Goal: Task Accomplishment & Management: Use online tool/utility

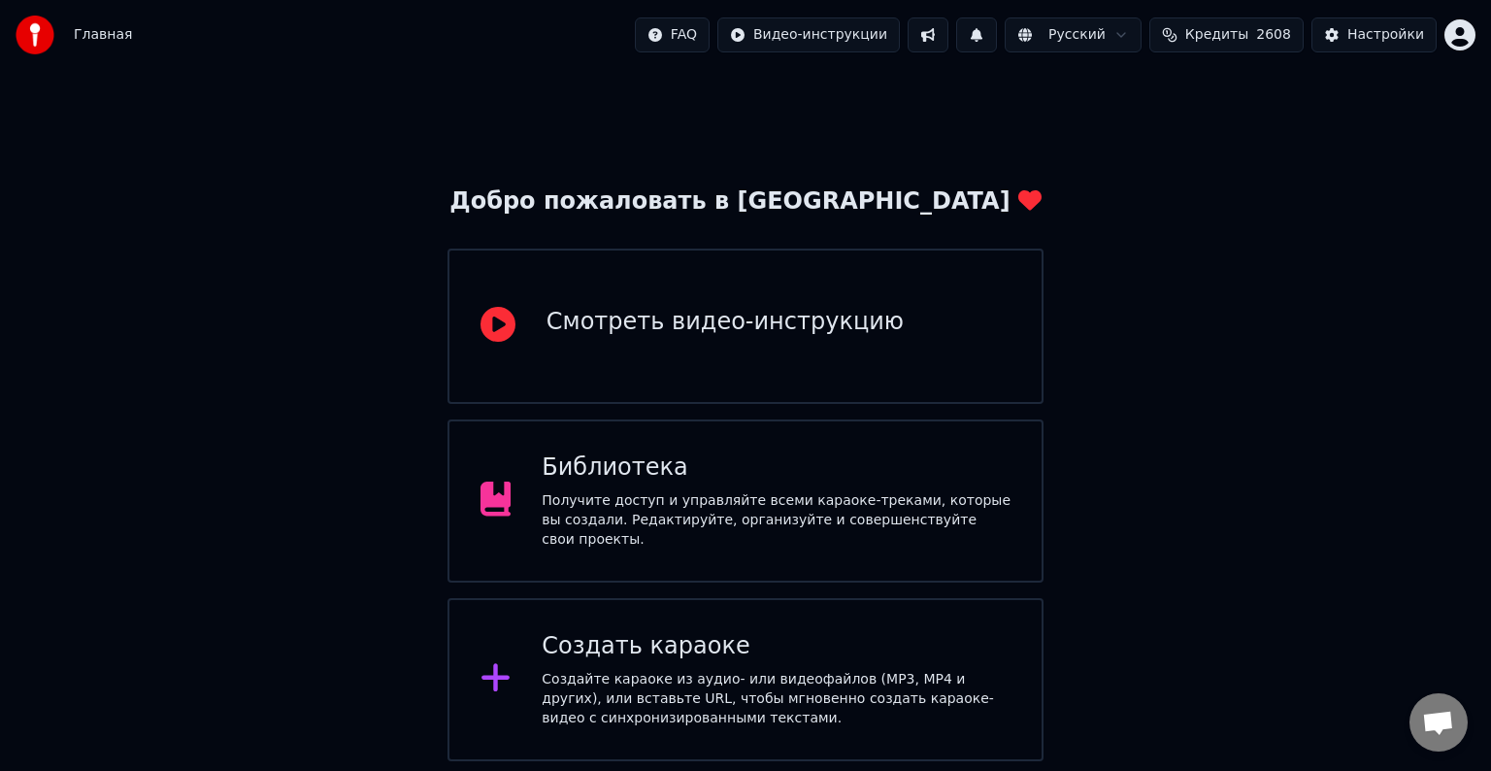
click at [848, 719] on div "Создайте караоке из аудио- или видеофайлов (MP3, MP4 и других), или вставьте UR…" at bounding box center [776, 699] width 469 height 58
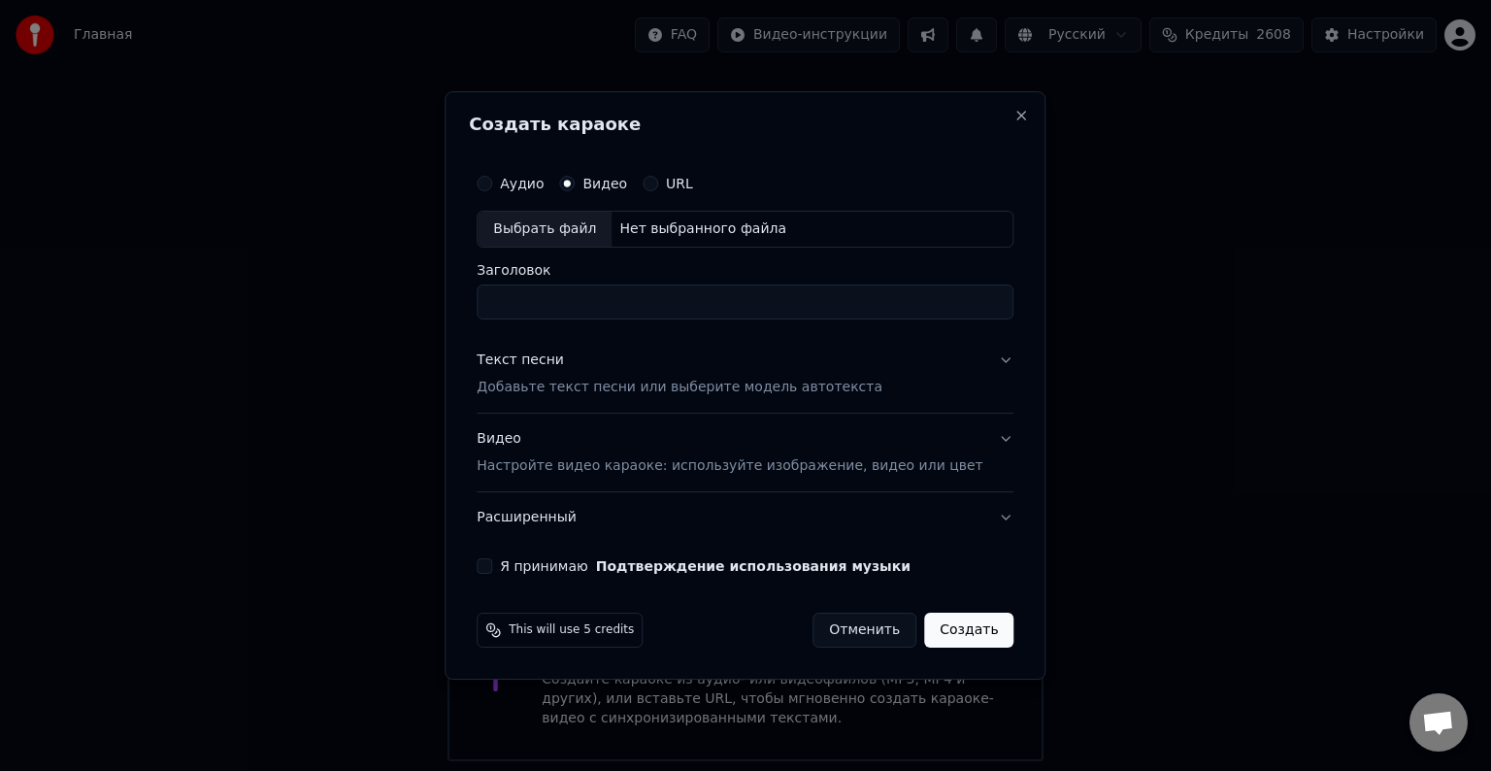
click at [658, 185] on button "URL" at bounding box center [651, 184] width 16 height 16
click at [603, 235] on input "text" at bounding box center [745, 229] width 537 height 39
click at [627, 228] on input "text" at bounding box center [745, 229] width 537 height 39
paste input "**********"
type input "**********"
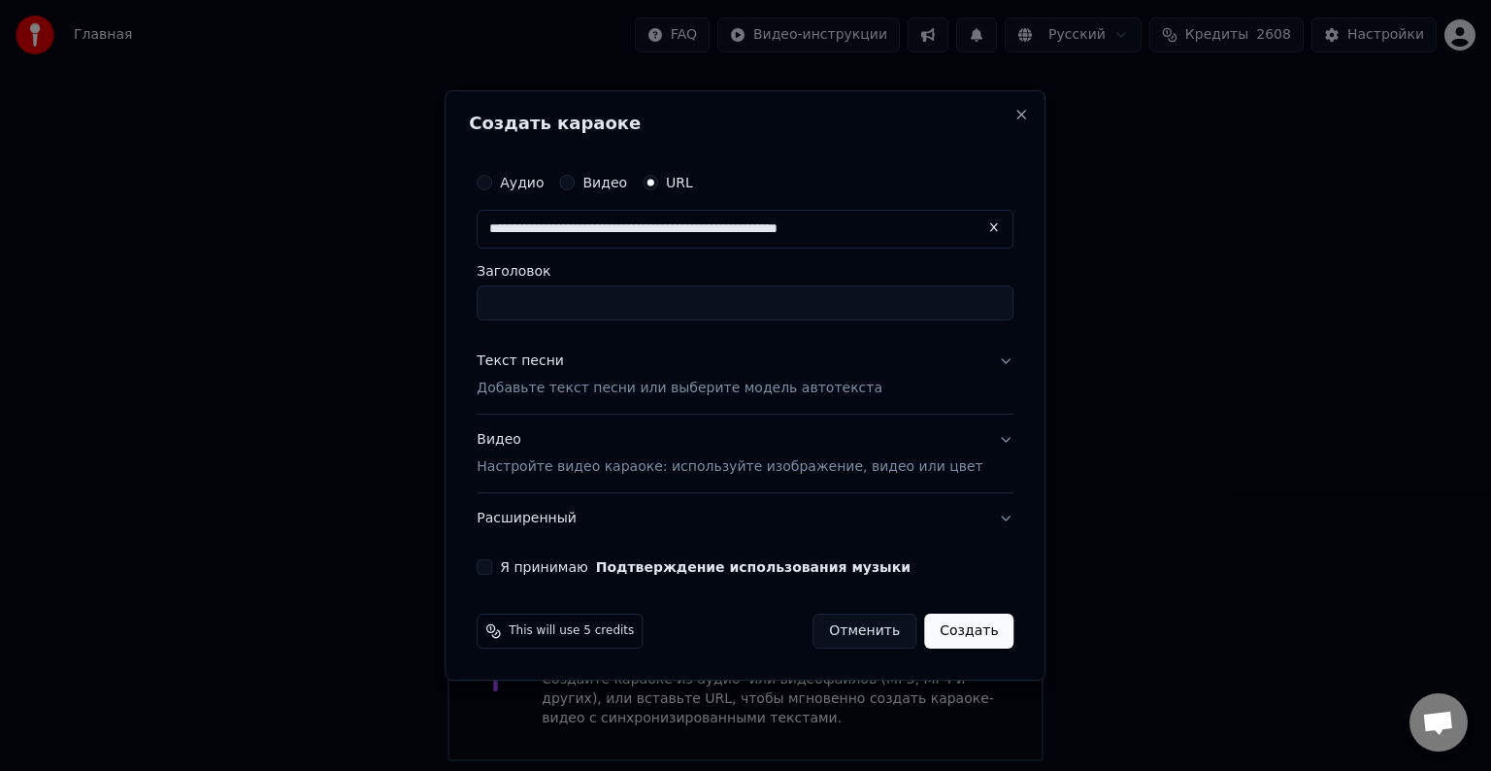
type input "**********"
click at [848, 351] on div "Текст песни Добавьте текст песни или выберите модель автотекста" at bounding box center [680, 374] width 406 height 47
type input "**********"
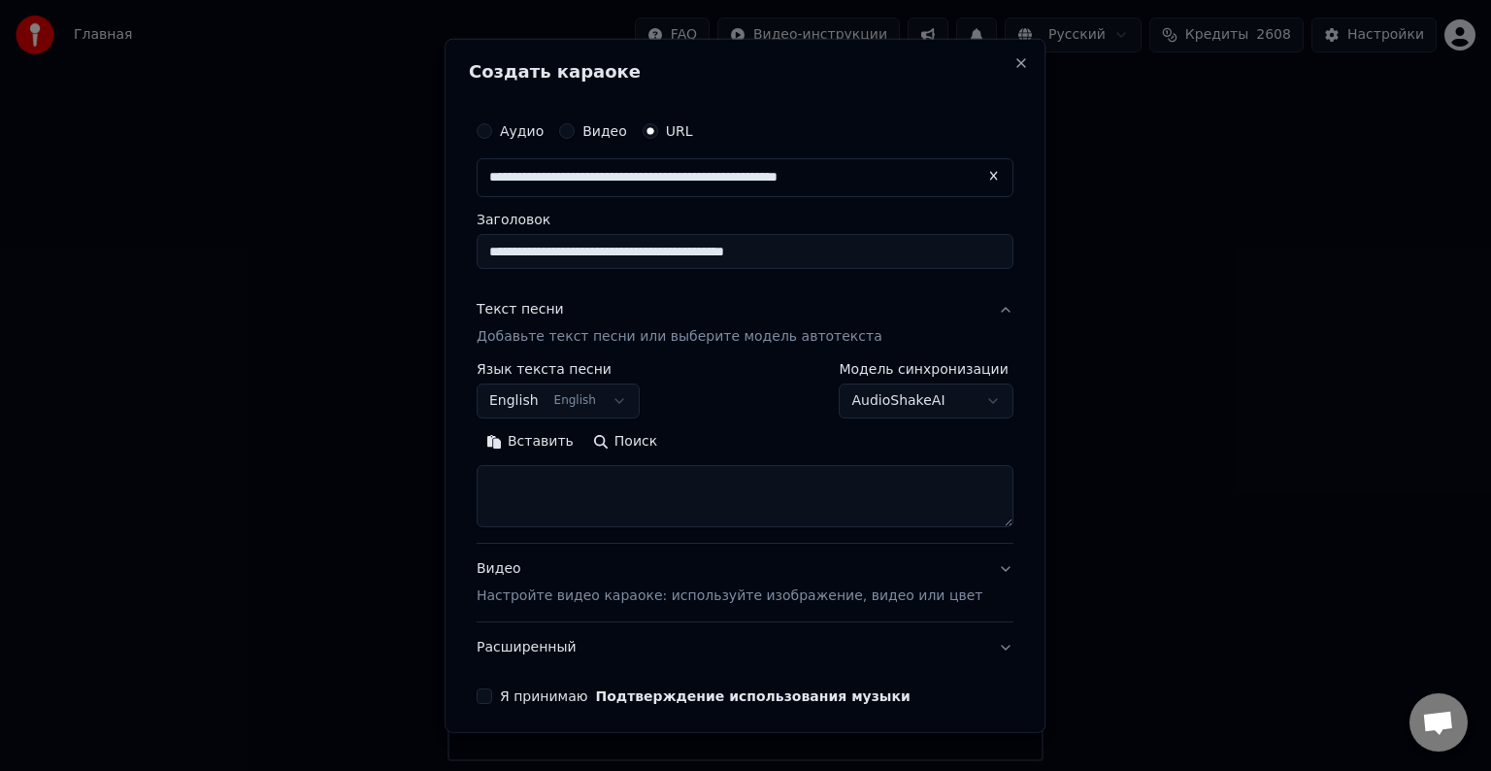
click at [904, 410] on body "Главная FAQ Видео-инструкции Русский Кредиты 2608 Настройки Добро пожаловать в …" at bounding box center [745, 380] width 1491 height 761
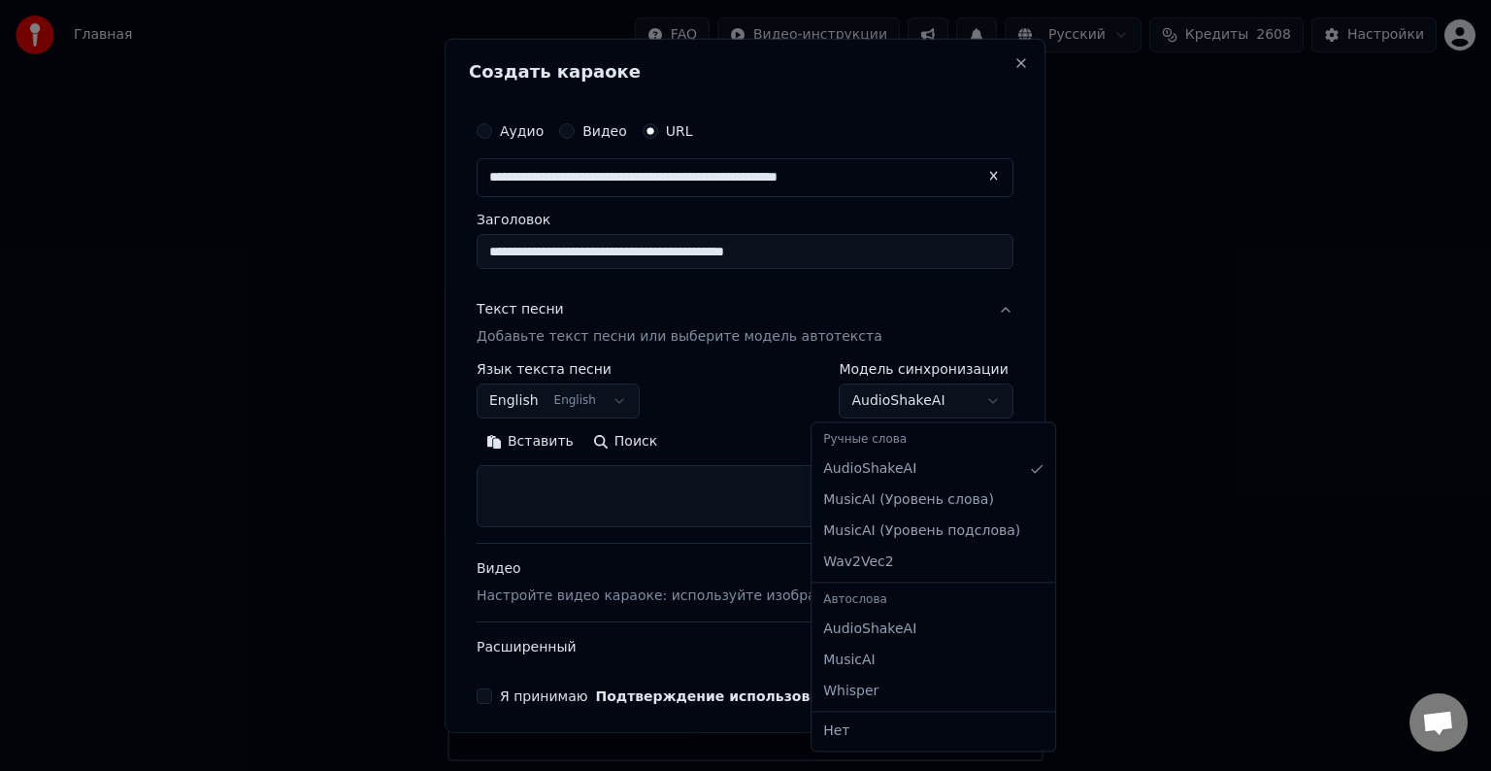
select select "**********"
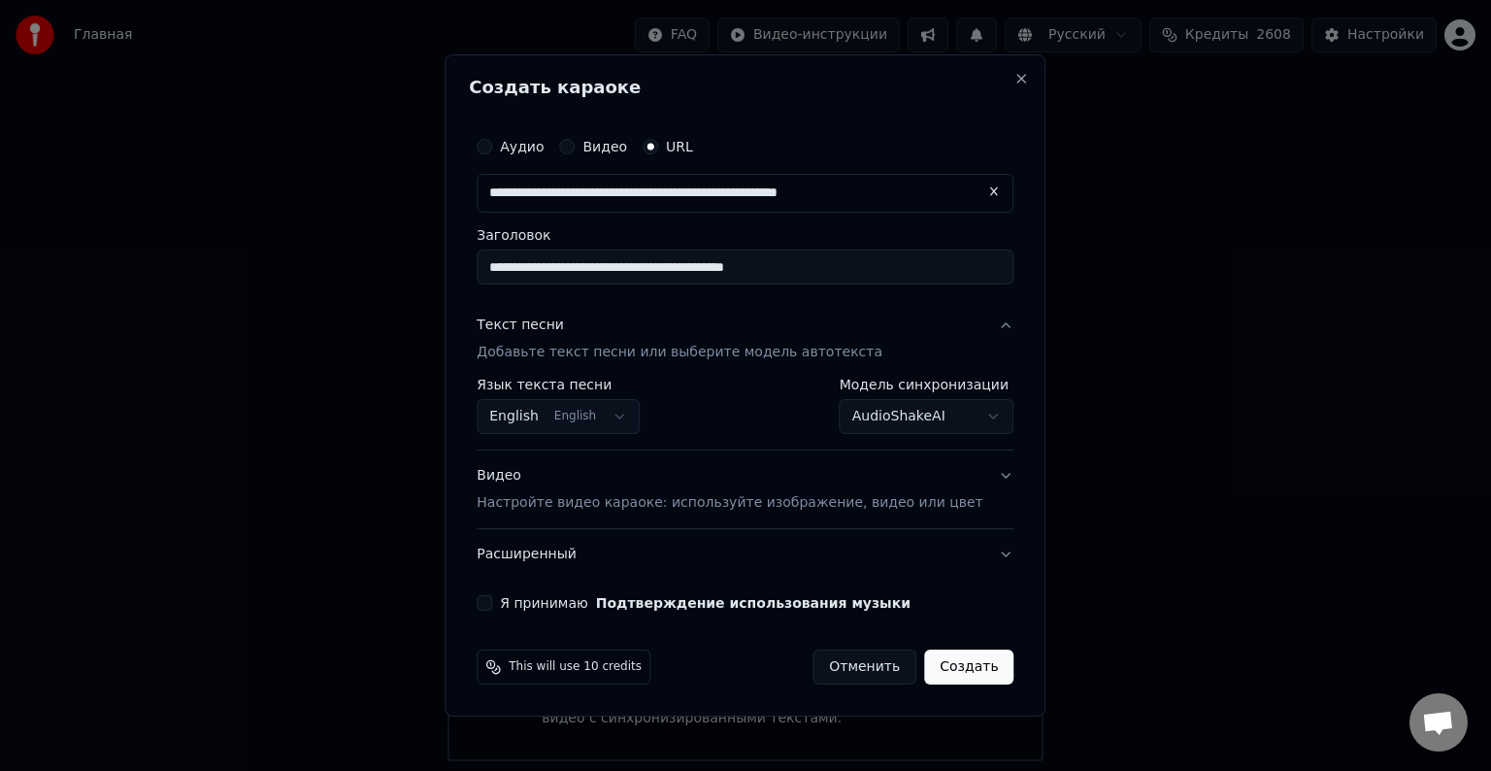
click at [586, 413] on body "Главная FAQ Видео-инструкции Русский Кредиты 2608 Настройки Добро пожаловать в …" at bounding box center [745, 380] width 1491 height 761
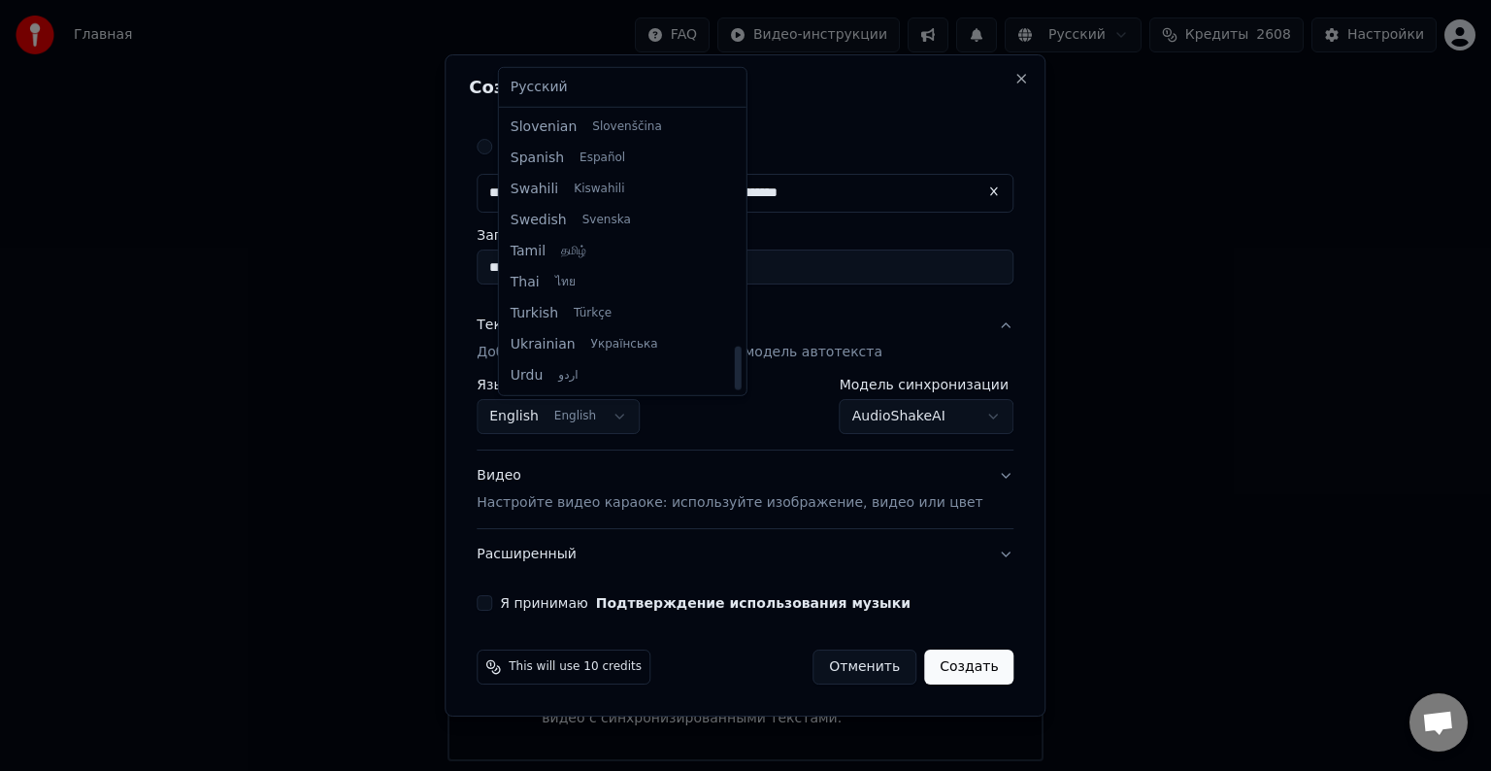
scroll to position [1490, 0]
drag, startPoint x: 715, startPoint y: 185, endPoint x: 734, endPoint y: 407, distance: 222.2
click at [734, 390] on div at bounding box center [737, 369] width 7 height 44
select select "**"
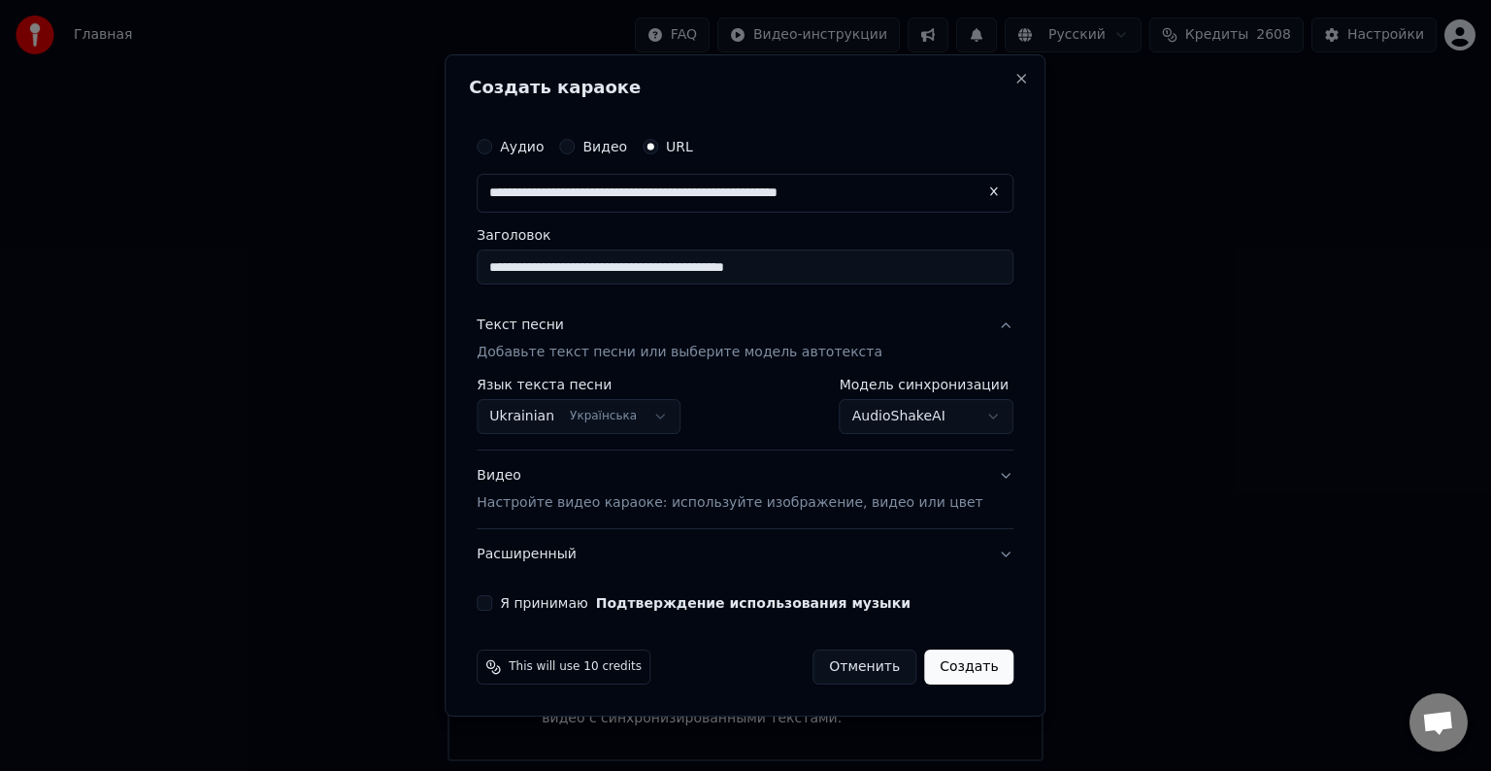
click at [618, 484] on div "Видео Настройте видео караоке: используйте изображение, видео или цвет" at bounding box center [730, 489] width 506 height 47
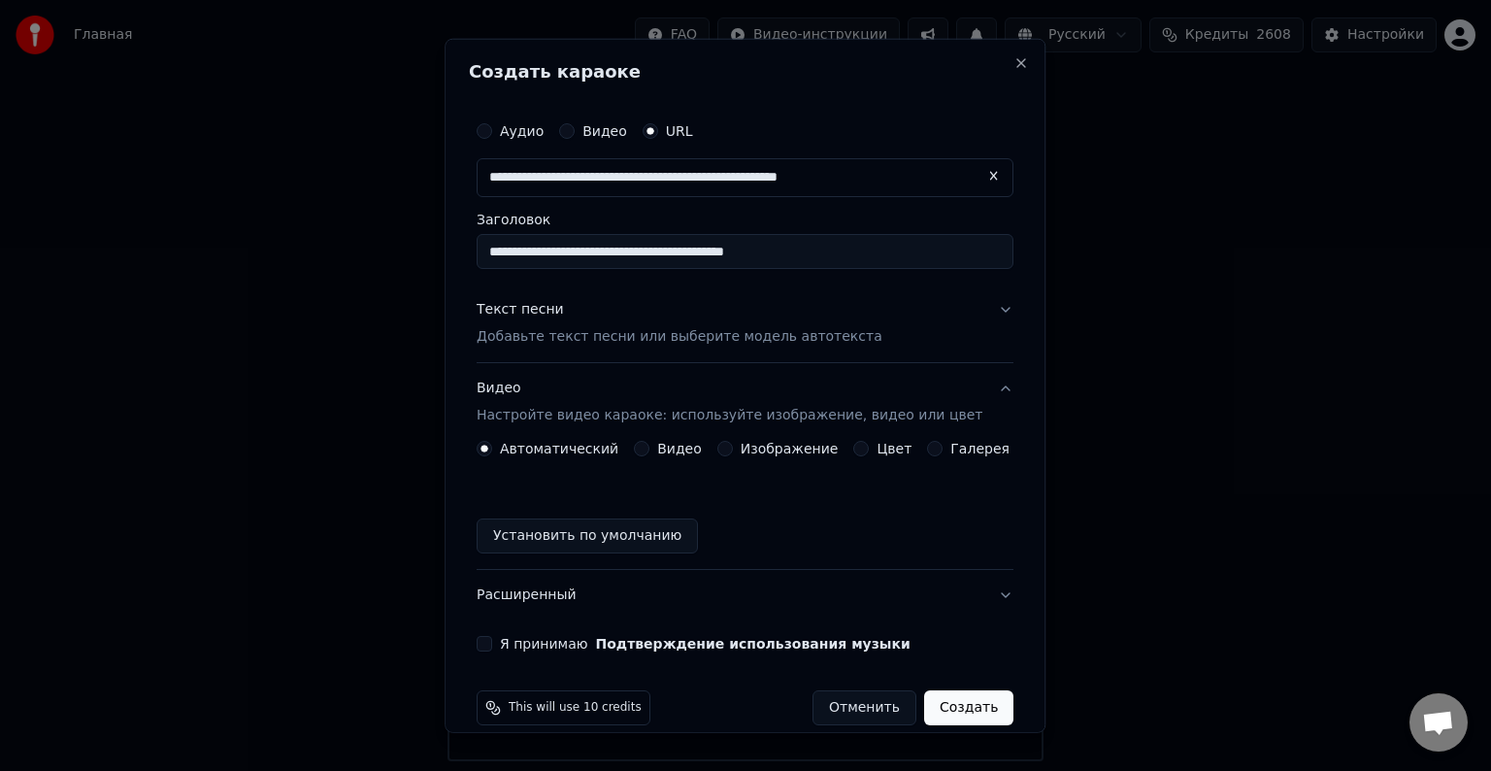
click at [589, 532] on button "Установить по умолчанию" at bounding box center [587, 535] width 221 height 35
drag, startPoint x: 489, startPoint y: 637, endPoint x: 559, endPoint y: 664, distance: 75.0
click at [490, 637] on button "Я принимаю Подтверждение использования музыки" at bounding box center [485, 644] width 16 height 16
click at [964, 711] on button "Создать" at bounding box center [968, 707] width 89 height 35
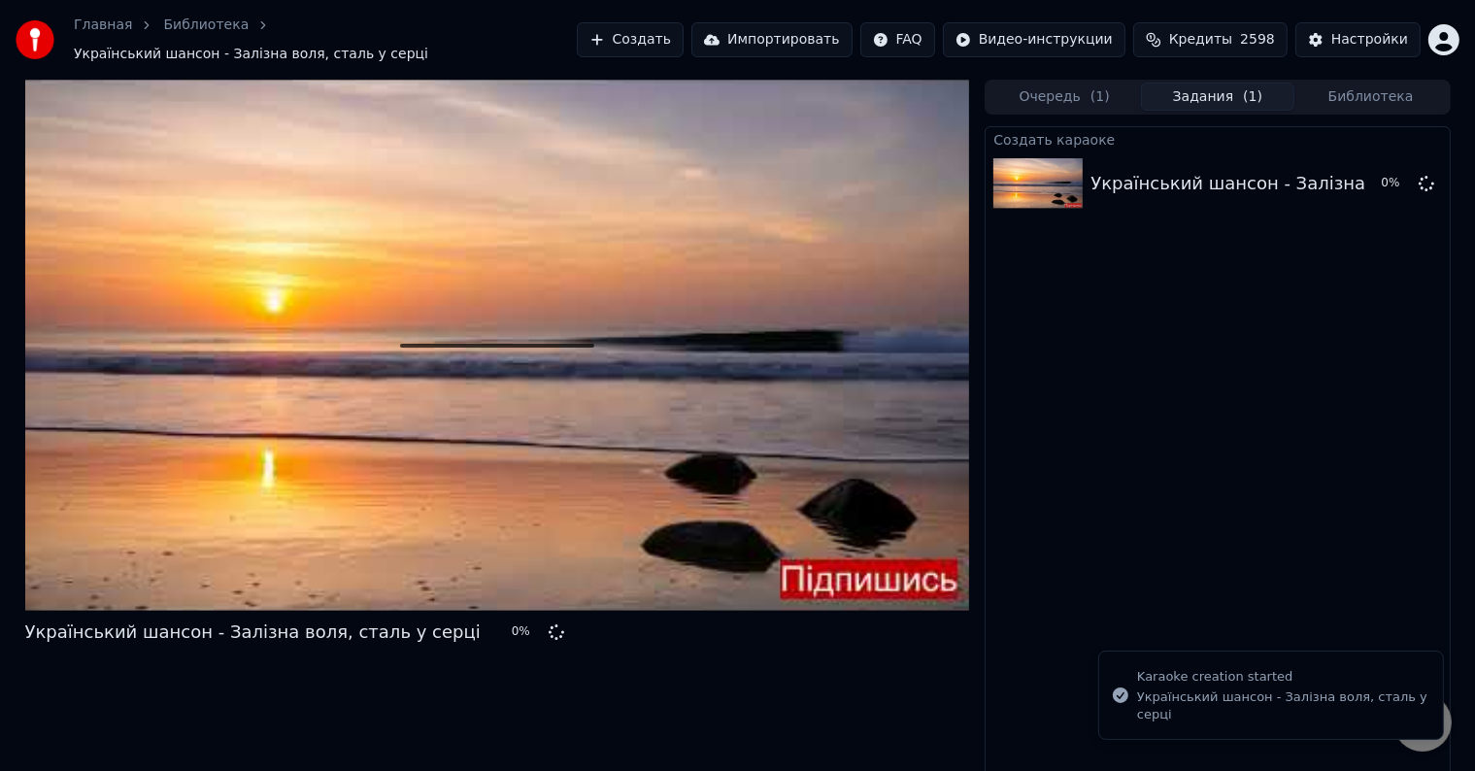
click at [668, 31] on button "Создать" at bounding box center [630, 39] width 107 height 35
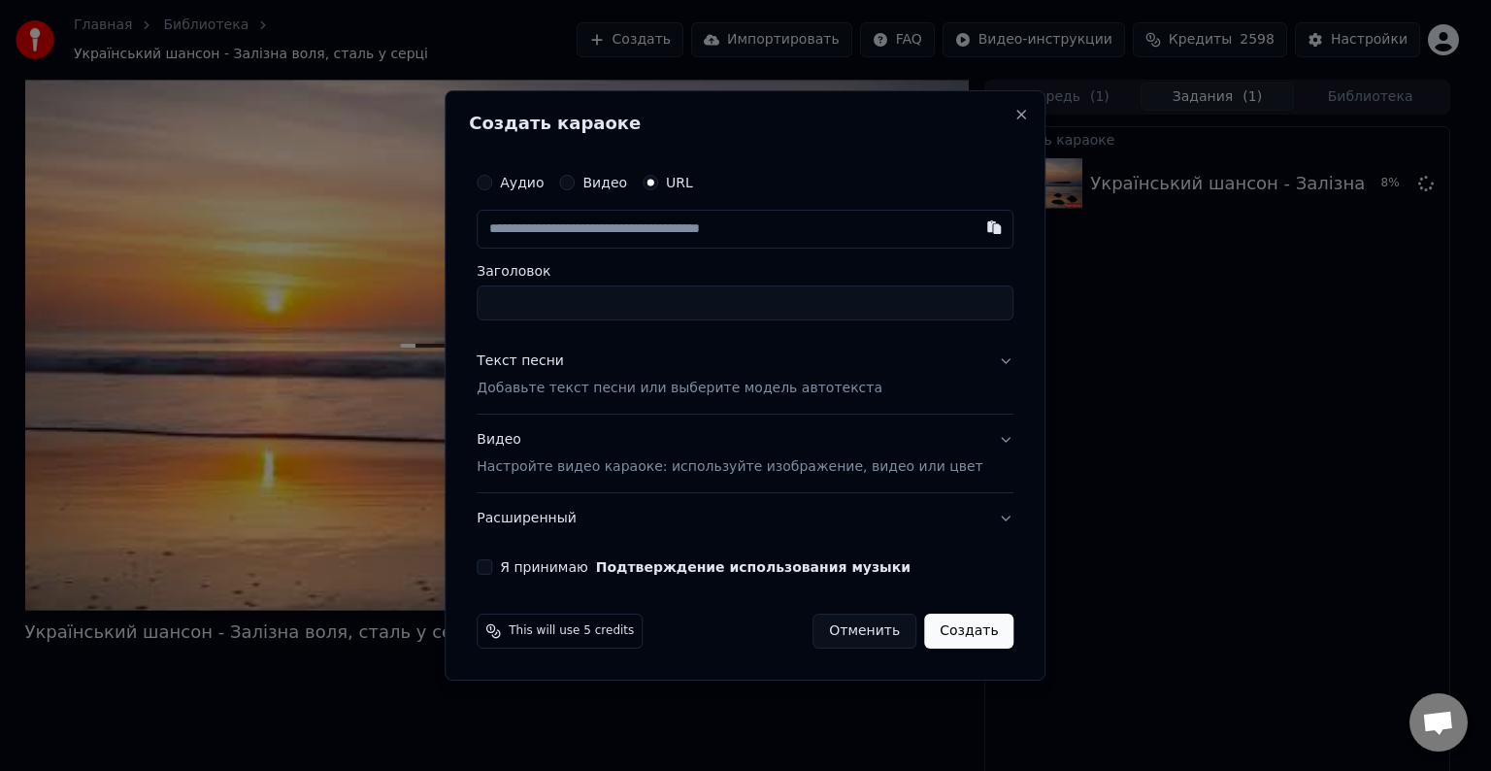
paste input "**********"
type input "**********"
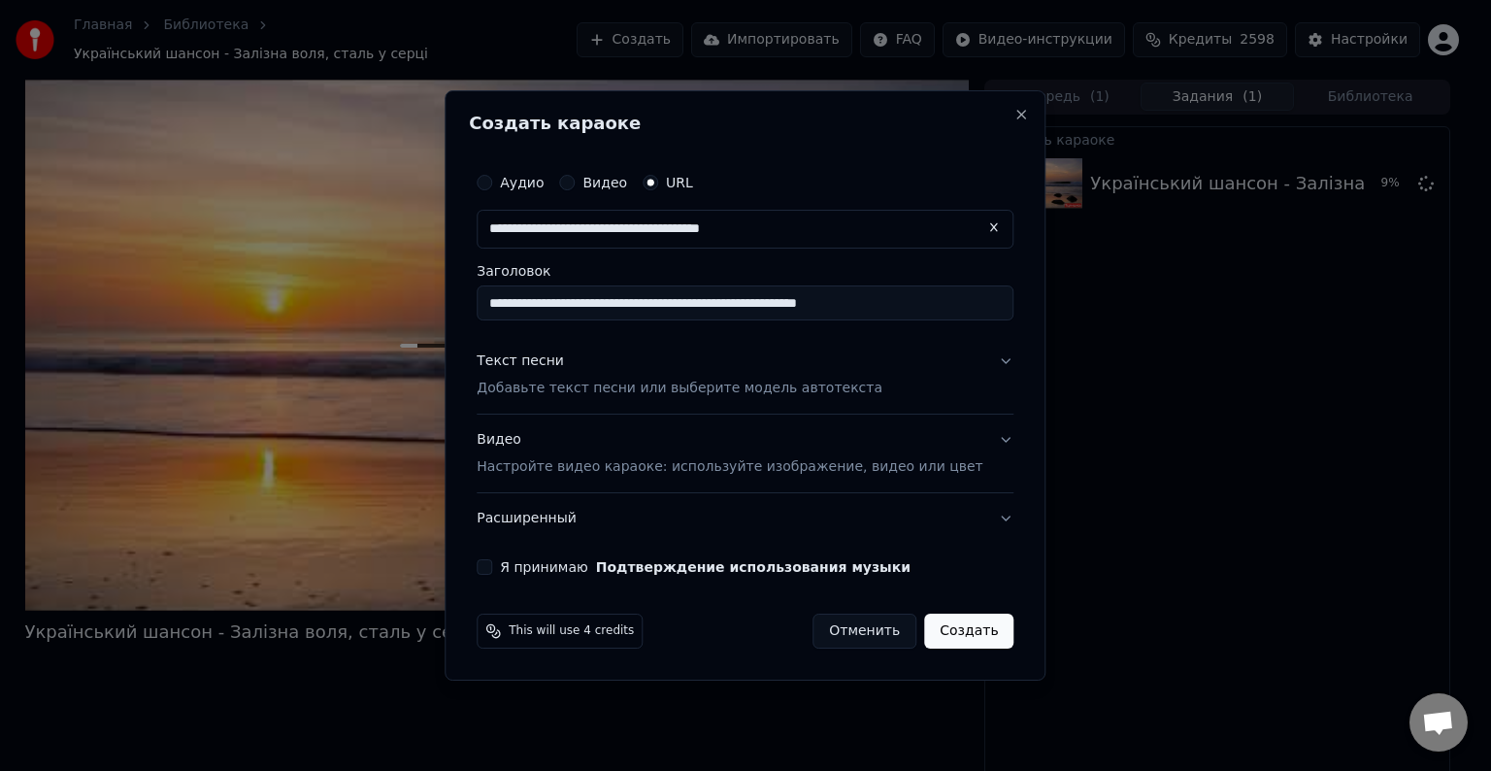
drag, startPoint x: 580, startPoint y: 304, endPoint x: 563, endPoint y: 323, distance: 25.5
click at [563, 323] on div "**********" at bounding box center [745, 368] width 552 height 427
drag, startPoint x: 770, startPoint y: 303, endPoint x: 963, endPoint y: 321, distance: 194.1
click at [963, 321] on div "**********" at bounding box center [745, 368] width 552 height 427
type input "**********"
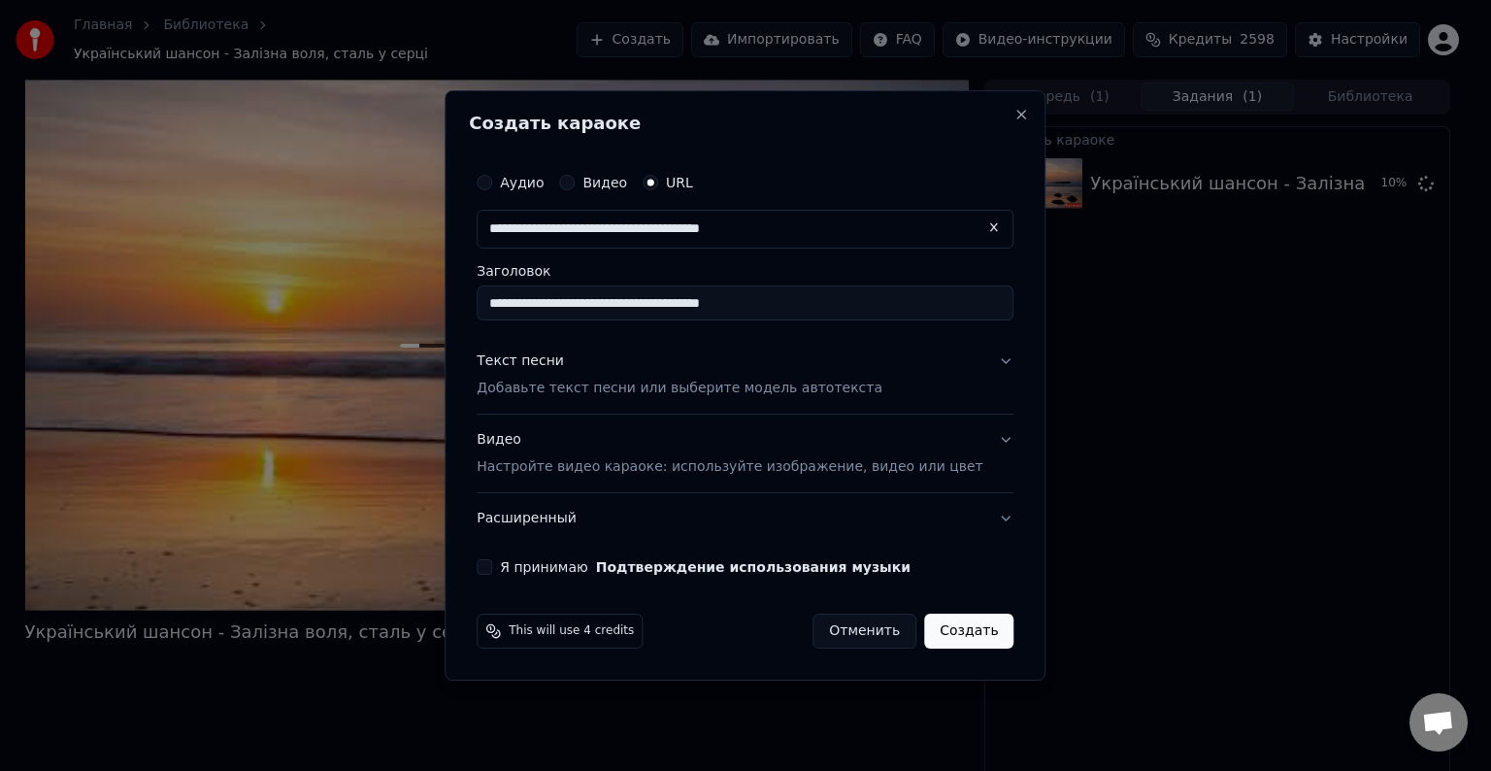
click at [1001, 373] on div "**********" at bounding box center [745, 368] width 552 height 427
click at [973, 373] on button "Текст песни Добавьте текст песни или выберите модель автотекста" at bounding box center [745, 375] width 537 height 78
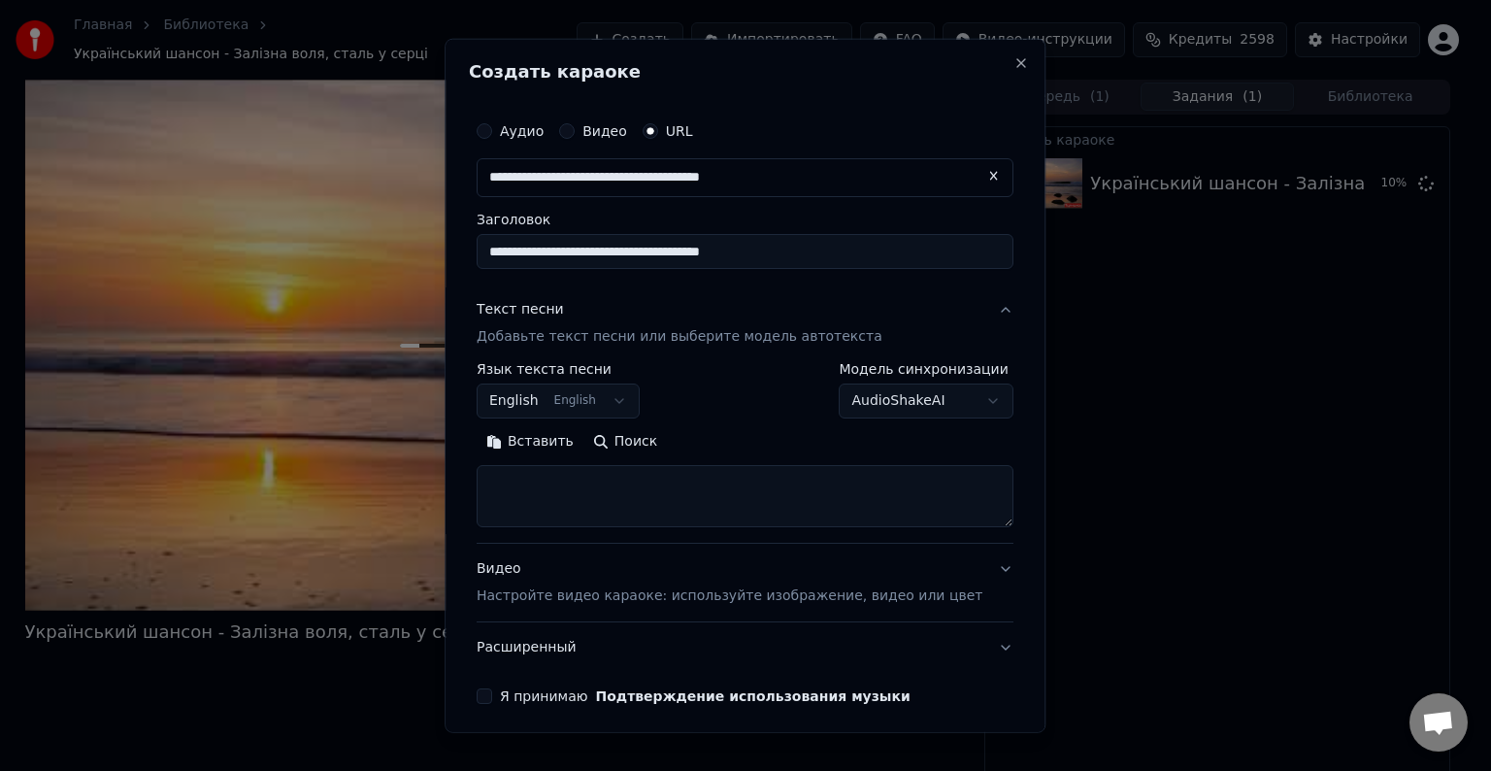
click at [933, 402] on body "Главная Библиотека Український шансон - Залізна воля, сталь у серці Создать Имп…" at bounding box center [737, 385] width 1475 height 771
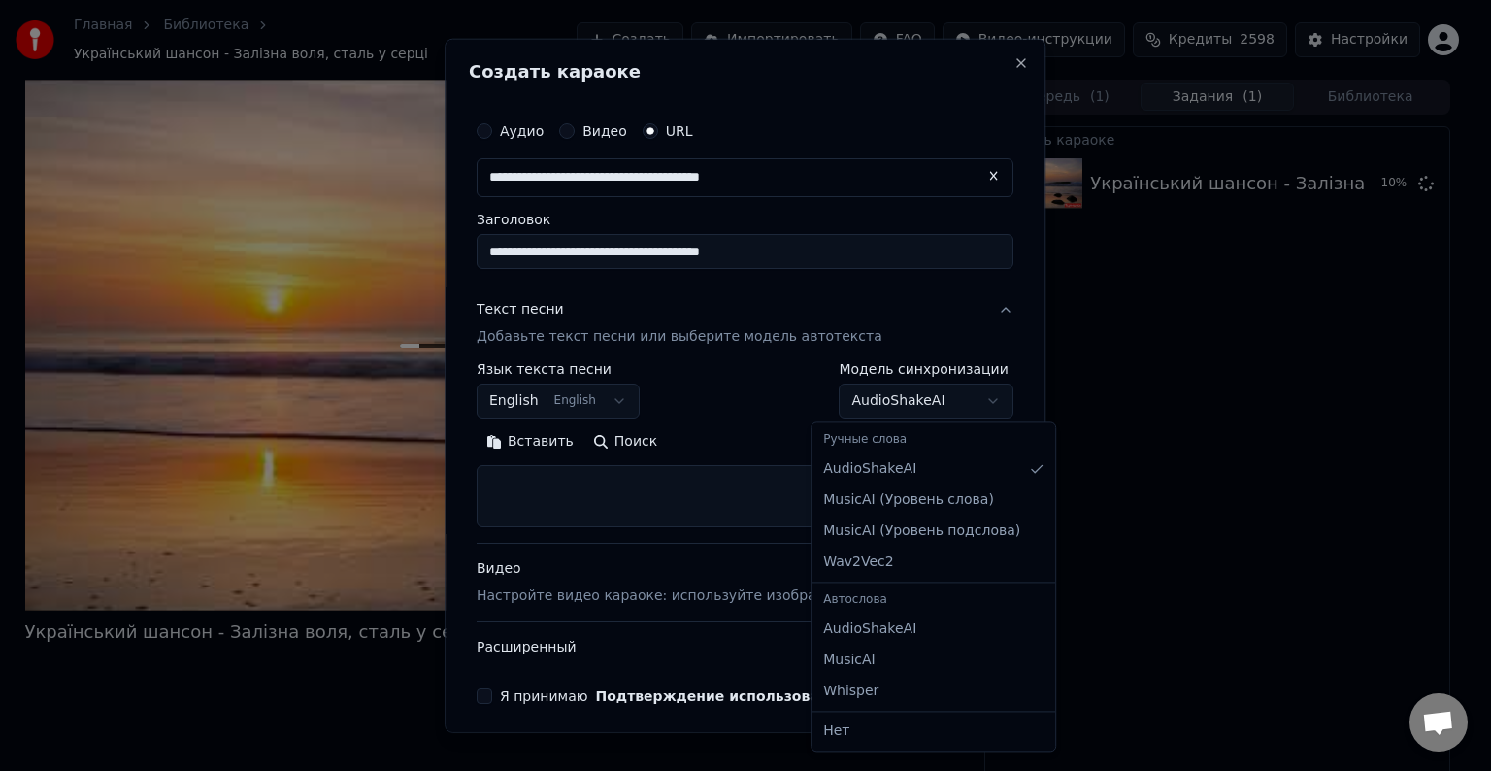
select select "**********"
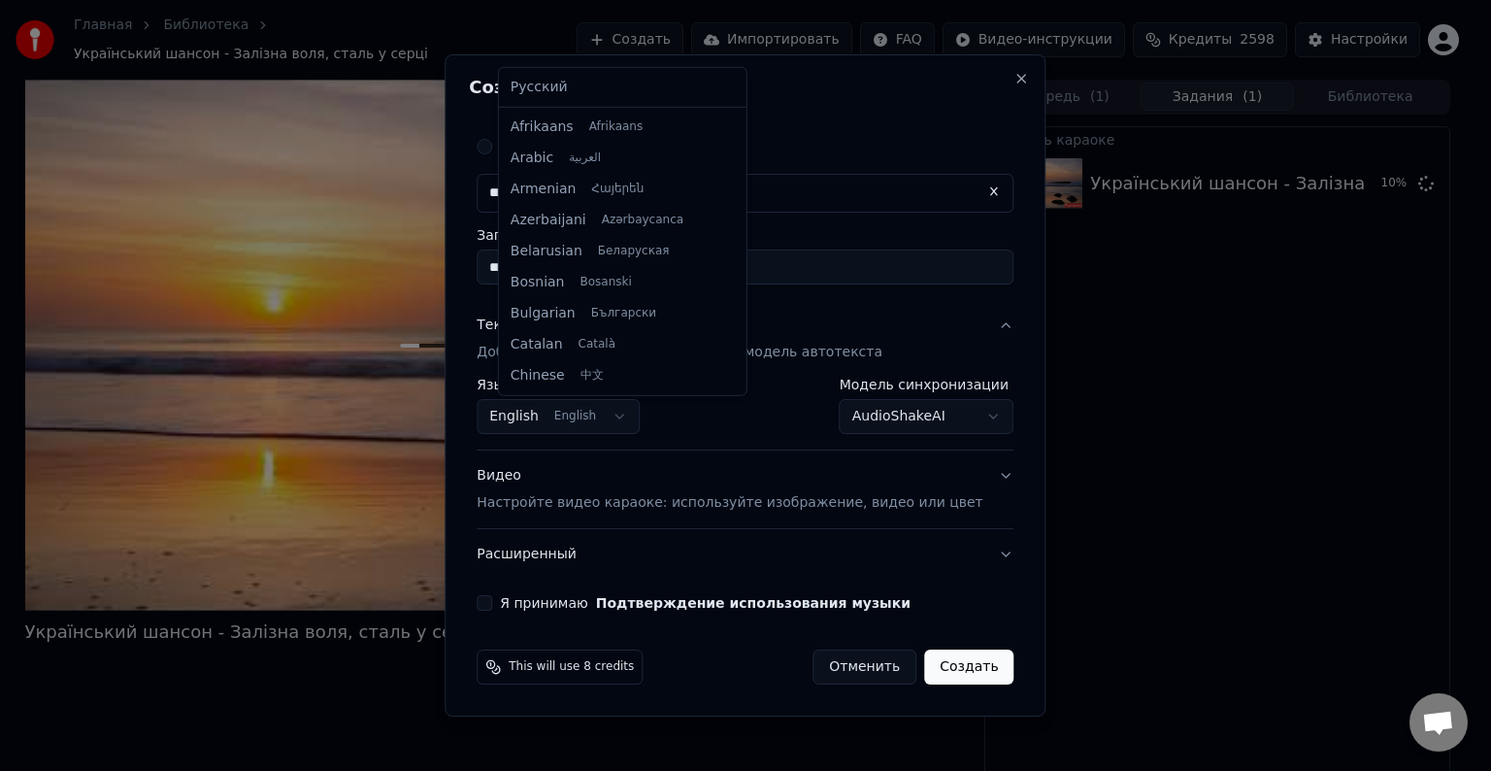
scroll to position [155, 0]
click at [567, 426] on body "Главная Библиотека Український шансон - Залізна воля, сталь у серці Создать Имп…" at bounding box center [737, 385] width 1475 height 771
drag, startPoint x: 722, startPoint y: 170, endPoint x: 715, endPoint y: 216, distance: 46.3
click at [717, 236] on div "Русский Afrikaans Afrikaans Arabic العربية Armenian Հայերեն Azerbaijani Azərbay…" at bounding box center [623, 231] width 248 height 327
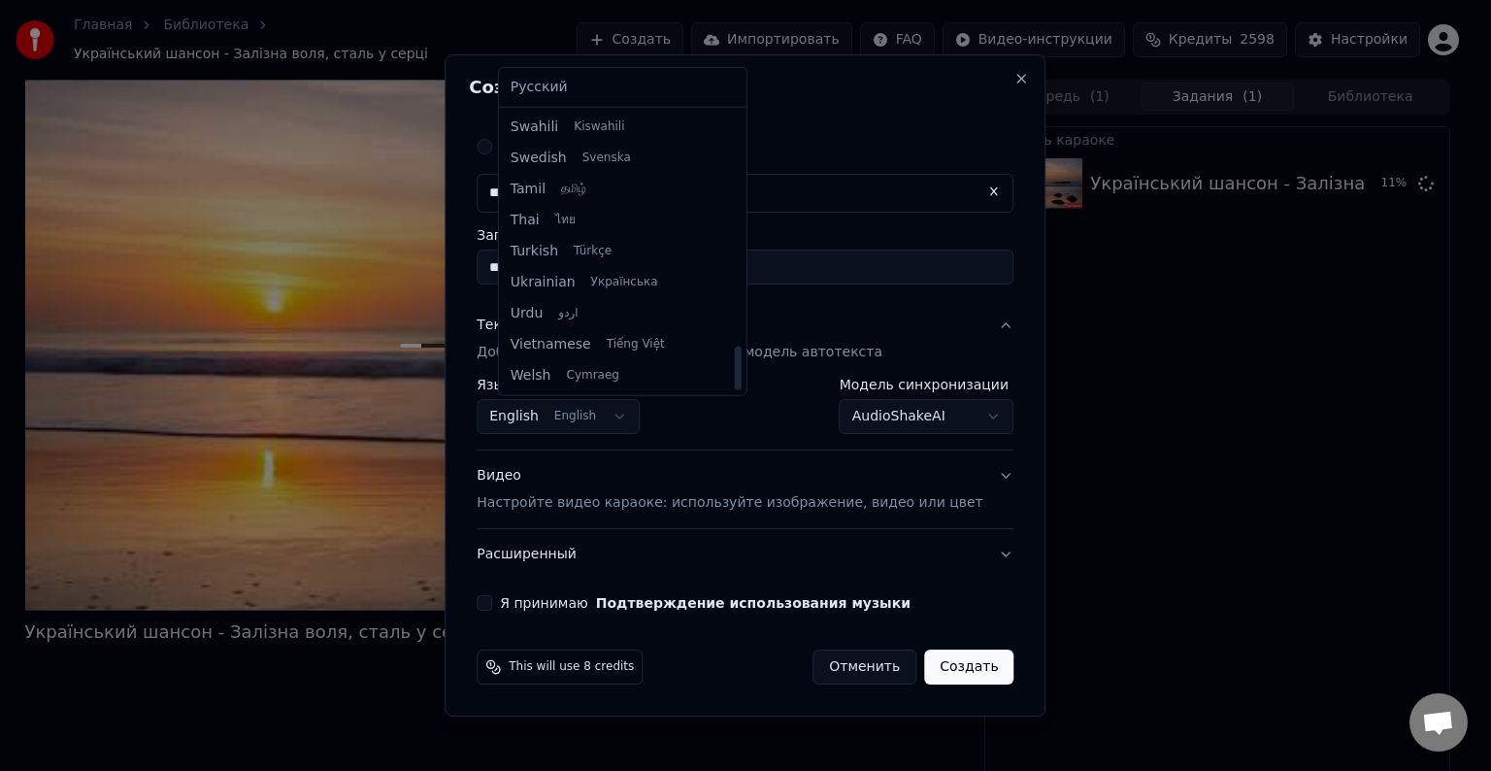
drag, startPoint x: 719, startPoint y: 202, endPoint x: 718, endPoint y: 404, distance: 202.0
click at [734, 390] on div at bounding box center [737, 369] width 7 height 44
select select "**"
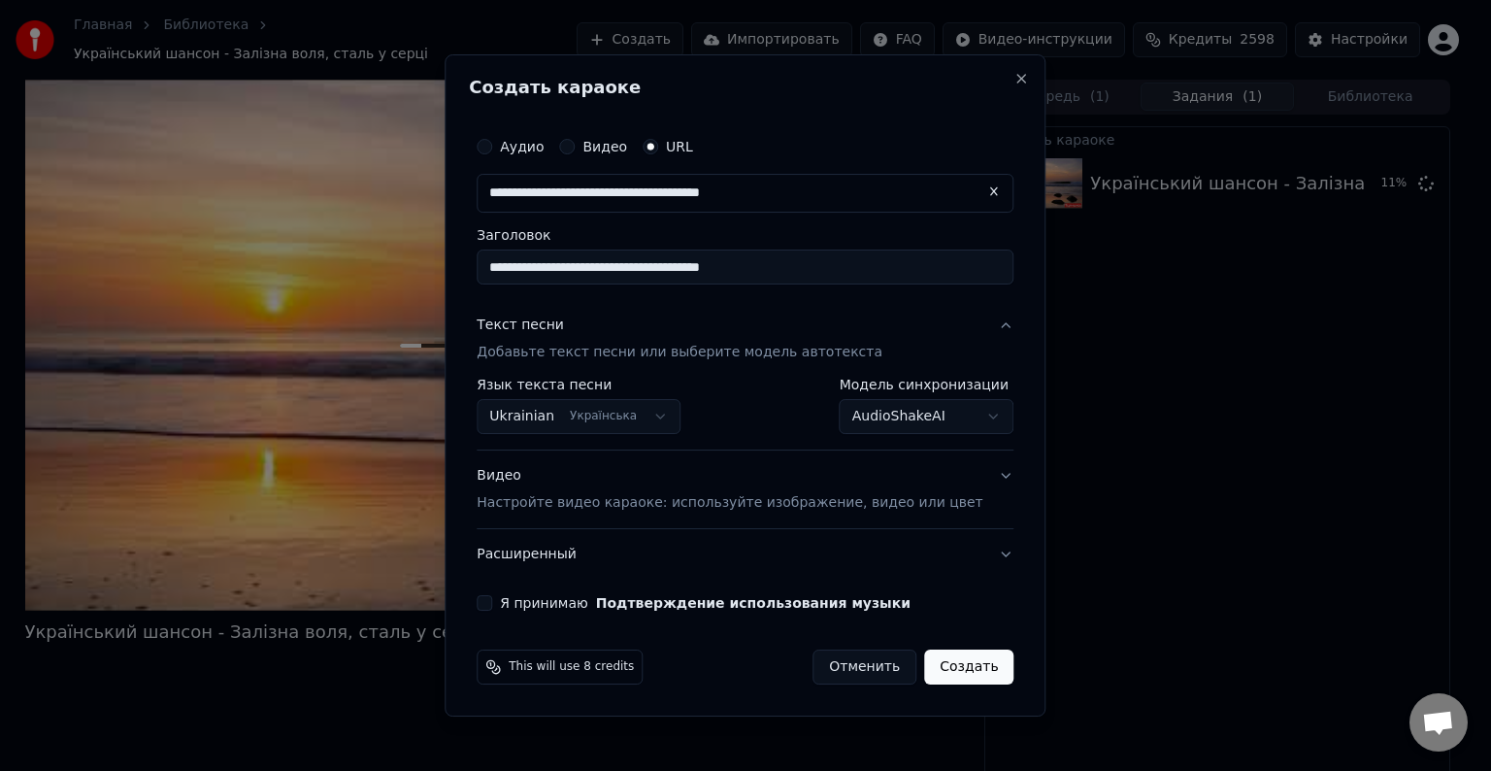
click at [616, 513] on button "Видео Настройте видео караоке: используйте изображение, видео или цвет" at bounding box center [745, 490] width 537 height 78
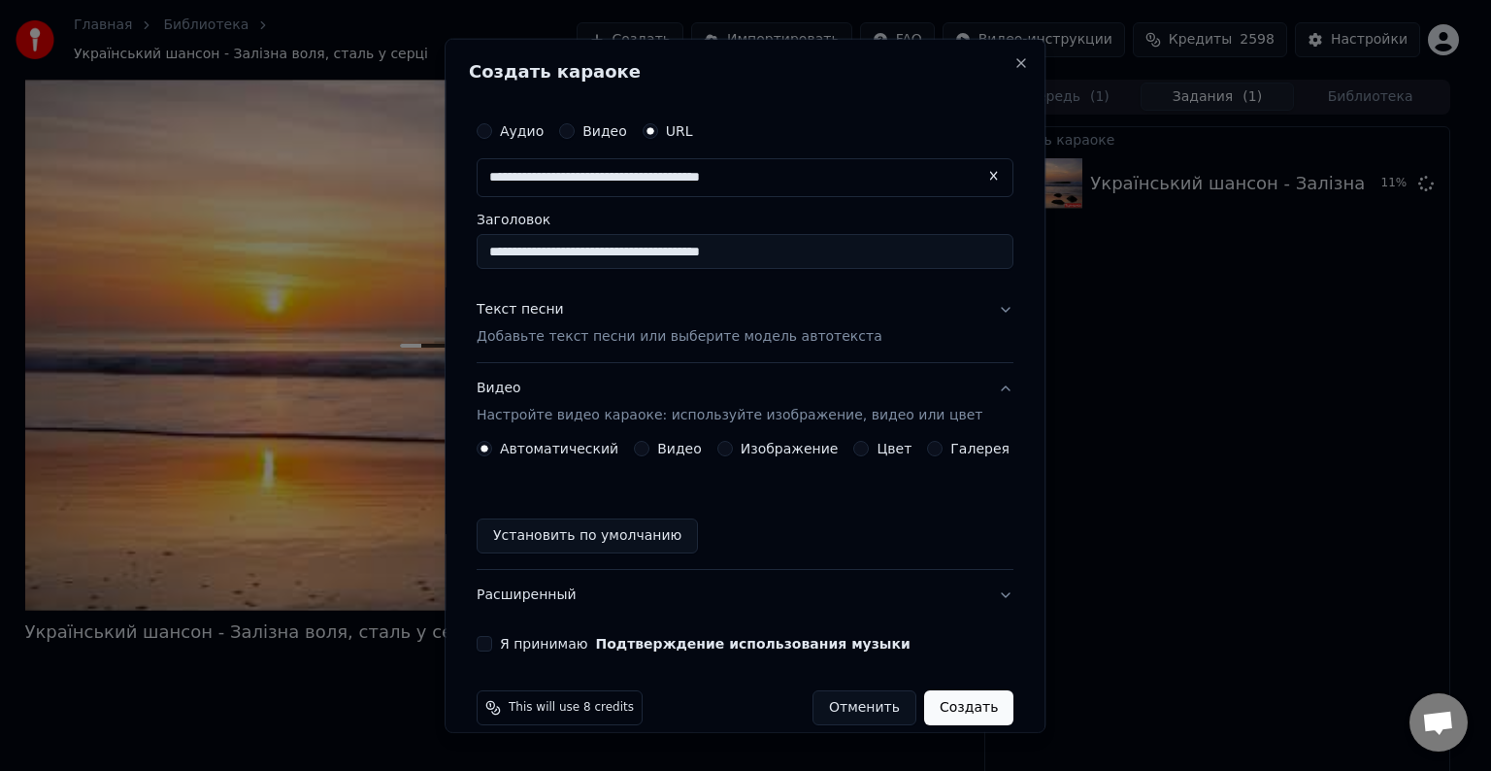
click at [570, 524] on button "Установить по умолчанию" at bounding box center [587, 535] width 221 height 35
click at [499, 639] on div "Я принимаю Подтверждение использования музыки" at bounding box center [745, 644] width 537 height 16
click at [491, 641] on button "Я принимаю Подтверждение использования музыки" at bounding box center [485, 644] width 16 height 16
click at [924, 702] on button "Создать" at bounding box center [968, 707] width 89 height 35
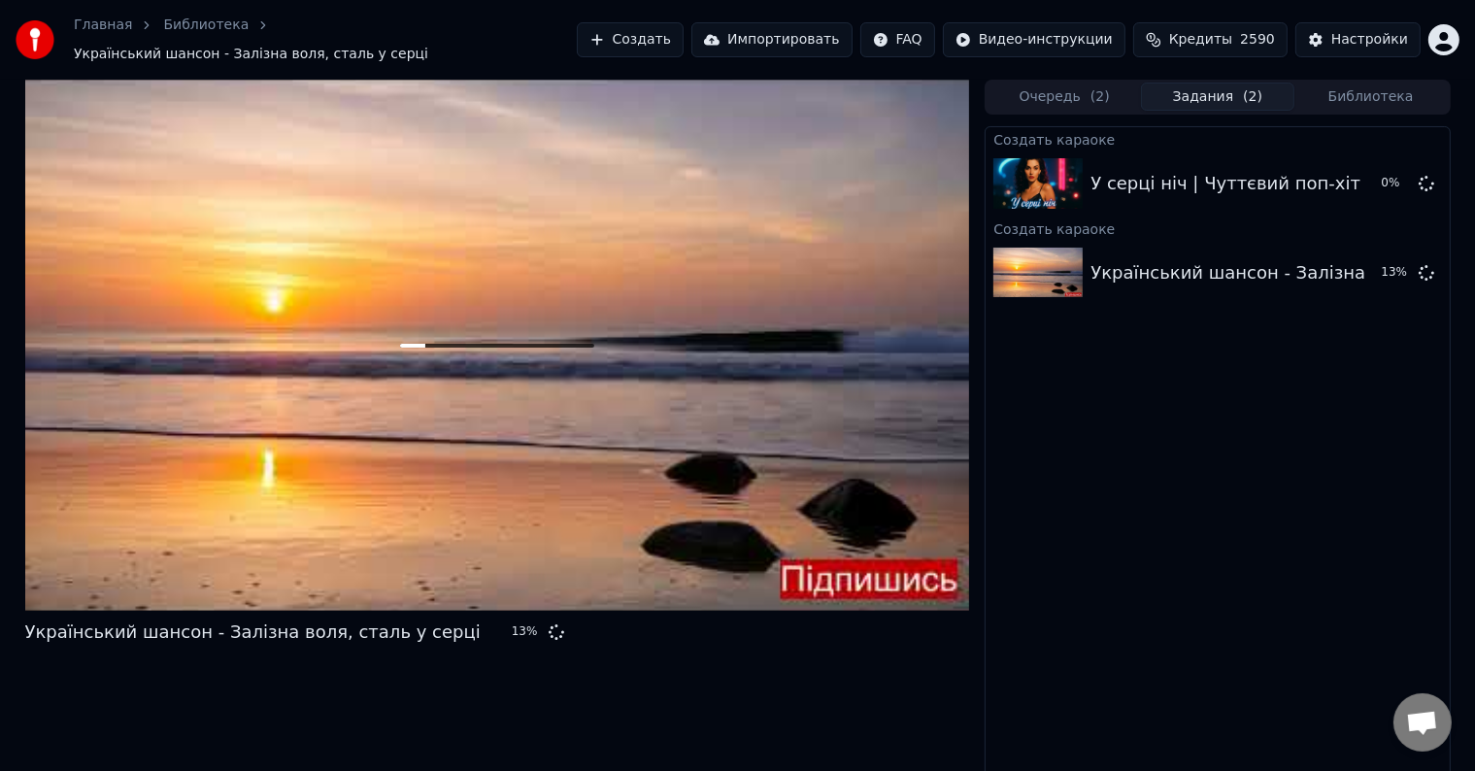
drag, startPoint x: 845, startPoint y: 106, endPoint x: 1024, endPoint y: 99, distance: 179.8
click at [592, 109] on div at bounding box center [497, 345] width 945 height 531
click at [999, 122] on div "Создать караоке У серці ніч | Чуттєвий поп-хіт у стилі 90-х 1 % Создать караоке…" at bounding box center [1217, 451] width 465 height 659
click at [1146, 480] on div "Создать караоке У серці ніч | Чуттєвий поп-хіт у стилі 90-х 1 % Создать караоке…" at bounding box center [1217, 453] width 465 height 655
click at [1095, 38] on html "Главная Библиотека Український шансон - Залізна воля, сталь у серці Создать Имп…" at bounding box center [737, 385] width 1475 height 771
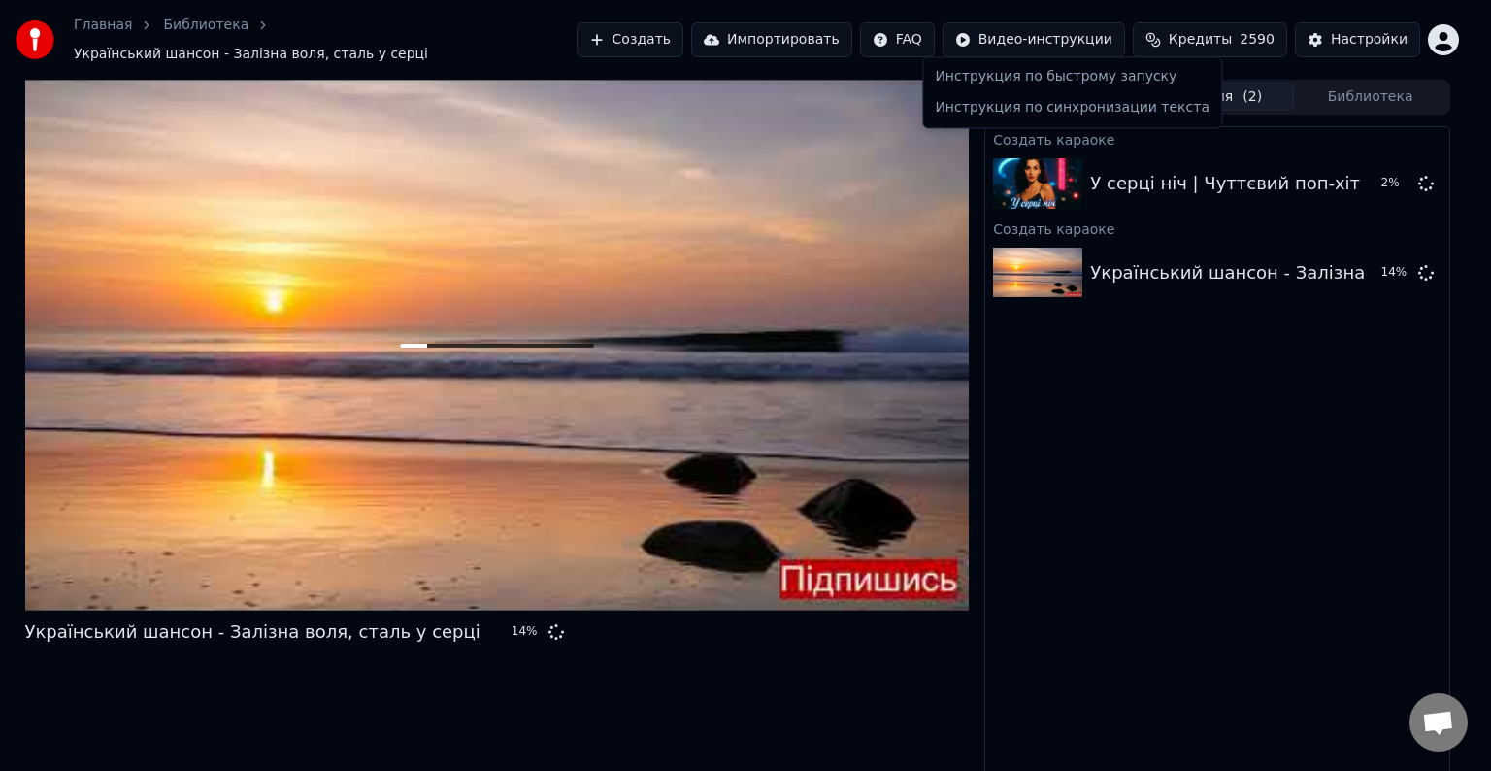
click at [1182, 35] on html "Главная Библиотека Український шансон - Залізна воля, сталь у серці Создать Имп…" at bounding box center [745, 385] width 1491 height 771
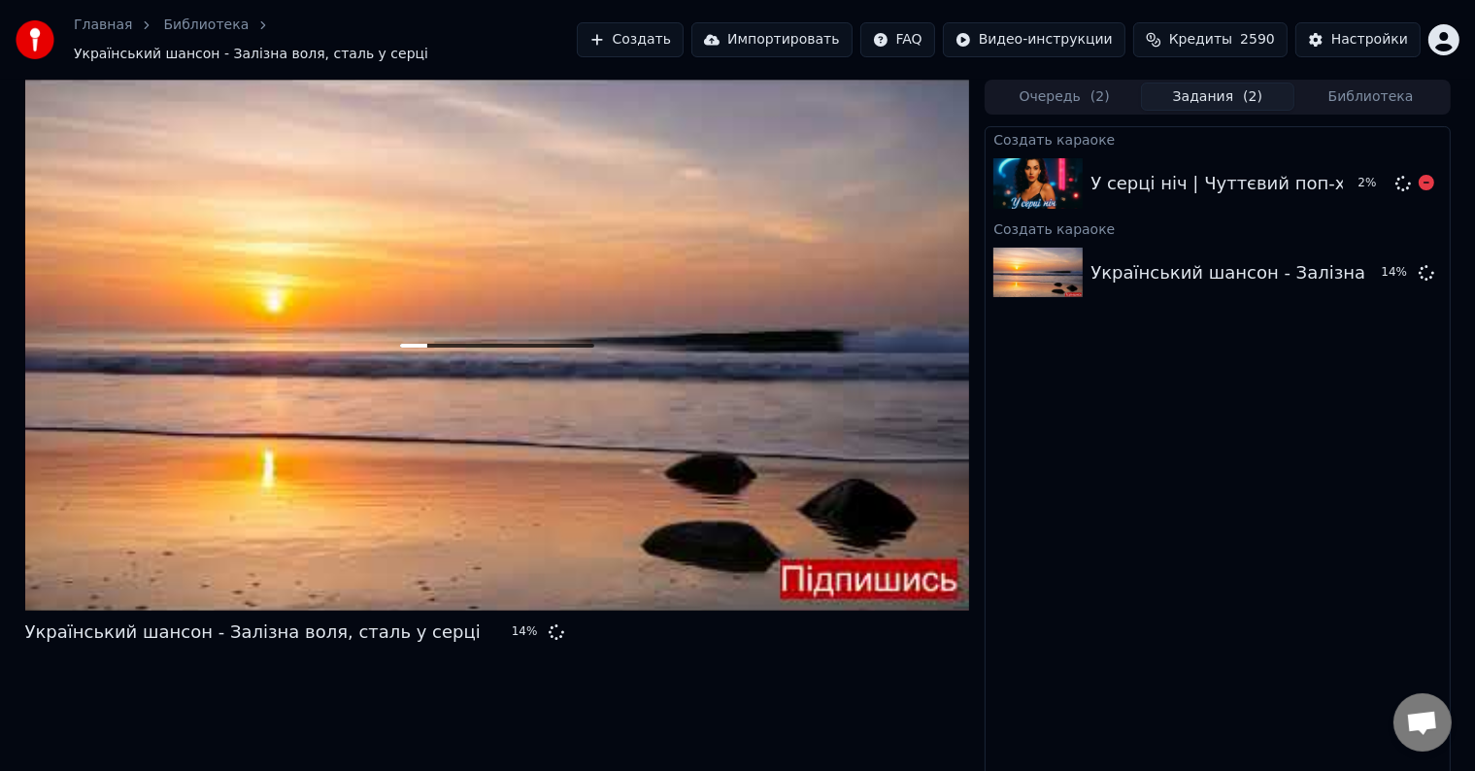
click at [1000, 127] on div "Создать караоке" at bounding box center [1217, 138] width 463 height 23
click at [1096, 260] on div "Український шансон - Залізна воля, сталь у серці" at bounding box center [1317, 272] width 455 height 27
click at [707, 357] on div at bounding box center [497, 345] width 945 height 531
click at [579, 558] on div at bounding box center [497, 345] width 945 height 531
click at [577, 630] on div "Український шансон - Залізна воля, сталь у серці 15 %" at bounding box center [497, 632] width 945 height 27
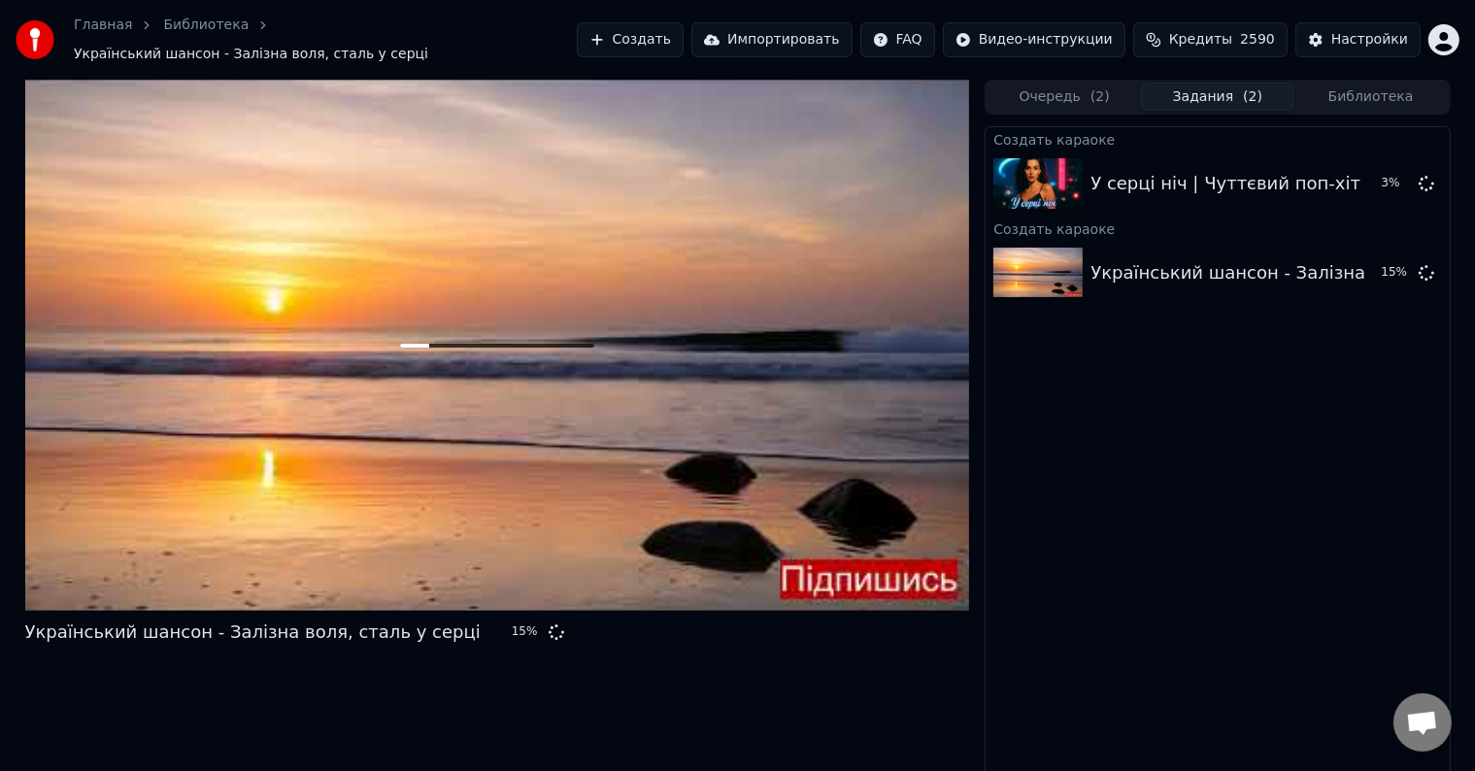
click at [996, 122] on div "Создать караоке У серці ніч | Чуттєвий поп-хіт у стилі 90-х 3 % Создать караоке…" at bounding box center [1217, 451] width 465 height 659
click at [676, 39] on button "Создать" at bounding box center [630, 39] width 107 height 35
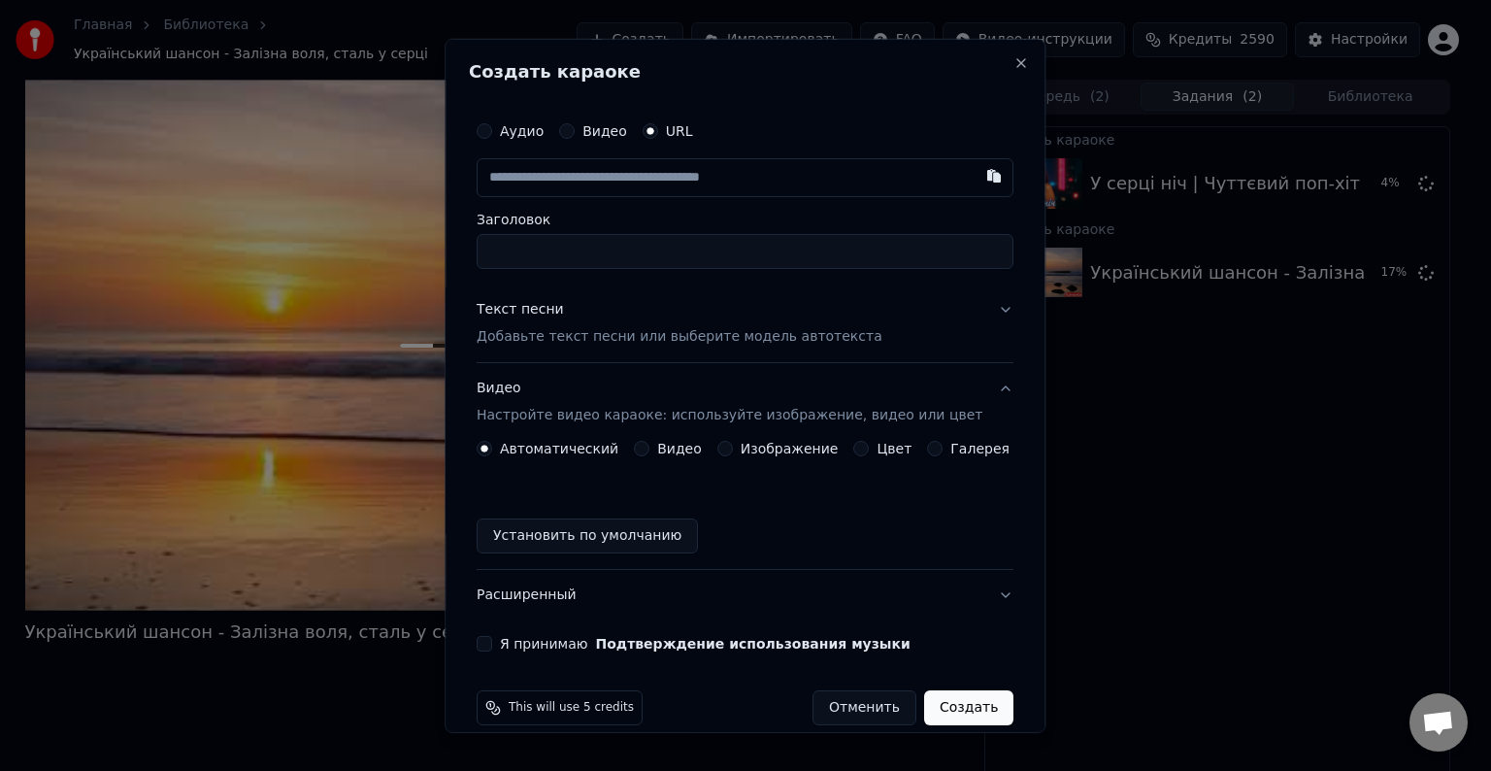
click at [611, 183] on input "text" at bounding box center [745, 177] width 537 height 39
type input "**********"
click at [961, 327] on button "Текст песни Добавьте текст песни или выберите модель автотекста" at bounding box center [745, 323] width 537 height 78
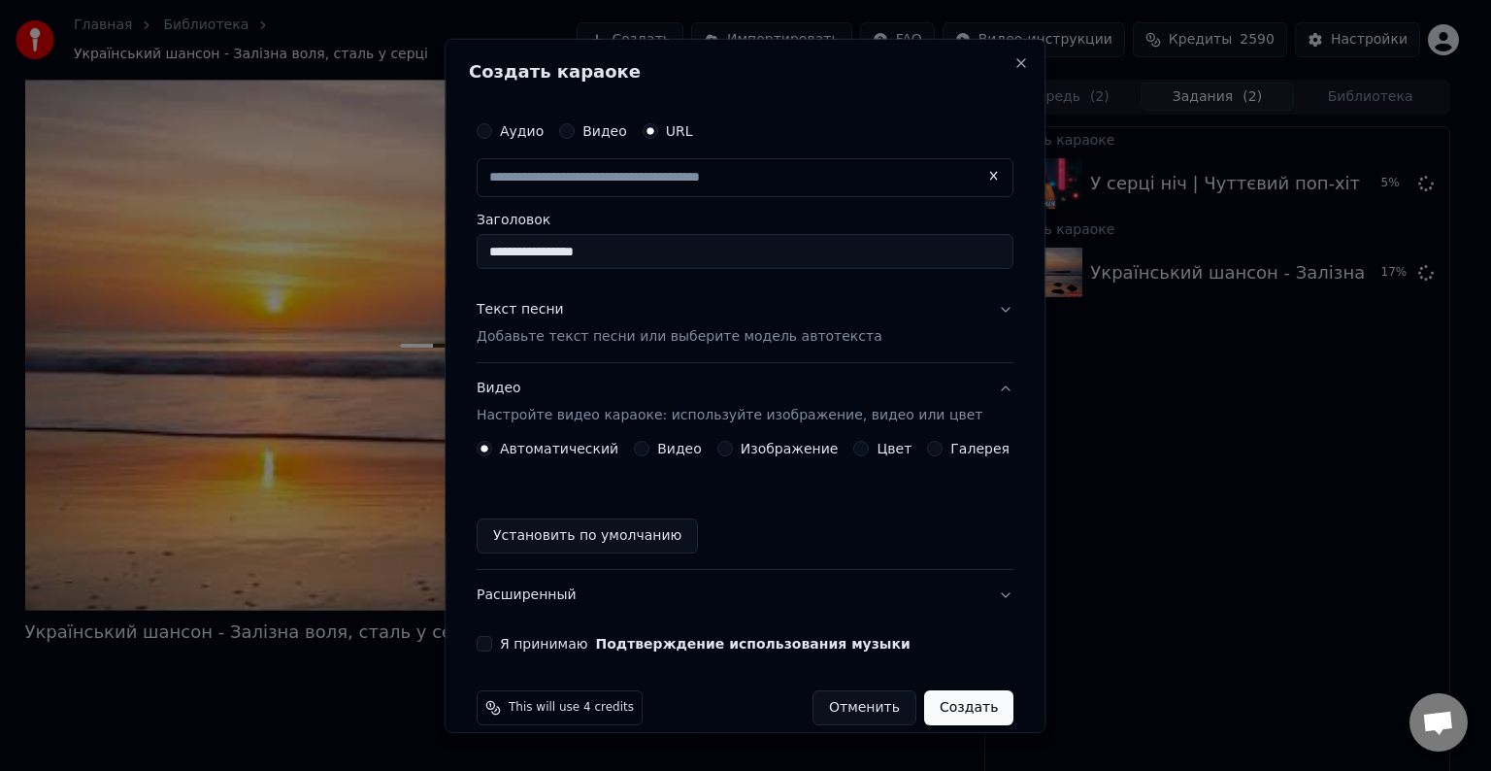
type input "**********"
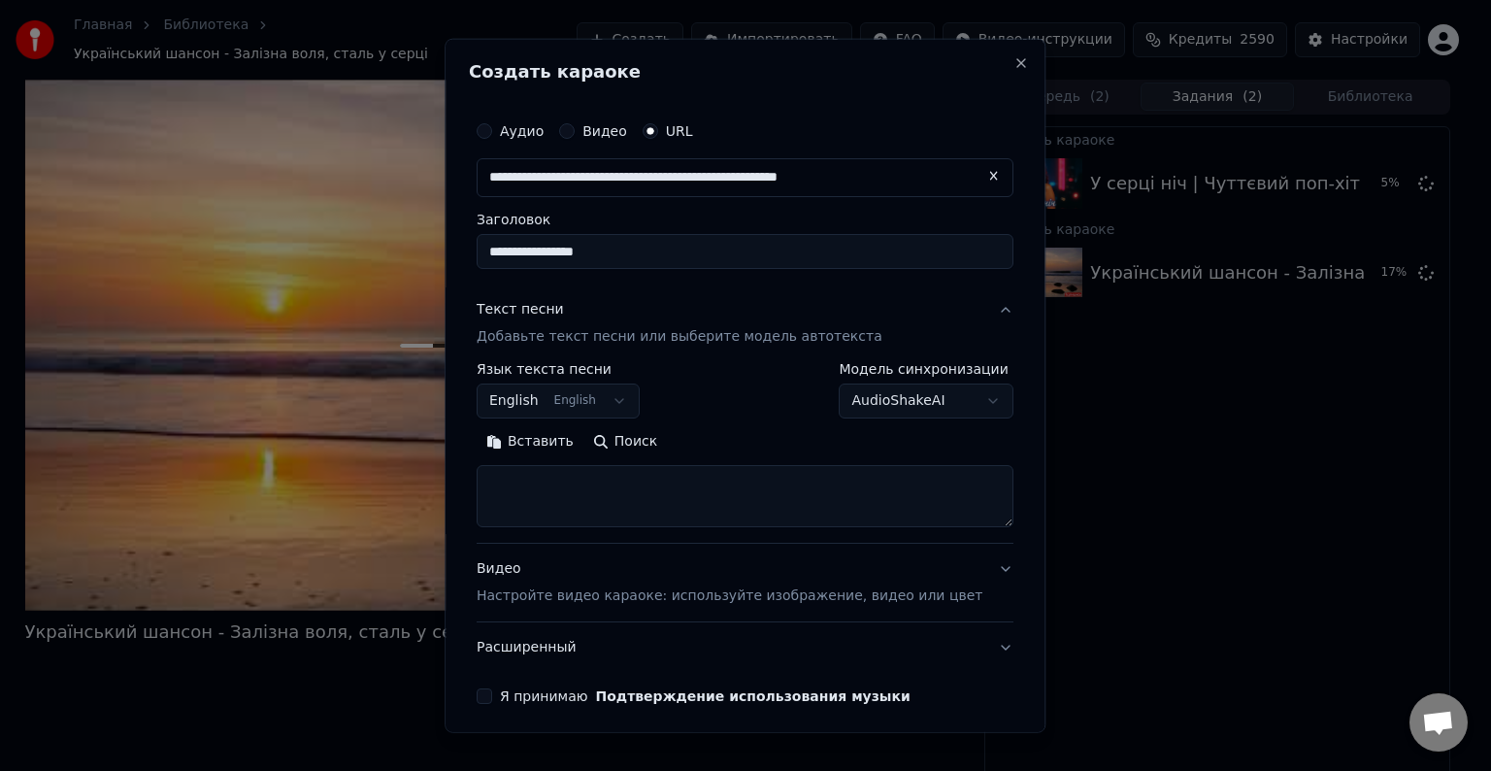
click at [962, 396] on body "Главная Библиотека Український шансон - Залізна воля, сталь у серці Создать Имп…" at bounding box center [737, 385] width 1475 height 771
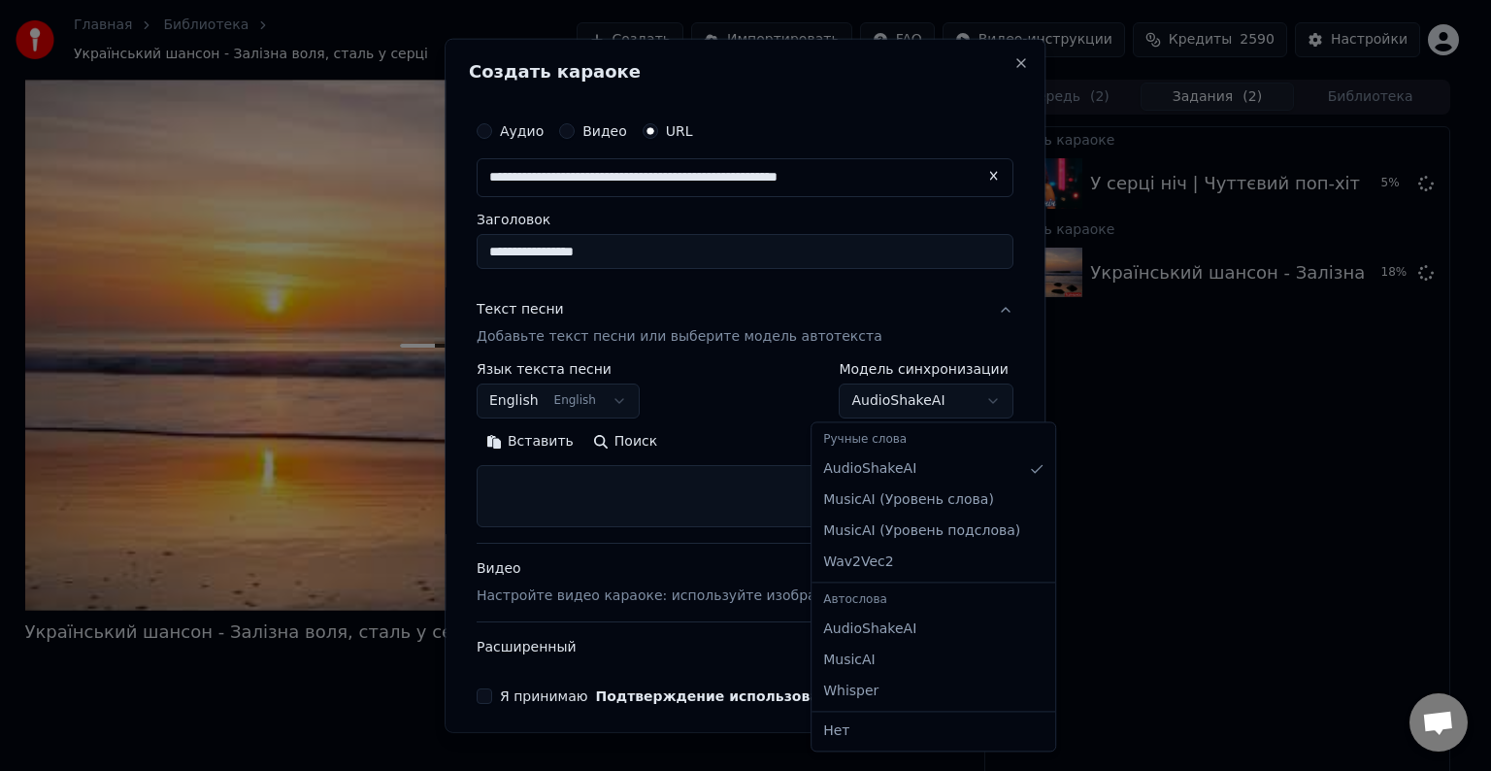
select select "**********"
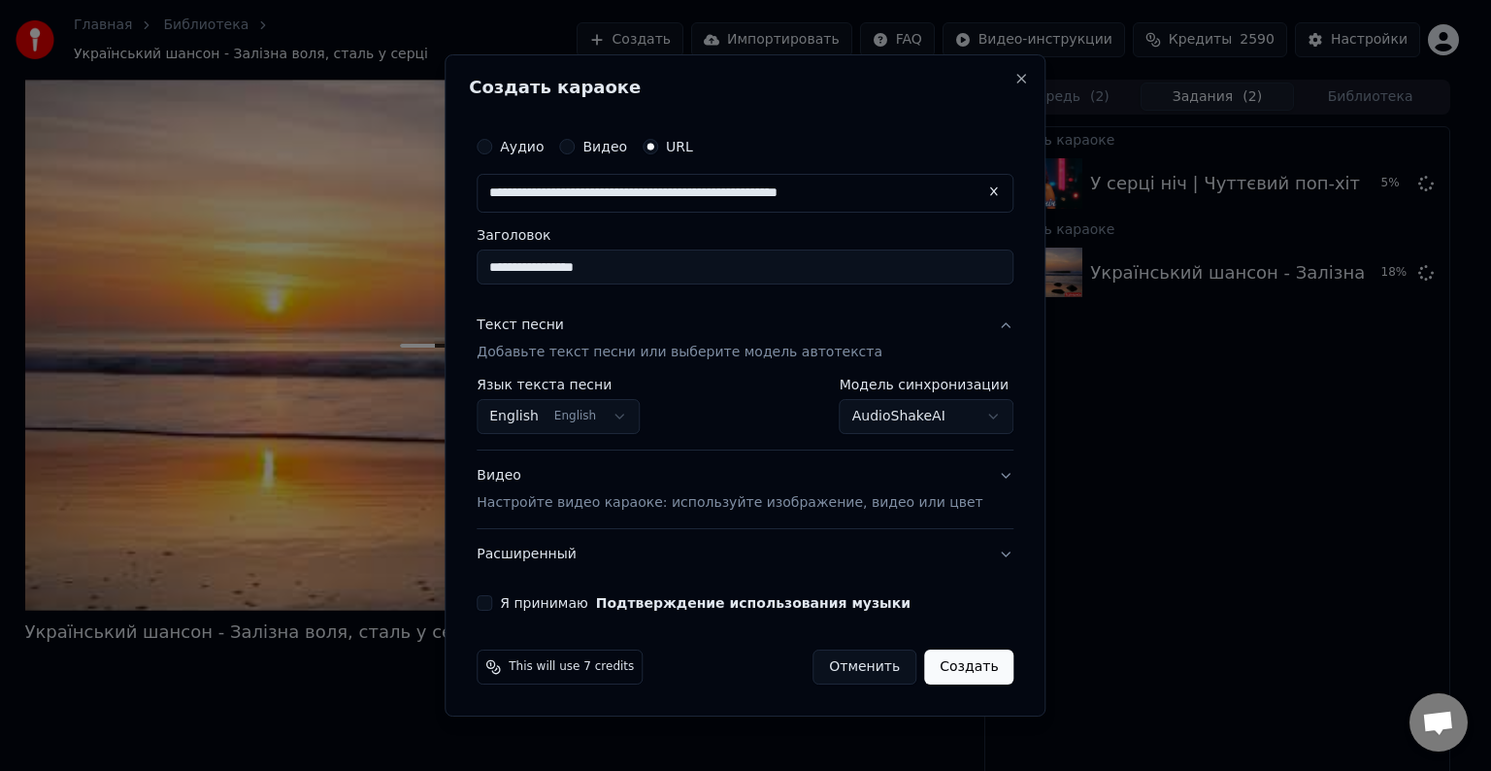
click at [610, 421] on body "Главная Библиотека Український шансон - Залізна воля, сталь у серці Создать Имп…" at bounding box center [737, 385] width 1475 height 771
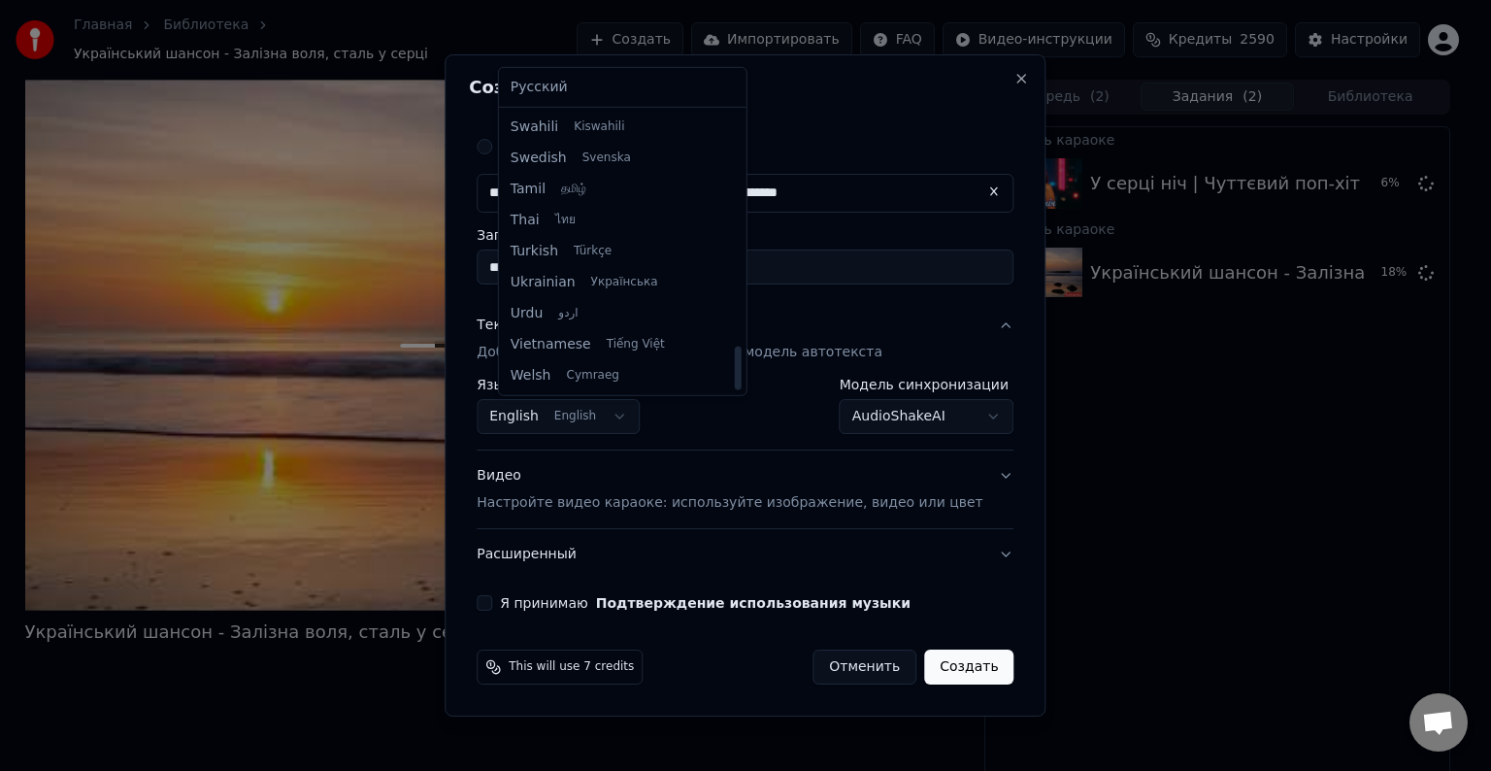
select select "**"
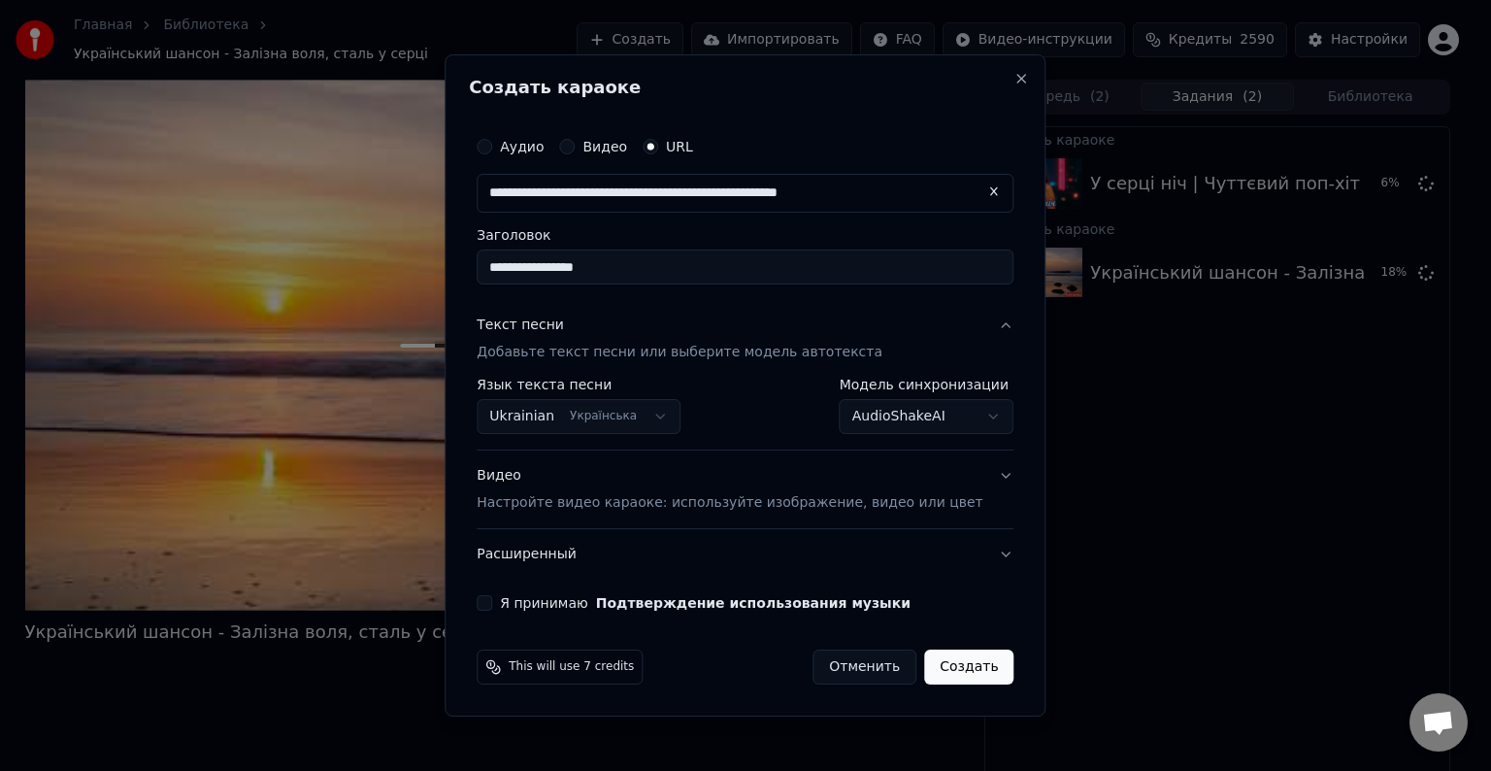
click at [613, 548] on button "Расширенный" at bounding box center [745, 554] width 537 height 50
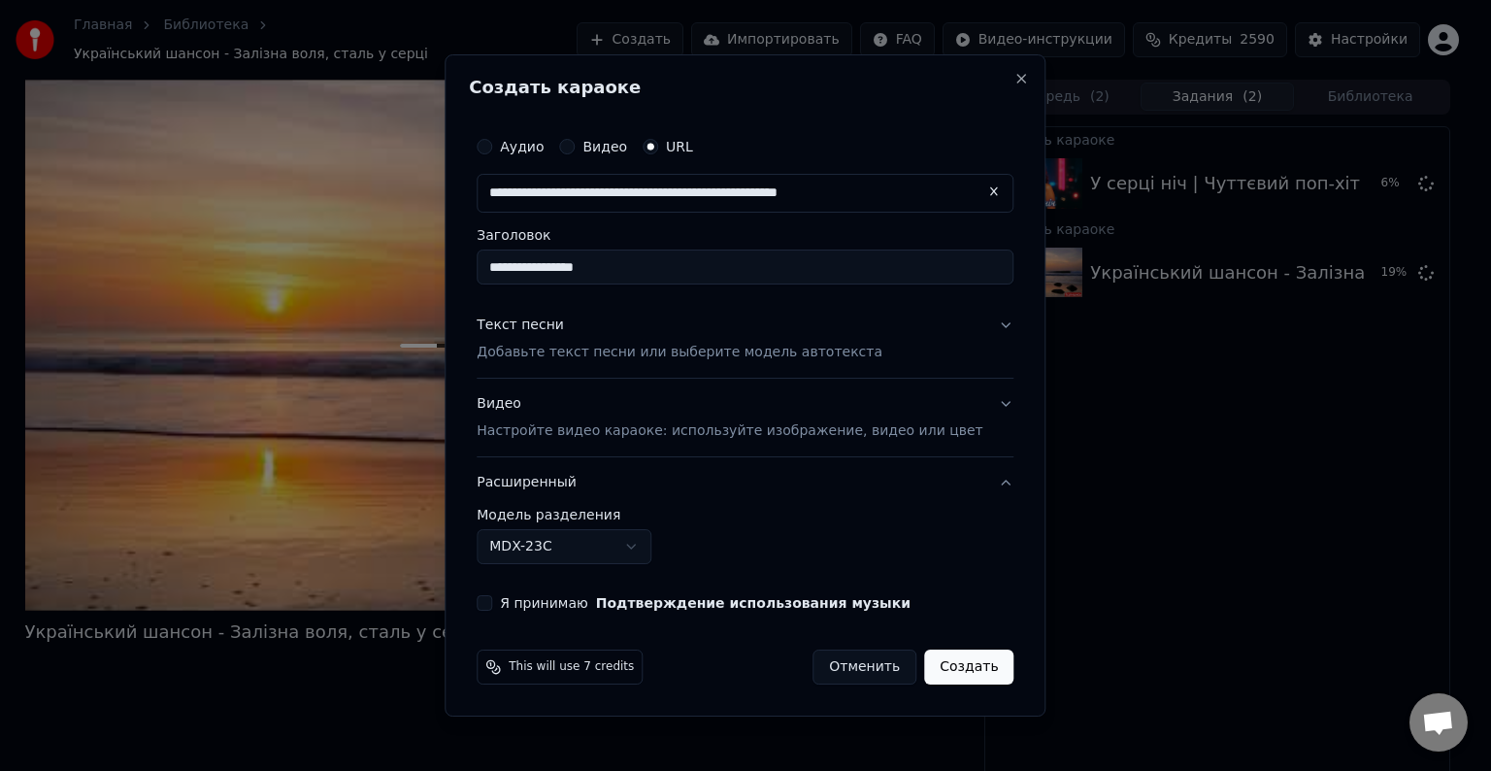
click at [626, 446] on button "Видео Настройте видео караоке: используйте изображение, видео или цвет" at bounding box center [745, 418] width 537 height 78
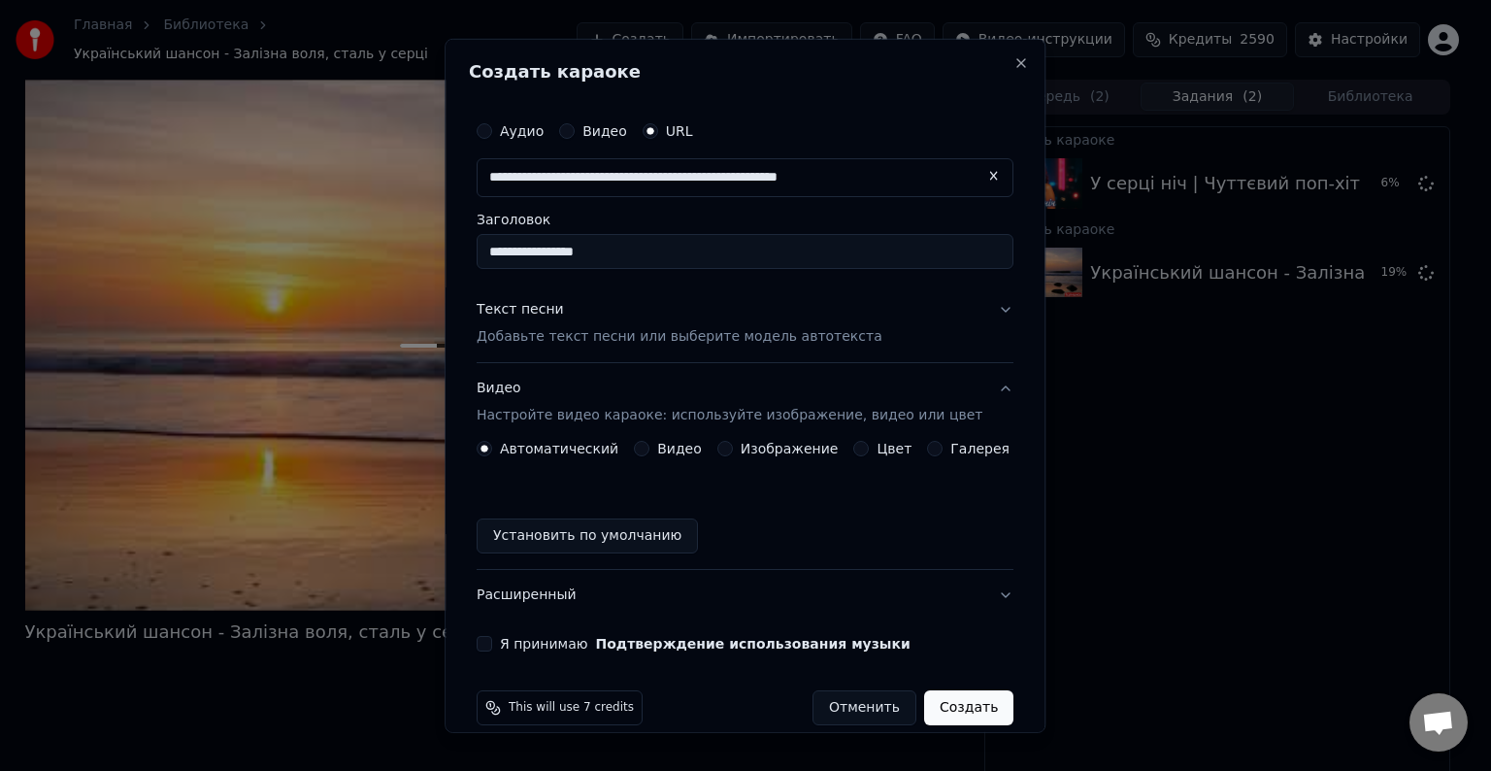
click at [568, 541] on button "Установить по умолчанию" at bounding box center [587, 535] width 221 height 35
click at [492, 645] on button "Я принимаю Подтверждение использования музыки" at bounding box center [485, 644] width 16 height 16
click at [948, 711] on button "Создать" at bounding box center [968, 707] width 89 height 35
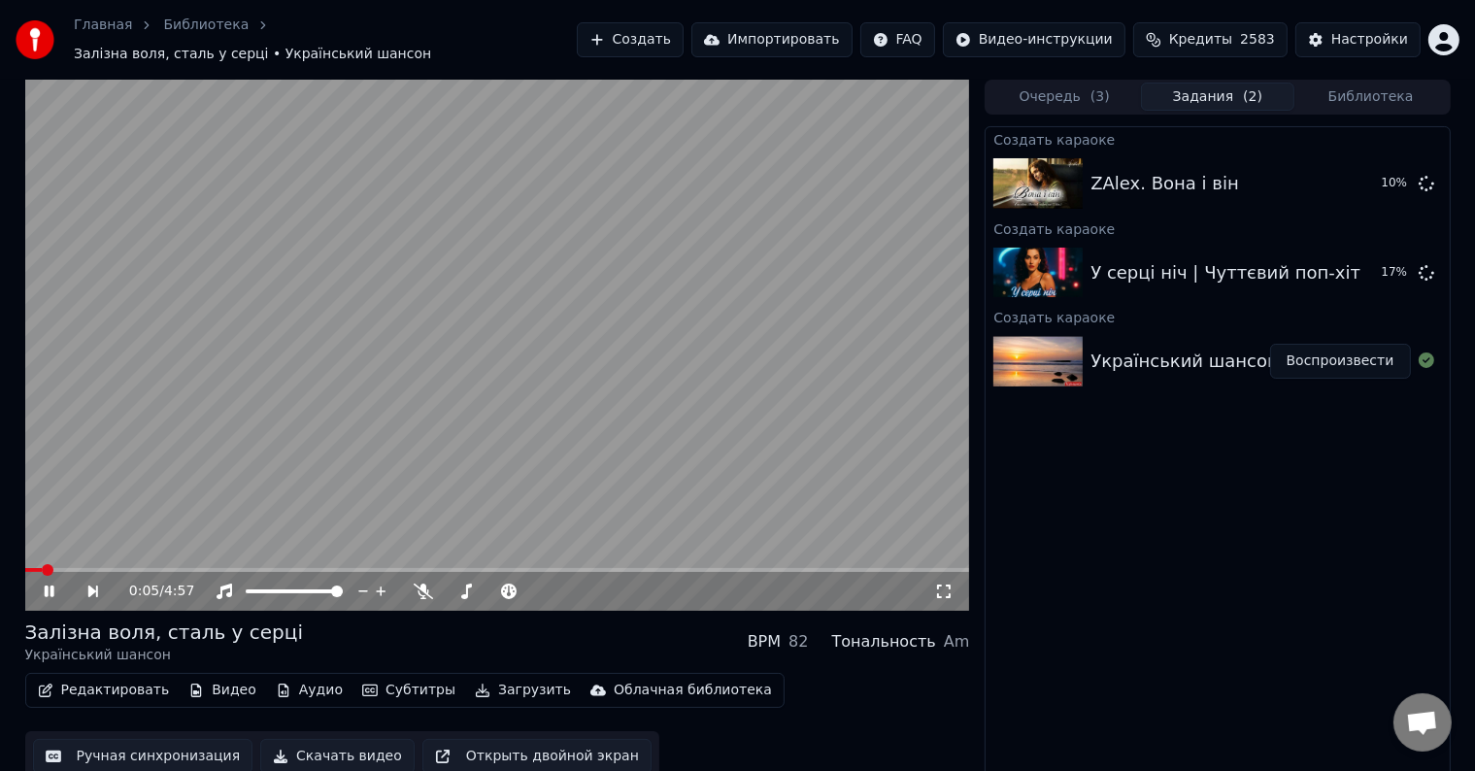
click at [250, 361] on video at bounding box center [497, 345] width 945 height 531
click at [50, 576] on span at bounding box center [56, 570] width 12 height 12
click at [497, 372] on video at bounding box center [497, 345] width 945 height 531
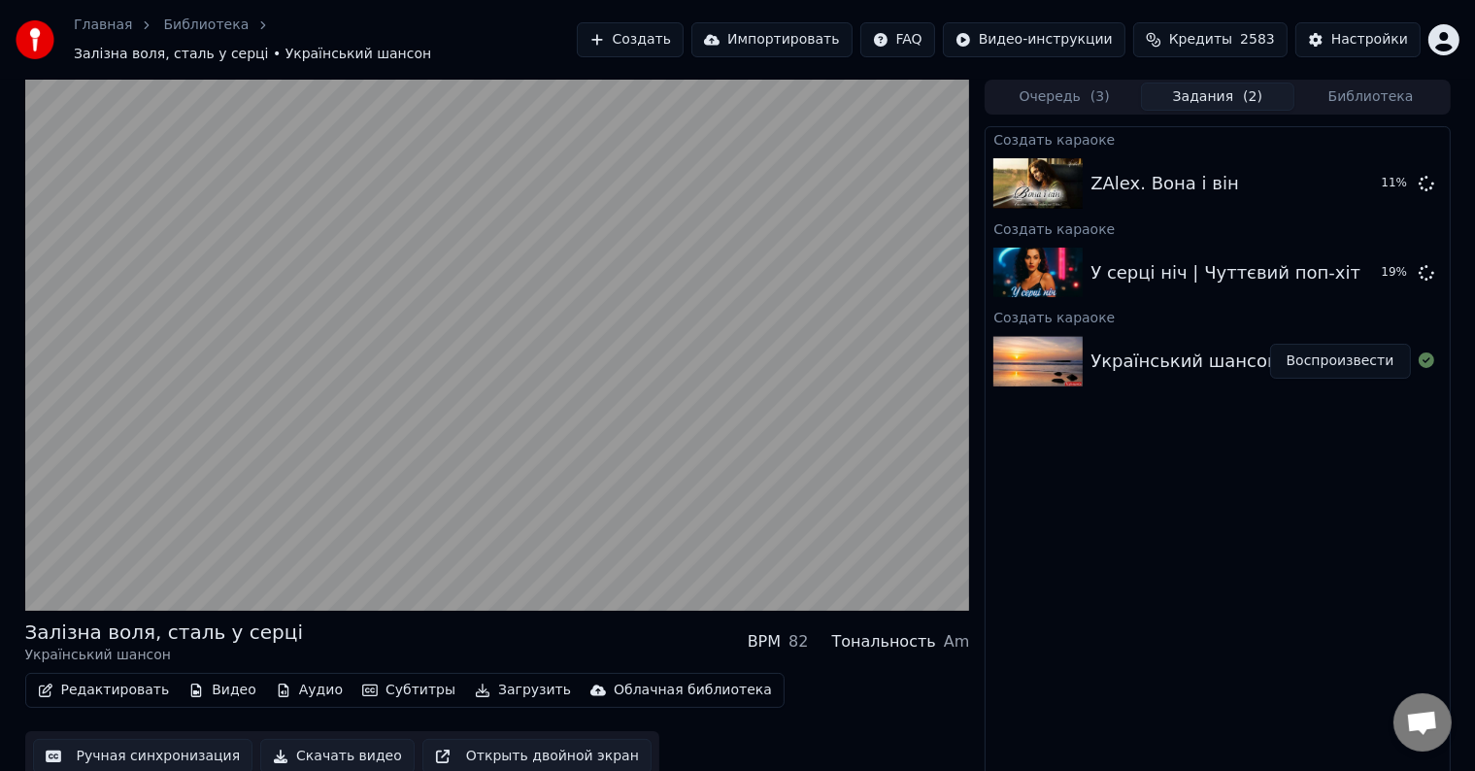
click at [497, 372] on video at bounding box center [497, 345] width 945 height 531
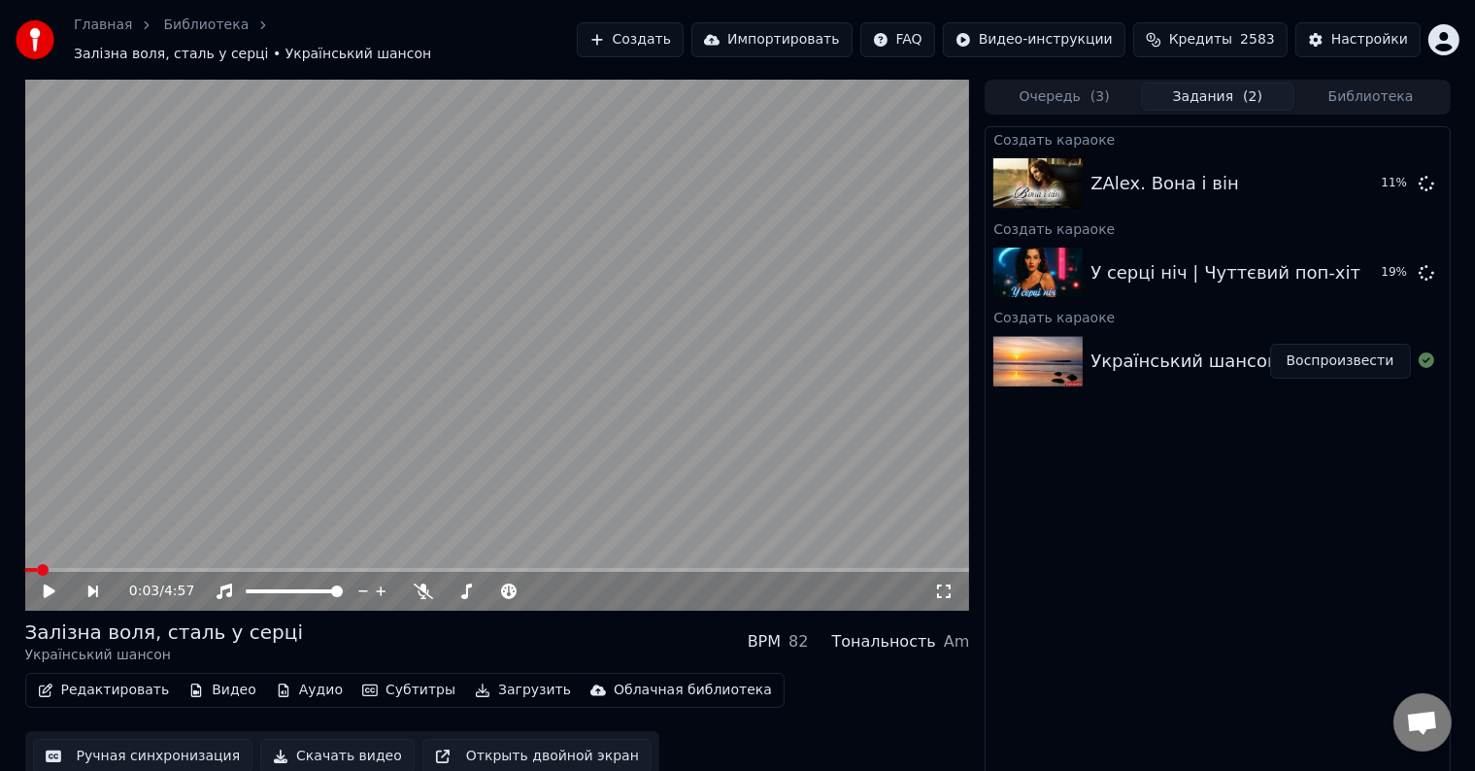
click at [139, 758] on button "Ручная синхронизация" at bounding box center [143, 756] width 220 height 35
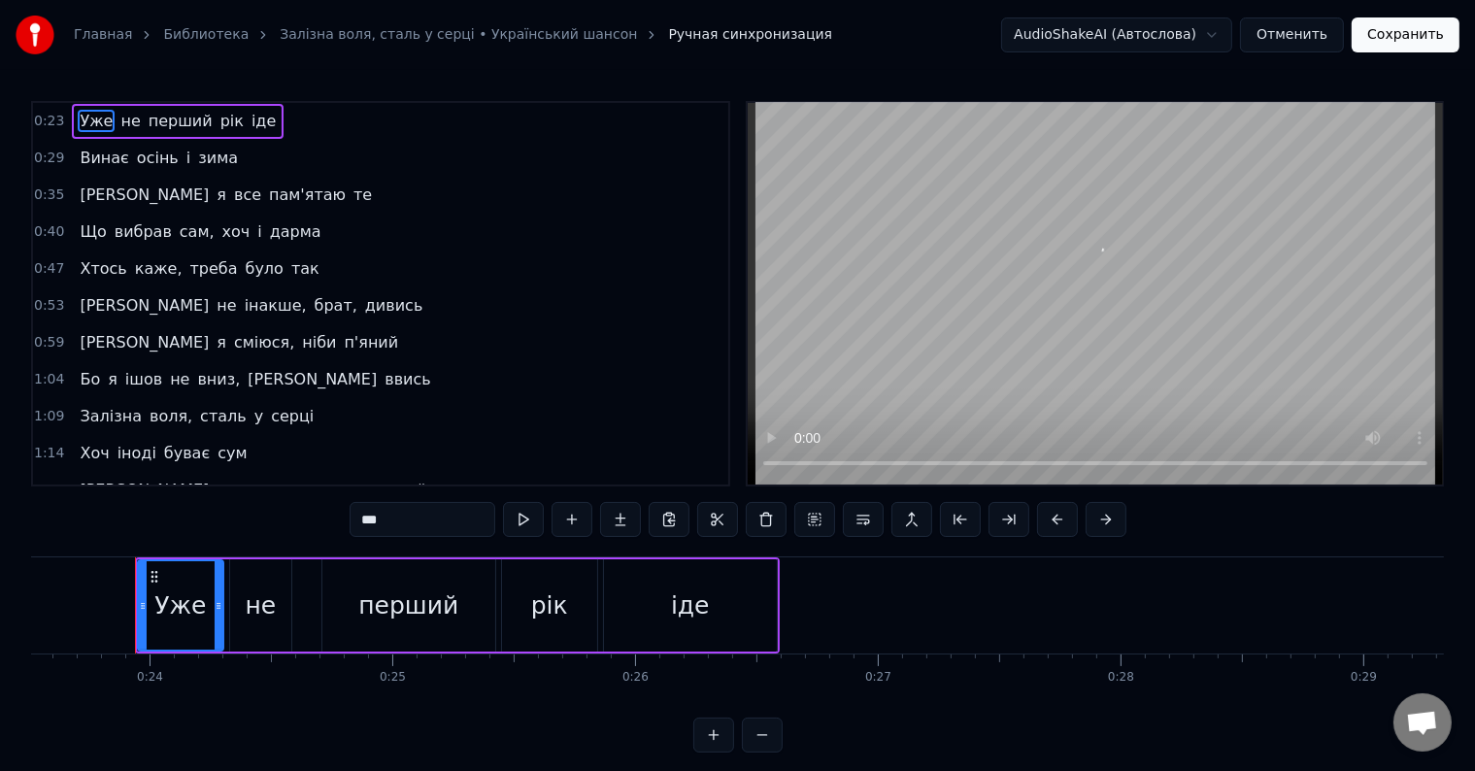
scroll to position [0, 5713]
drag, startPoint x: 163, startPoint y: 719, endPoint x: 150, endPoint y: 713, distance: 13.9
click at [144, 715] on div "0:23 Уже не перший рік іде 0:29 Винає осінь і зима 0:35 А я все пам'ятаю те 0:4…" at bounding box center [737, 427] width 1413 height 652
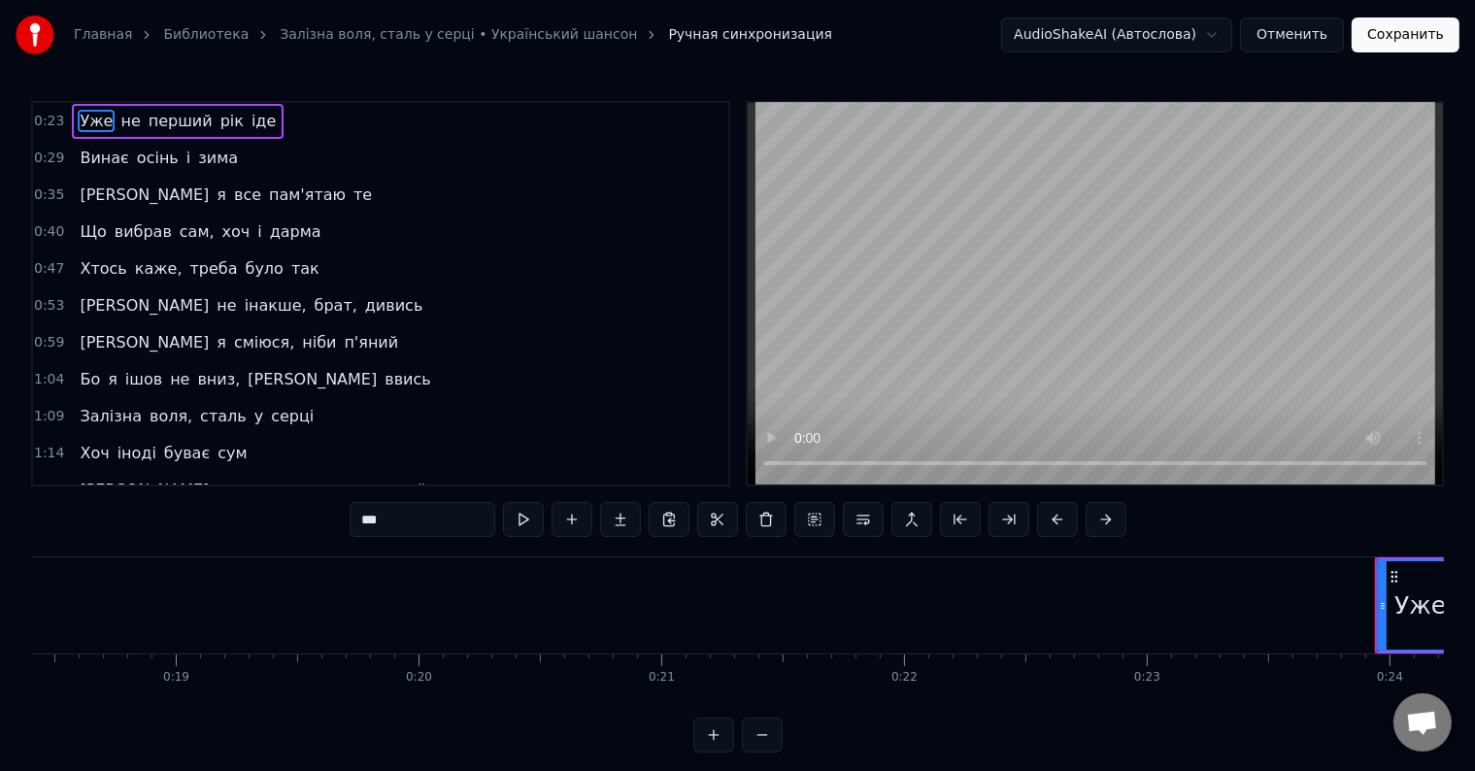
scroll to position [0, 5159]
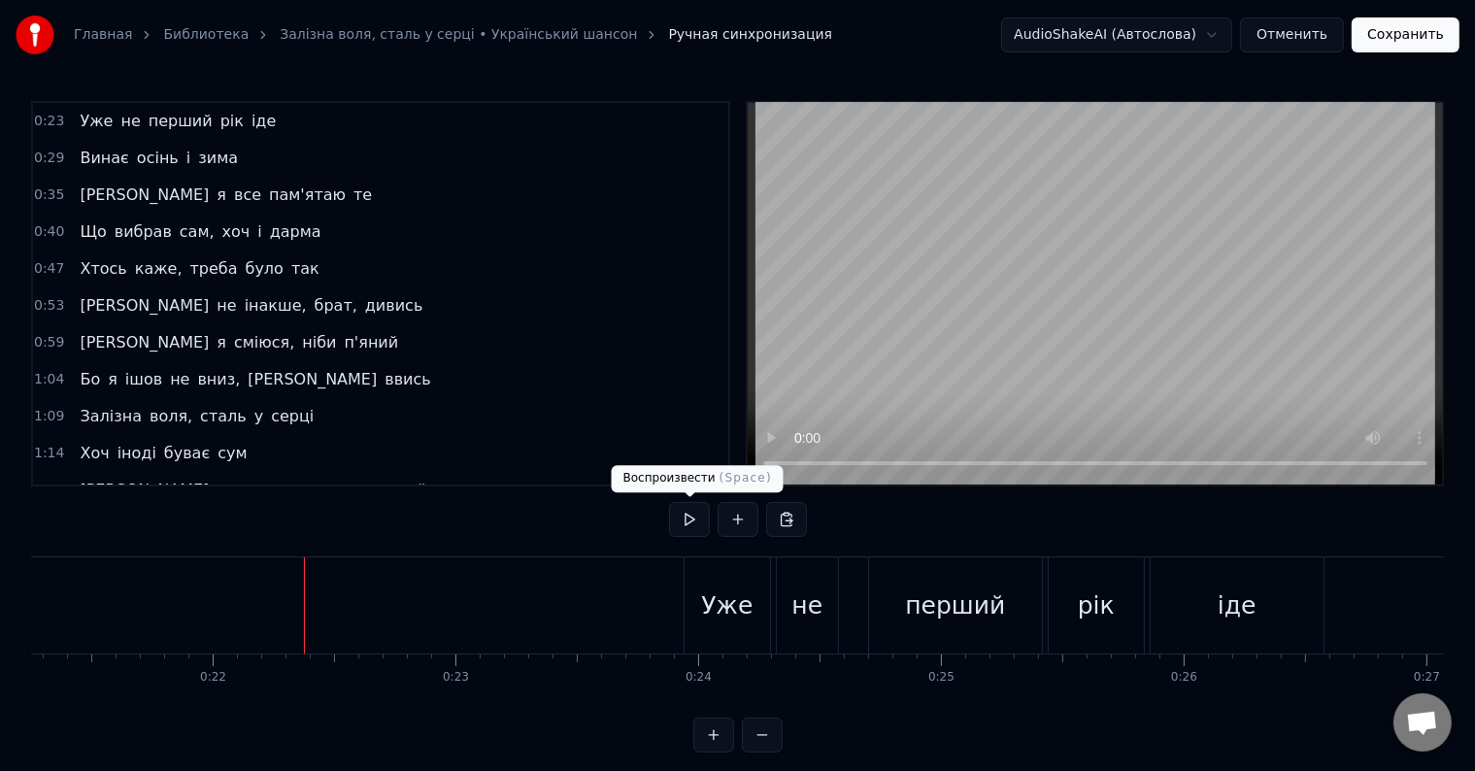
click at [695, 523] on button at bounding box center [689, 519] width 41 height 35
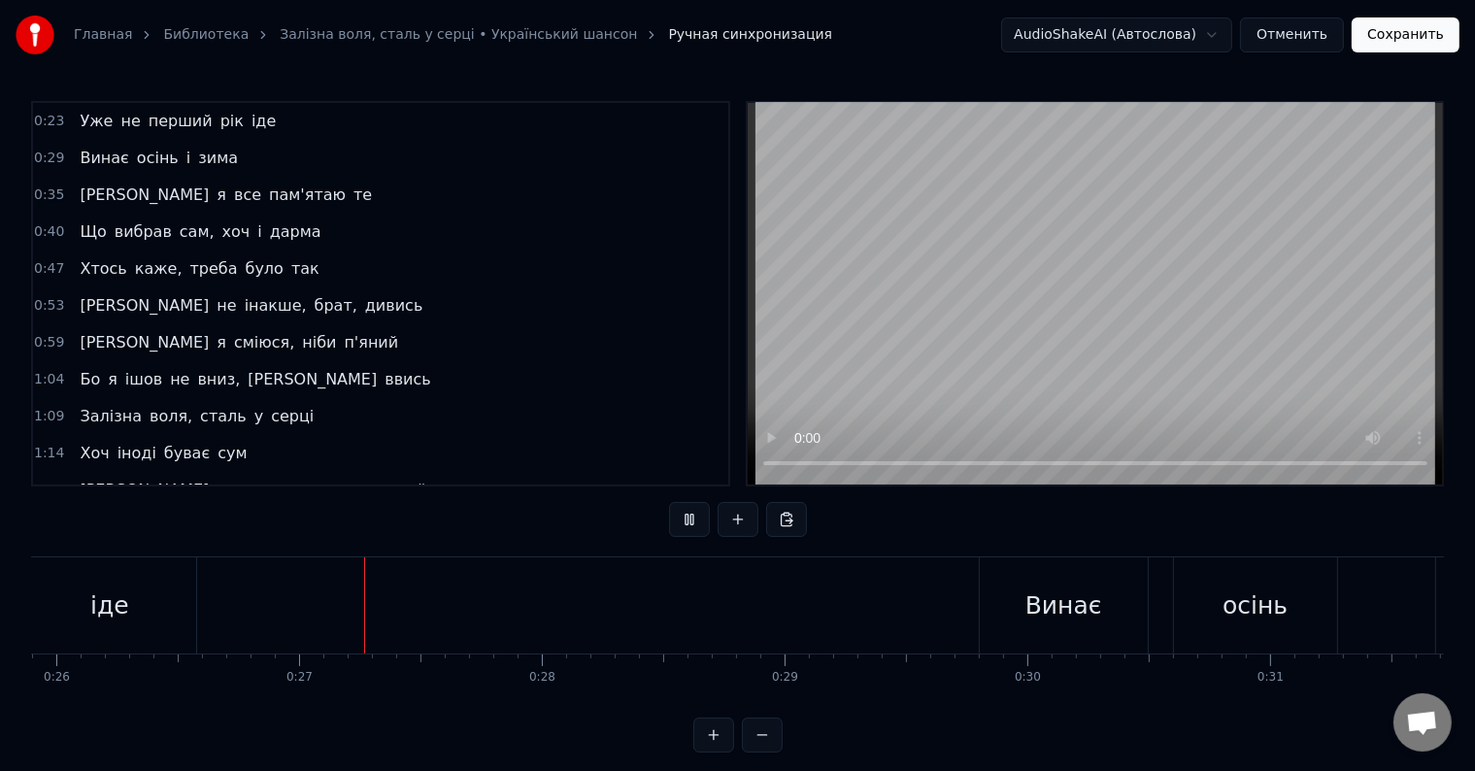
scroll to position [0, 6413]
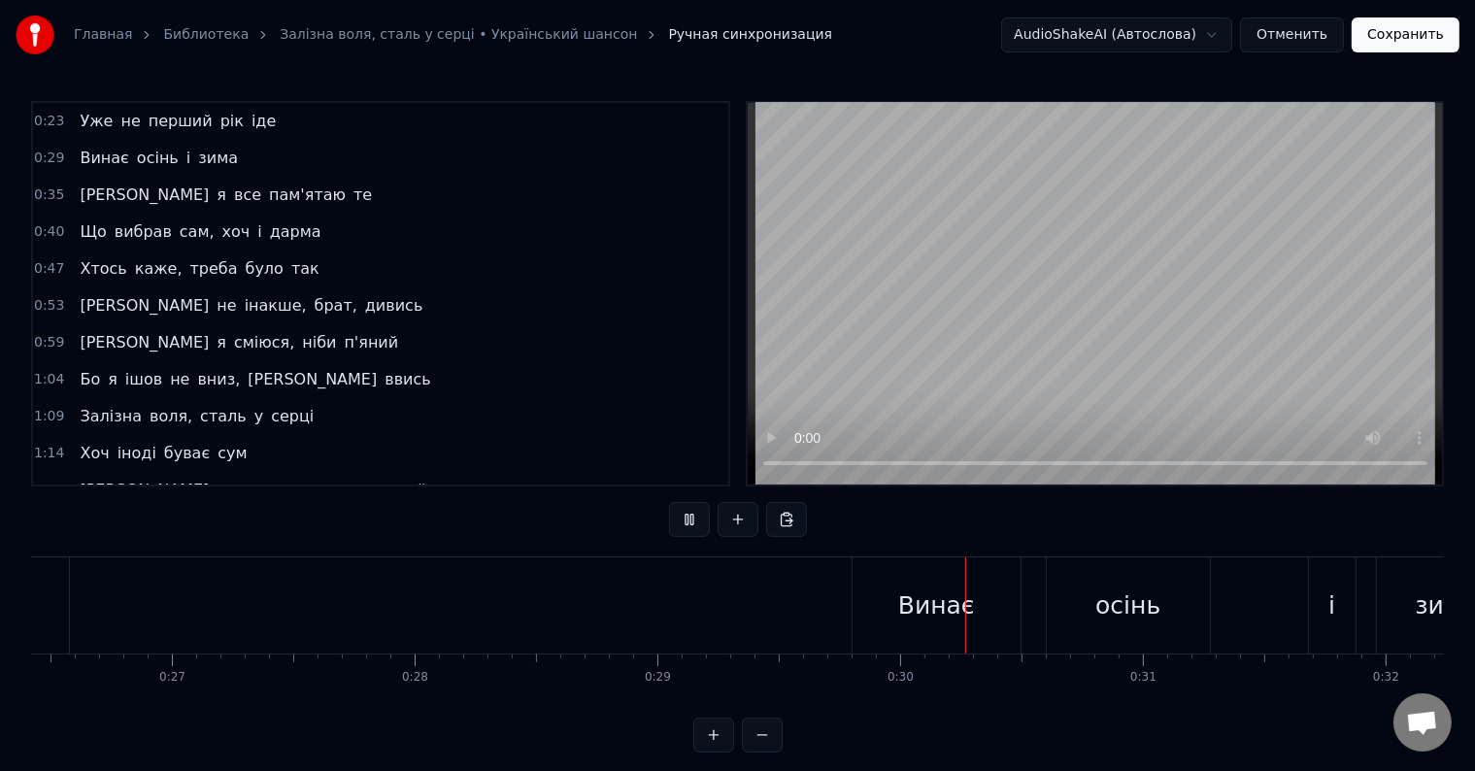
click at [686, 522] on button at bounding box center [689, 519] width 41 height 35
click at [897, 604] on div "Винає" at bounding box center [937, 605] width 168 height 96
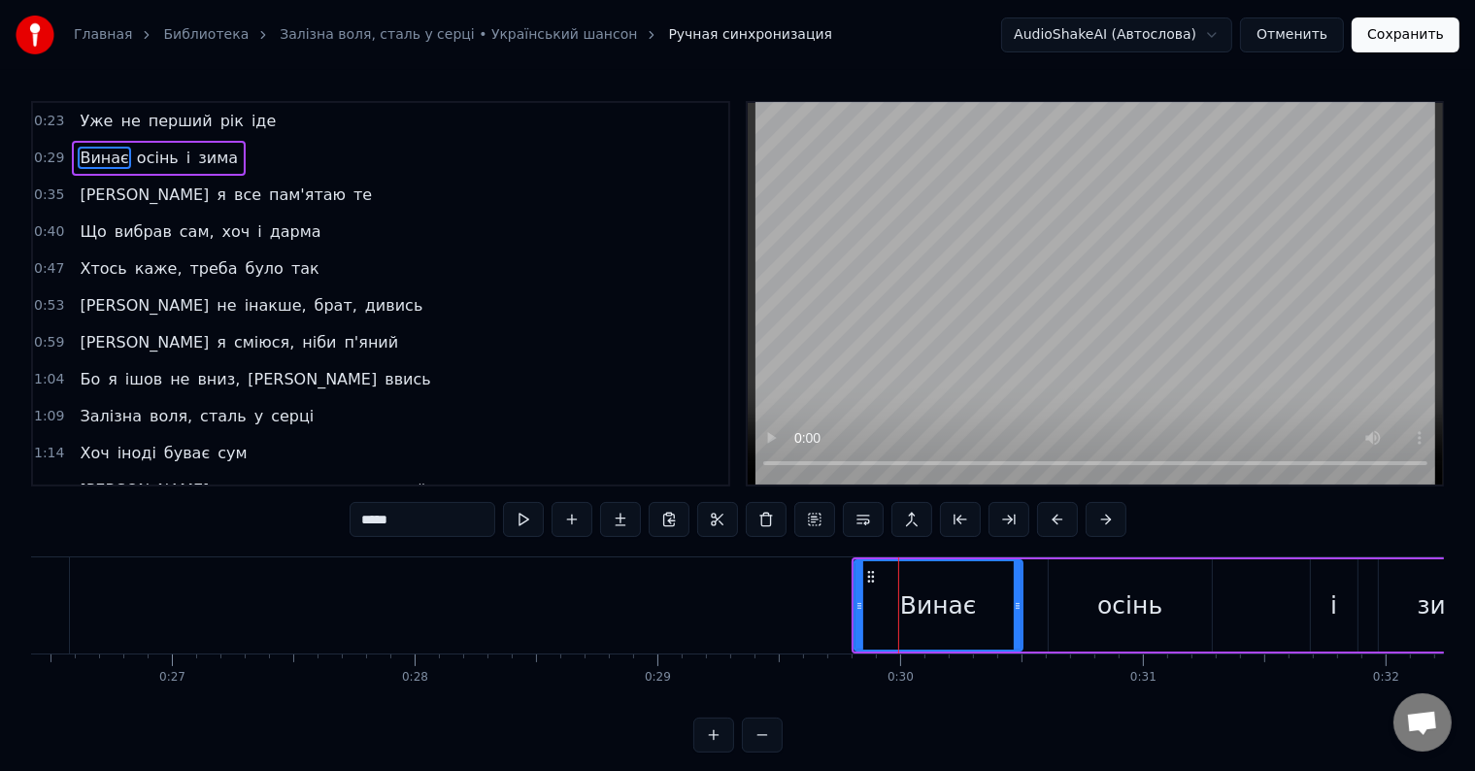
drag, startPoint x: 412, startPoint y: 524, endPoint x: 300, endPoint y: 524, distance: 111.7
click at [302, 524] on div "0:23 Уже не перший рік іде 0:29 Винає осінь і зима 0:35 А я все пам'ятаю те 0:4…" at bounding box center [737, 427] width 1413 height 652
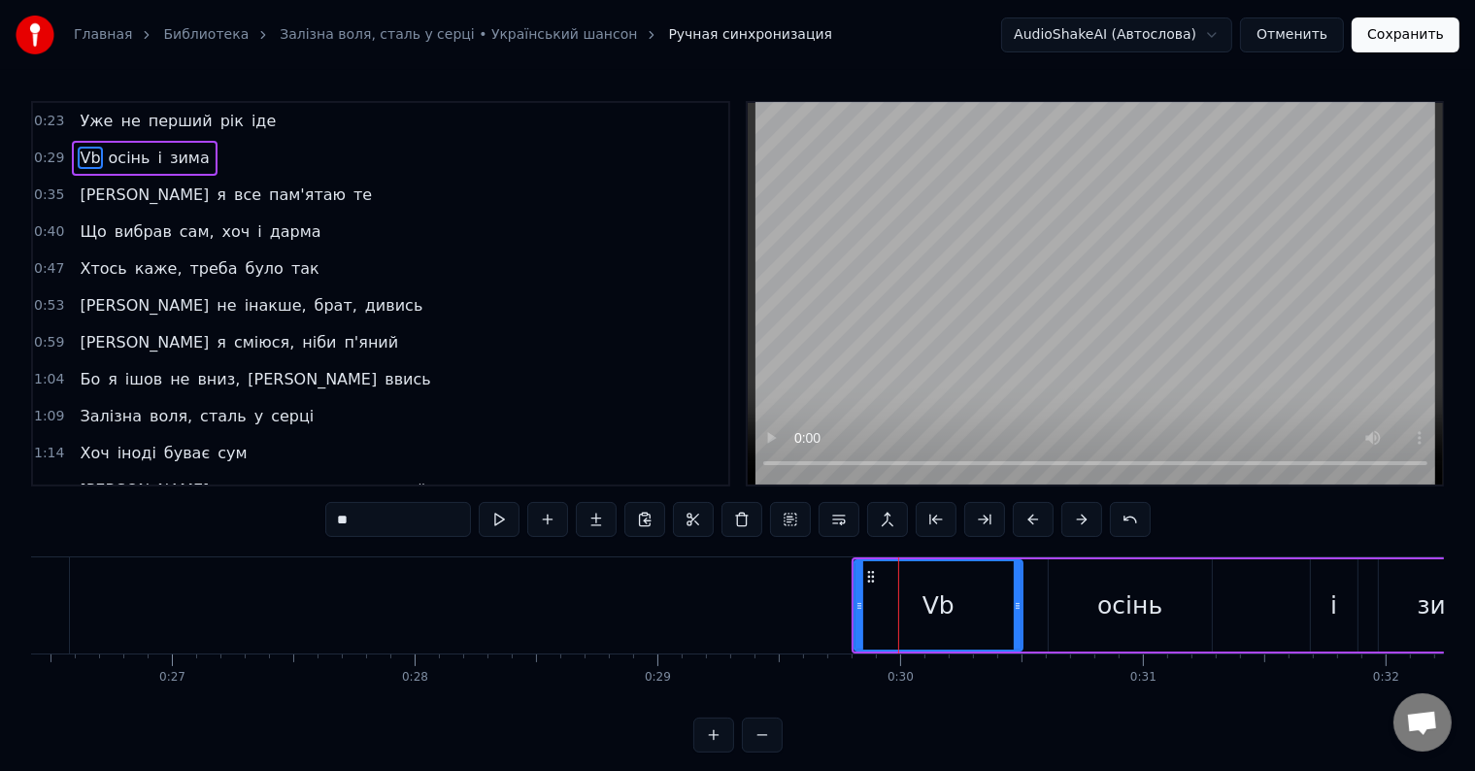
type input "*"
type input "*****"
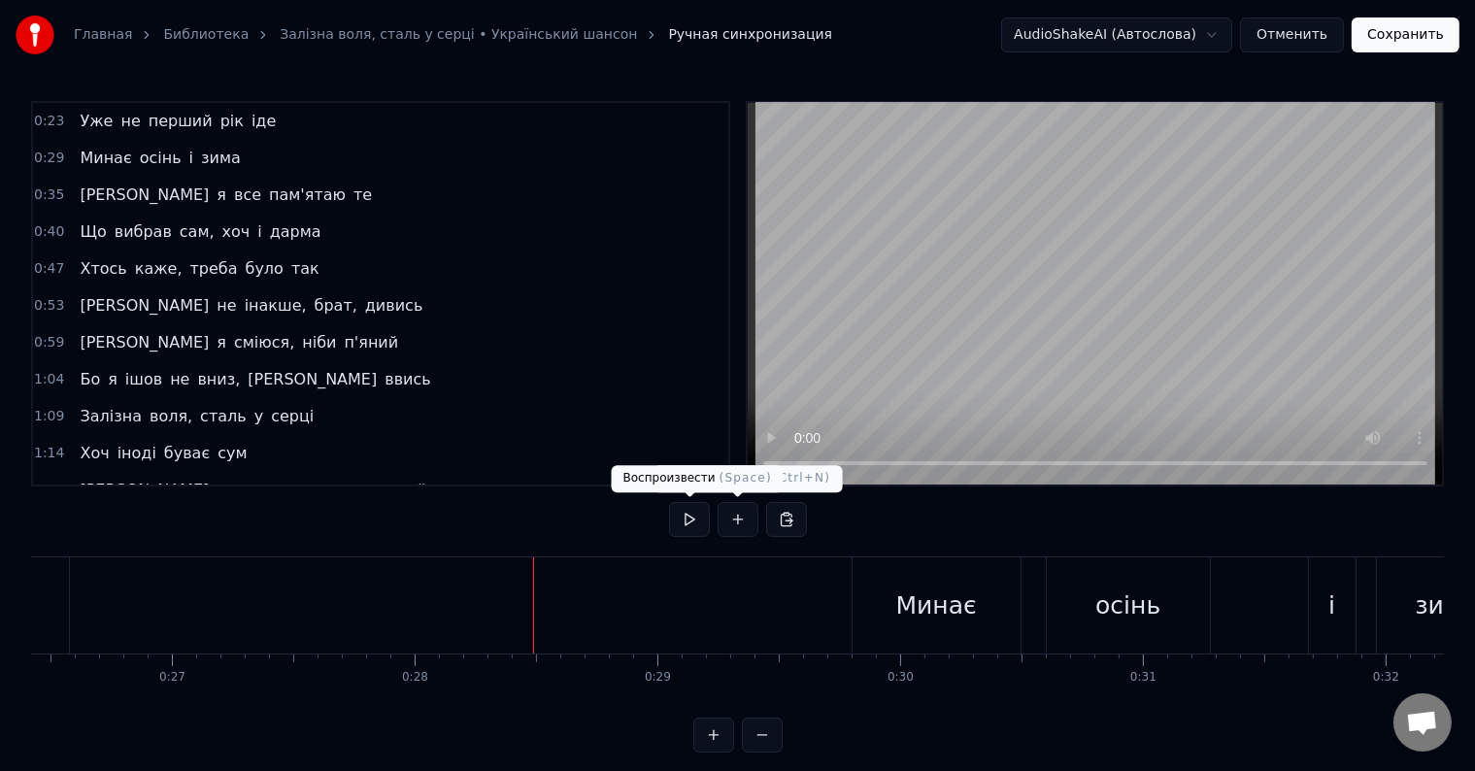
click at [692, 526] on button at bounding box center [689, 519] width 41 height 35
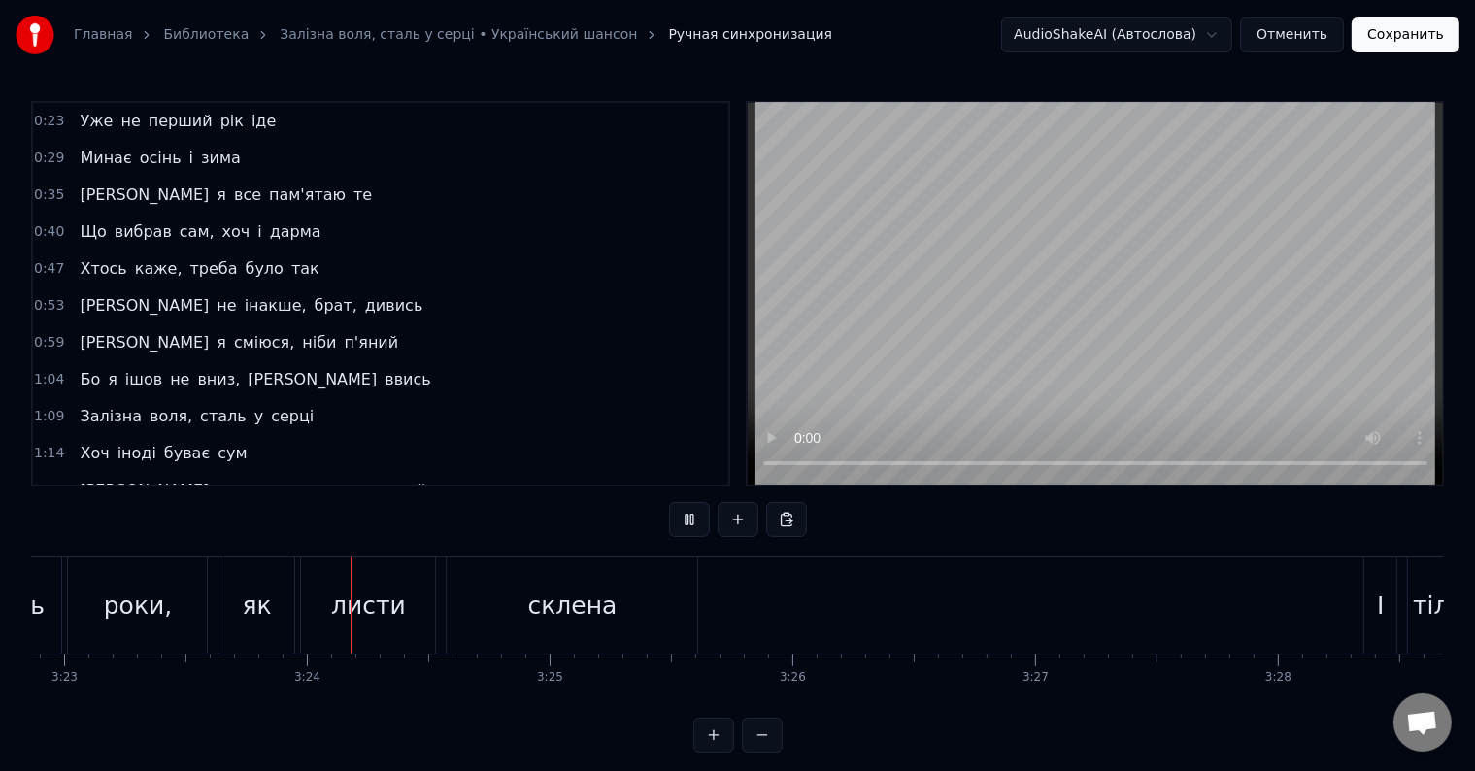
scroll to position [0, 49338]
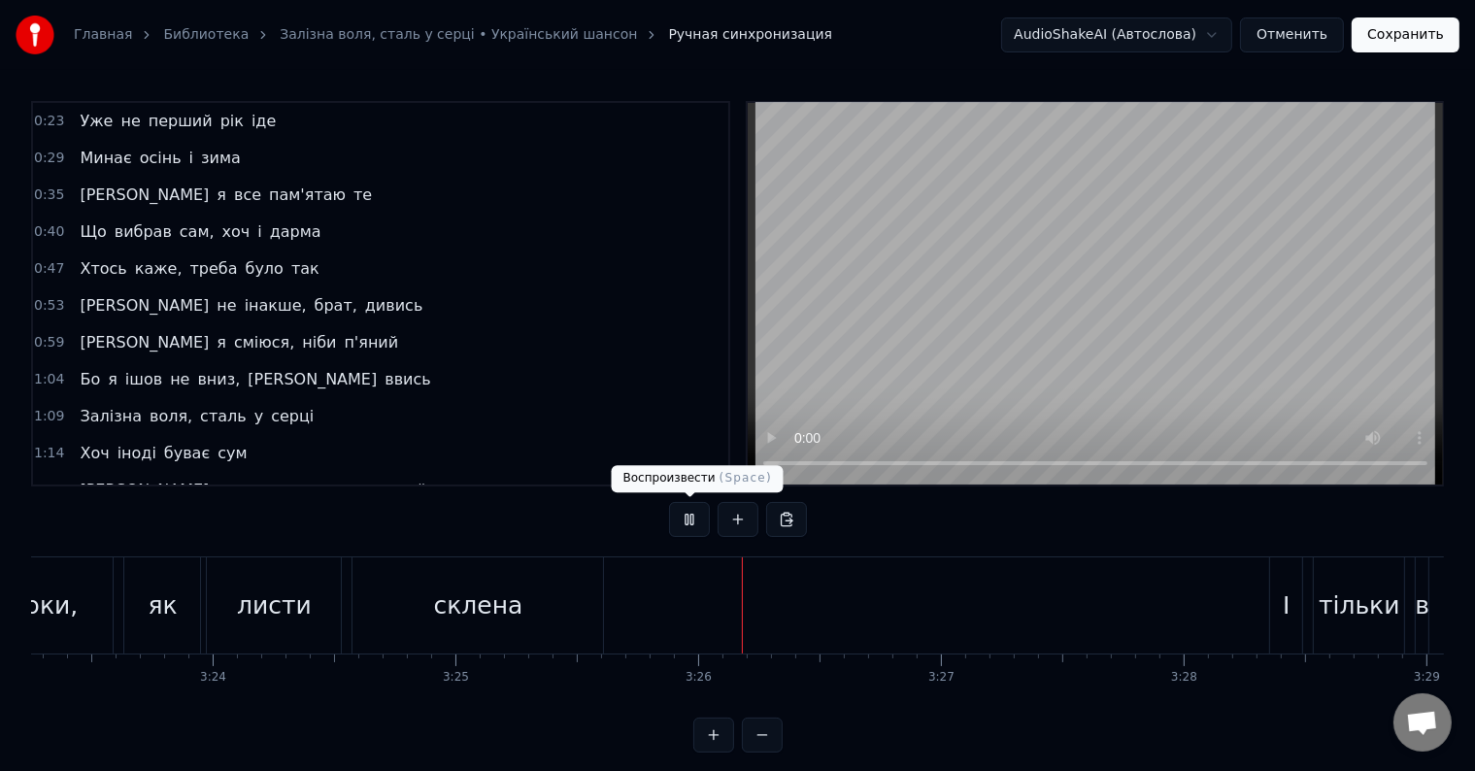
click at [674, 517] on button at bounding box center [689, 519] width 41 height 35
click at [249, 605] on div "листи" at bounding box center [274, 605] width 75 height 37
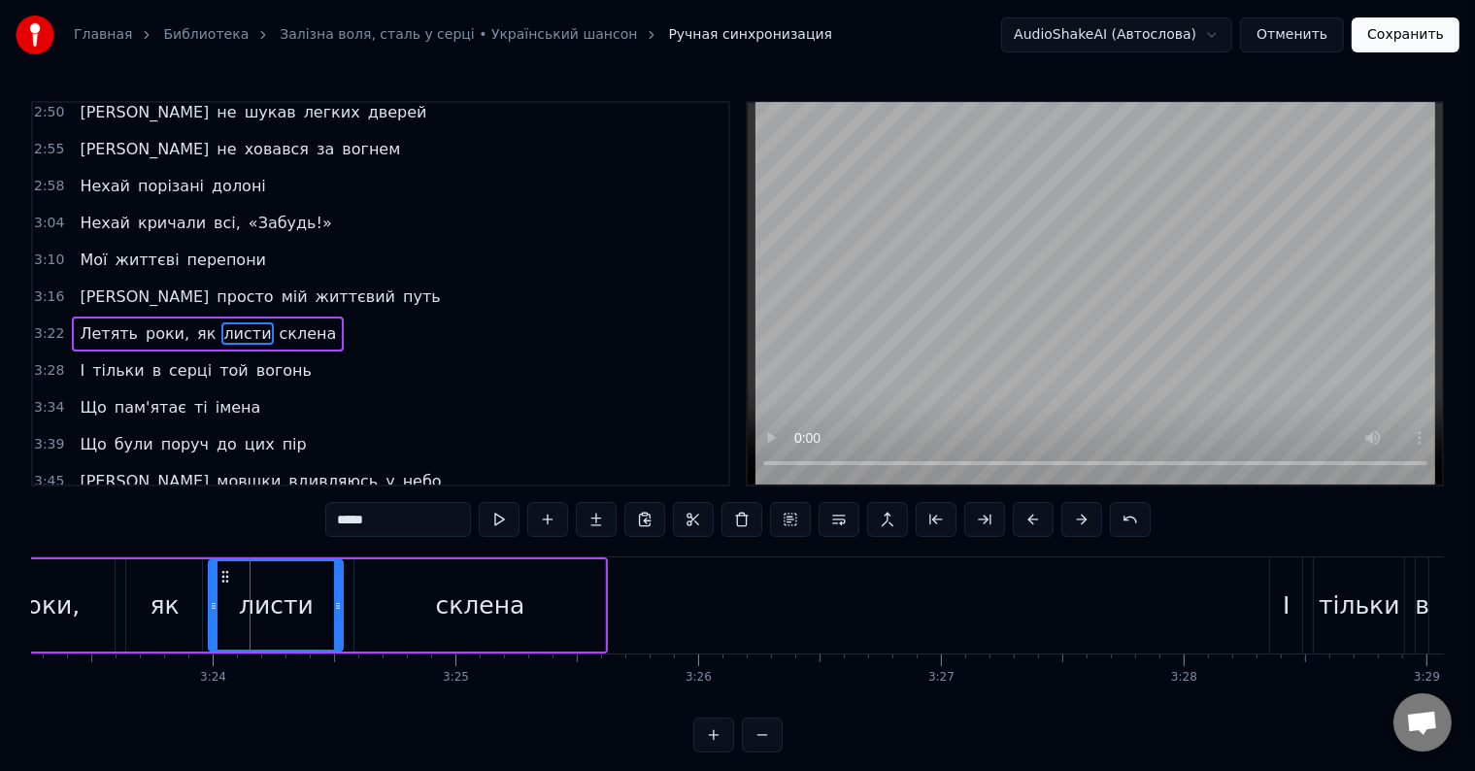
scroll to position [970, 0]
click at [347, 603] on div "Летять роки, як листи склена" at bounding box center [226, 605] width 766 height 96
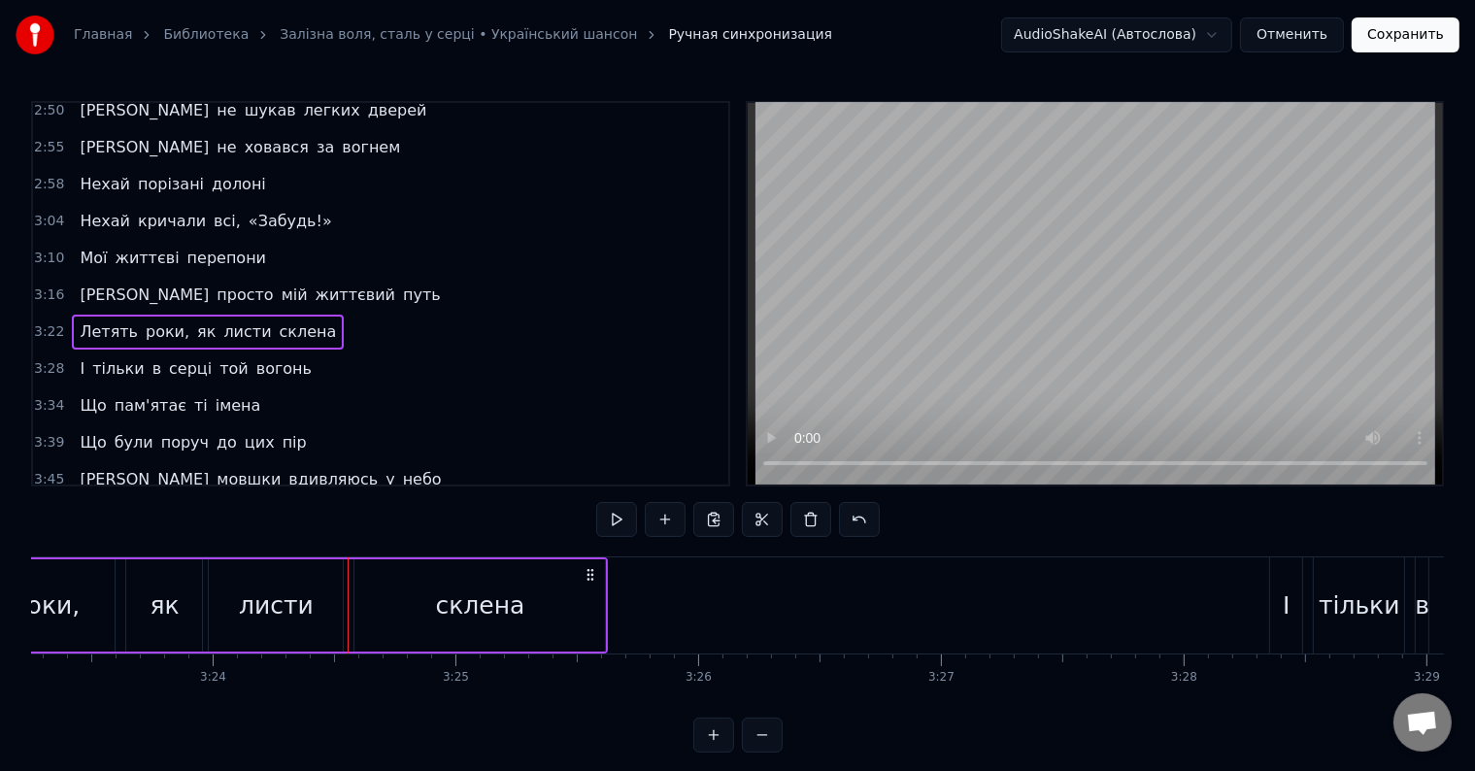
click at [597, 522] on button at bounding box center [616, 519] width 41 height 35
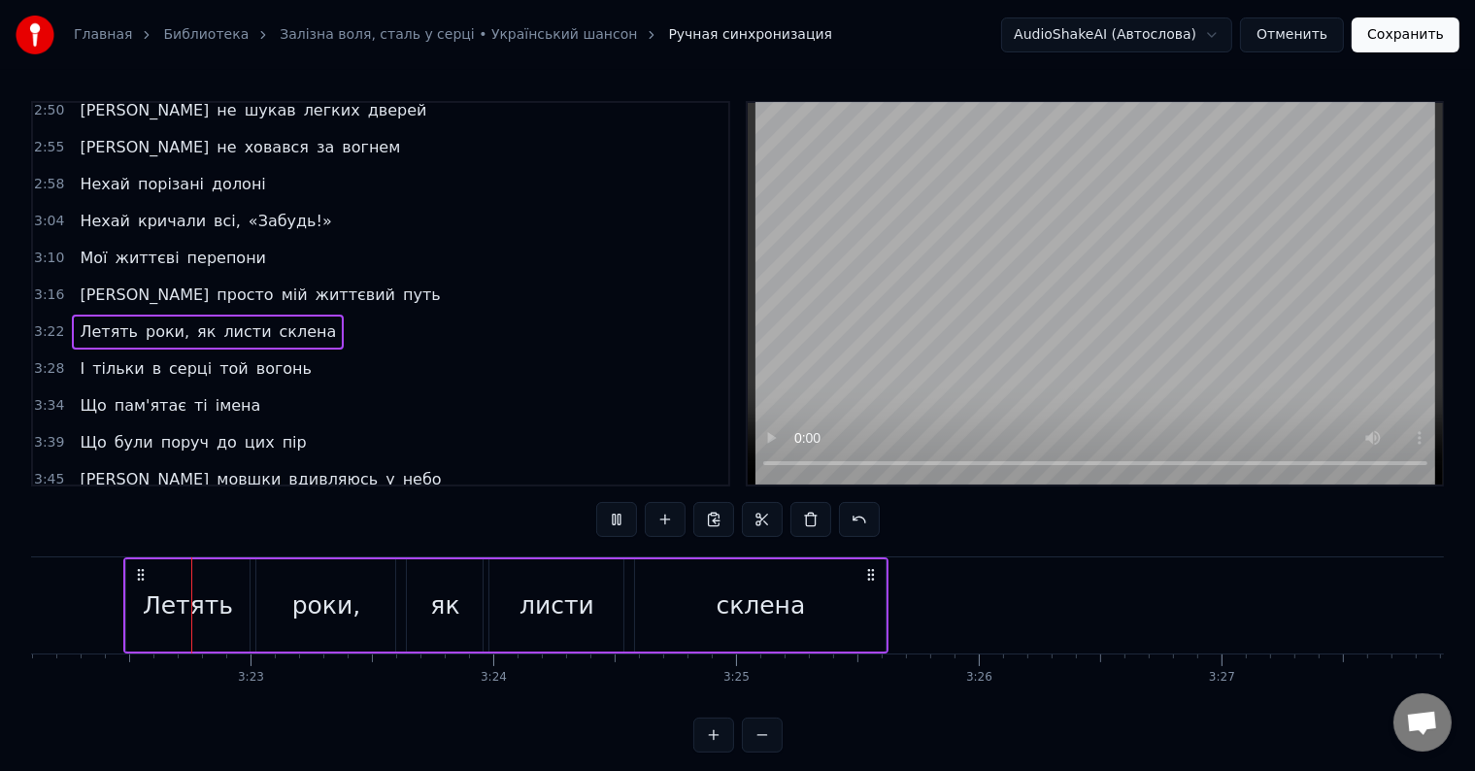
scroll to position [0, 49051]
click at [625, 523] on button at bounding box center [616, 519] width 41 height 35
click at [565, 618] on div "листи" at bounding box center [562, 605] width 75 height 37
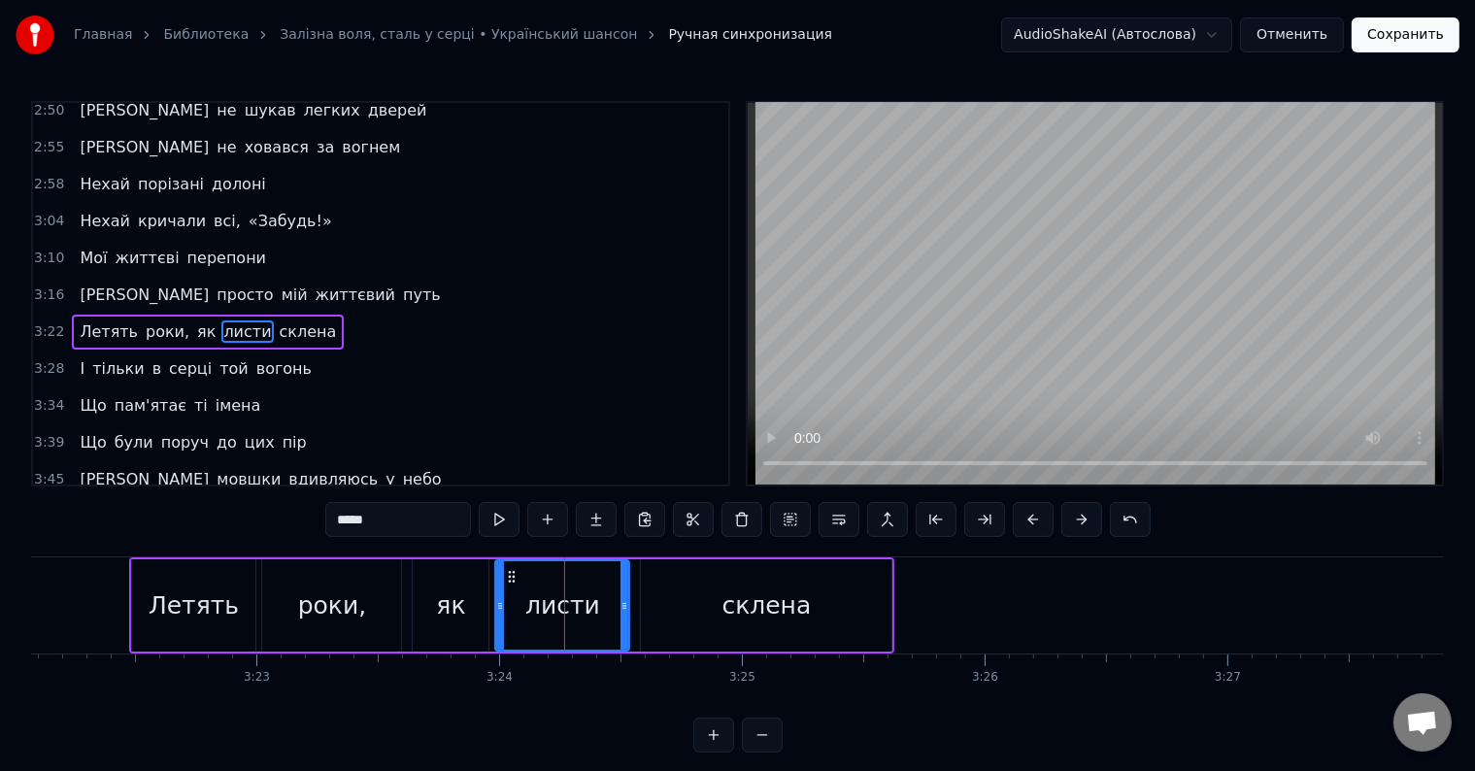
click at [417, 520] on input "*****" at bounding box center [398, 519] width 146 height 35
type input "*******"
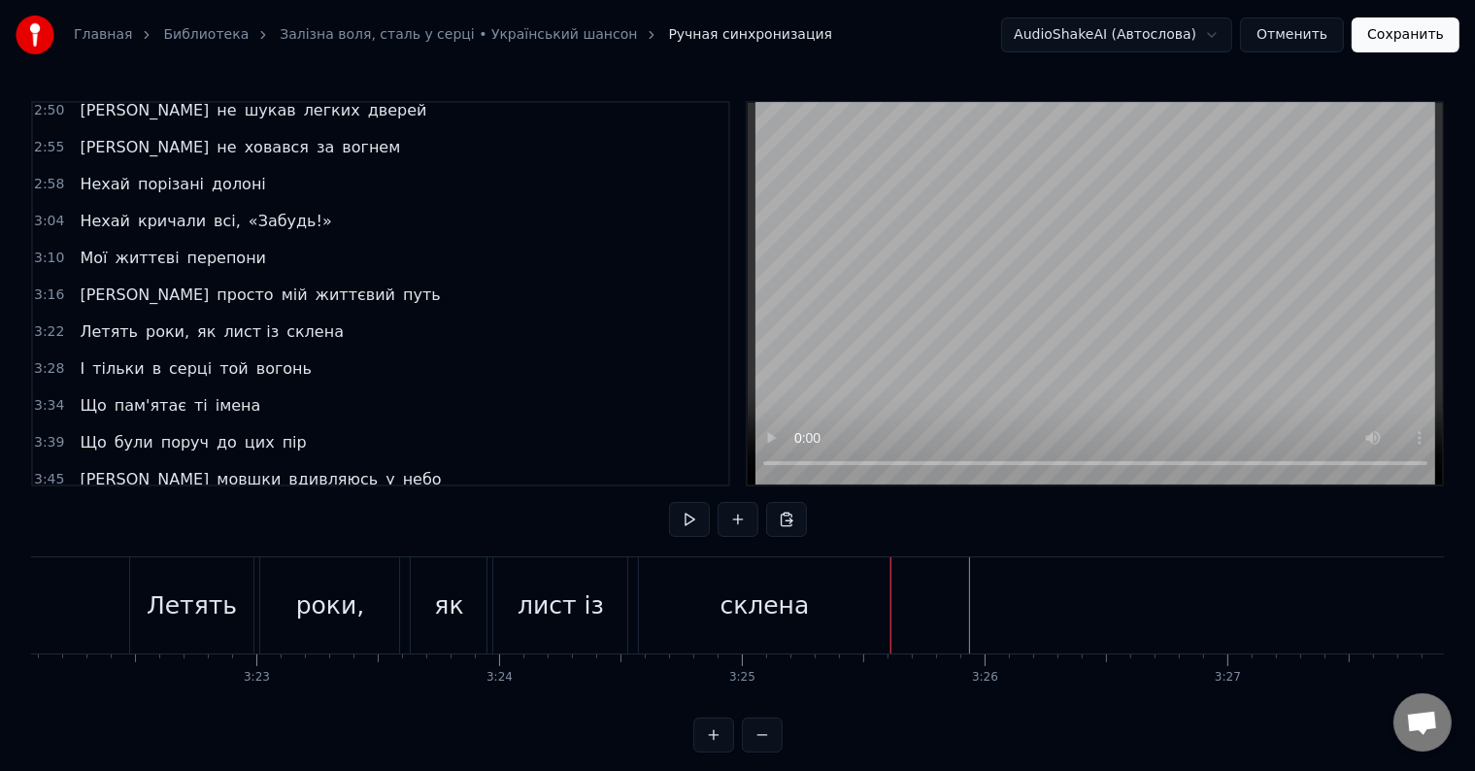
click at [772, 601] on div "склена" at bounding box center [764, 605] width 89 height 37
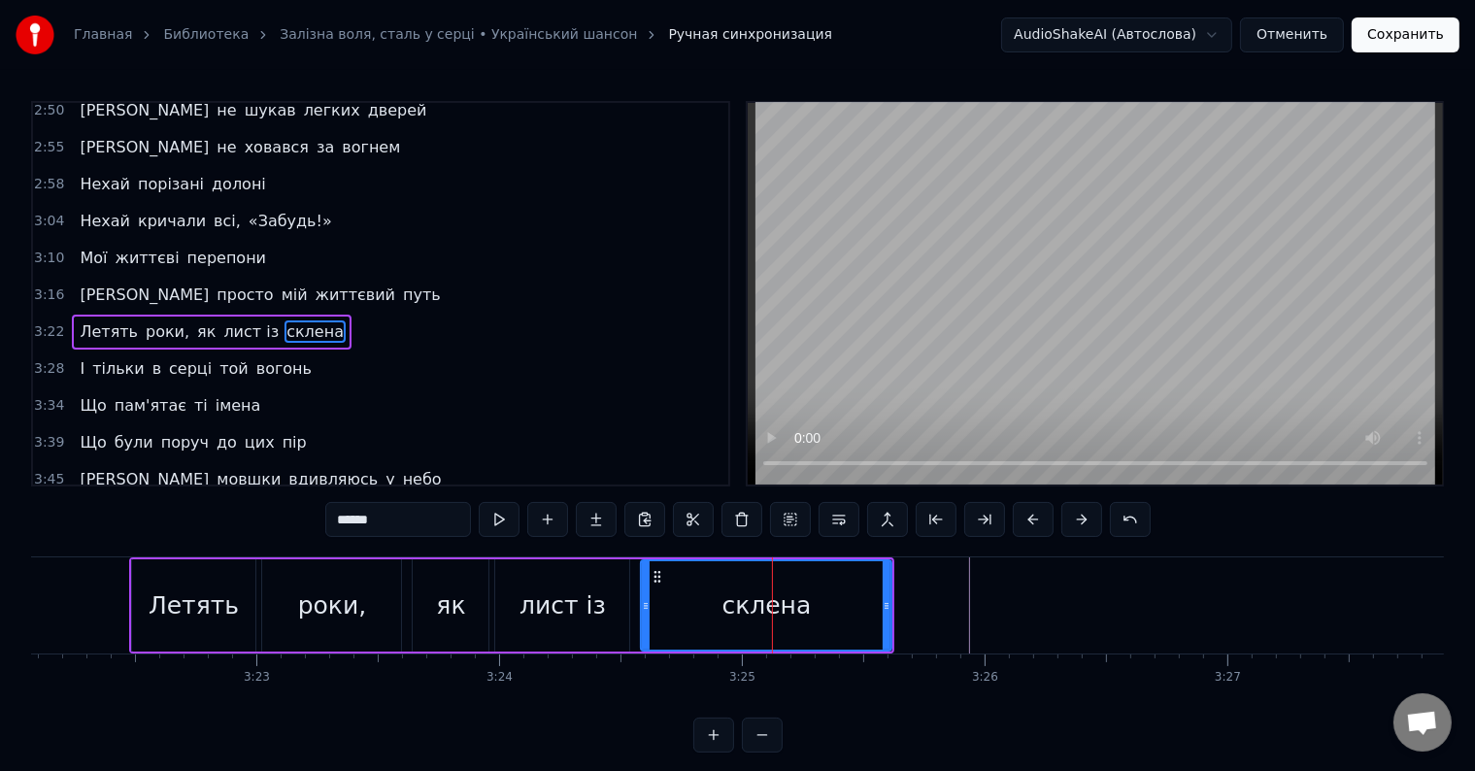
drag, startPoint x: 345, startPoint y: 518, endPoint x: 251, endPoint y: 523, distance: 94.3
click at [252, 523] on div "0:23 Уже не перший рік іде 0:29 Минає осінь і зима 0:35 А я все пам'ятаю те 0:4…" at bounding box center [737, 427] width 1413 height 652
type input "*****"
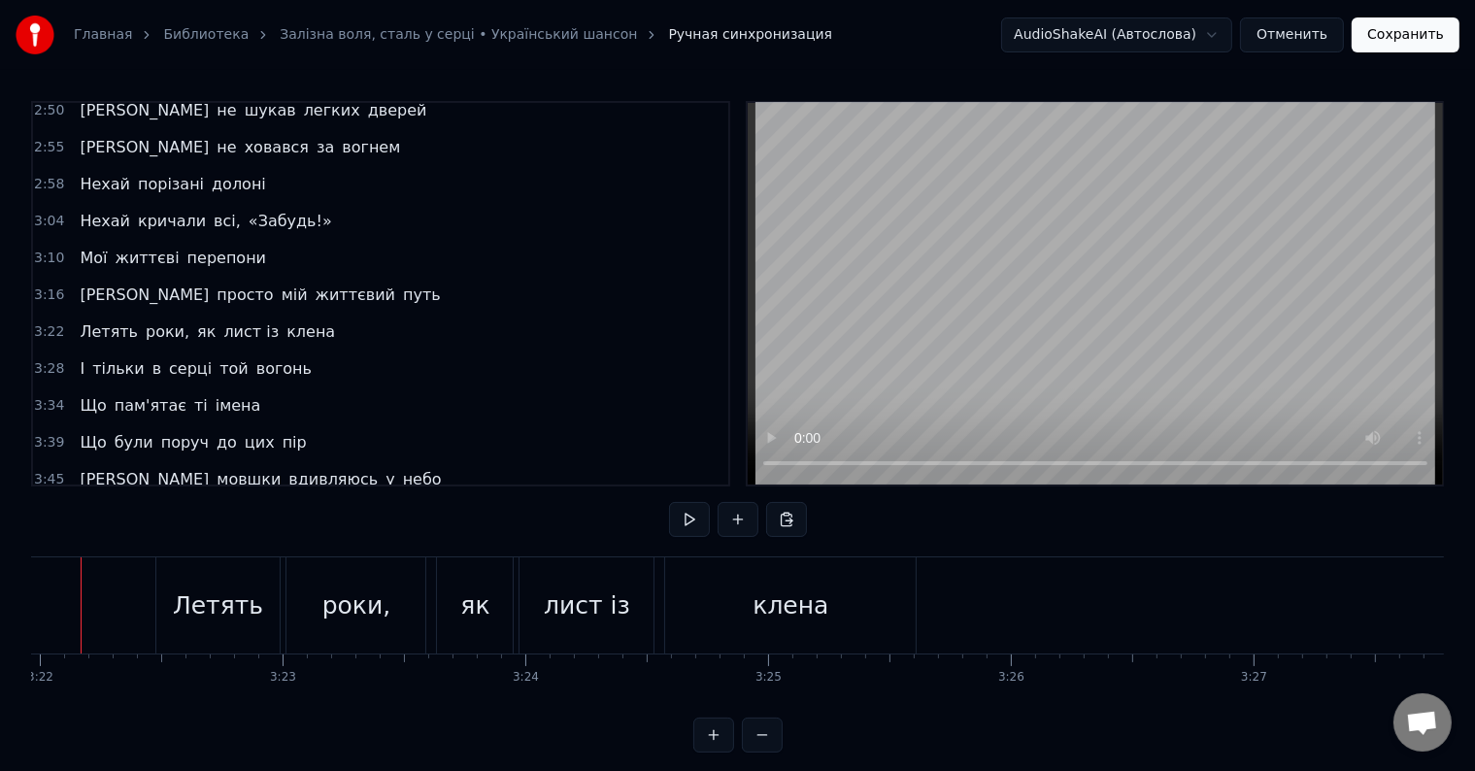
scroll to position [0, 48977]
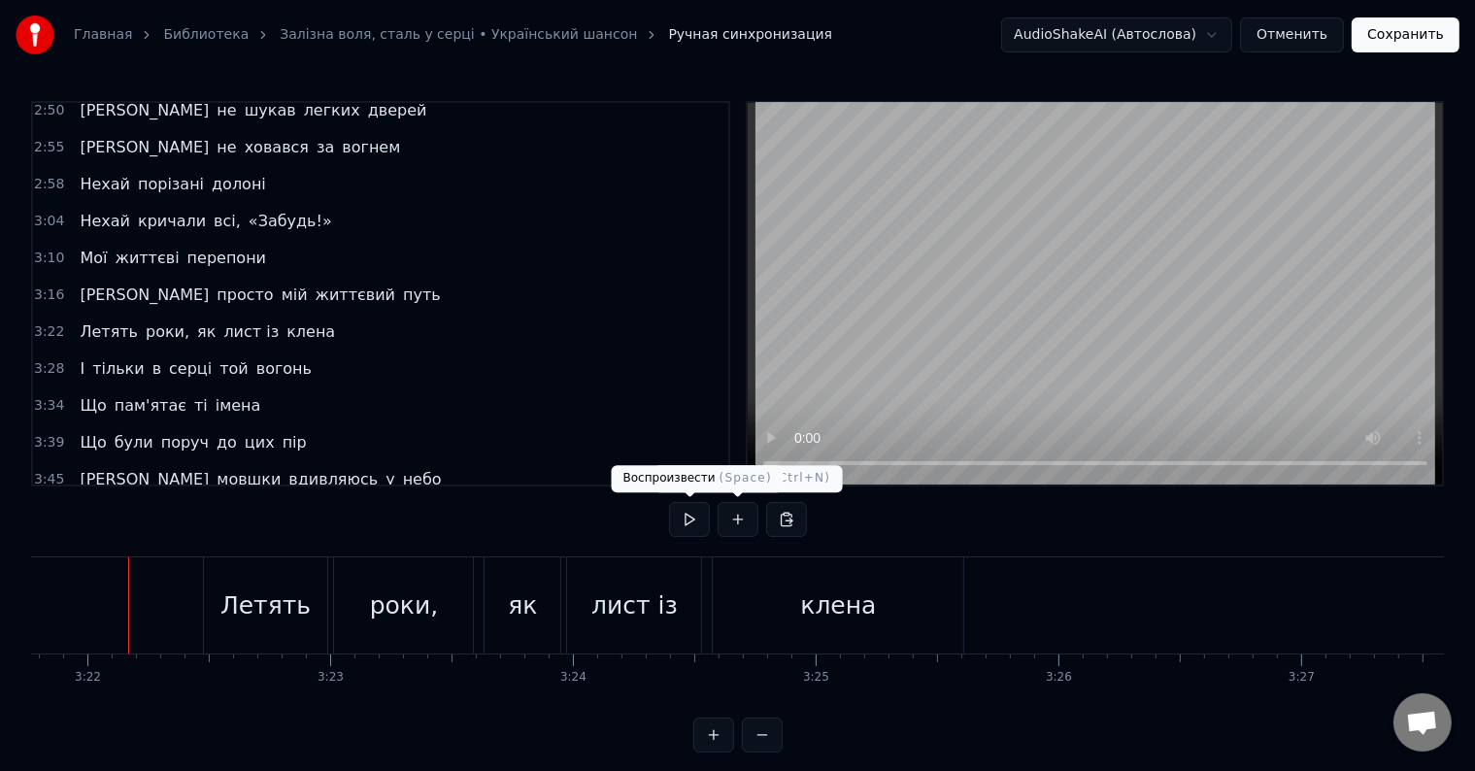
click at [703, 521] on button at bounding box center [689, 519] width 41 height 35
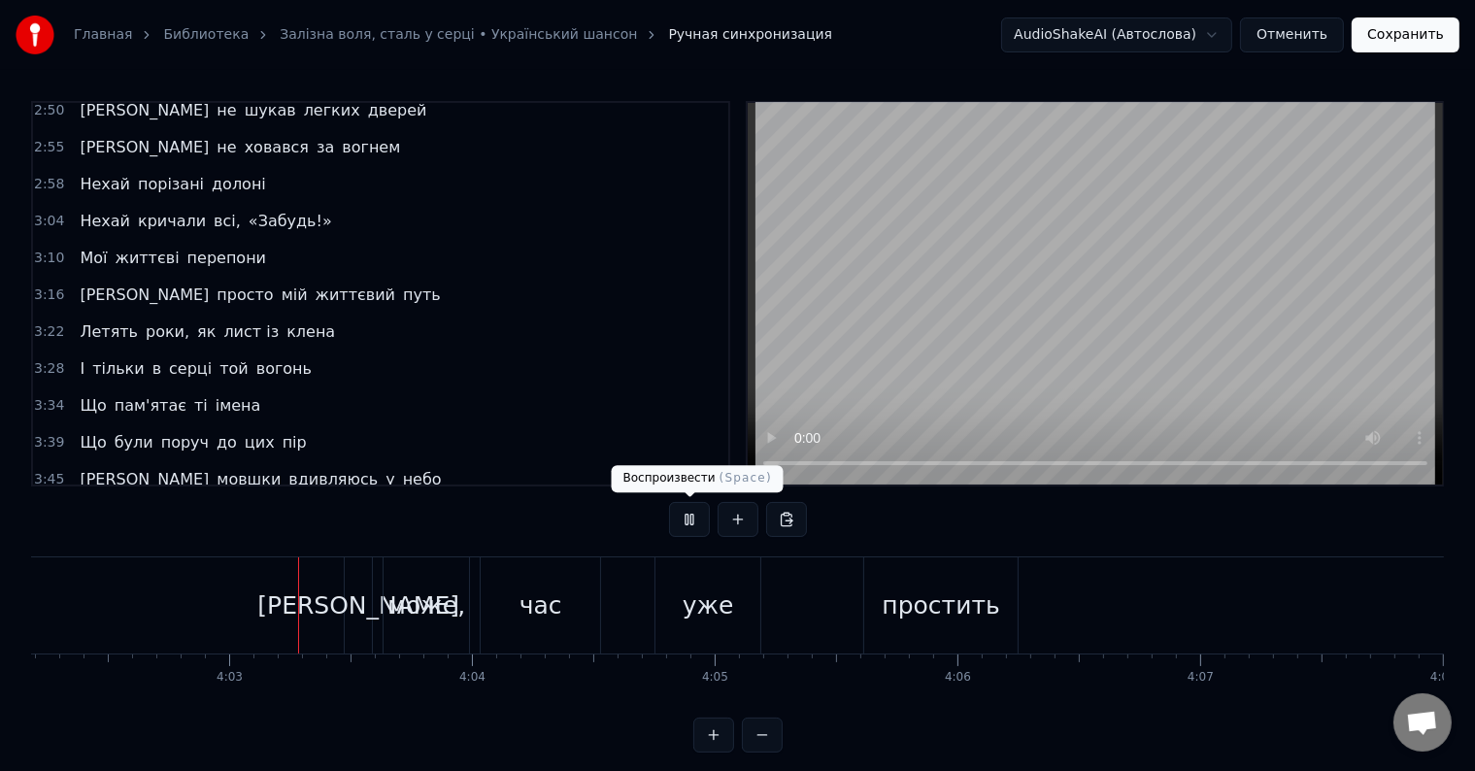
scroll to position [0, 58827]
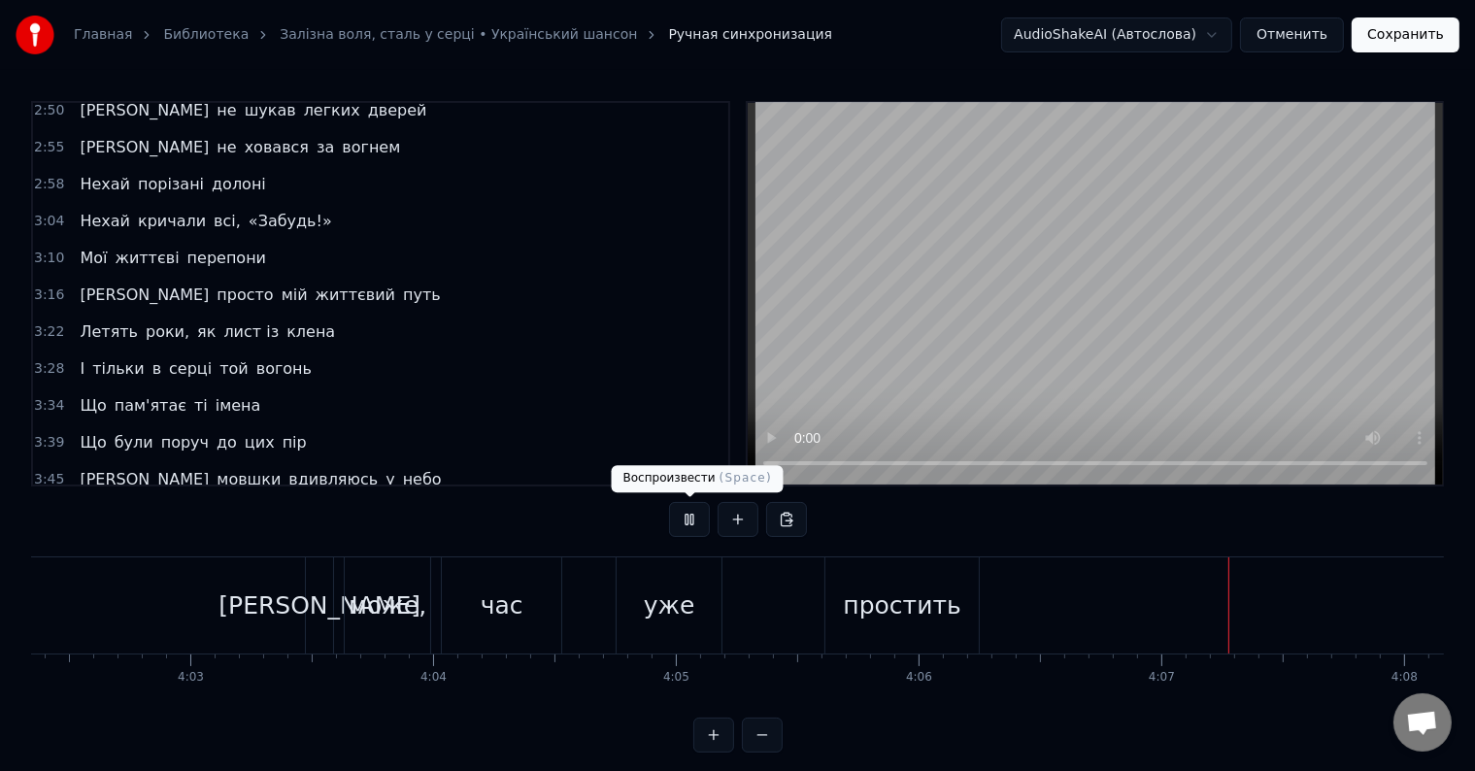
click at [697, 518] on button at bounding box center [689, 519] width 41 height 35
click at [703, 524] on button at bounding box center [689, 519] width 41 height 35
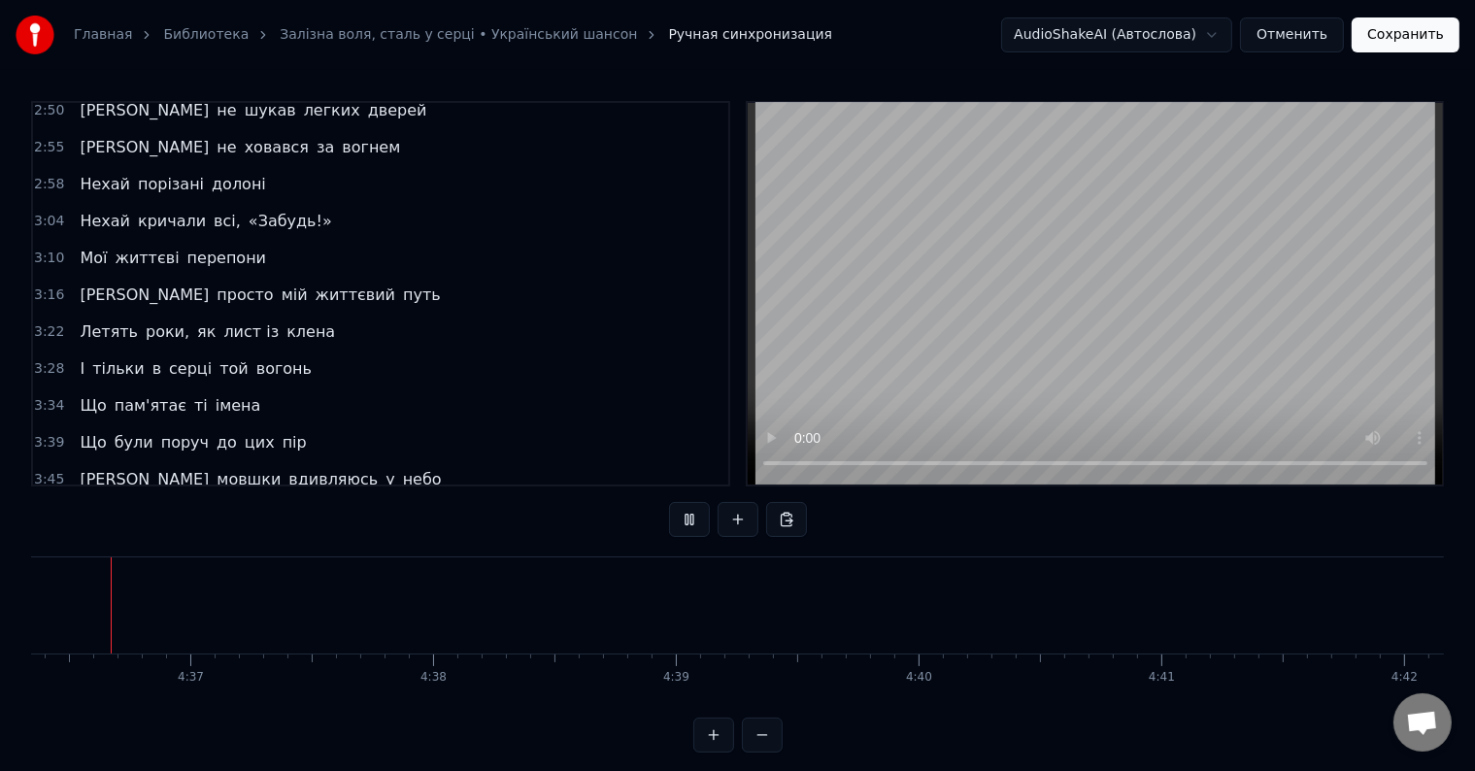
scroll to position [0, 67046]
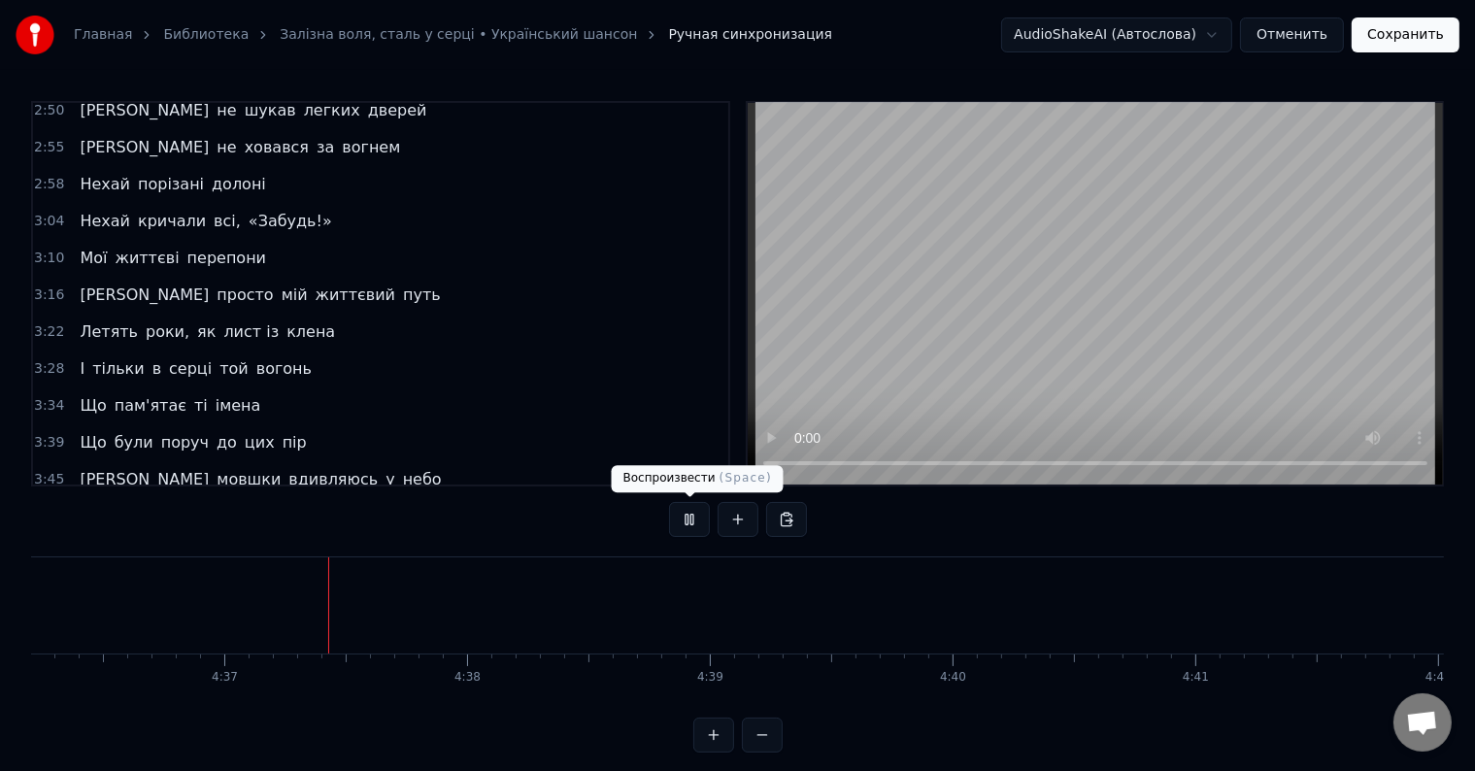
click at [691, 532] on button at bounding box center [689, 519] width 41 height 35
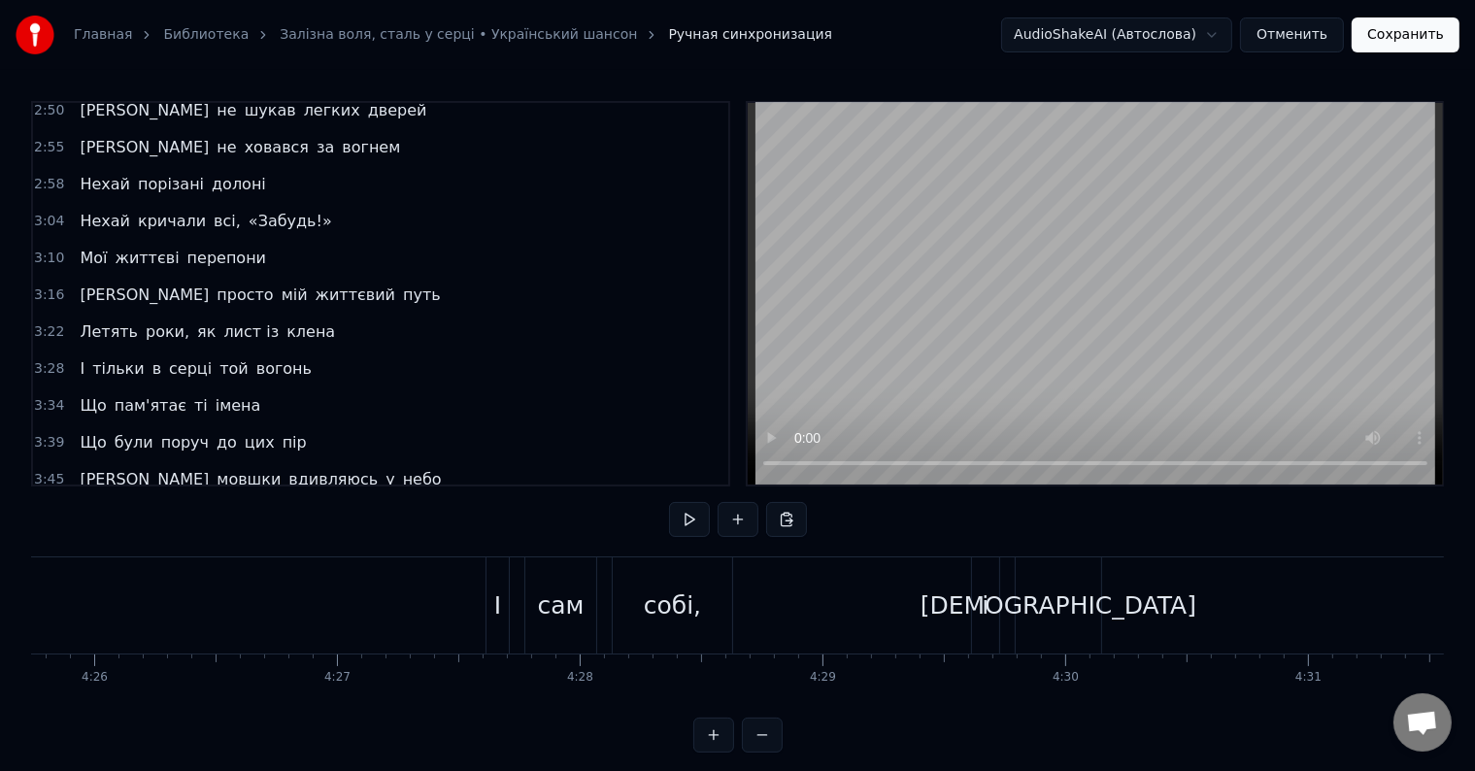
scroll to position [0, 64425]
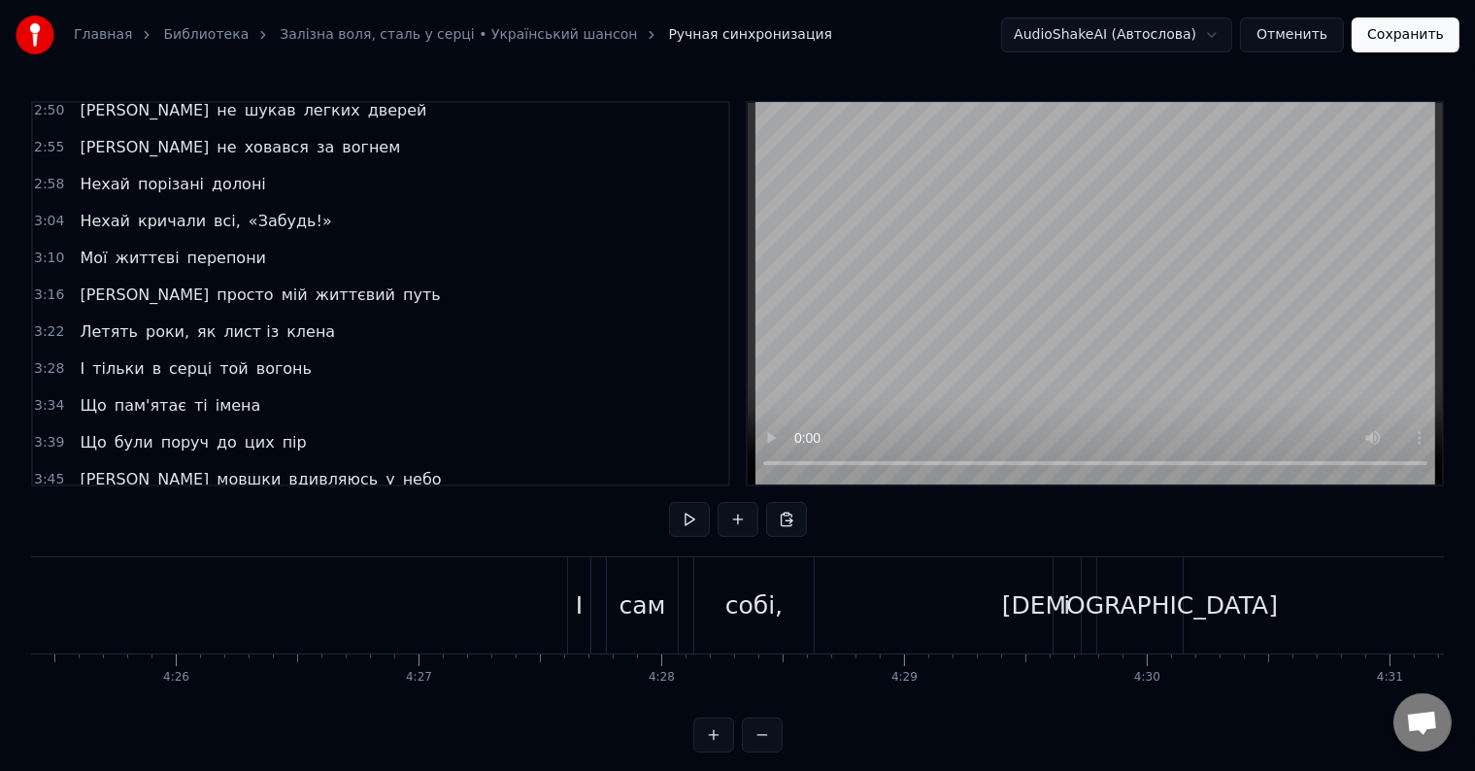
click at [1421, 43] on button "Сохранить" at bounding box center [1406, 34] width 108 height 35
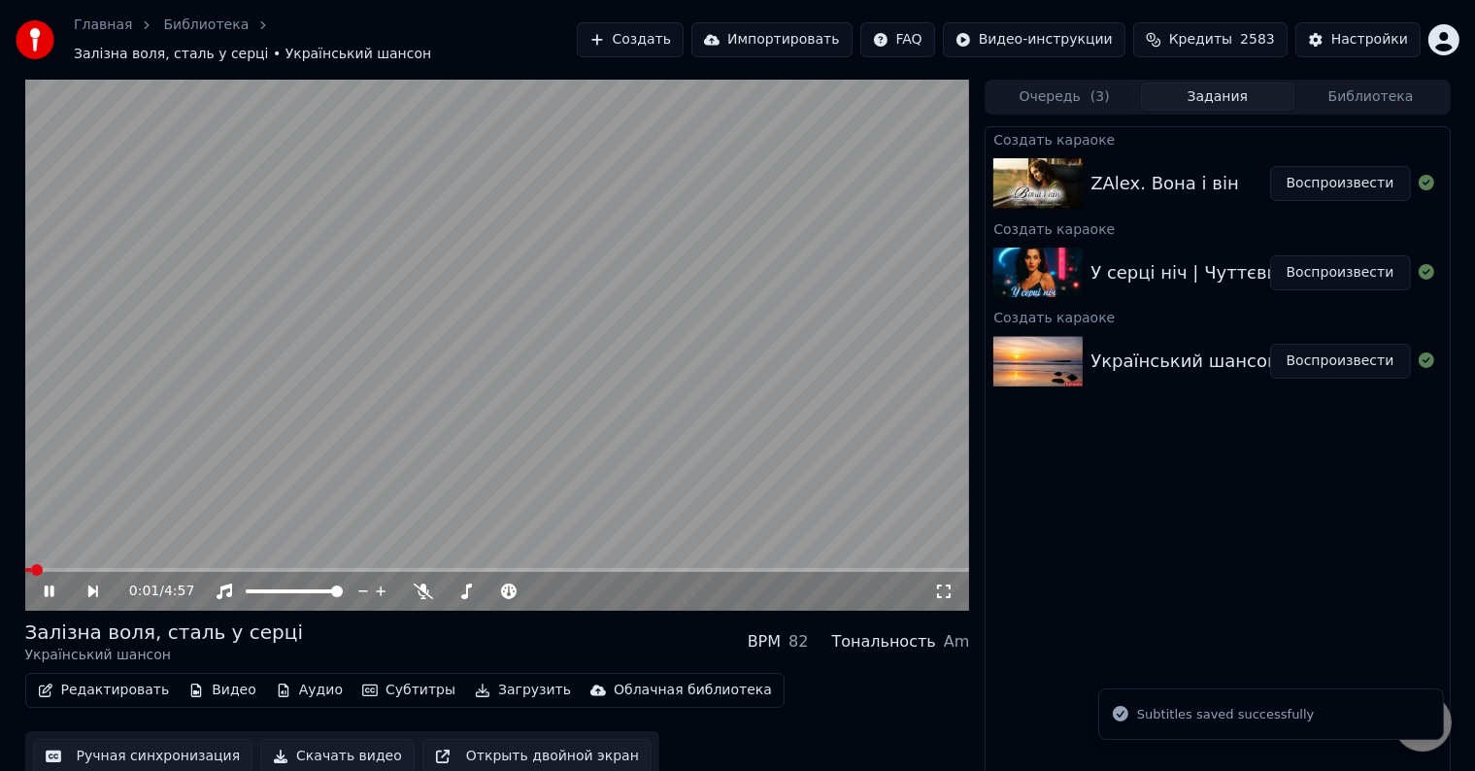
click at [100, 568] on span at bounding box center [497, 570] width 945 height 4
click at [495, 589] on span at bounding box center [493, 591] width 97 height 4
click at [83, 553] on video at bounding box center [497, 345] width 945 height 531
click at [69, 568] on span at bounding box center [47, 570] width 45 height 4
click at [278, 405] on video at bounding box center [497, 345] width 945 height 531
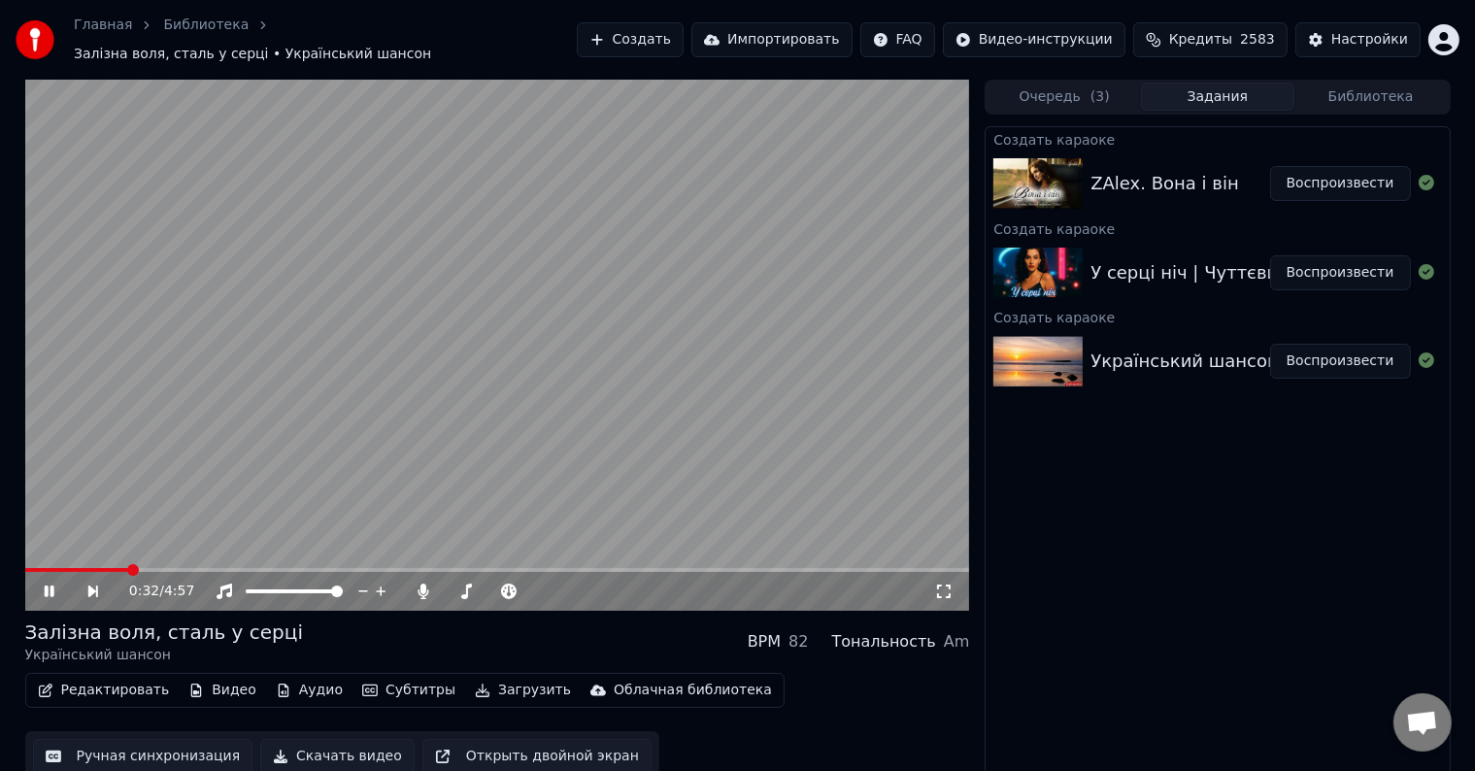
click at [569, 408] on video at bounding box center [497, 345] width 945 height 531
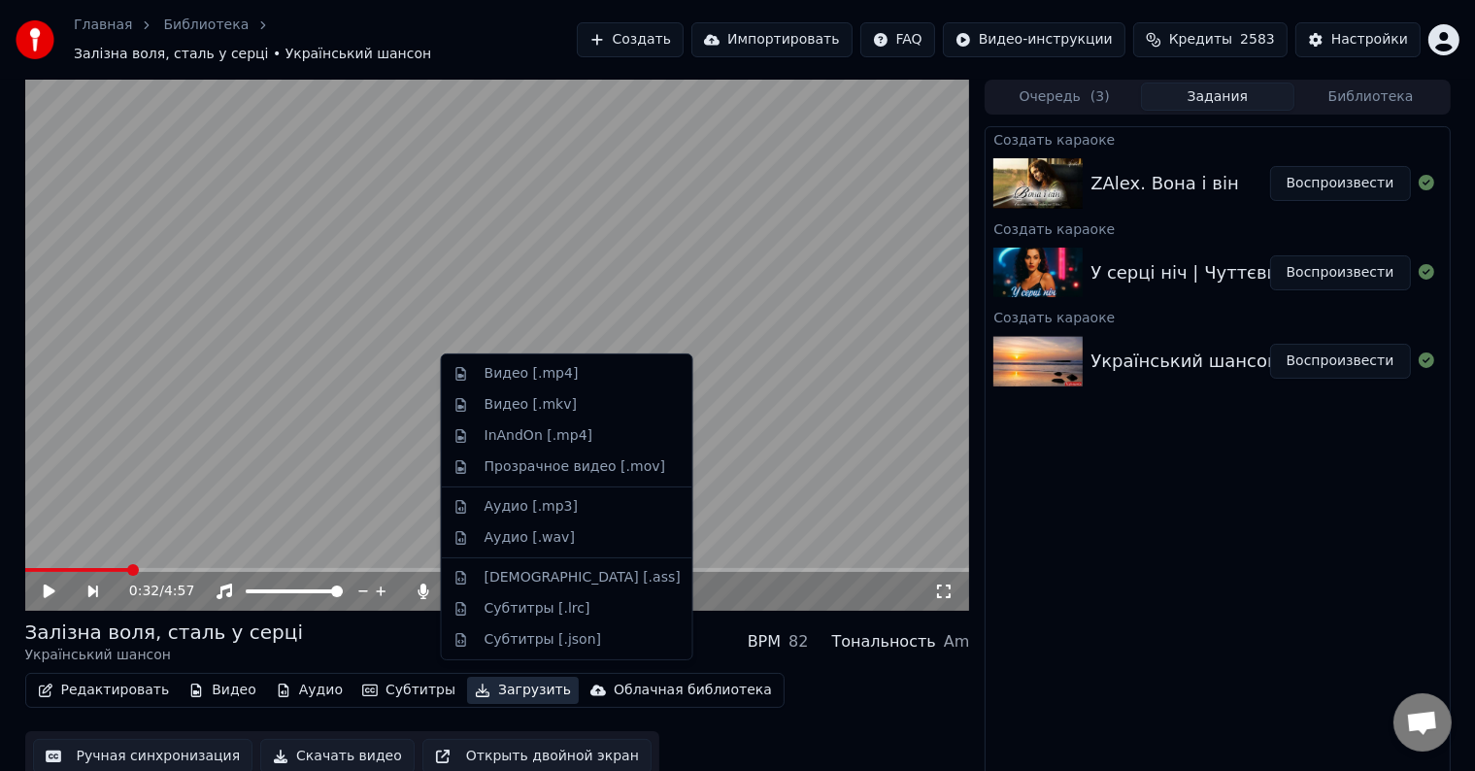
click at [505, 677] on button "Загрузить" at bounding box center [523, 690] width 112 height 27
click at [578, 378] on div "Видео [.mp4]" at bounding box center [583, 373] width 196 height 19
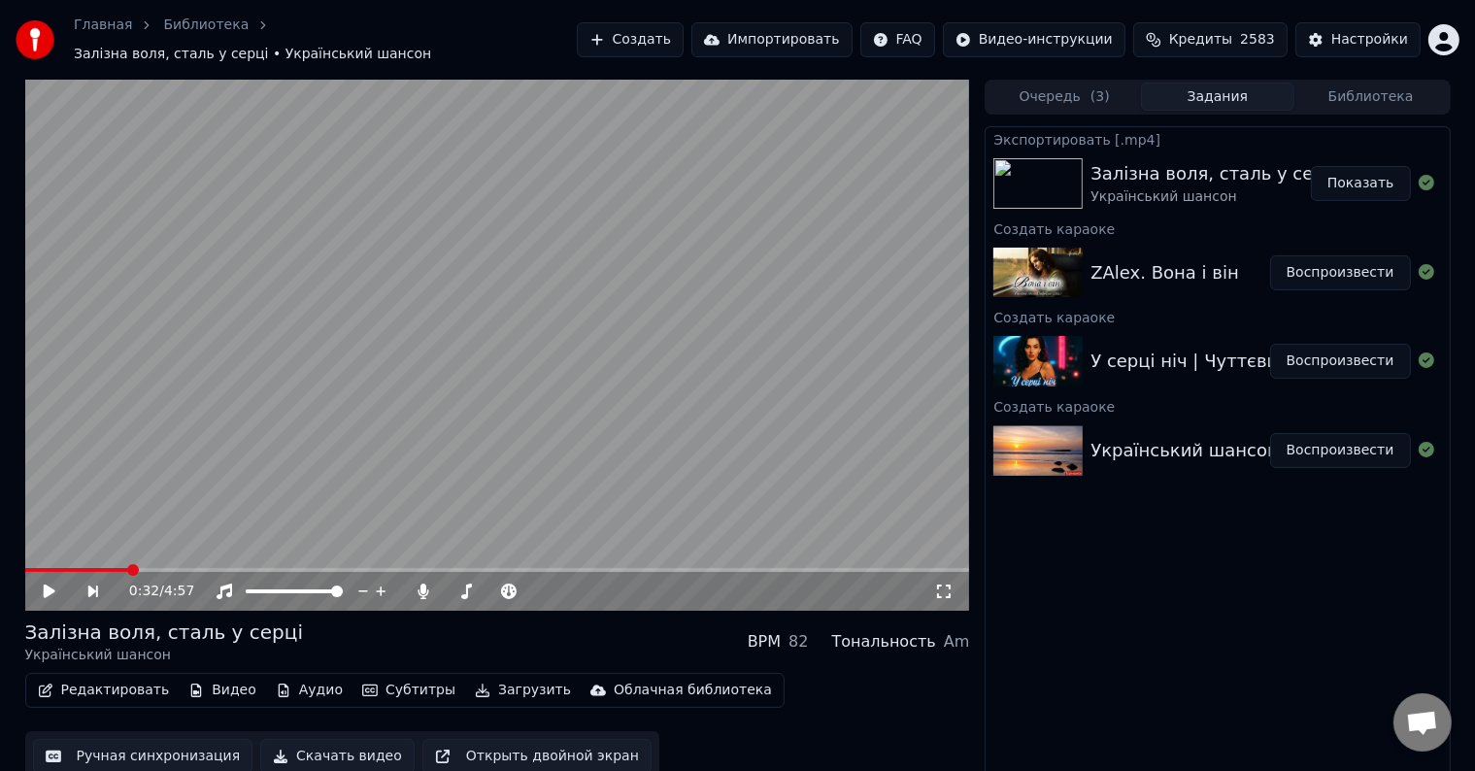
click at [1364, 181] on button "Показать" at bounding box center [1361, 183] width 100 height 35
click at [1346, 349] on button "Воспроизвести" at bounding box center [1340, 361] width 141 height 35
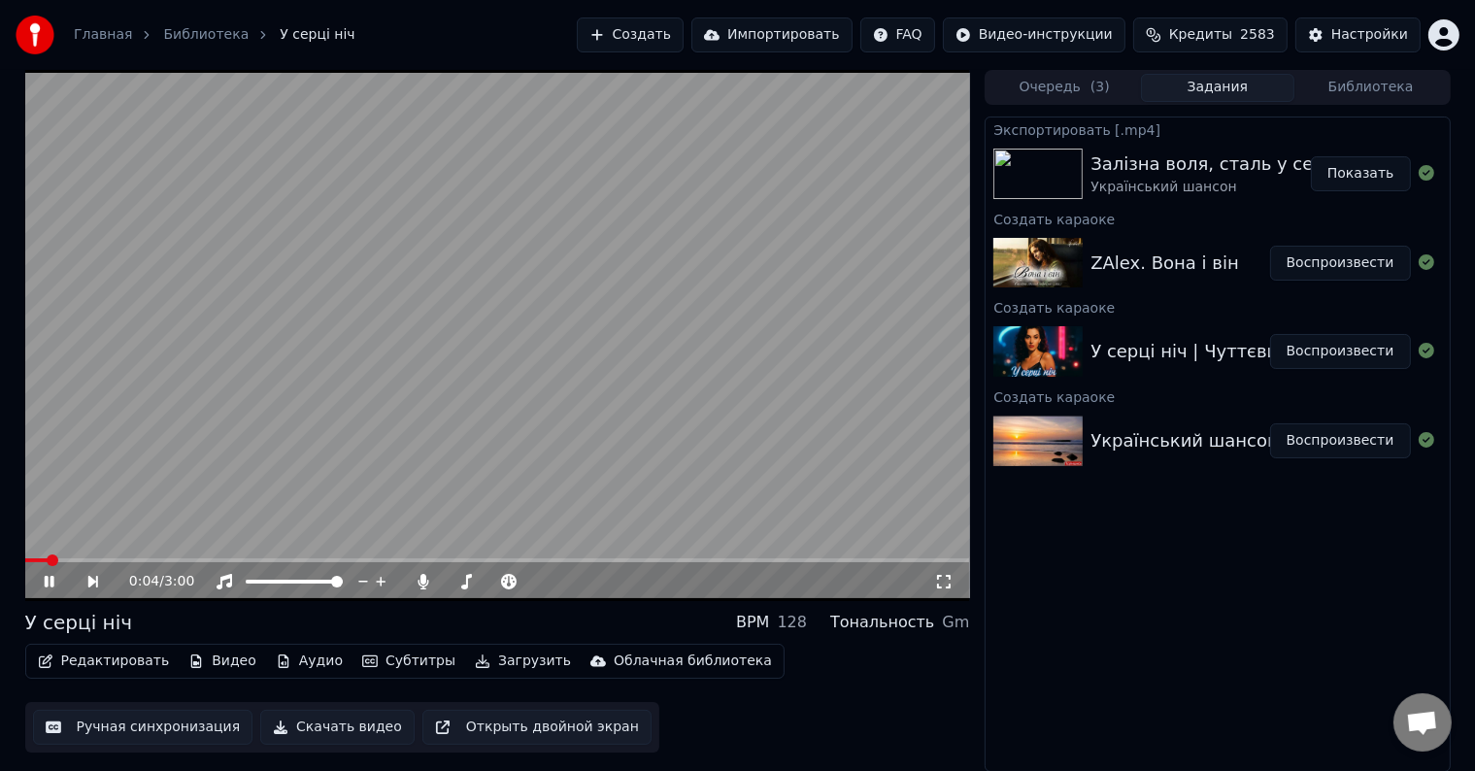
click at [169, 726] on button "Ручная синхронизация" at bounding box center [143, 727] width 220 height 35
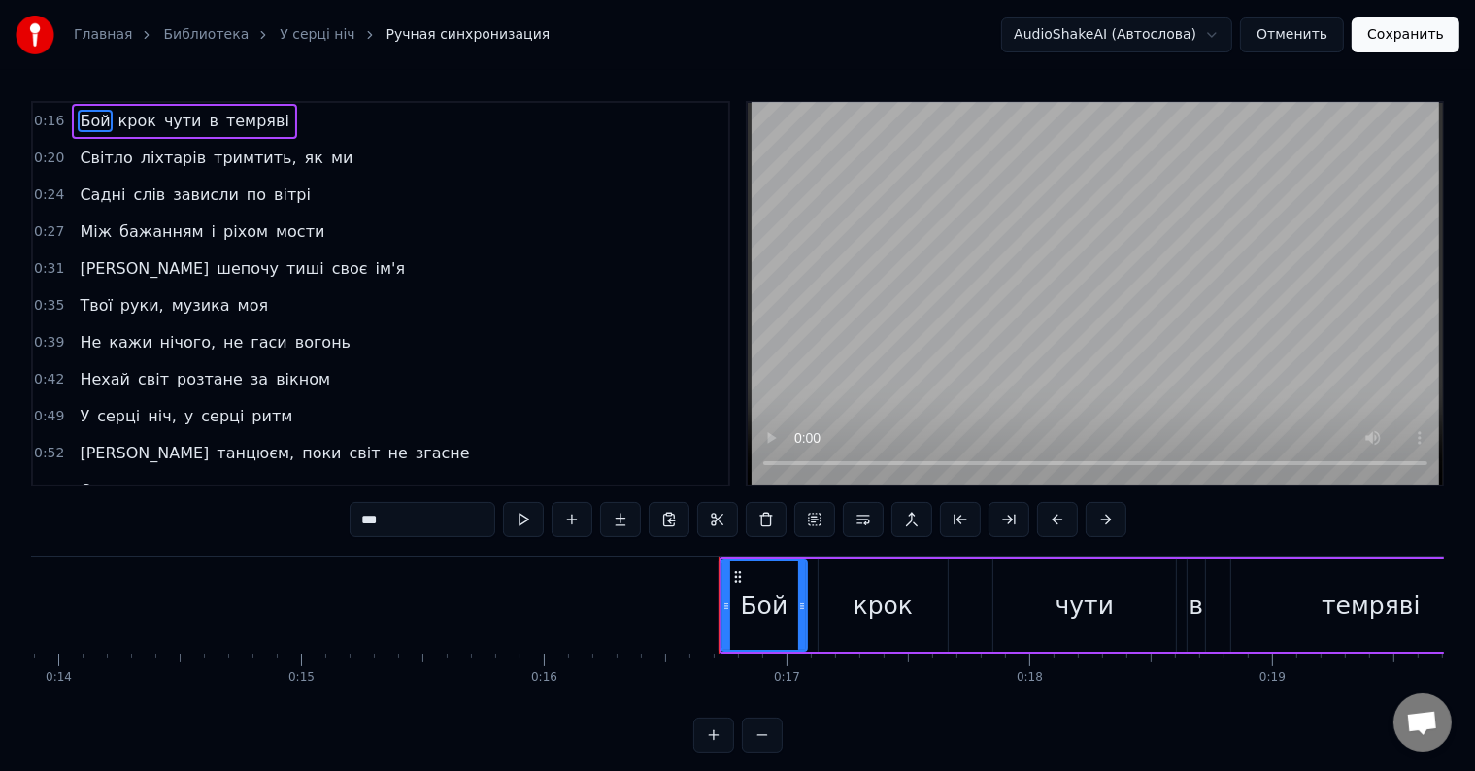
scroll to position [0, 3298]
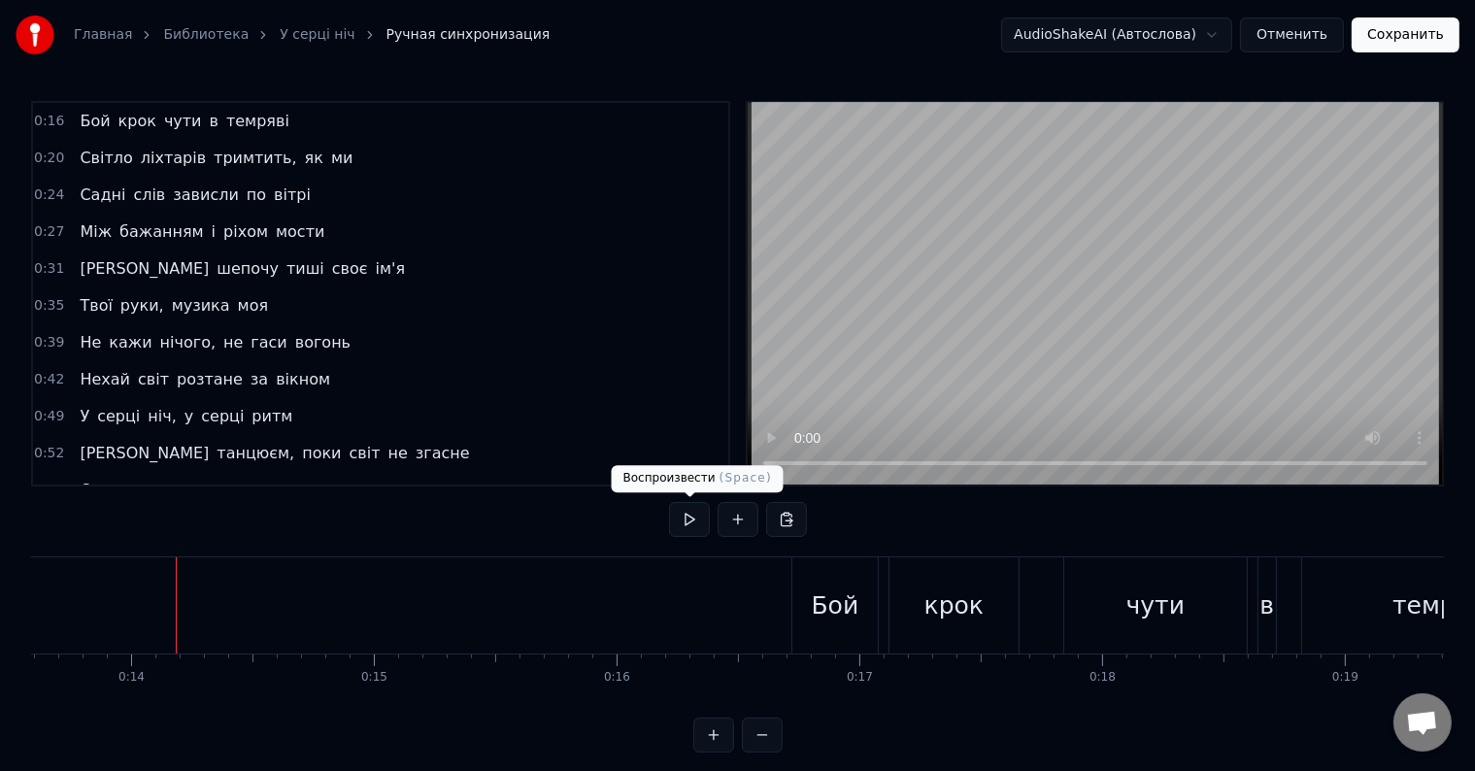
click at [684, 530] on button at bounding box center [689, 519] width 41 height 35
click at [687, 520] on button at bounding box center [689, 519] width 41 height 35
click at [694, 522] on button at bounding box center [689, 519] width 41 height 35
click at [695, 520] on button at bounding box center [689, 519] width 41 height 35
click at [862, 580] on div "Бой" at bounding box center [834, 605] width 85 height 96
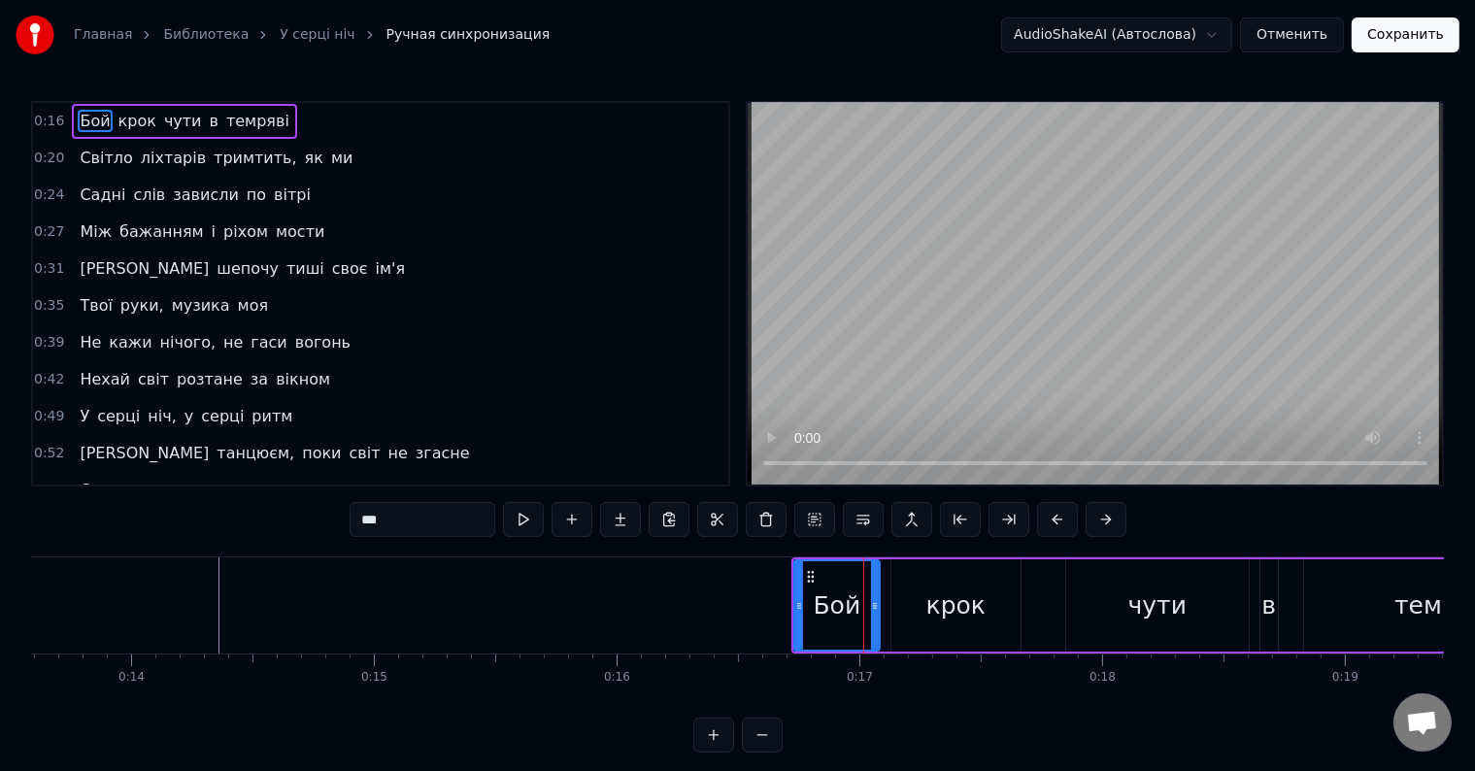
drag, startPoint x: 436, startPoint y: 509, endPoint x: 179, endPoint y: 505, distance: 257.3
click at [183, 503] on div "0:16 Бой крок чути в темряві 0:20 Світло ліхтарів тримтить, як ми 0:24 Садні сл…" at bounding box center [737, 427] width 1413 height 652
type input "*"
click at [933, 598] on div "крок" at bounding box center [955, 605] width 59 height 37
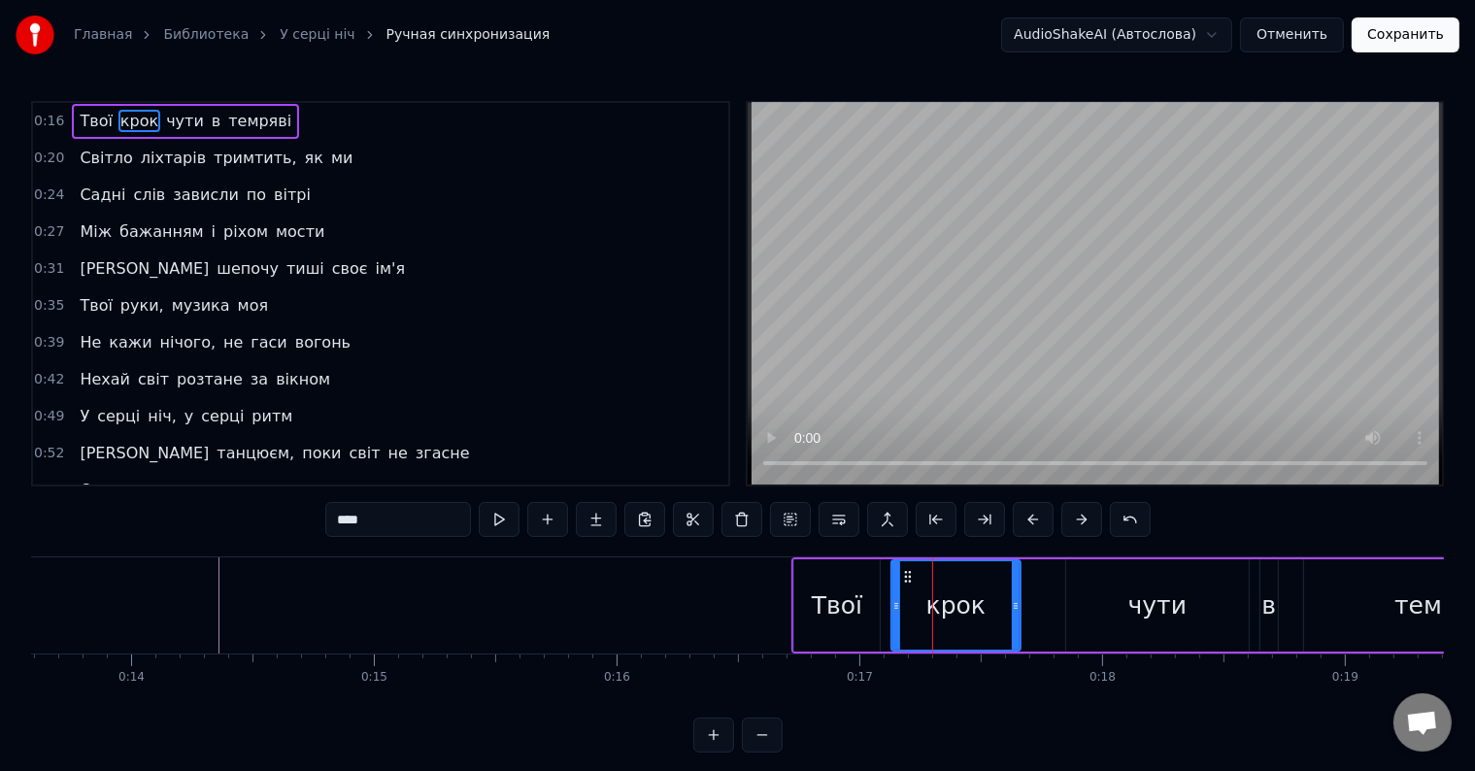
click at [411, 524] on input "****" at bounding box center [398, 519] width 146 height 35
type input "*****"
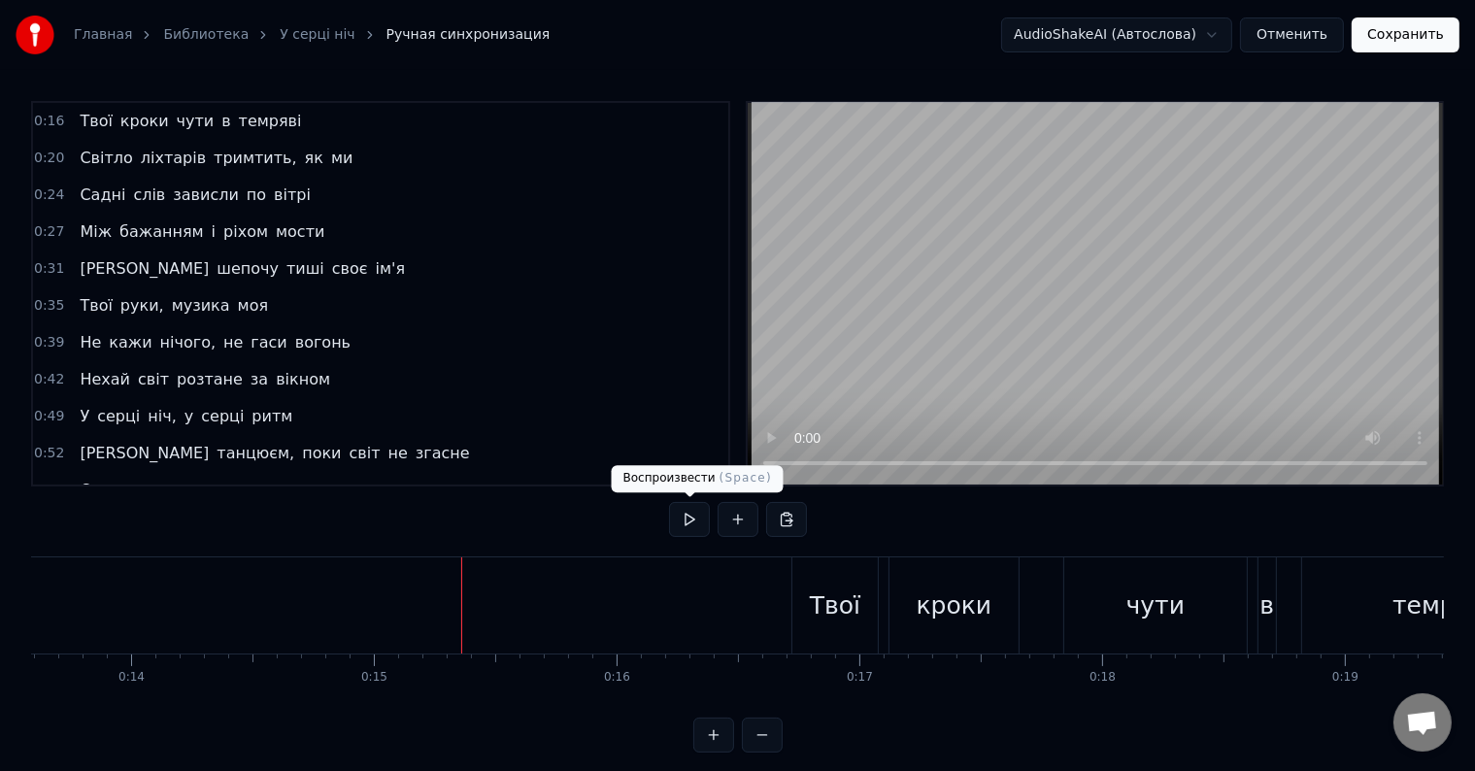
click at [686, 508] on button at bounding box center [689, 519] width 41 height 35
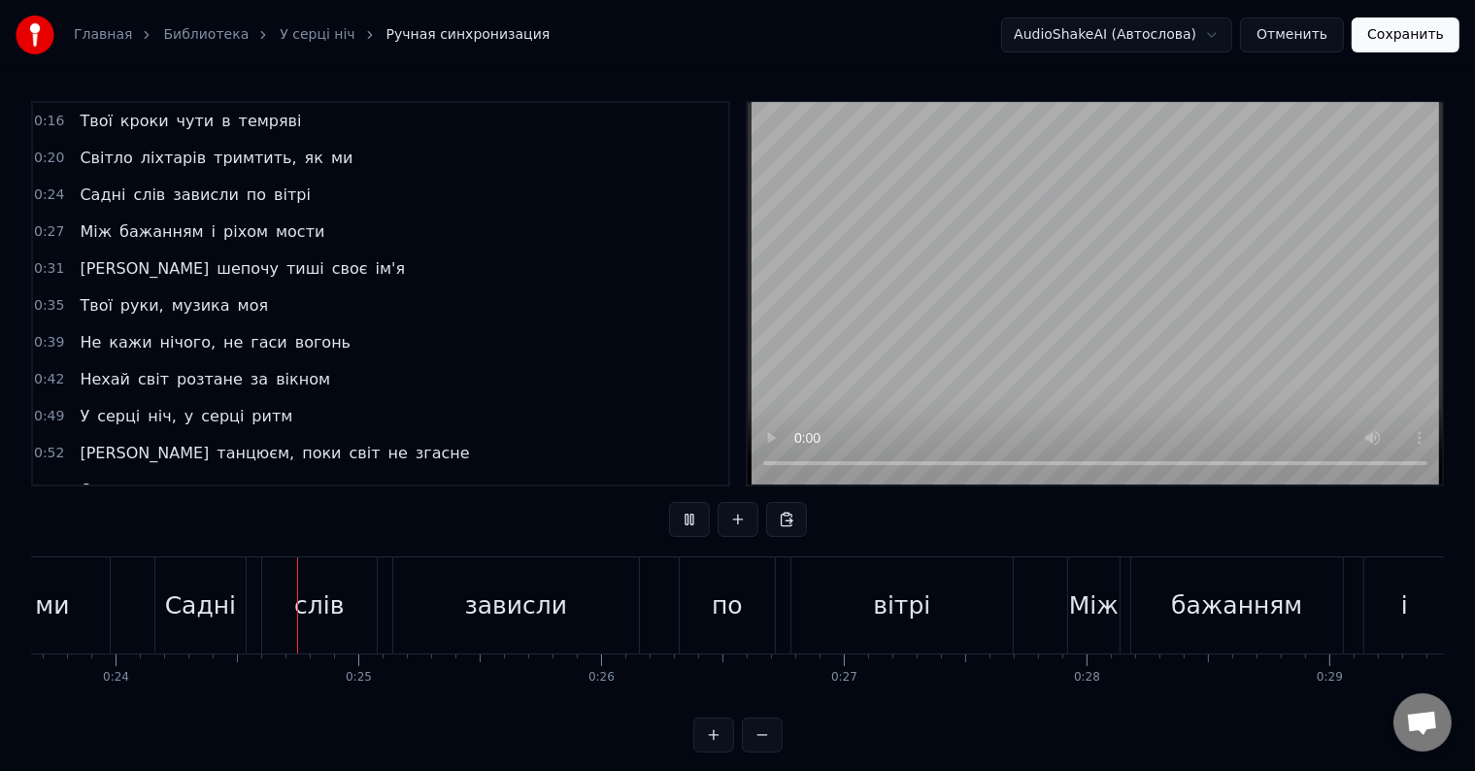
scroll to position [0, 5746]
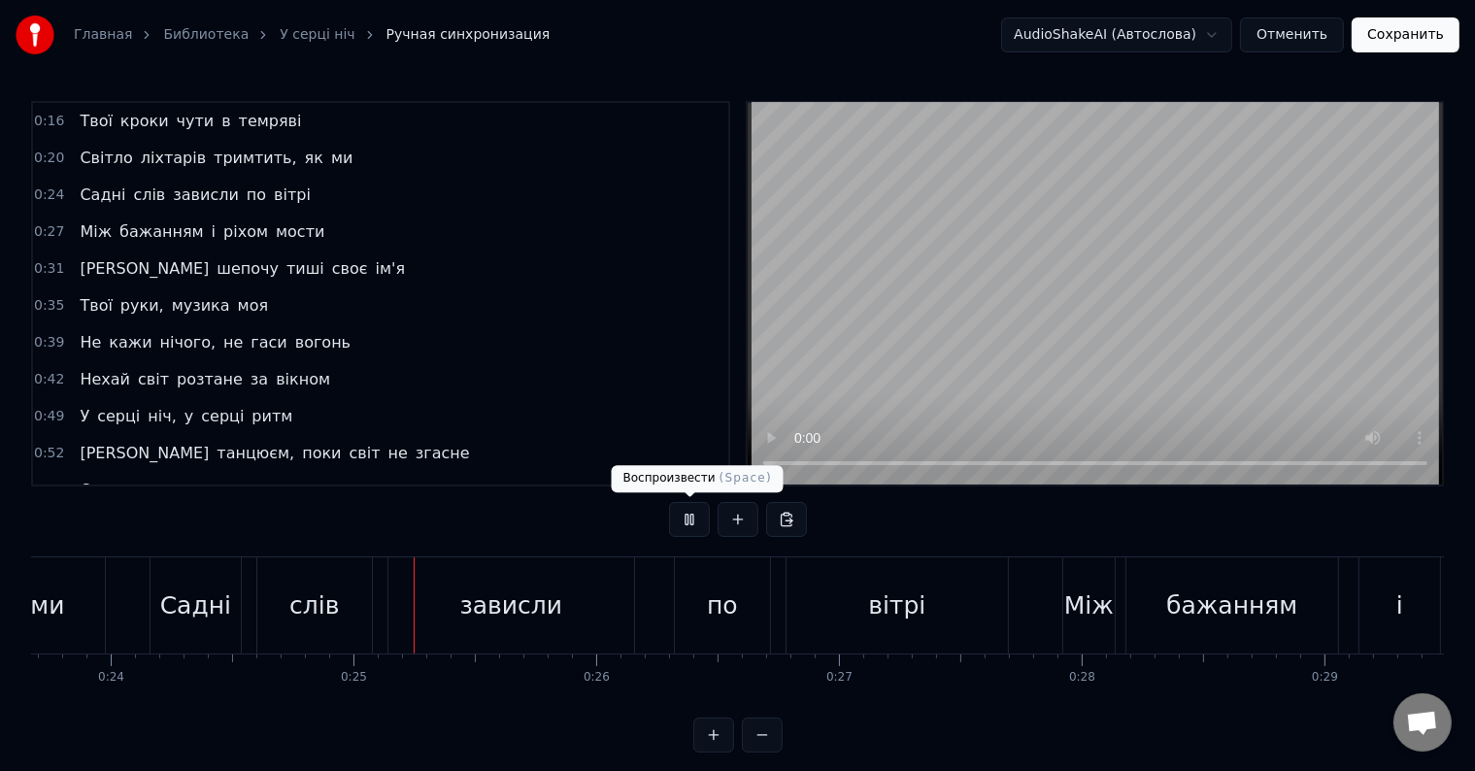
click at [686, 523] on button at bounding box center [689, 519] width 41 height 35
click at [173, 603] on div "Садні" at bounding box center [195, 605] width 71 height 37
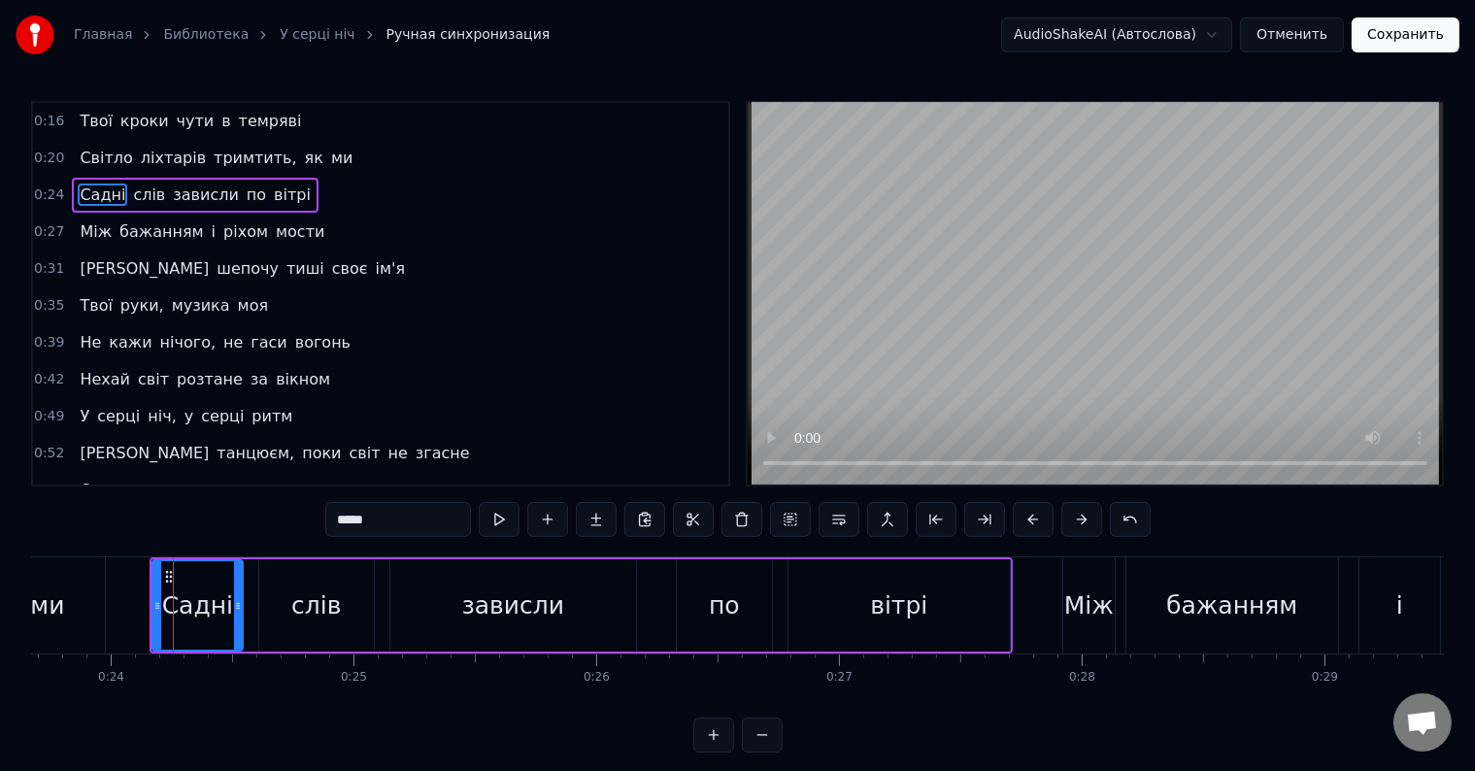
drag, startPoint x: 386, startPoint y: 509, endPoint x: 318, endPoint y: 511, distance: 68.0
click at [322, 511] on div "0:16 Твої кроки чути в темряві 0:20 Світло ліхтарів тримтить, як ми 0:24 Садні …" at bounding box center [737, 427] width 1413 height 652
type input "*"
type input "*****"
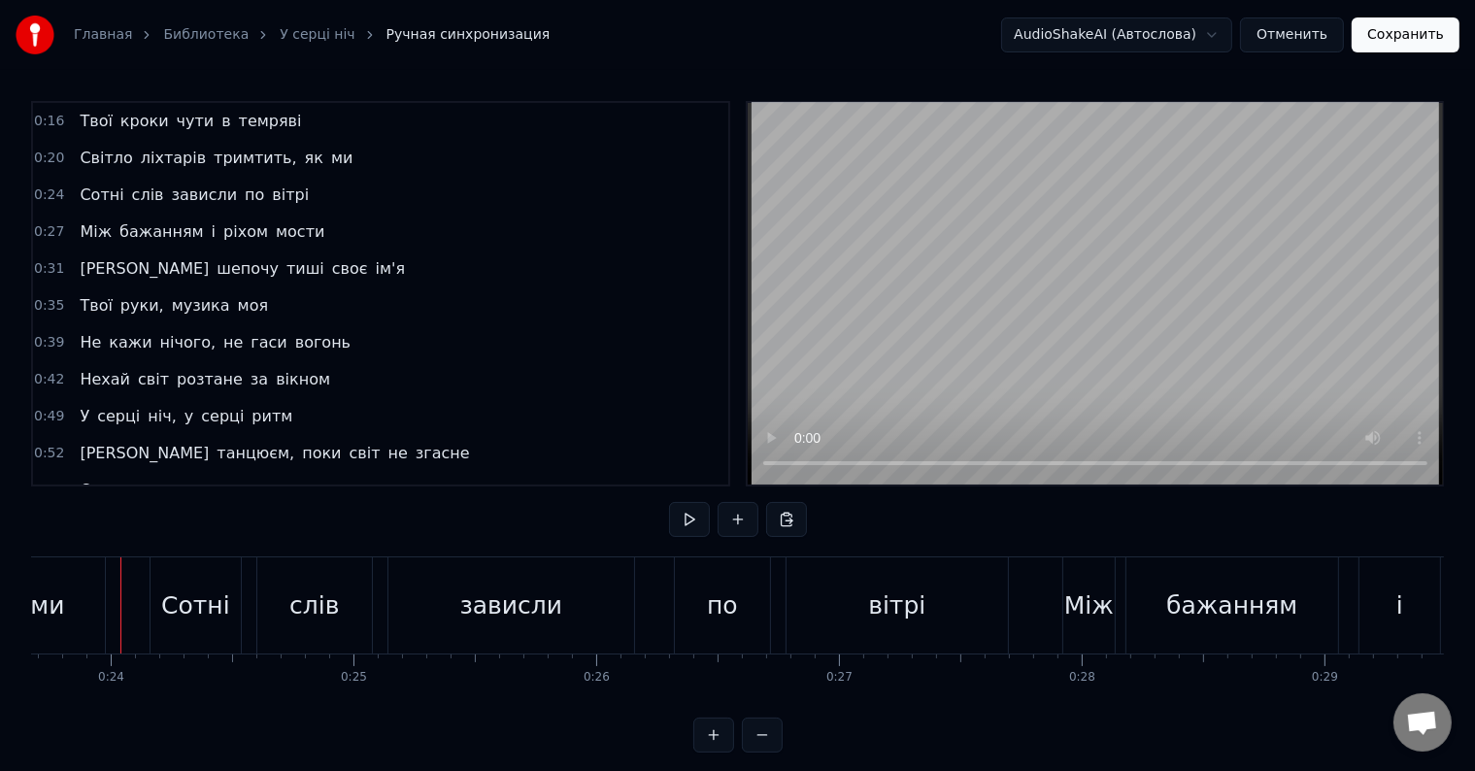
scroll to position [0, 5738]
click at [684, 524] on button at bounding box center [689, 519] width 41 height 35
click at [678, 614] on div "Сотні слів зависли по вітрі" at bounding box center [588, 605] width 863 height 96
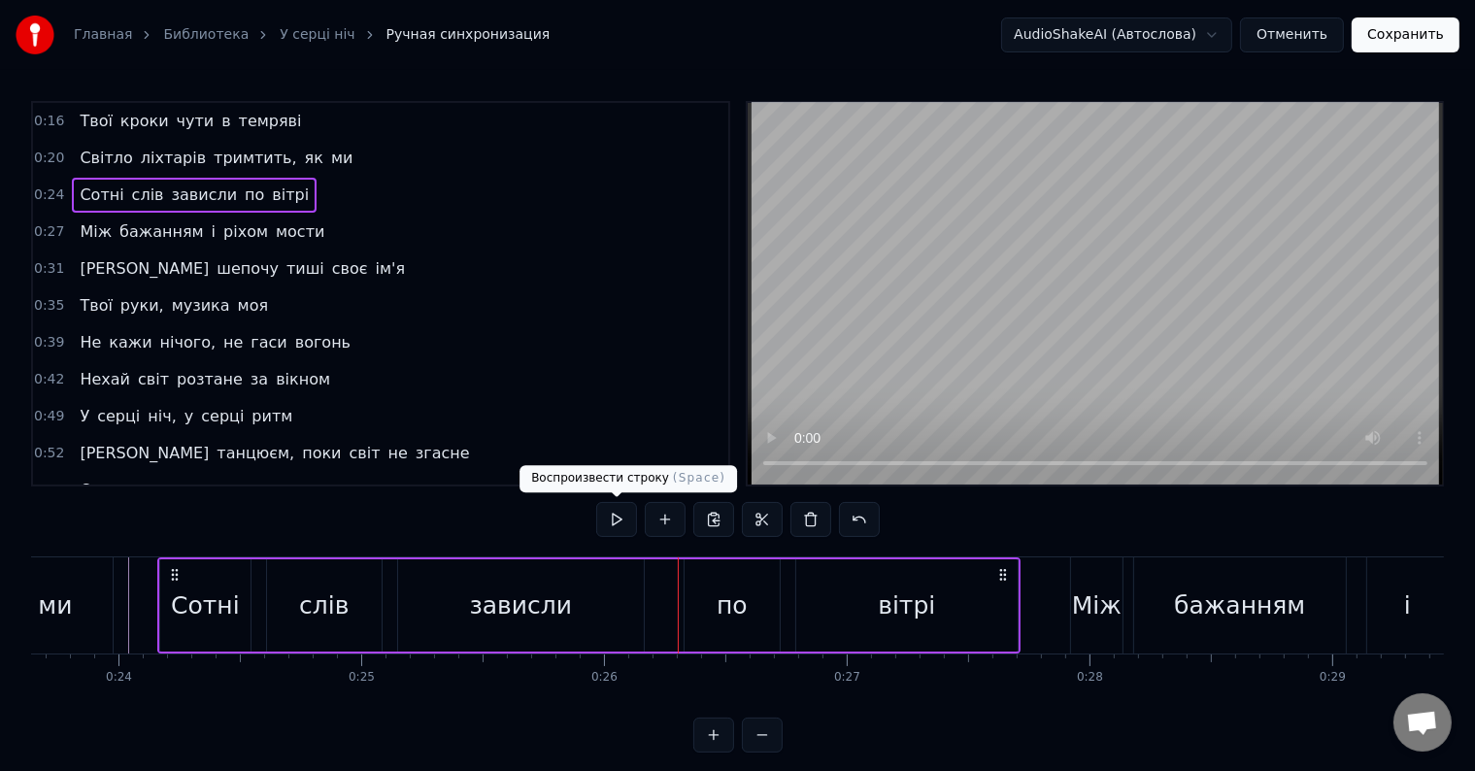
click at [624, 513] on button at bounding box center [616, 519] width 41 height 35
click at [616, 514] on button at bounding box center [616, 519] width 41 height 35
click at [747, 591] on div "по" at bounding box center [732, 605] width 95 height 92
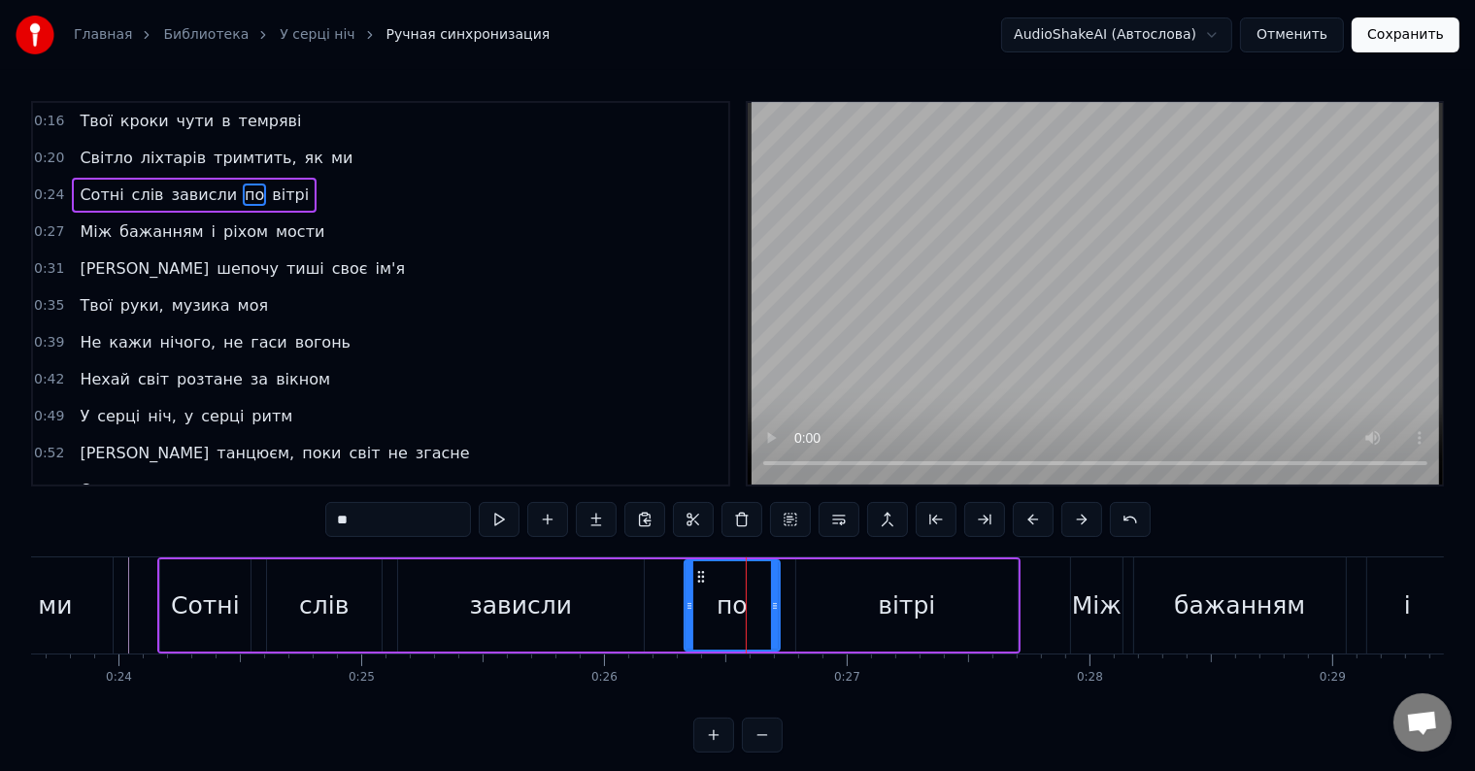
drag, startPoint x: 402, startPoint y: 527, endPoint x: 241, endPoint y: 528, distance: 161.2
click at [243, 528] on div "0:16 Твої кроки чути в темряві 0:20 Світло ліхтарів тримтить, як ми 0:24 Сотні …" at bounding box center [737, 427] width 1413 height 652
drag, startPoint x: 776, startPoint y: 604, endPoint x: 738, endPoint y: 602, distance: 37.9
click at [738, 602] on icon at bounding box center [737, 606] width 8 height 16
click at [832, 610] on div "вітрі" at bounding box center [906, 605] width 221 height 92
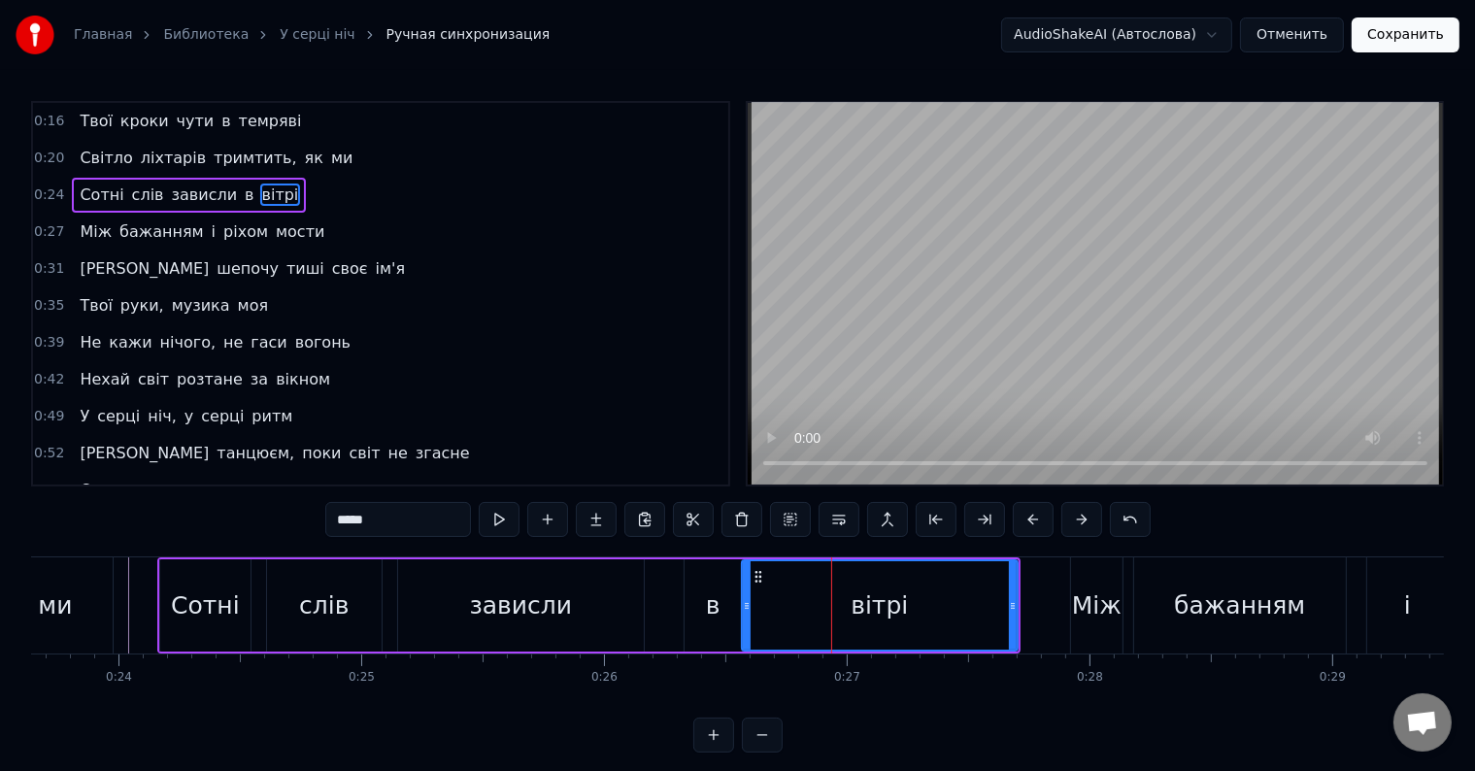
drag, startPoint x: 798, startPoint y: 604, endPoint x: 744, endPoint y: 610, distance: 54.7
click at [744, 610] on icon at bounding box center [747, 606] width 8 height 16
click at [830, 610] on div "вітрі" at bounding box center [880, 605] width 274 height 88
click at [342, 521] on input "*****" at bounding box center [398, 519] width 146 height 35
drag, startPoint x: 392, startPoint y: 521, endPoint x: 134, endPoint y: 532, distance: 258.5
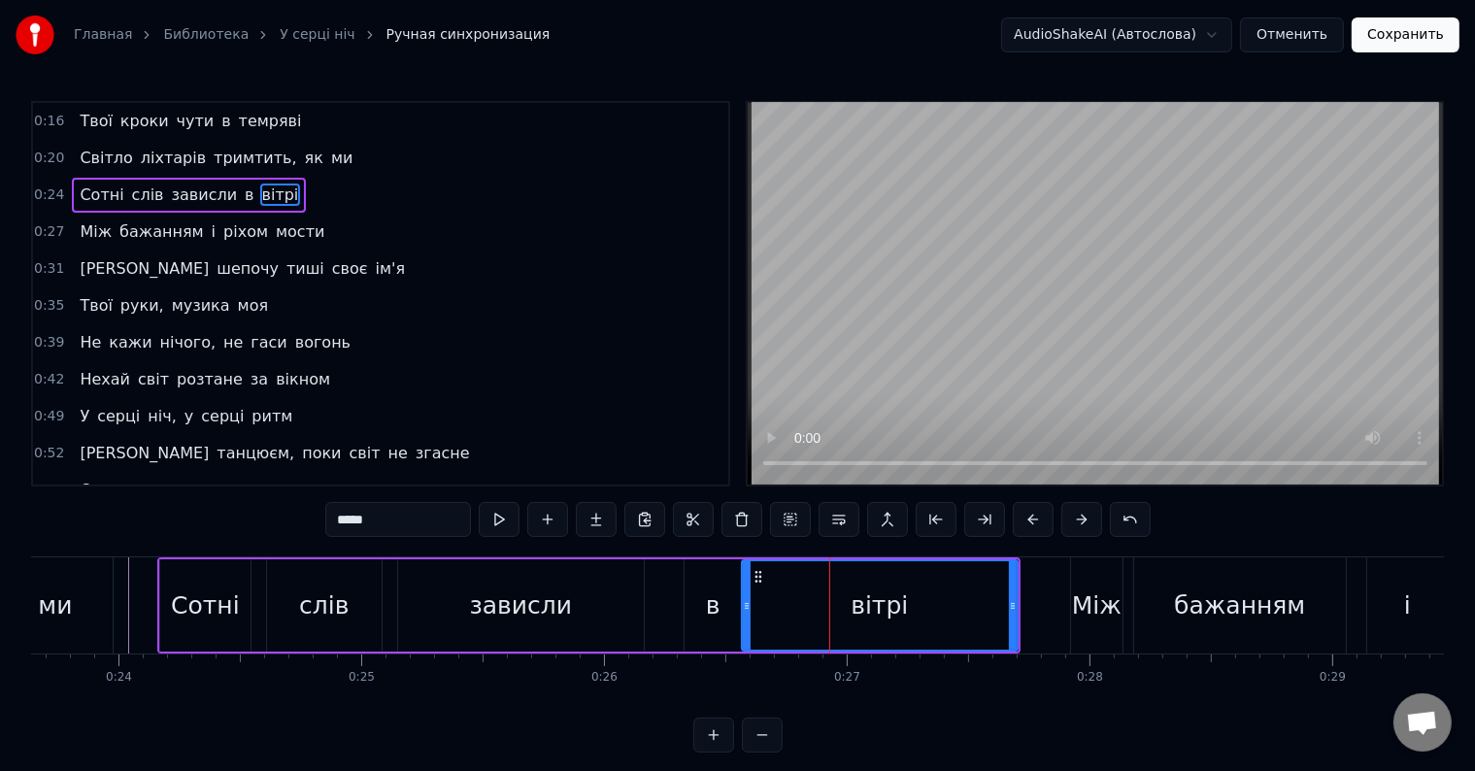
click at [134, 532] on div "0:16 Твої кроки чути в темряві 0:20 Світло ліхтарів тримтить, як ми 0:24 Сотні …" at bounding box center [737, 427] width 1413 height 652
type input "*******"
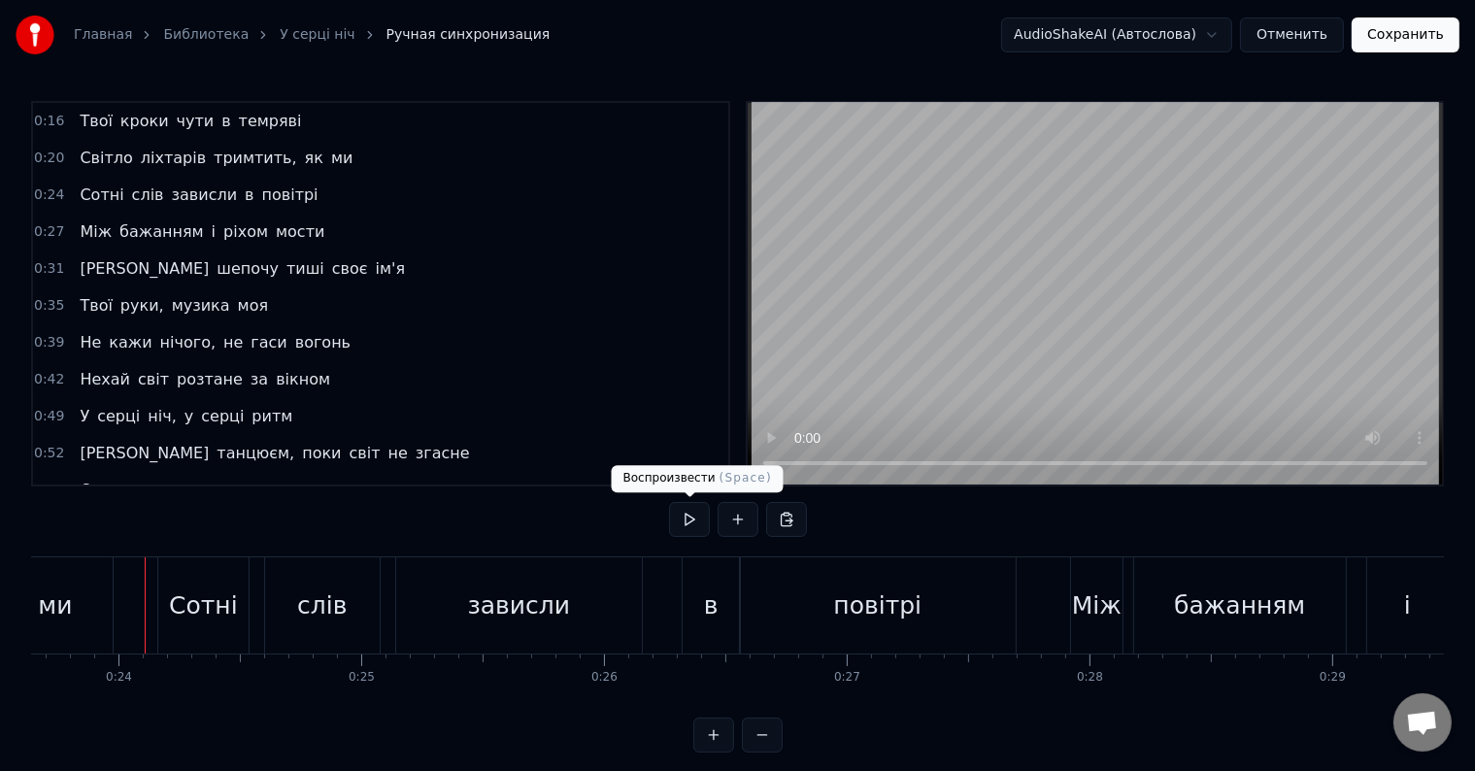
click at [687, 517] on button at bounding box center [689, 519] width 41 height 35
click at [789, 602] on div "повітрі" at bounding box center [878, 605] width 276 height 96
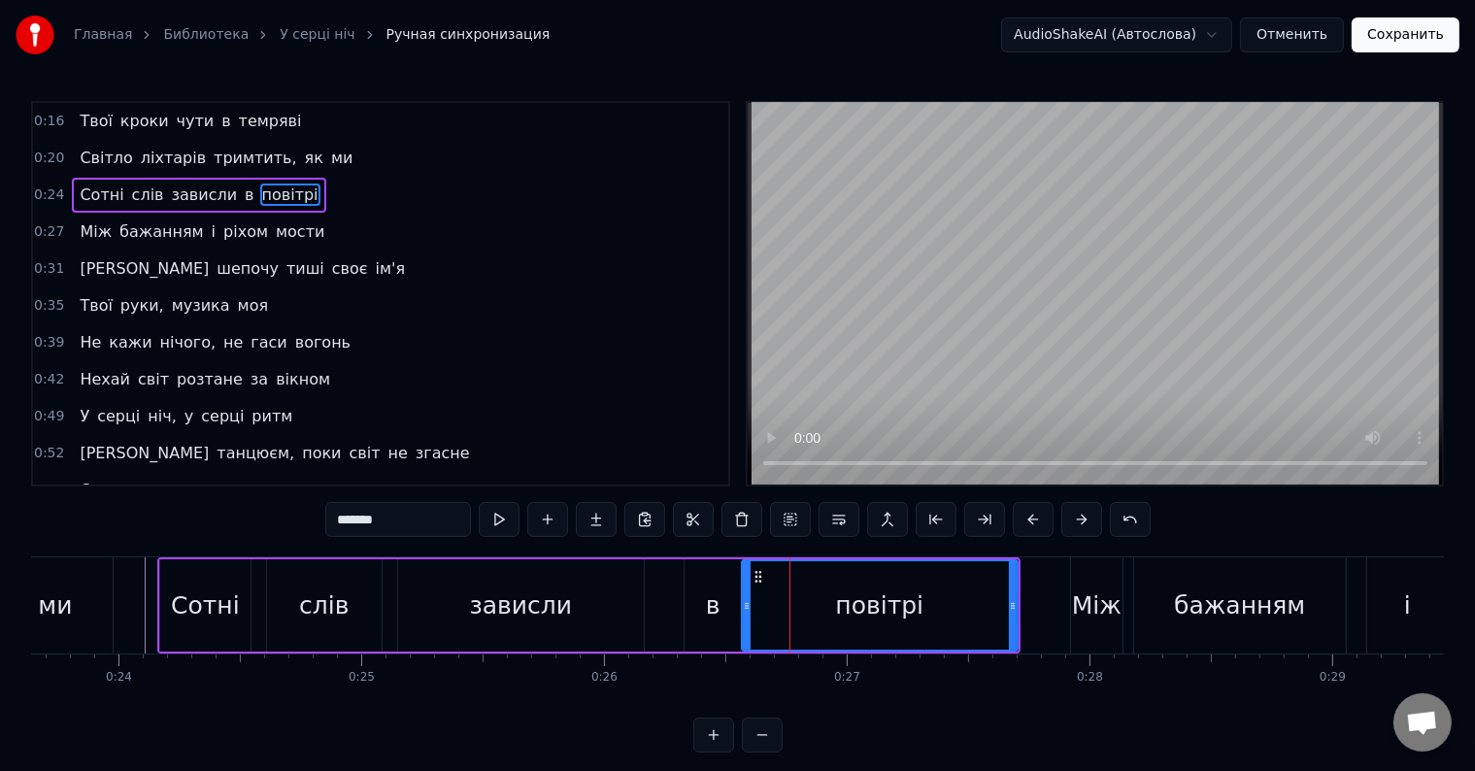
click at [712, 604] on div "в" at bounding box center [713, 605] width 15 height 37
type input "*"
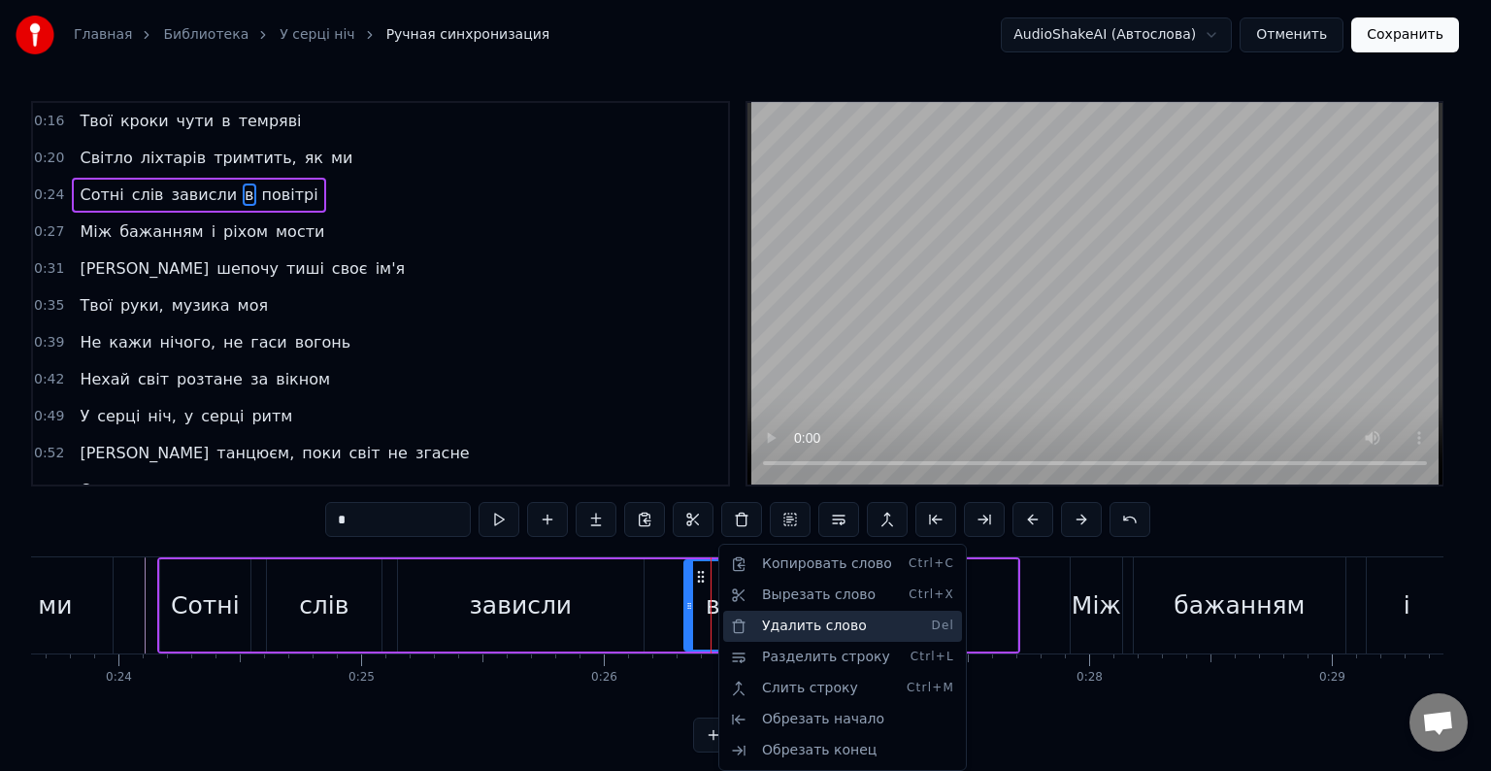
click at [788, 629] on div "Удалить слово Del" at bounding box center [842, 626] width 239 height 31
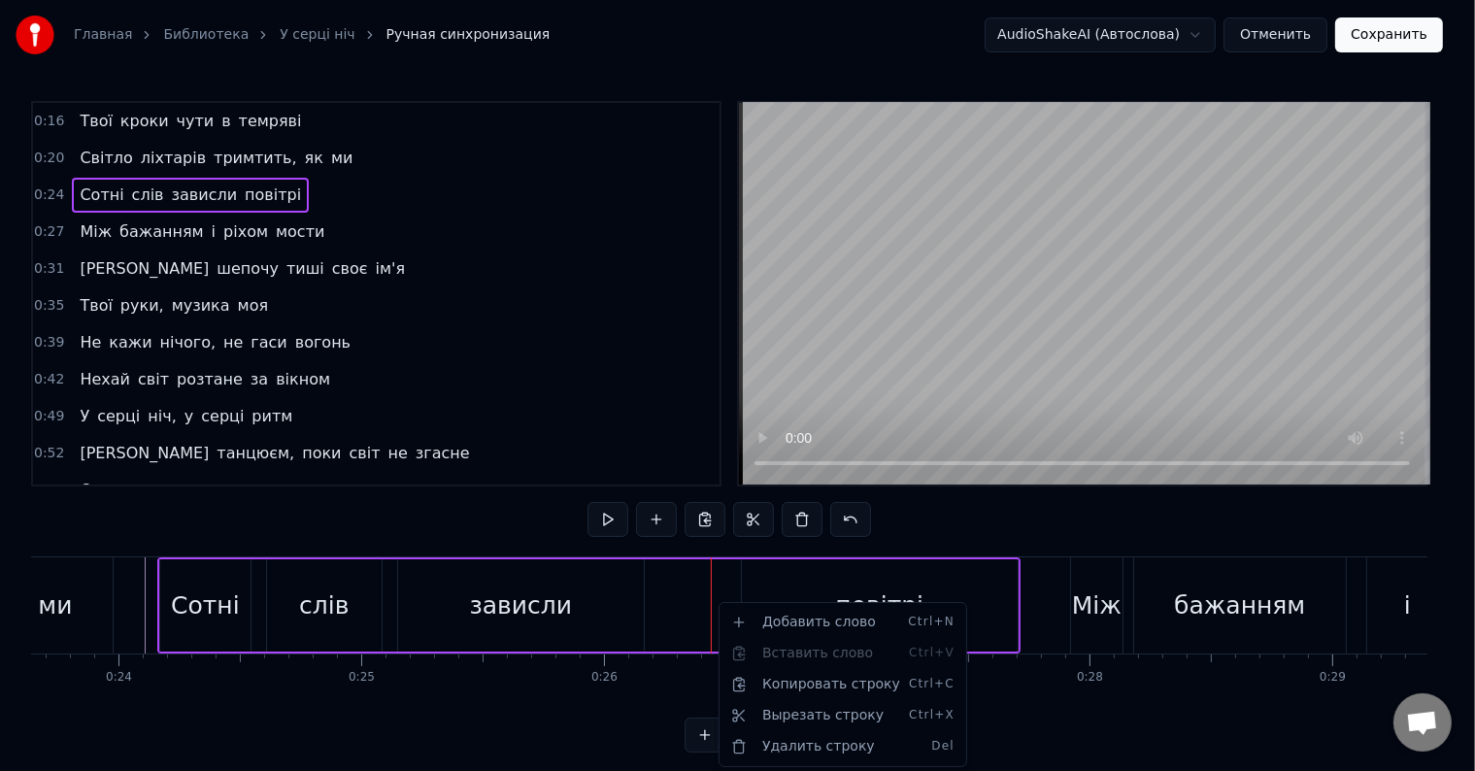
click at [796, 589] on div "повітрі" at bounding box center [880, 605] width 276 height 92
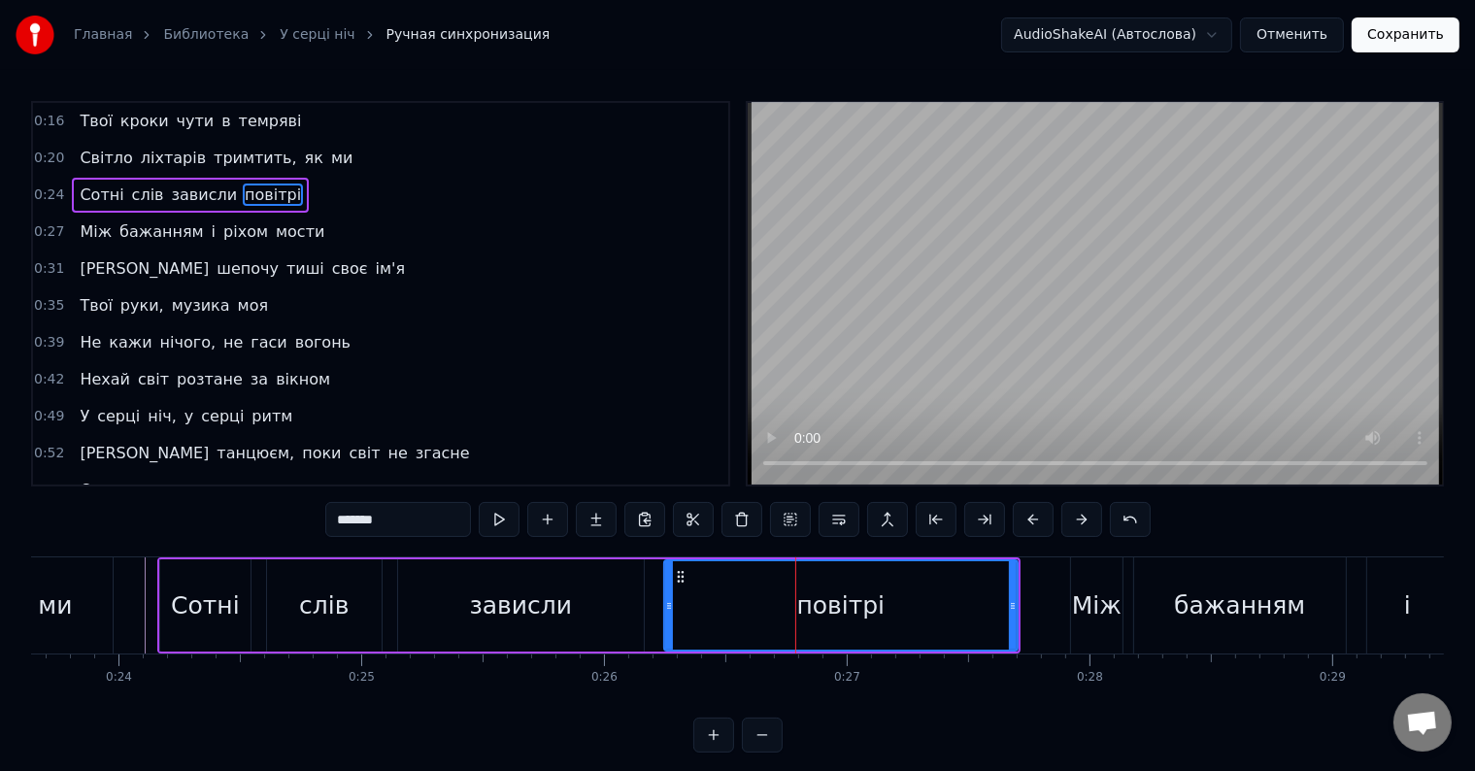
drag, startPoint x: 747, startPoint y: 605, endPoint x: 669, endPoint y: 600, distance: 77.8
click at [669, 600] on icon at bounding box center [669, 606] width 8 height 16
drag, startPoint x: 392, startPoint y: 516, endPoint x: 256, endPoint y: 517, distance: 135.9
click at [256, 517] on div "0:16 Твої кроки чути в темряві 0:20 Світло ліхтарів тримтить, як ми 0:24 Сотні …" at bounding box center [737, 427] width 1413 height 652
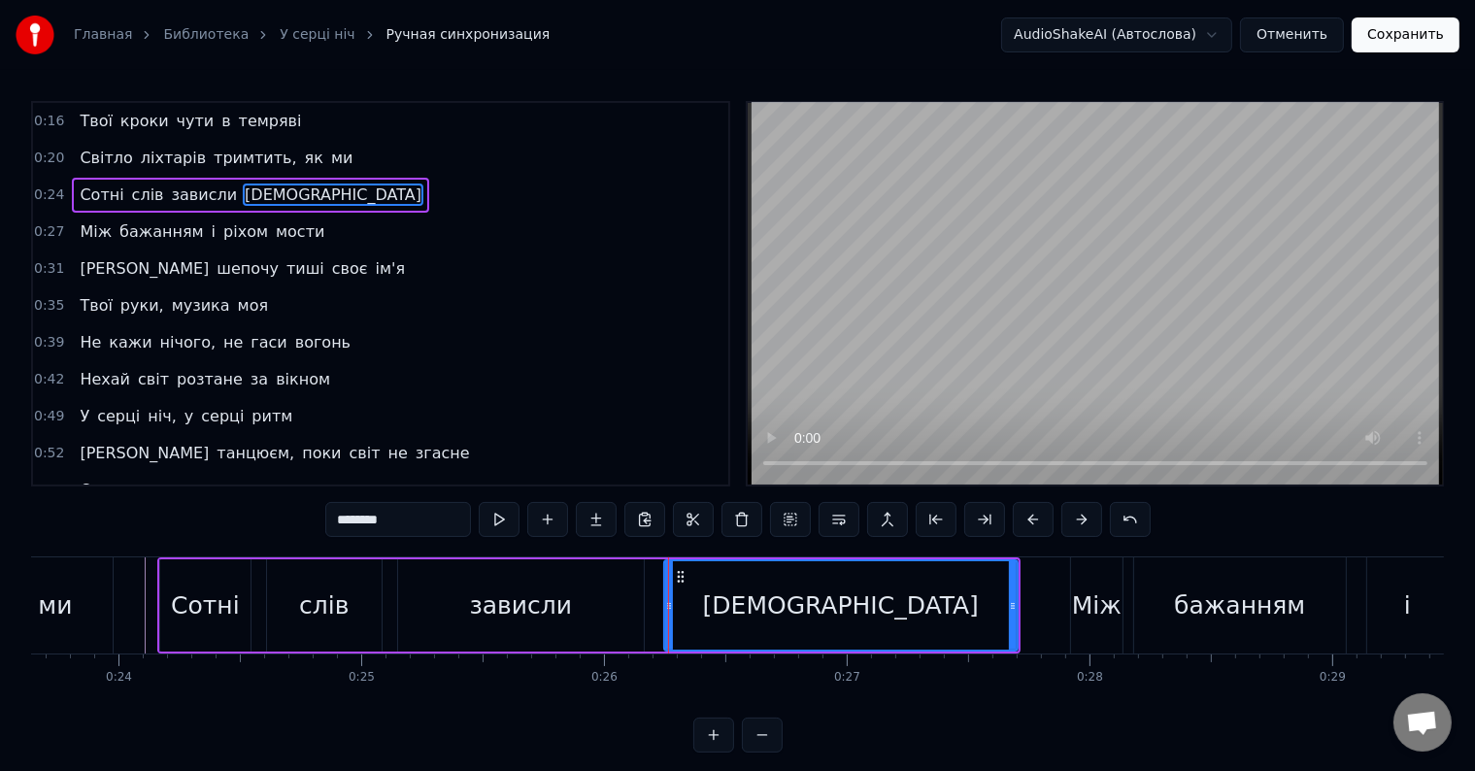
type input "********"
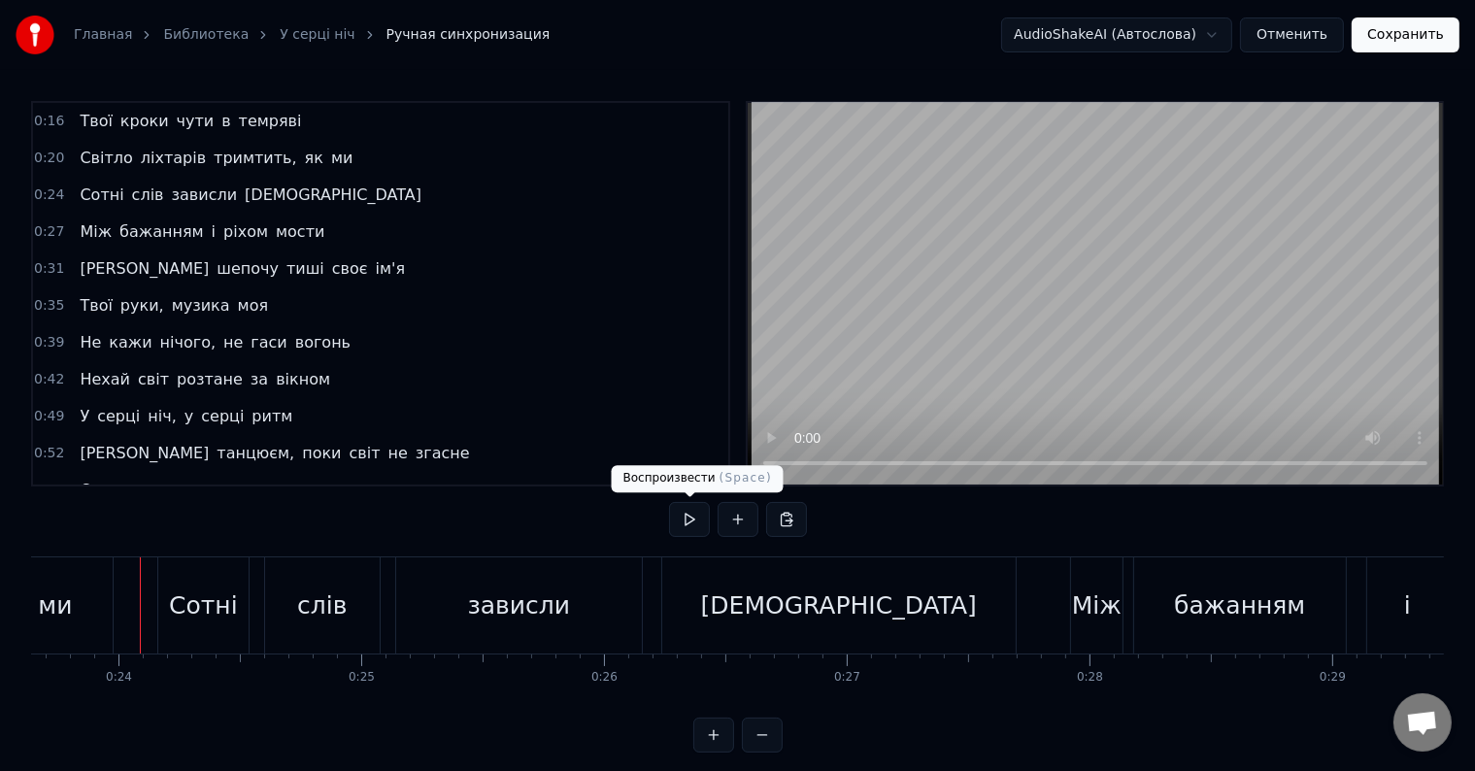
click at [692, 521] on button at bounding box center [689, 519] width 41 height 35
click at [680, 512] on button at bounding box center [689, 519] width 41 height 35
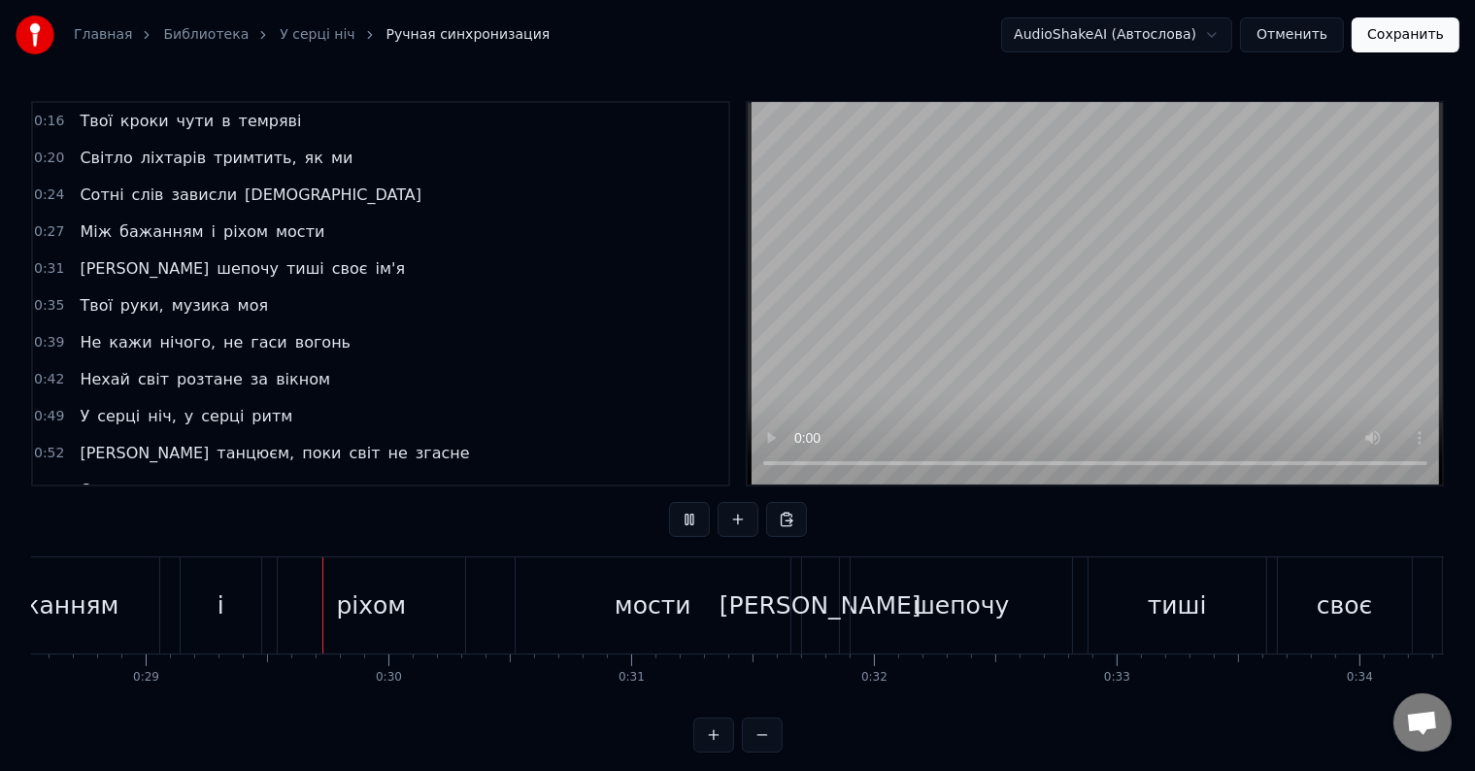
scroll to position [0, 6997]
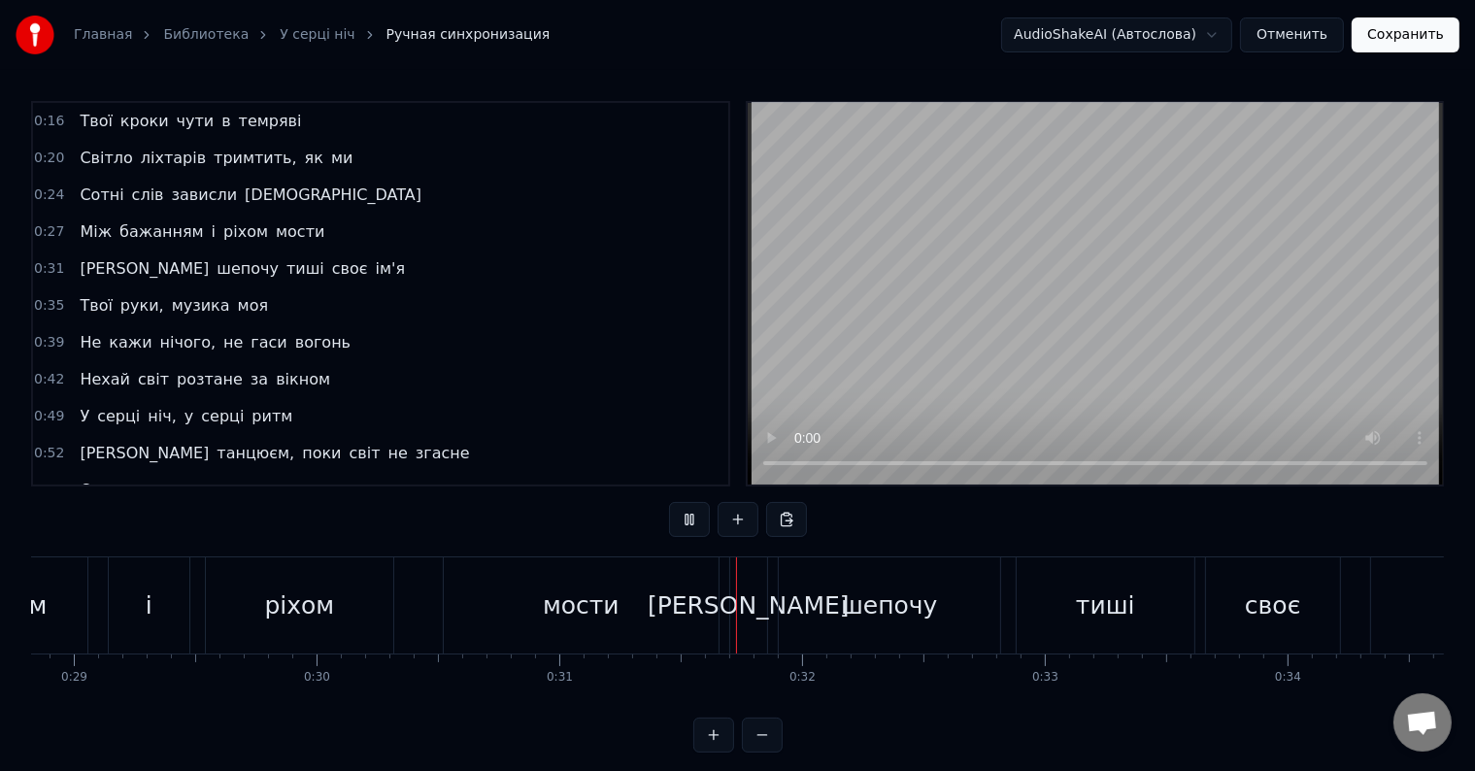
click at [680, 512] on button at bounding box center [689, 519] width 41 height 35
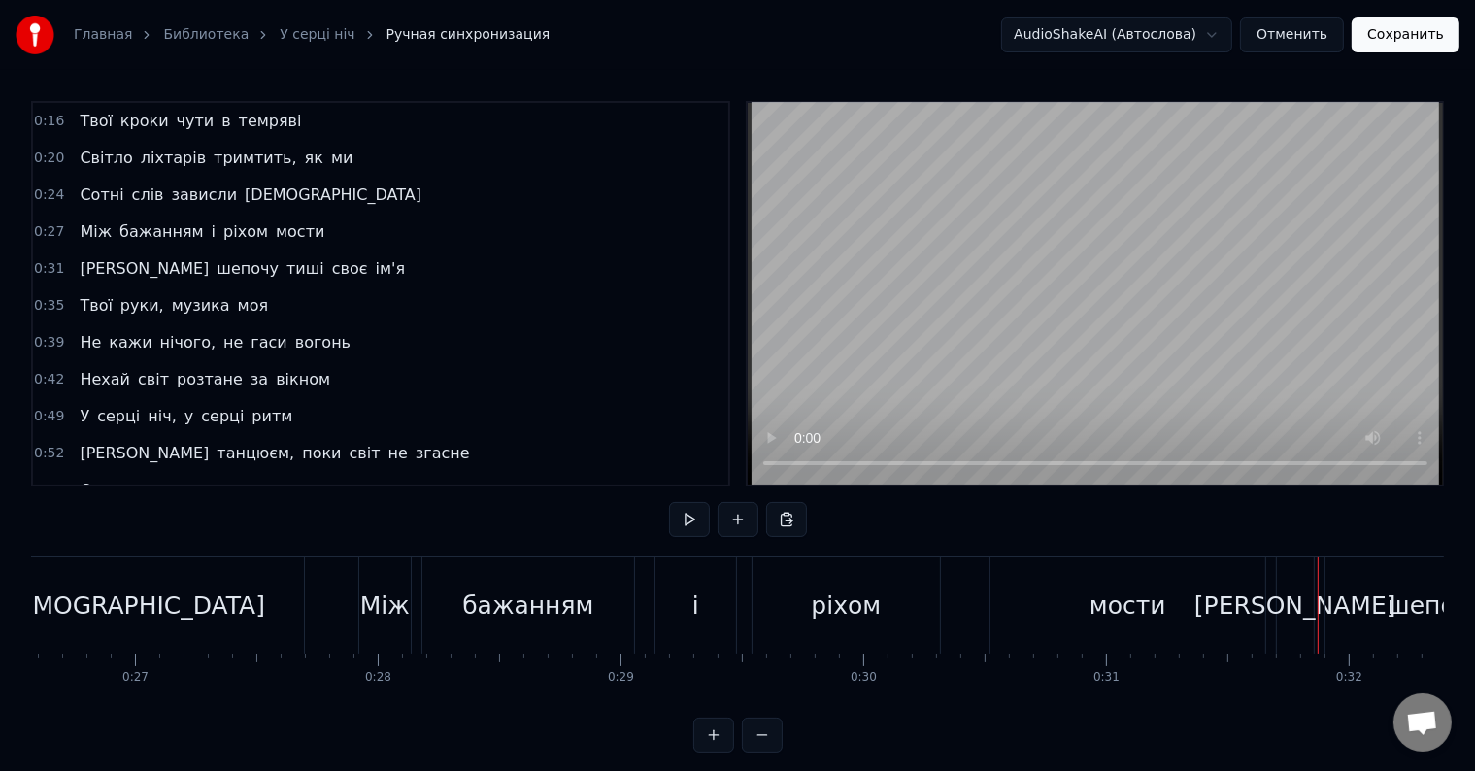
scroll to position [0, 6424]
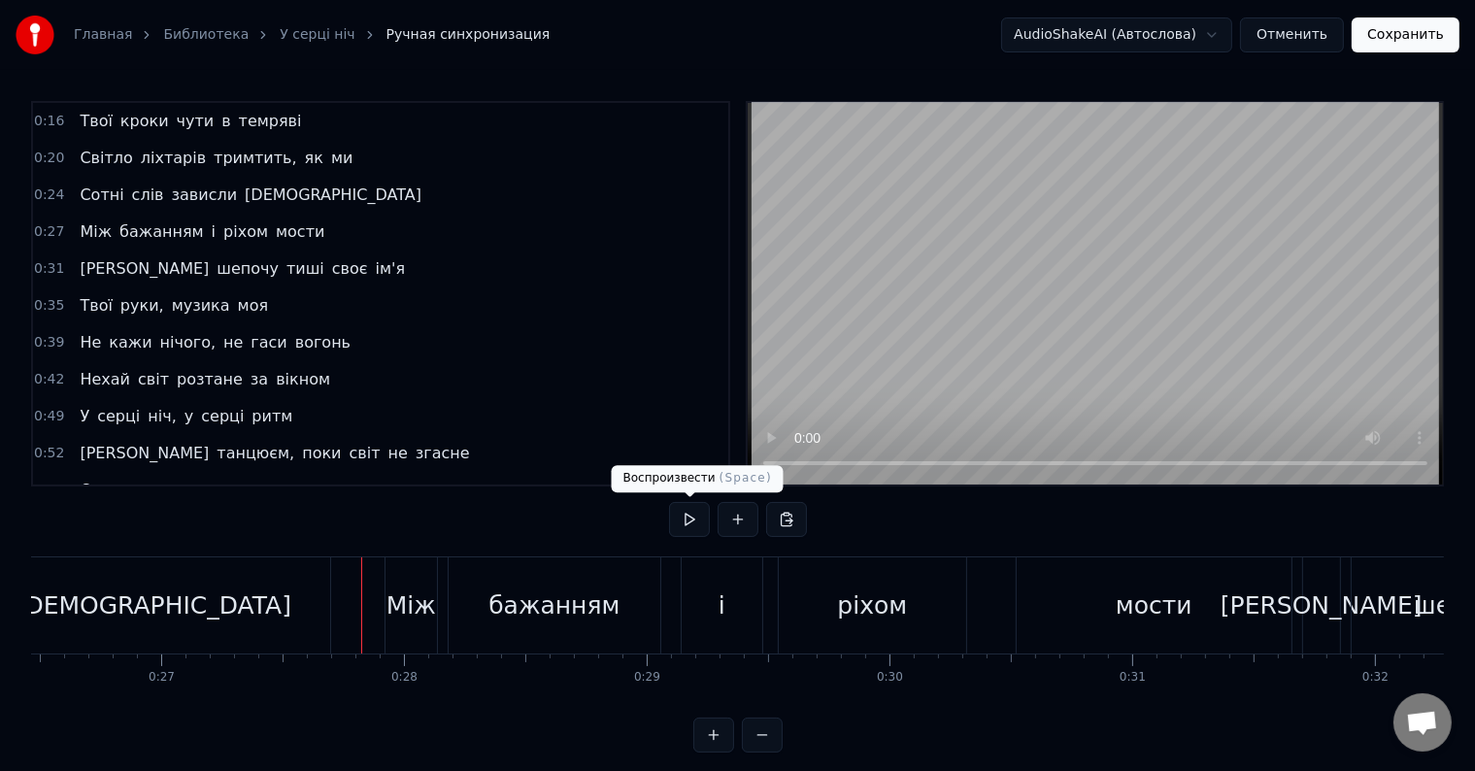
click at [695, 516] on button at bounding box center [689, 519] width 41 height 35
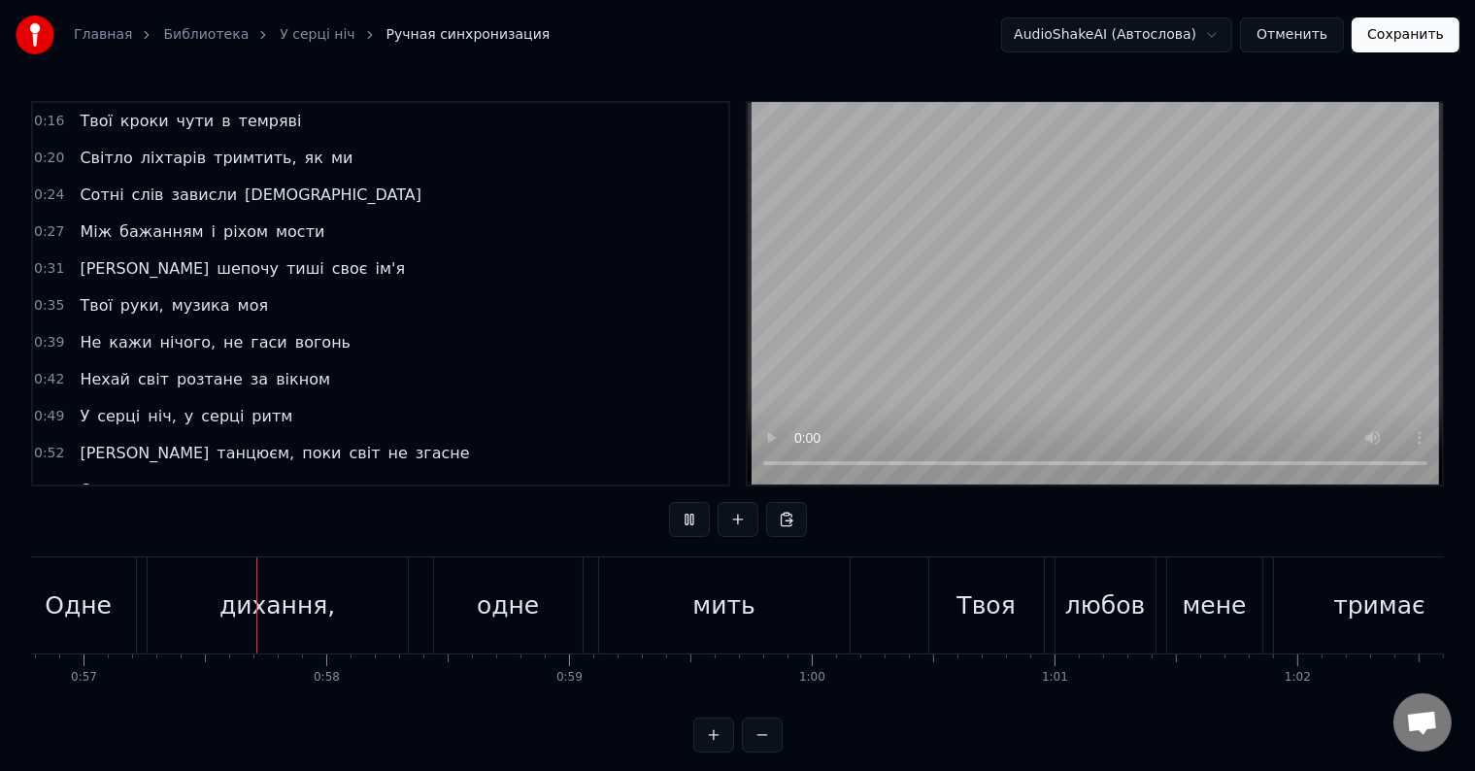
scroll to position [0, 13799]
click at [695, 516] on button at bounding box center [689, 519] width 41 height 35
click at [502, 591] on div "одне" at bounding box center [492, 605] width 62 height 37
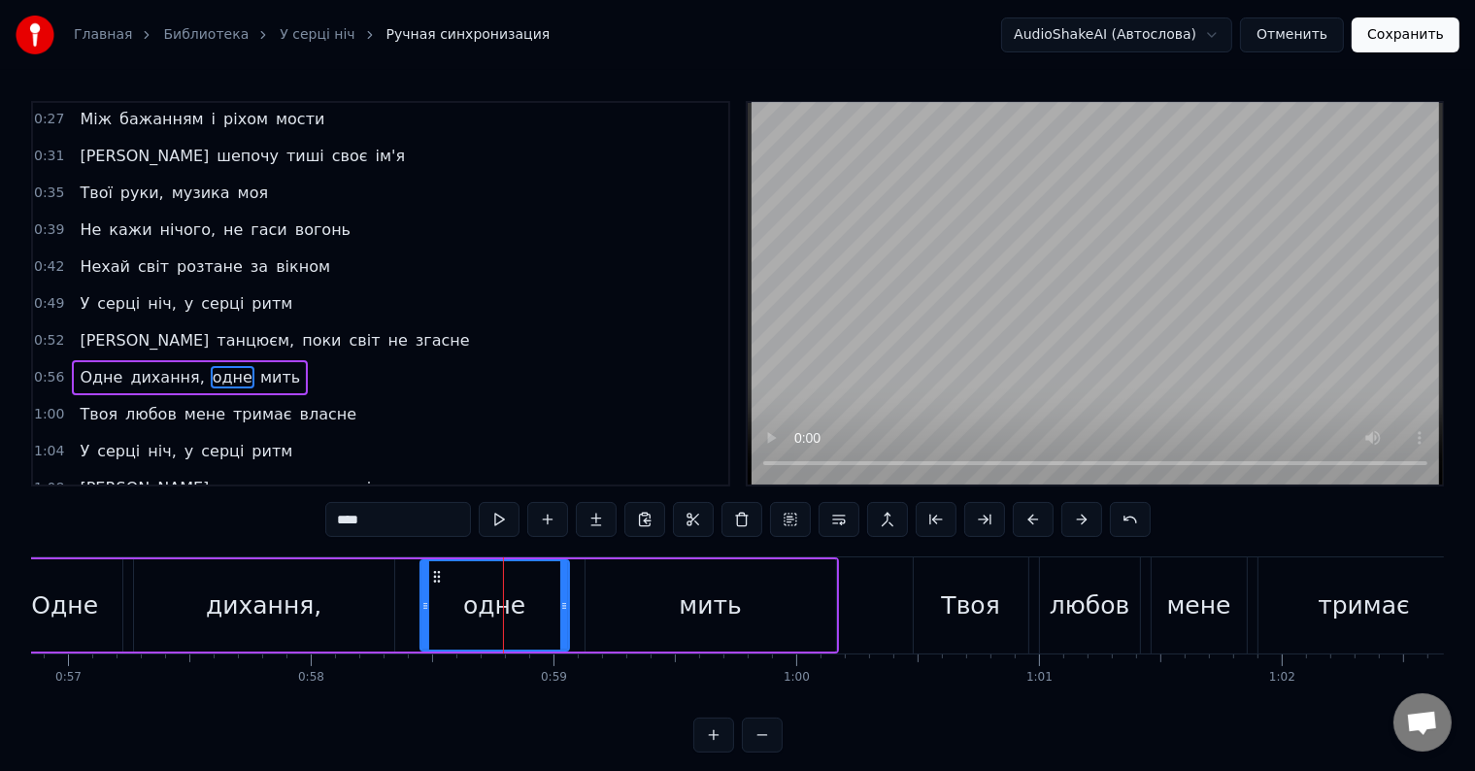
scroll to position [184, 0]
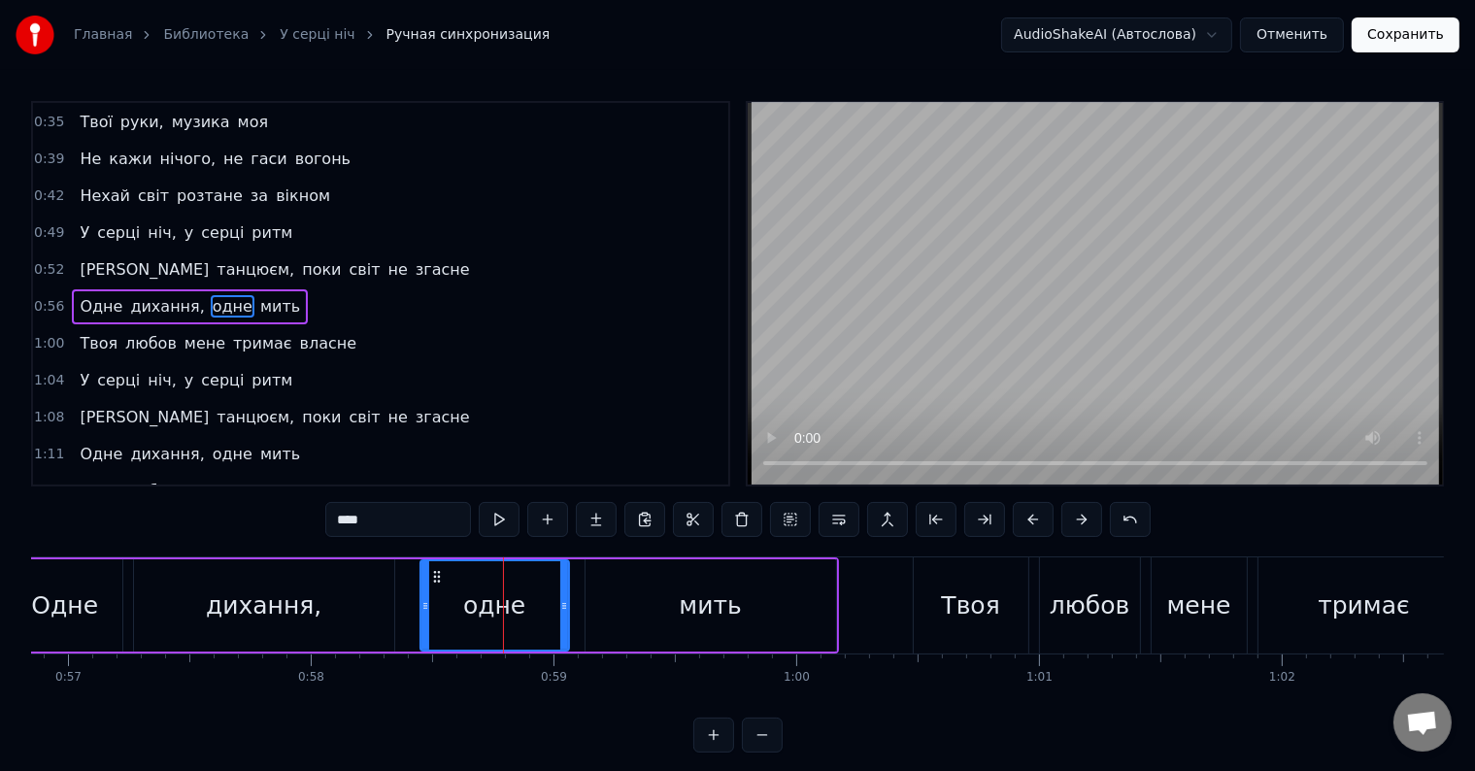
click at [410, 522] on input "****" at bounding box center [398, 519] width 146 height 35
type input "****"
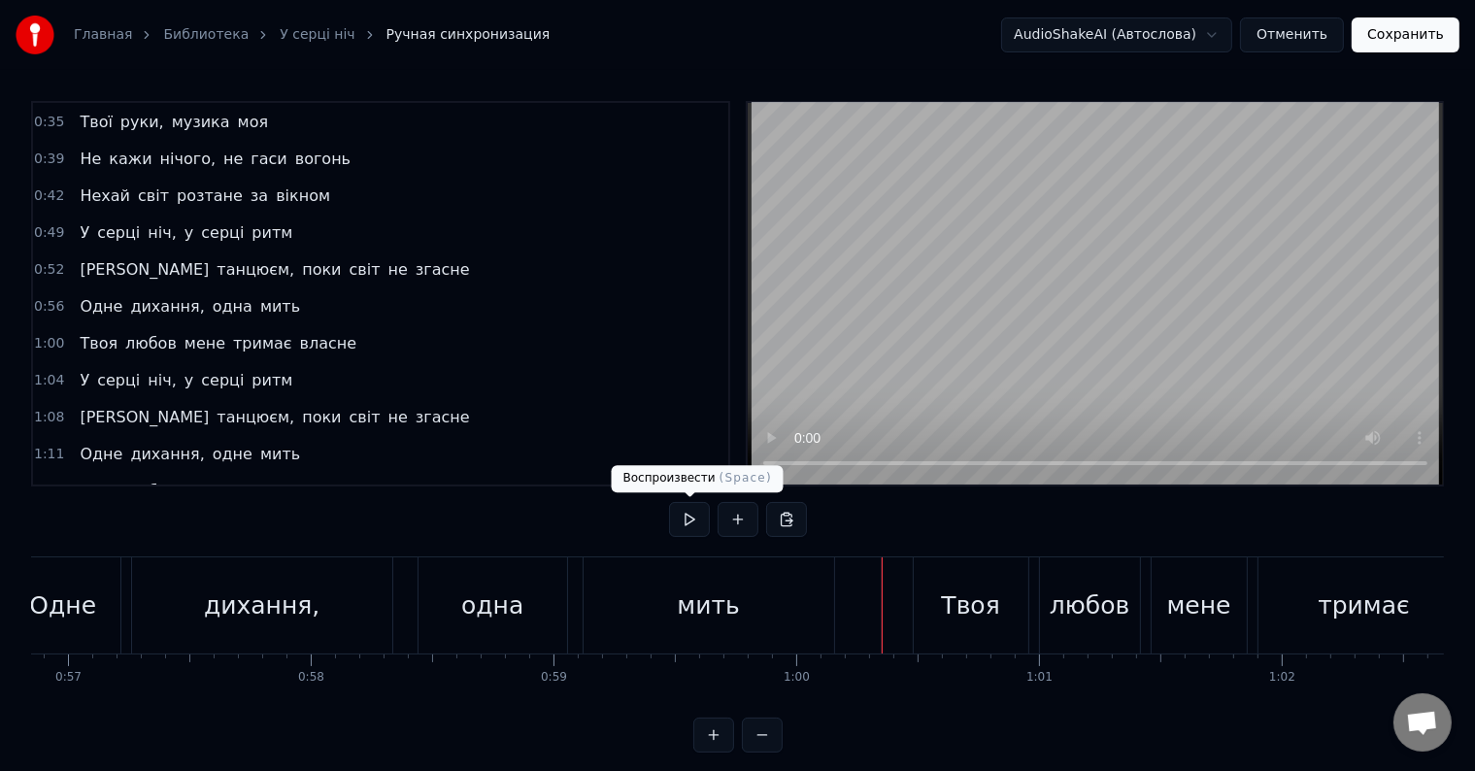
click at [680, 520] on button at bounding box center [689, 519] width 41 height 35
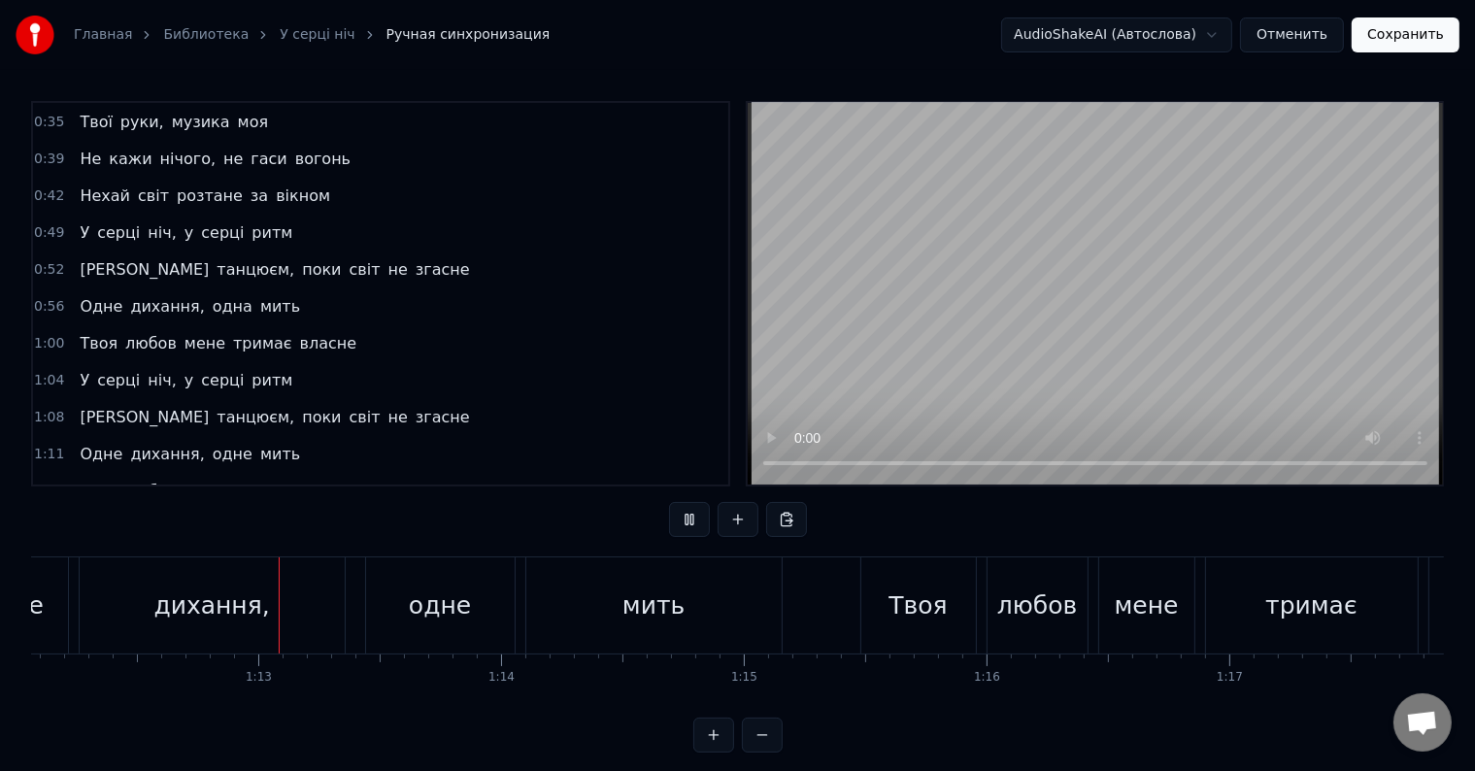
scroll to position [0, 17505]
click at [681, 520] on button at bounding box center [689, 519] width 41 height 35
click at [399, 596] on div "одне" at bounding box center [428, 605] width 149 height 96
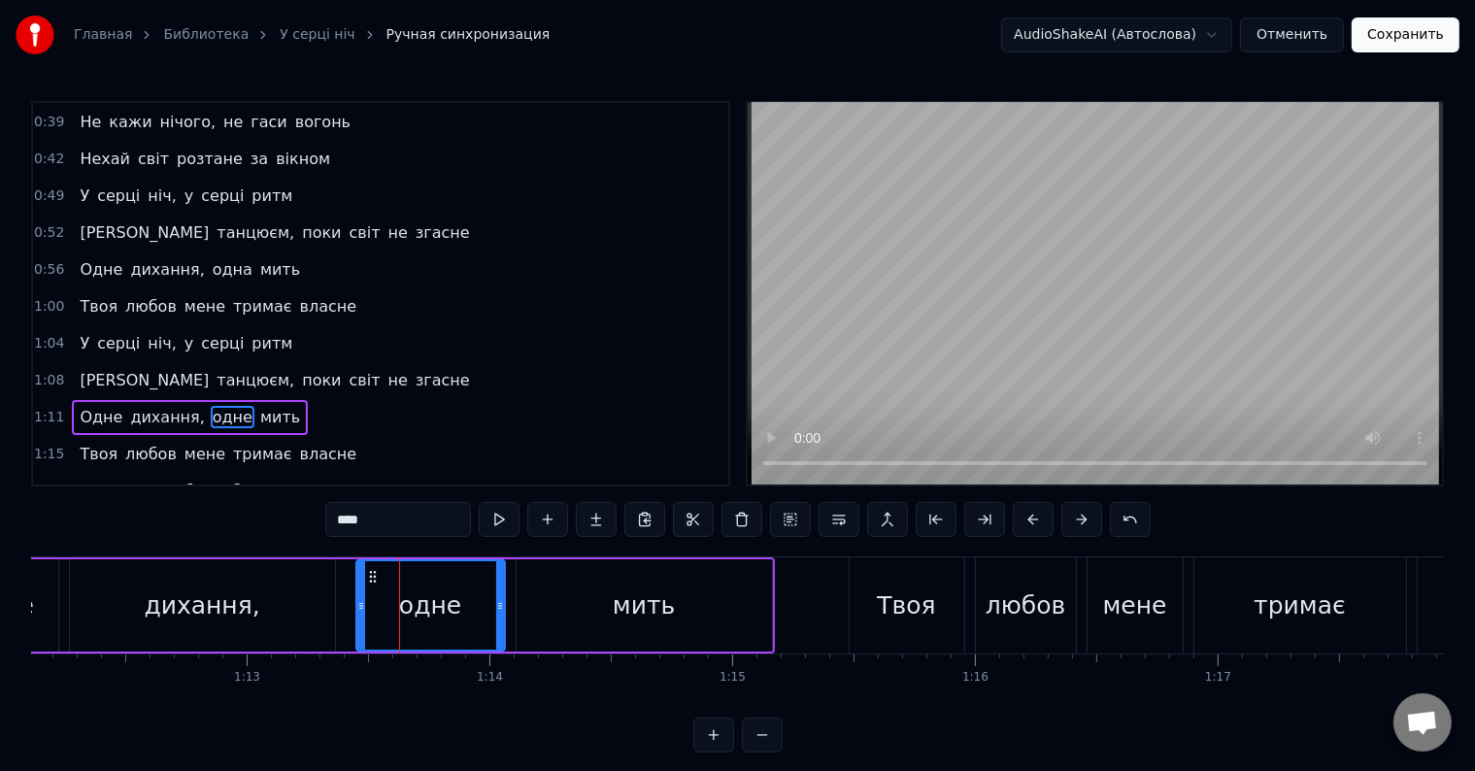
scroll to position [326, 0]
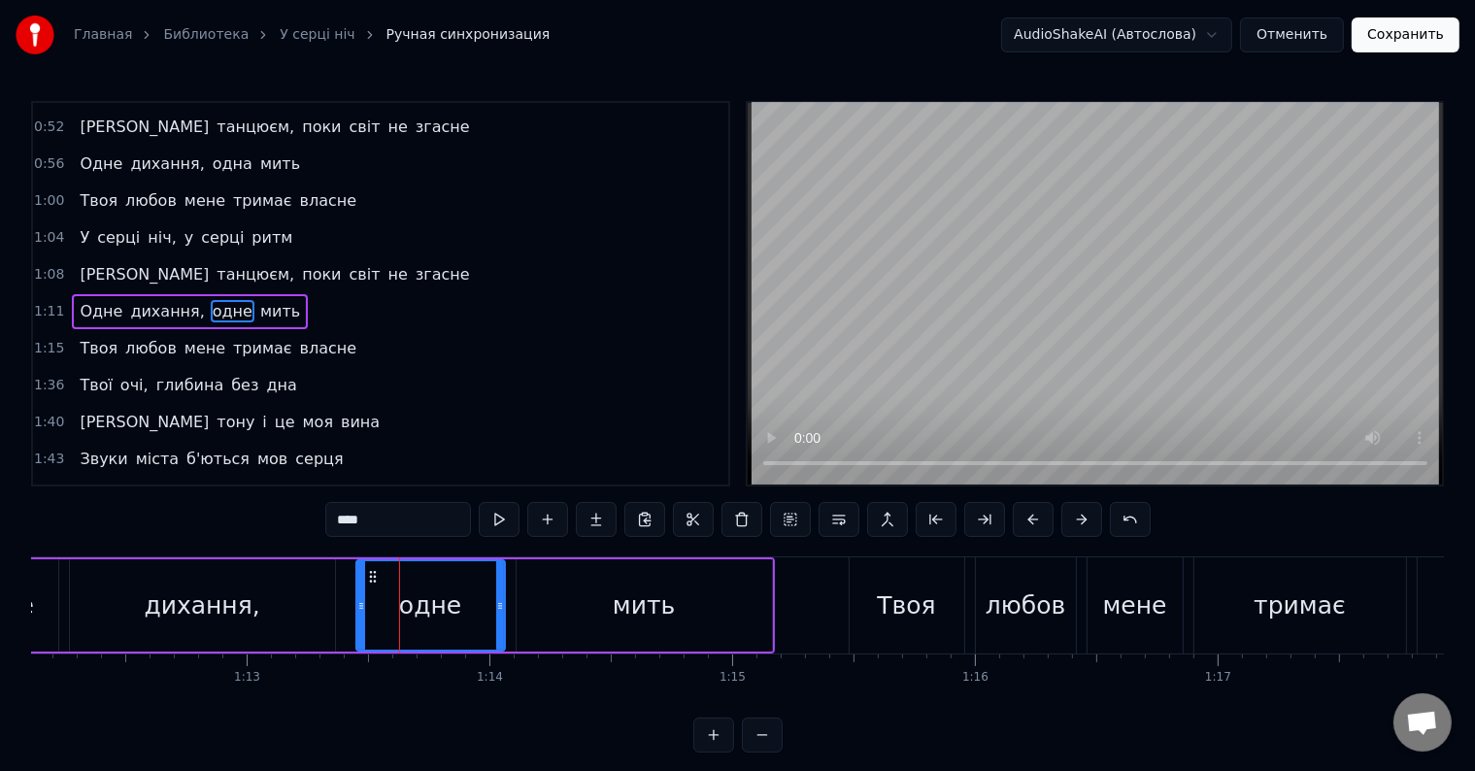
click at [462, 512] on input "****" at bounding box center [398, 519] width 146 height 35
type input "****"
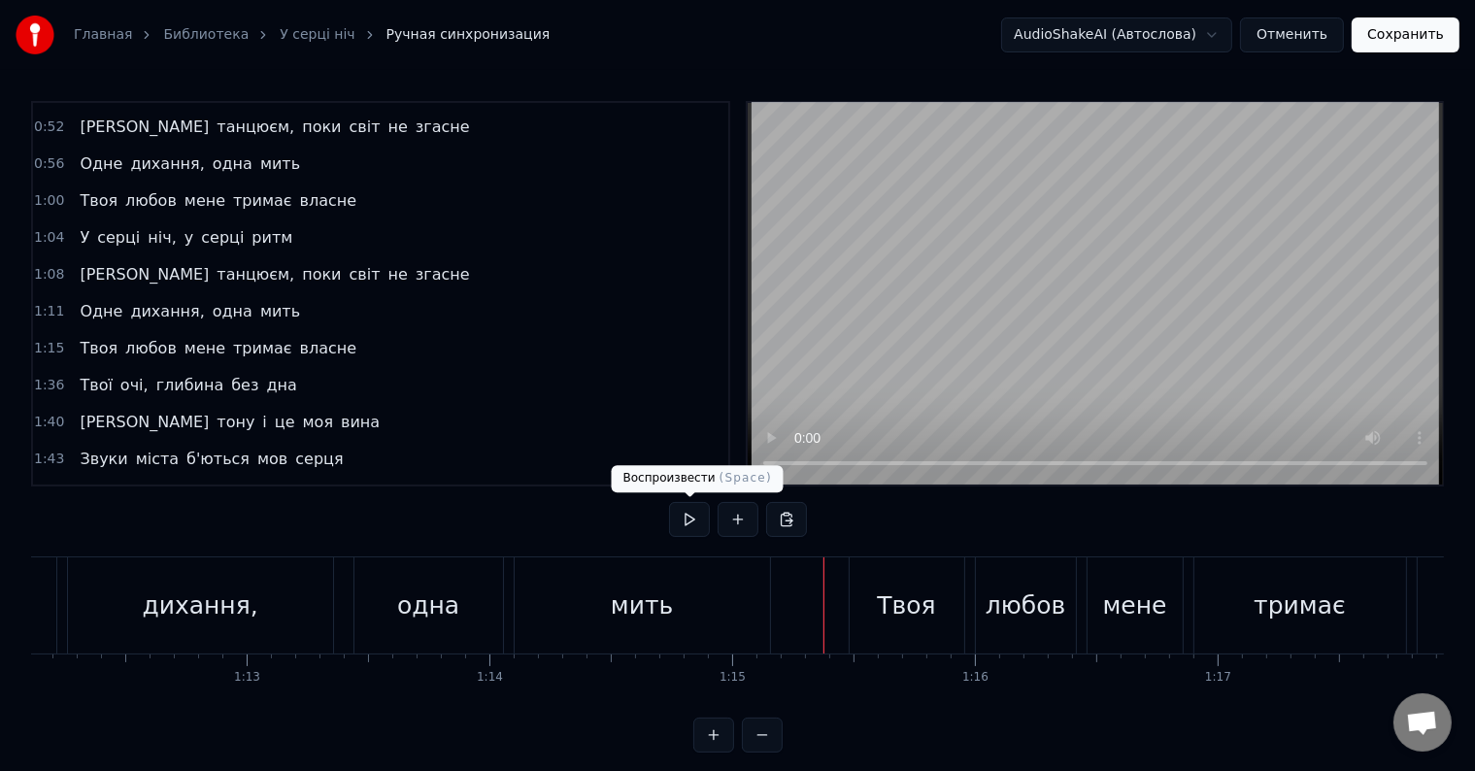
click at [680, 524] on button at bounding box center [689, 519] width 41 height 35
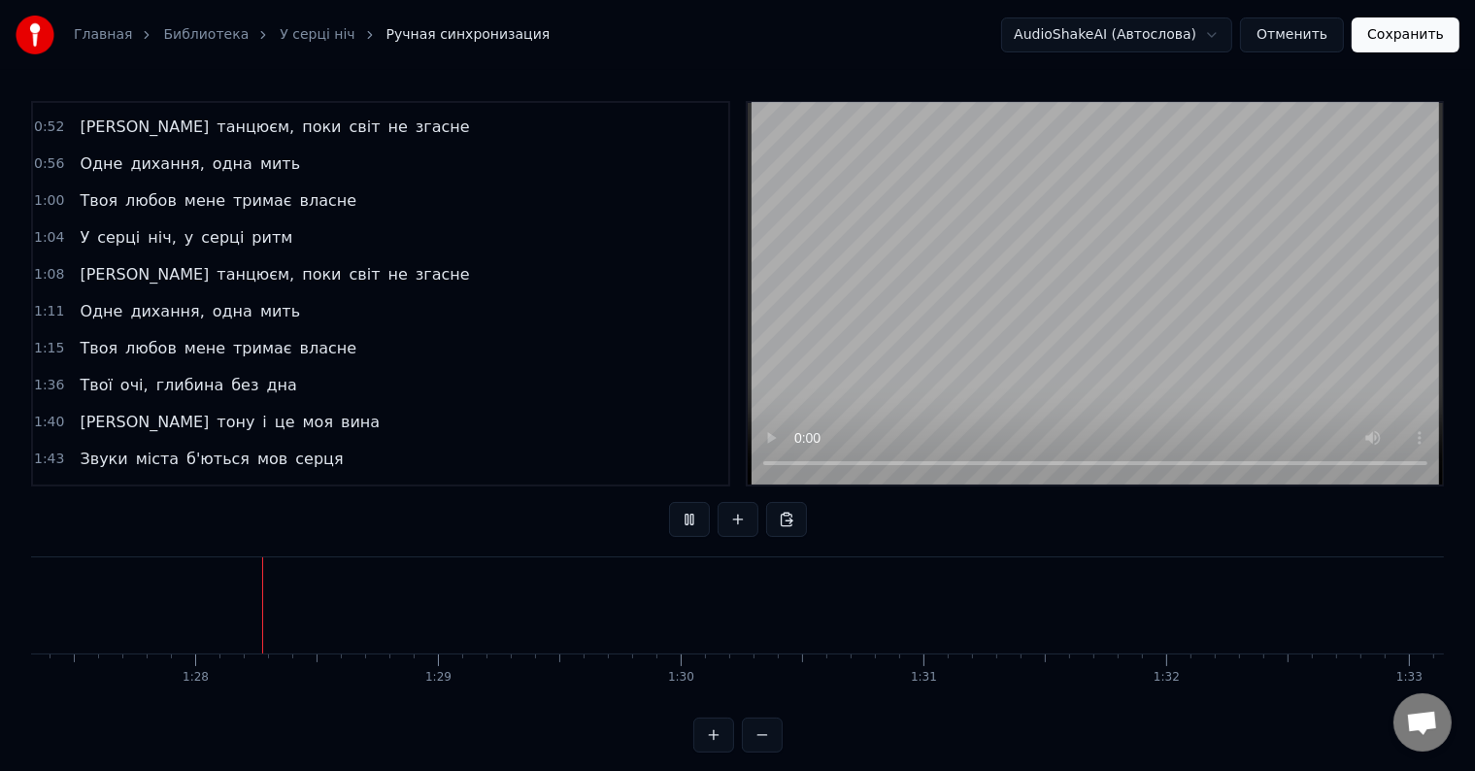
scroll to position [0, 21213]
click at [691, 528] on button at bounding box center [689, 519] width 41 height 35
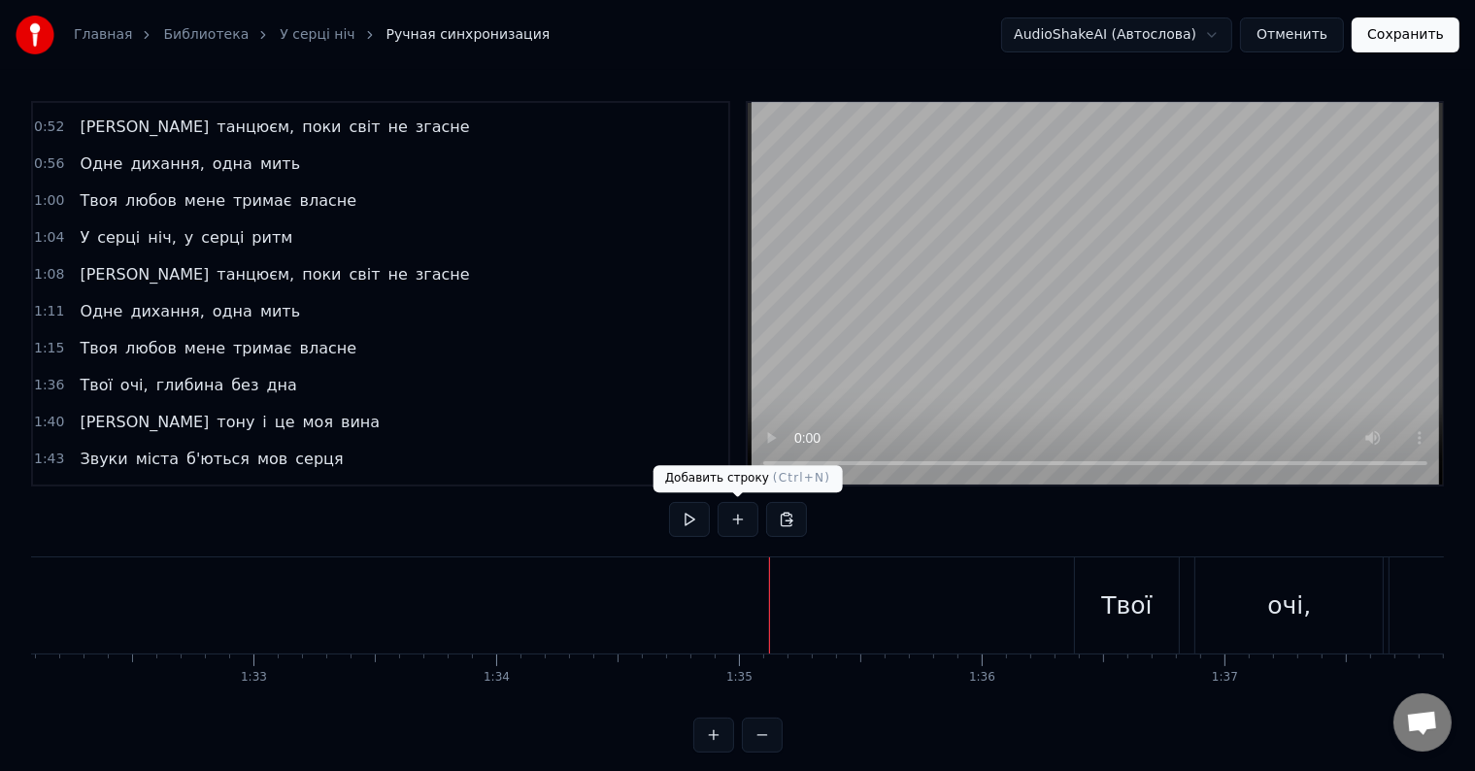
click at [696, 517] on button at bounding box center [689, 519] width 41 height 35
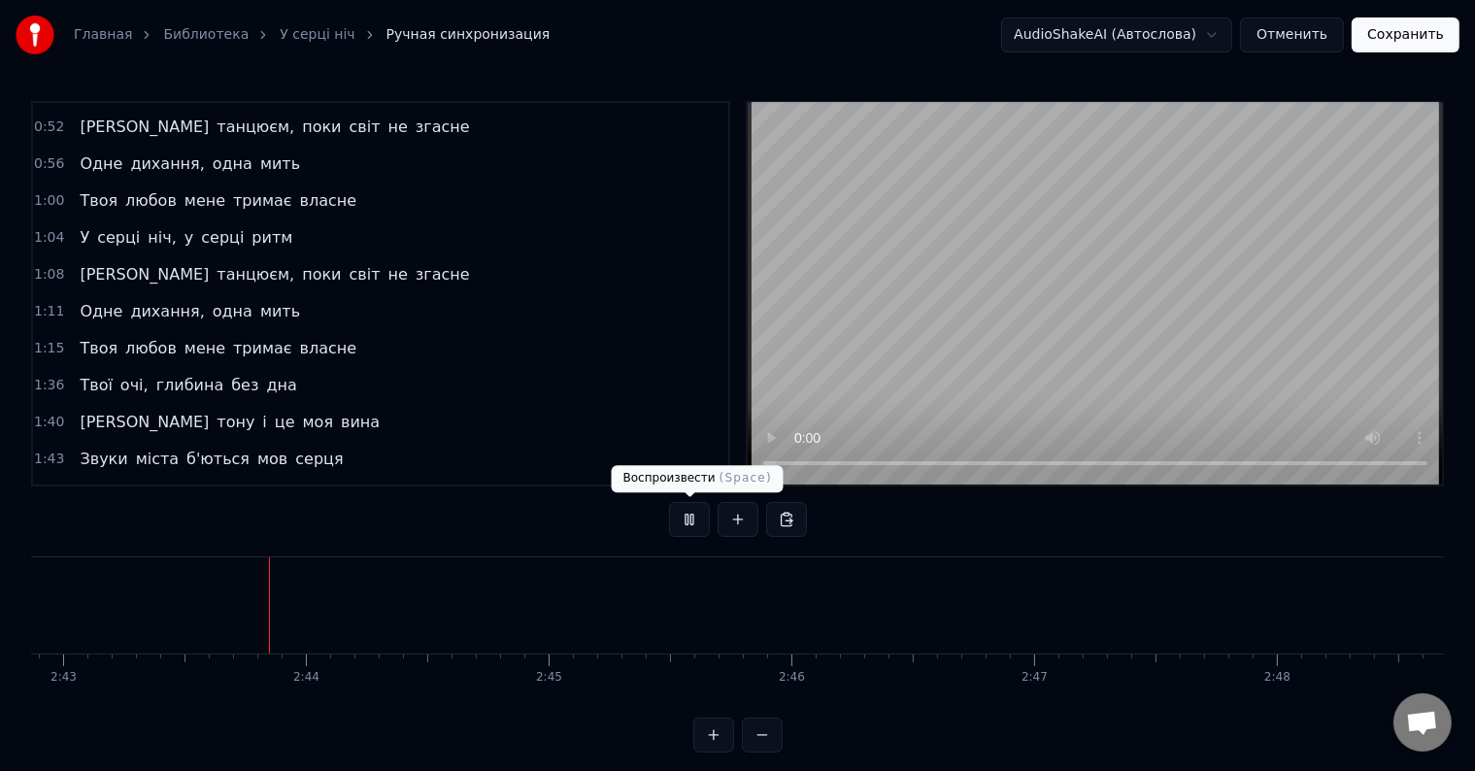
scroll to position [0, 39545]
click at [690, 515] on button at bounding box center [689, 519] width 41 height 35
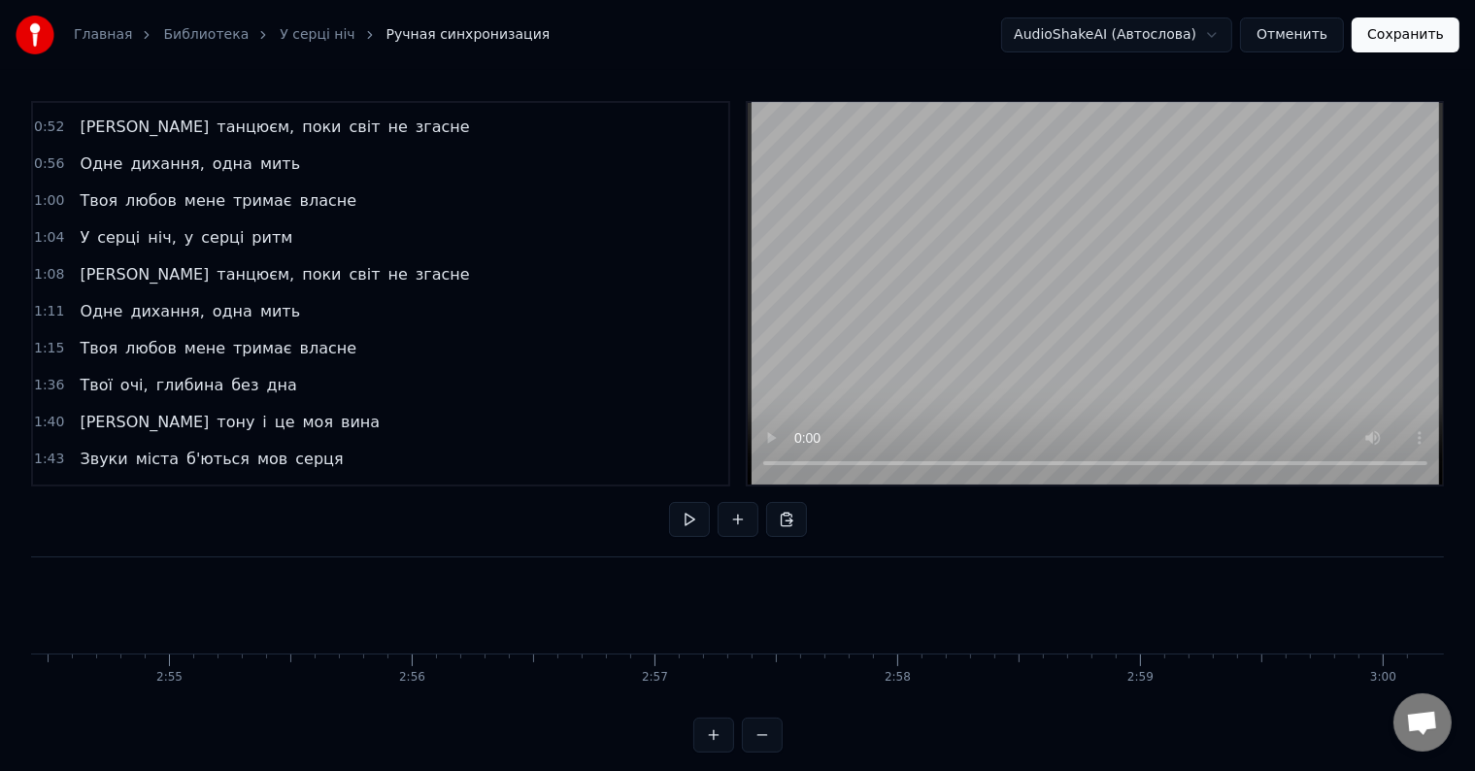
click at [1421, 28] on button "Сохранить" at bounding box center [1406, 34] width 108 height 35
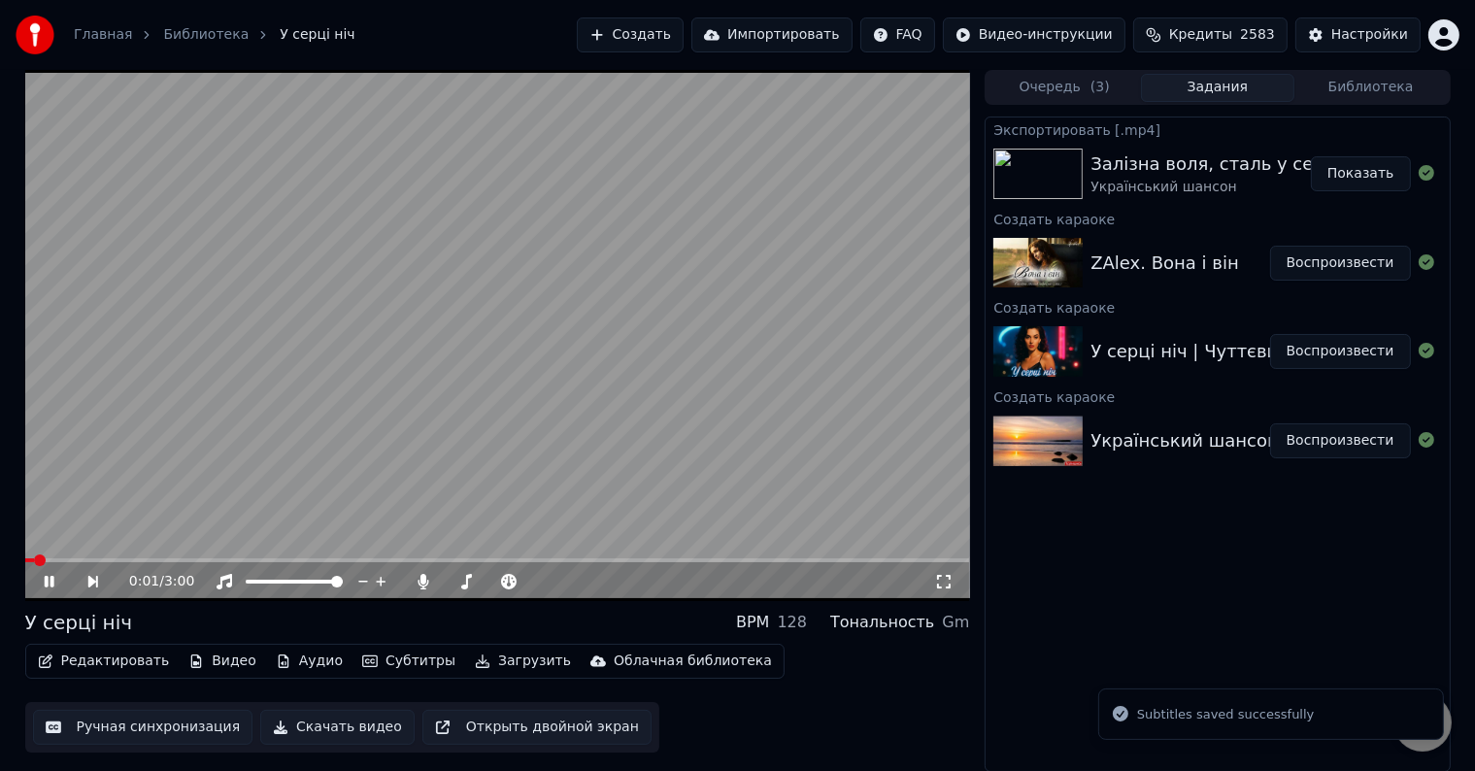
click at [162, 561] on span at bounding box center [497, 560] width 945 height 4
click at [485, 385] on video at bounding box center [497, 335] width 945 height 531
click at [497, 668] on button "Загрузить" at bounding box center [523, 661] width 112 height 27
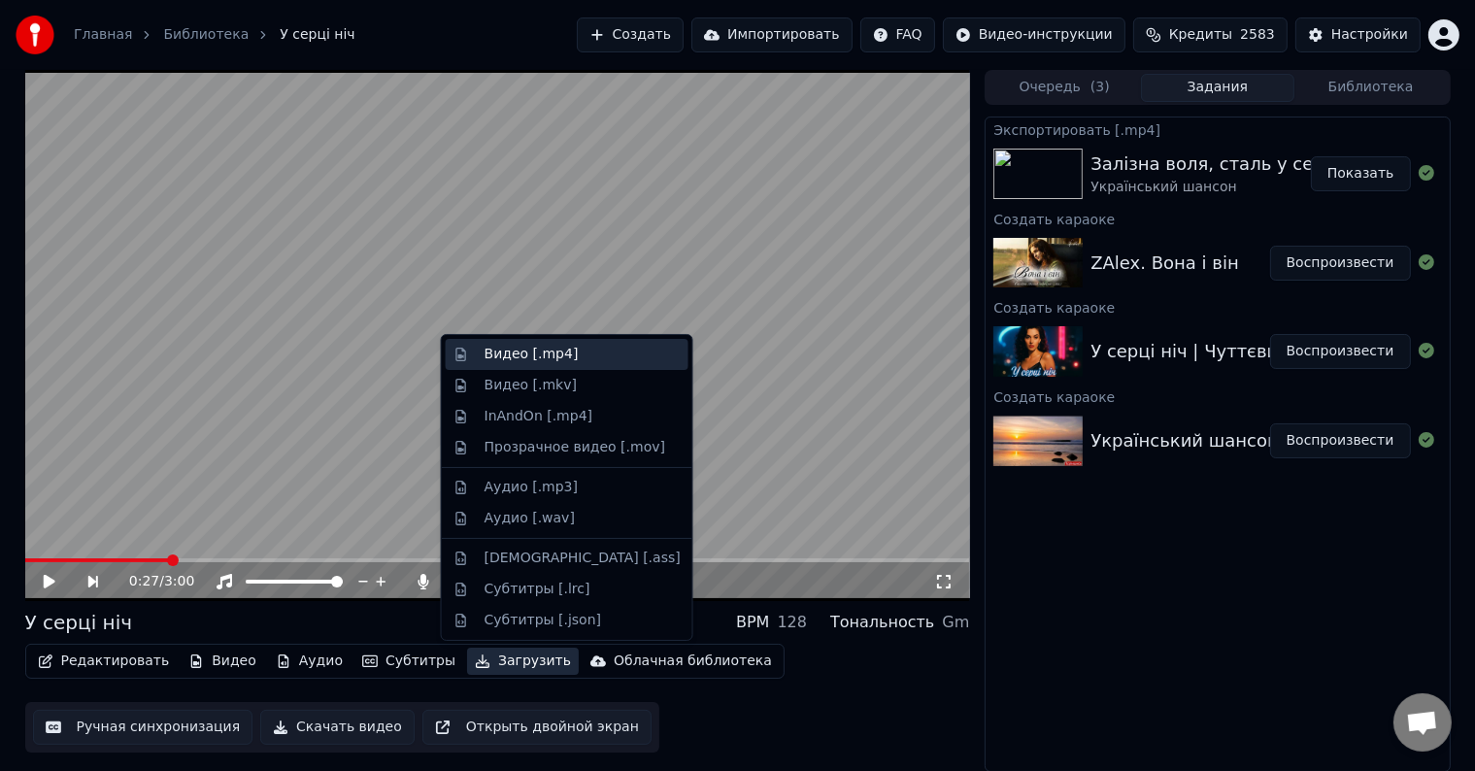
drag, startPoint x: 540, startPoint y: 357, endPoint x: 903, endPoint y: 461, distance: 377.7
click at [540, 357] on div "Видео [.mp4]" at bounding box center [532, 354] width 94 height 19
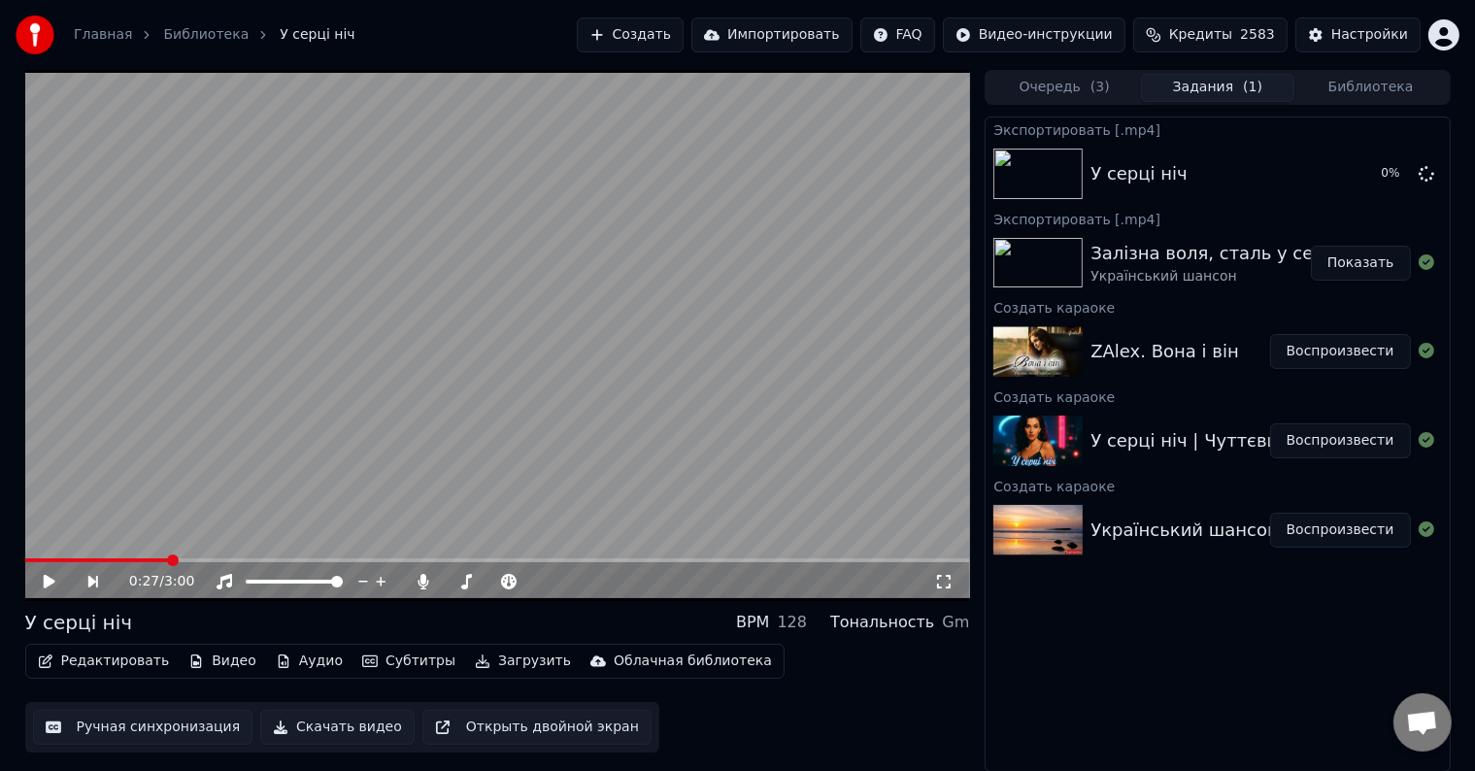
click at [1342, 357] on button "Воспроизвести" at bounding box center [1340, 351] width 141 height 35
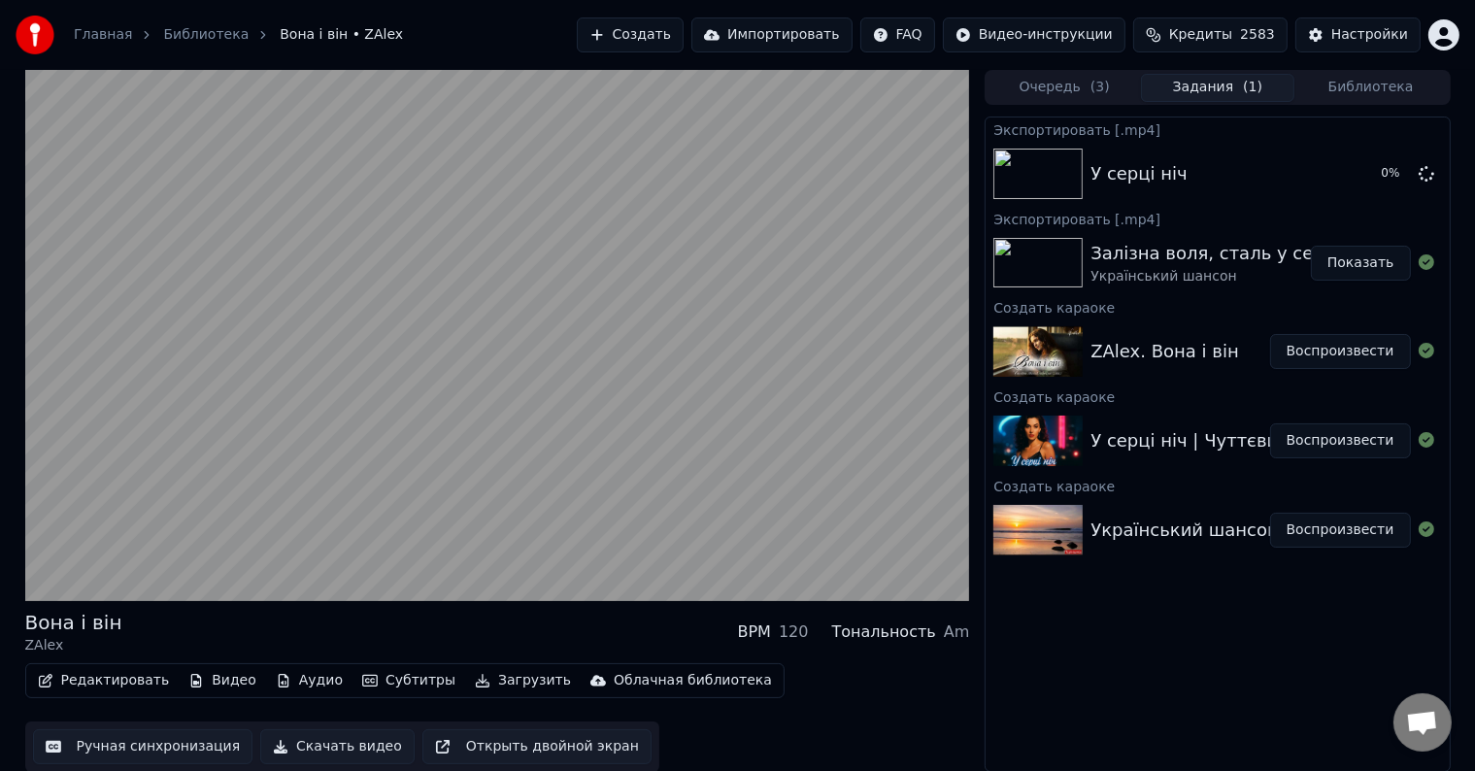
click at [183, 753] on button "Ручная синхронизация" at bounding box center [143, 746] width 220 height 35
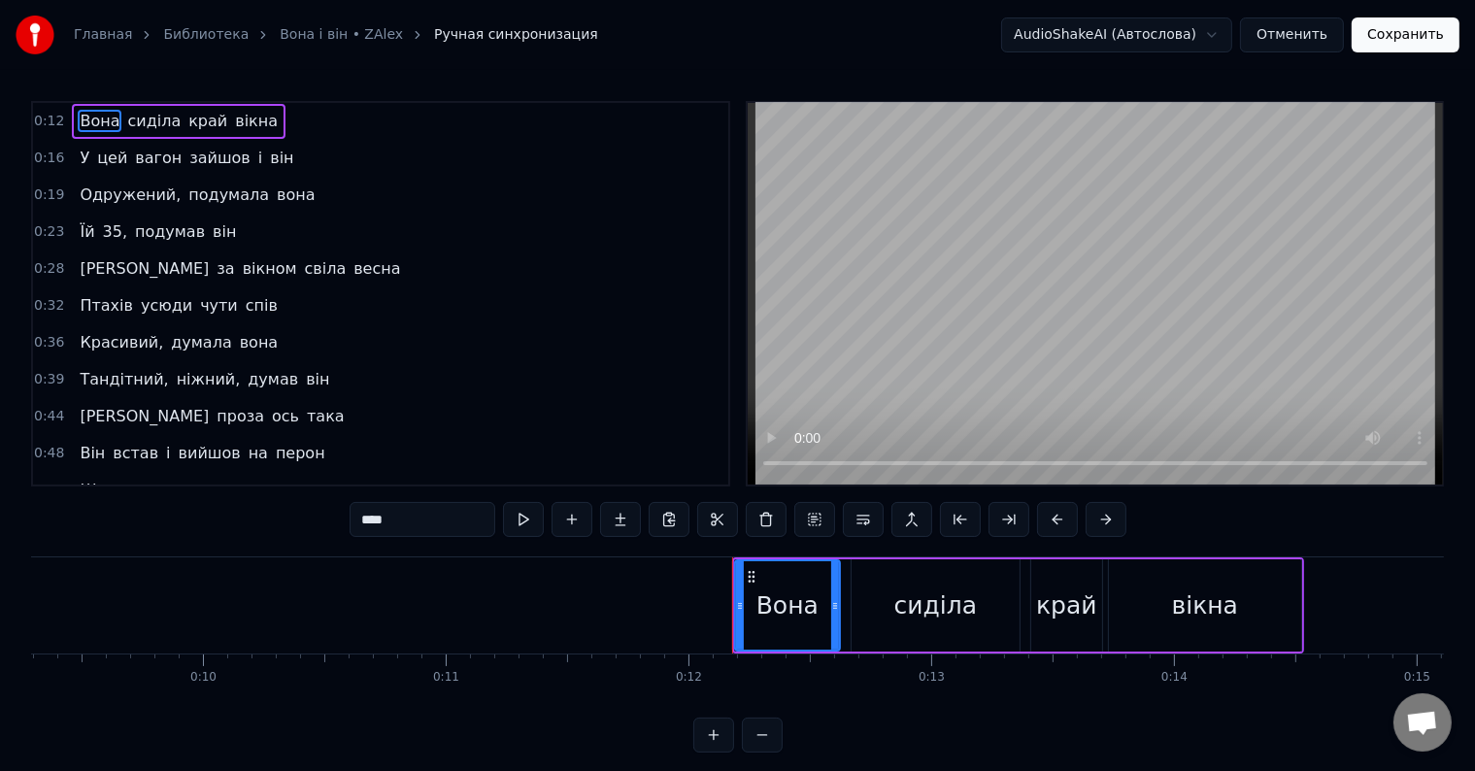
scroll to position [0, 2159]
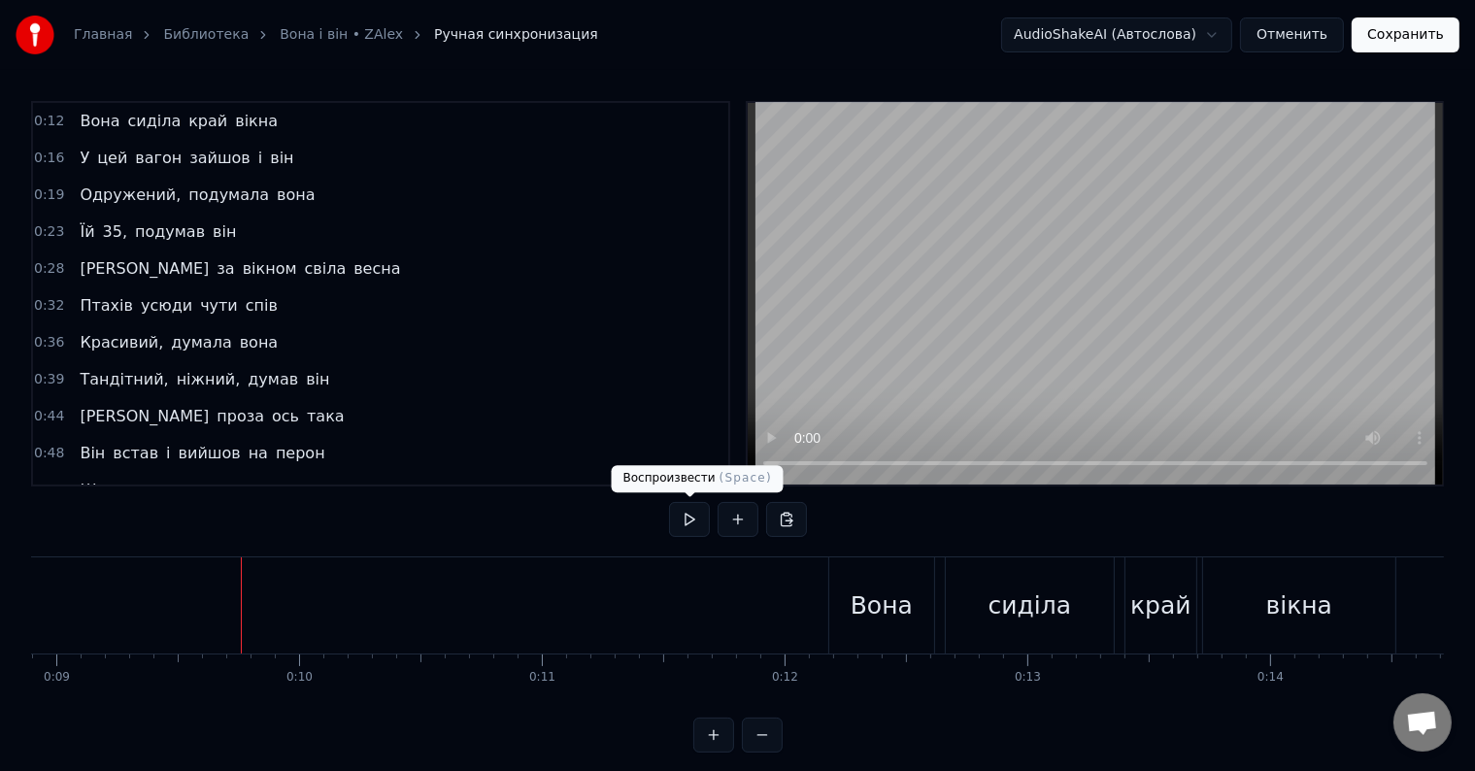
click at [695, 508] on button at bounding box center [689, 519] width 41 height 35
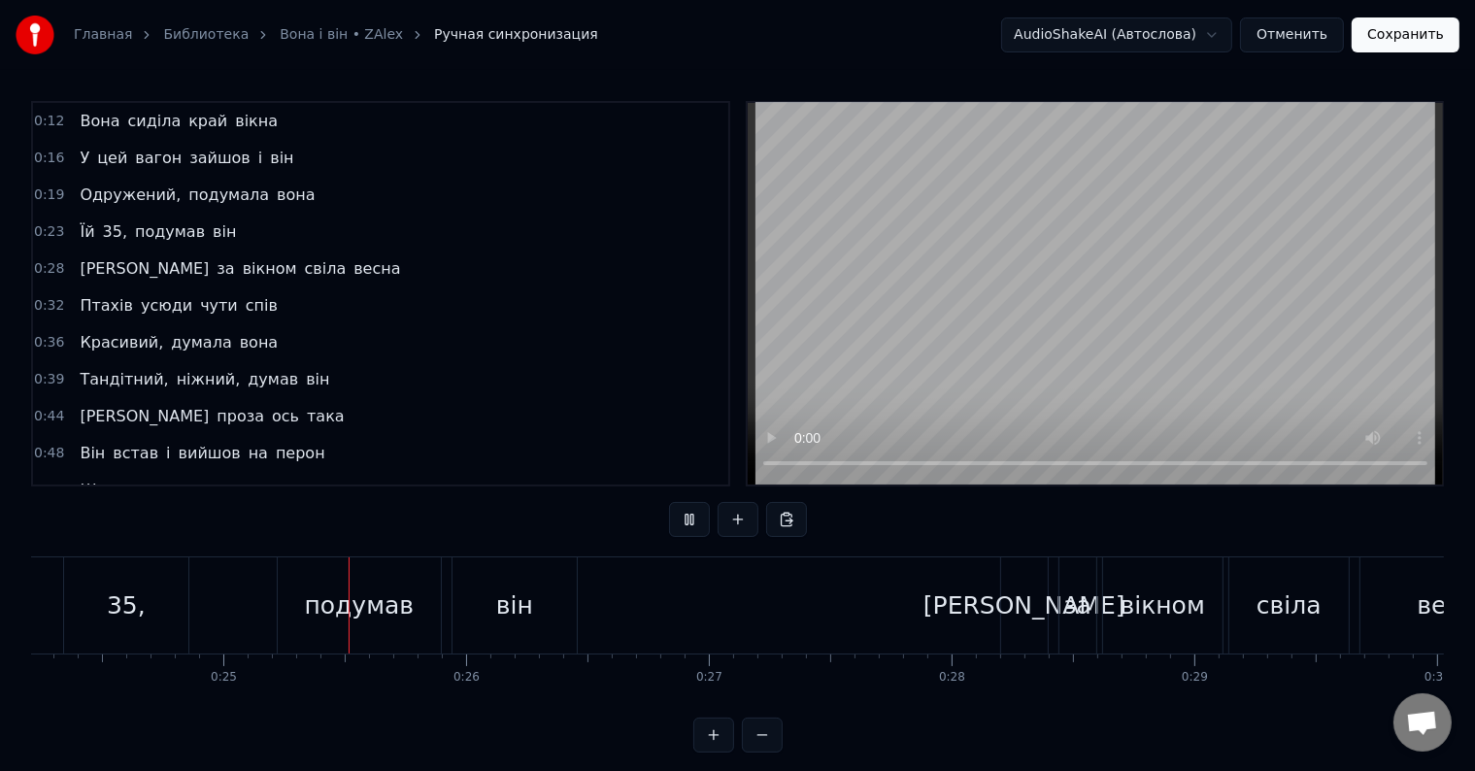
scroll to position [0, 5938]
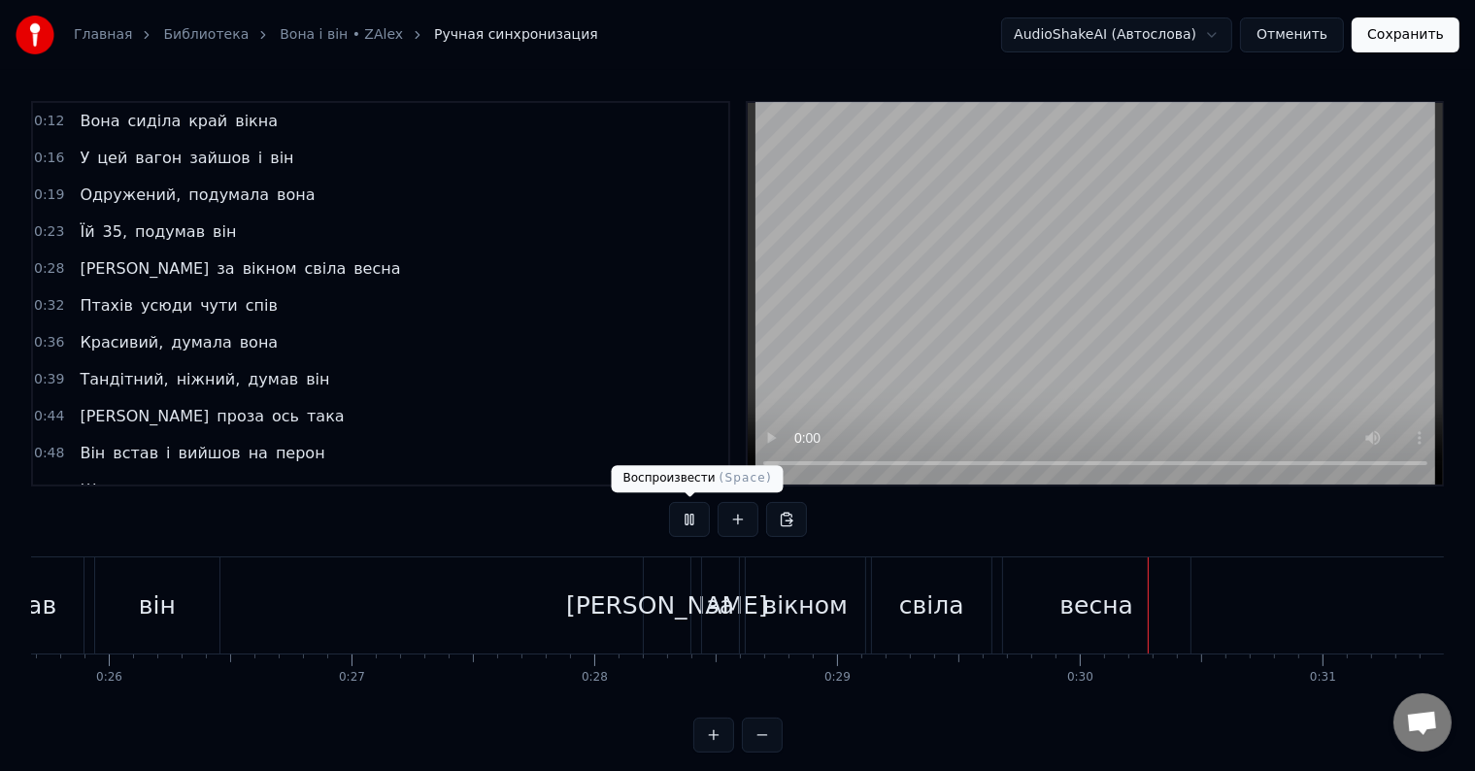
click at [679, 513] on button at bounding box center [689, 519] width 41 height 35
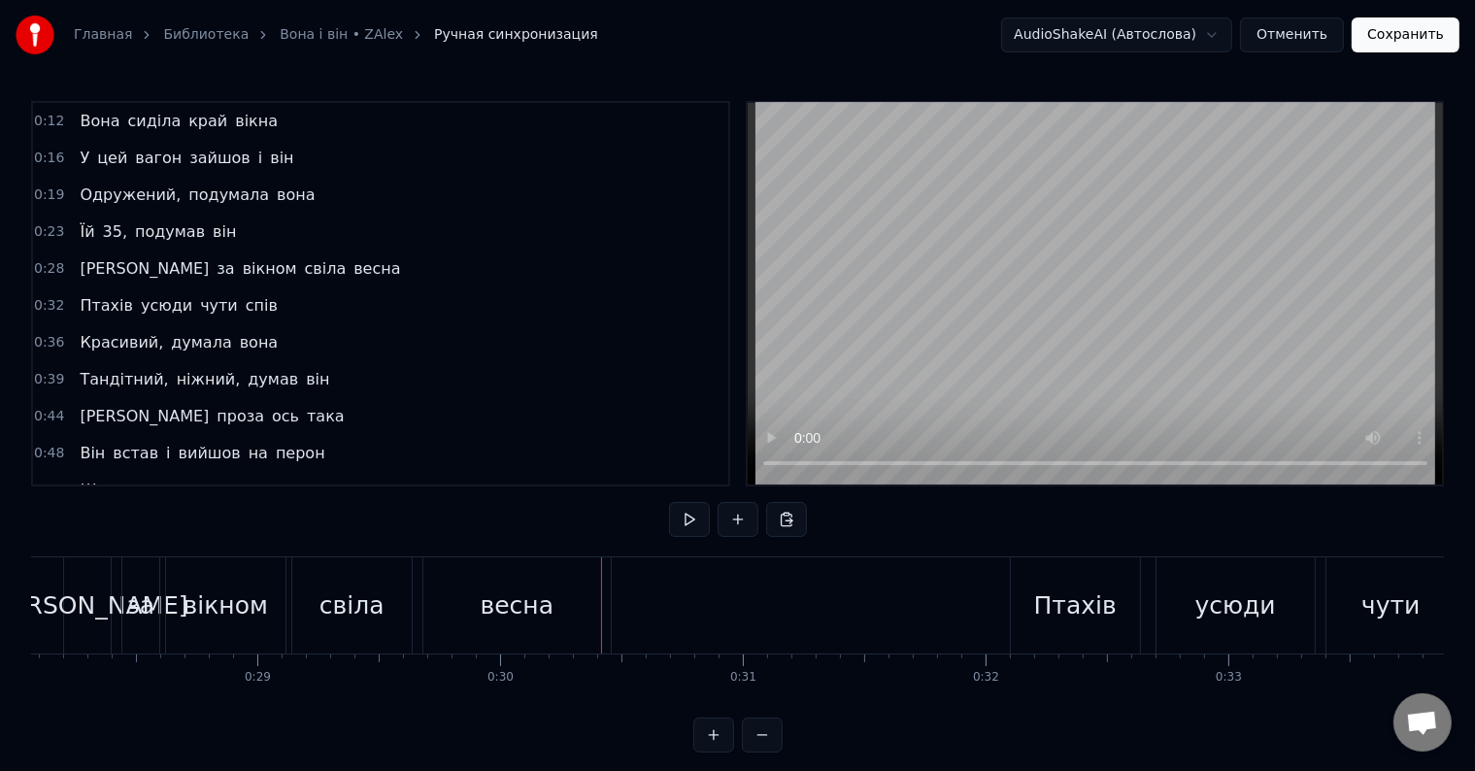
scroll to position [0, 6718]
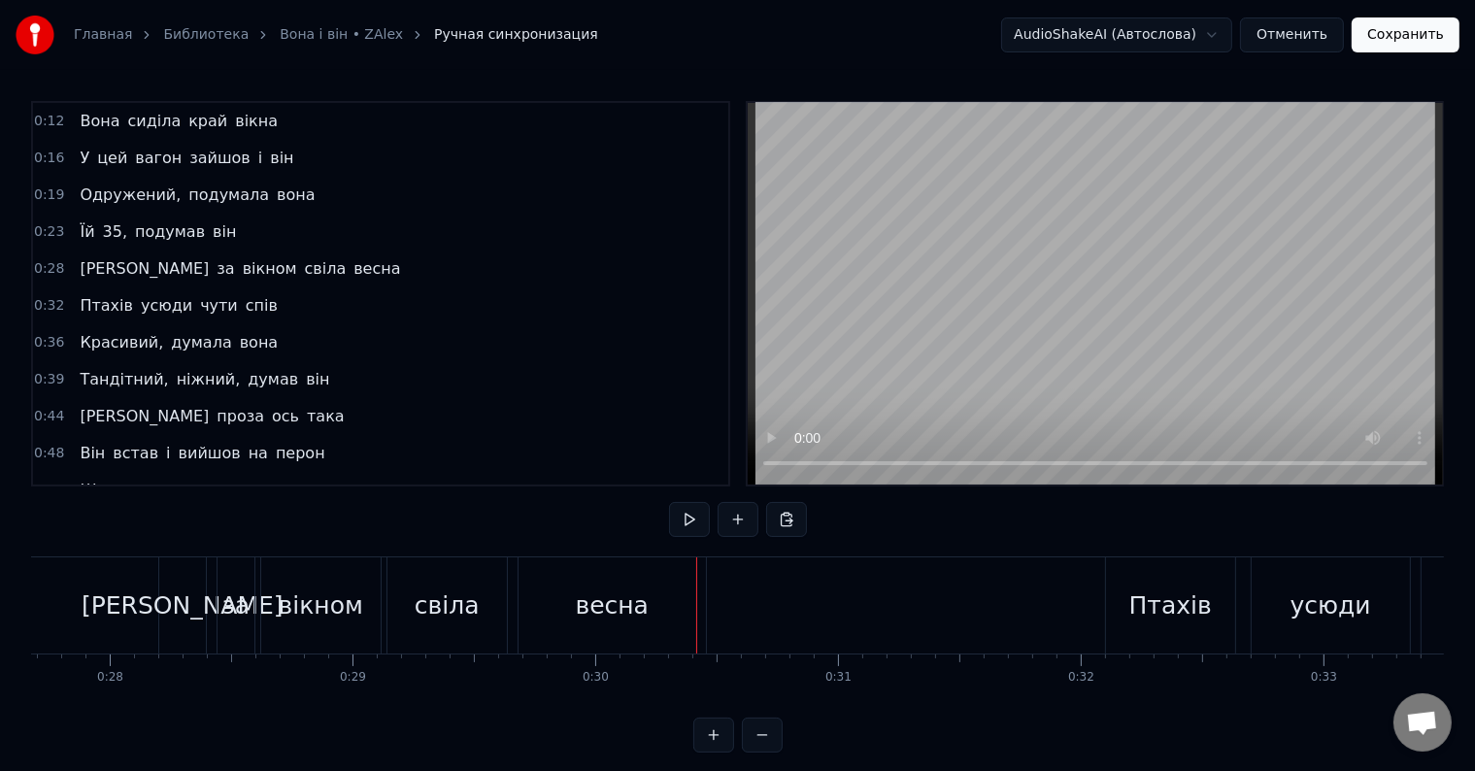
click at [427, 618] on div "свіла" at bounding box center [447, 605] width 65 height 37
click at [695, 506] on button at bounding box center [689, 519] width 41 height 35
click at [403, 616] on div "свіла" at bounding box center [446, 605] width 119 height 96
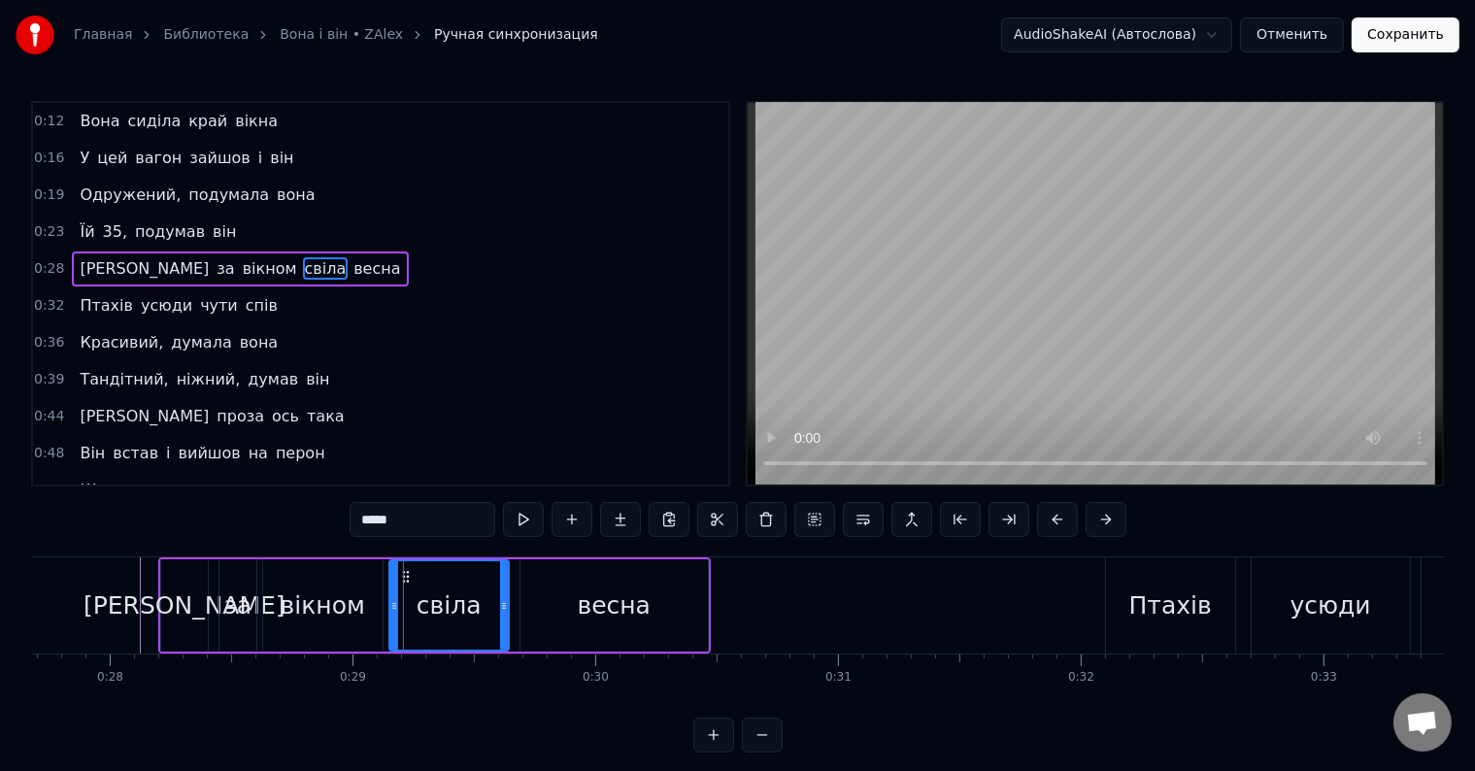
drag, startPoint x: 367, startPoint y: 518, endPoint x: 355, endPoint y: 524, distance: 13.0
click at [355, 524] on input "*****" at bounding box center [423, 519] width 146 height 35
type input "*****"
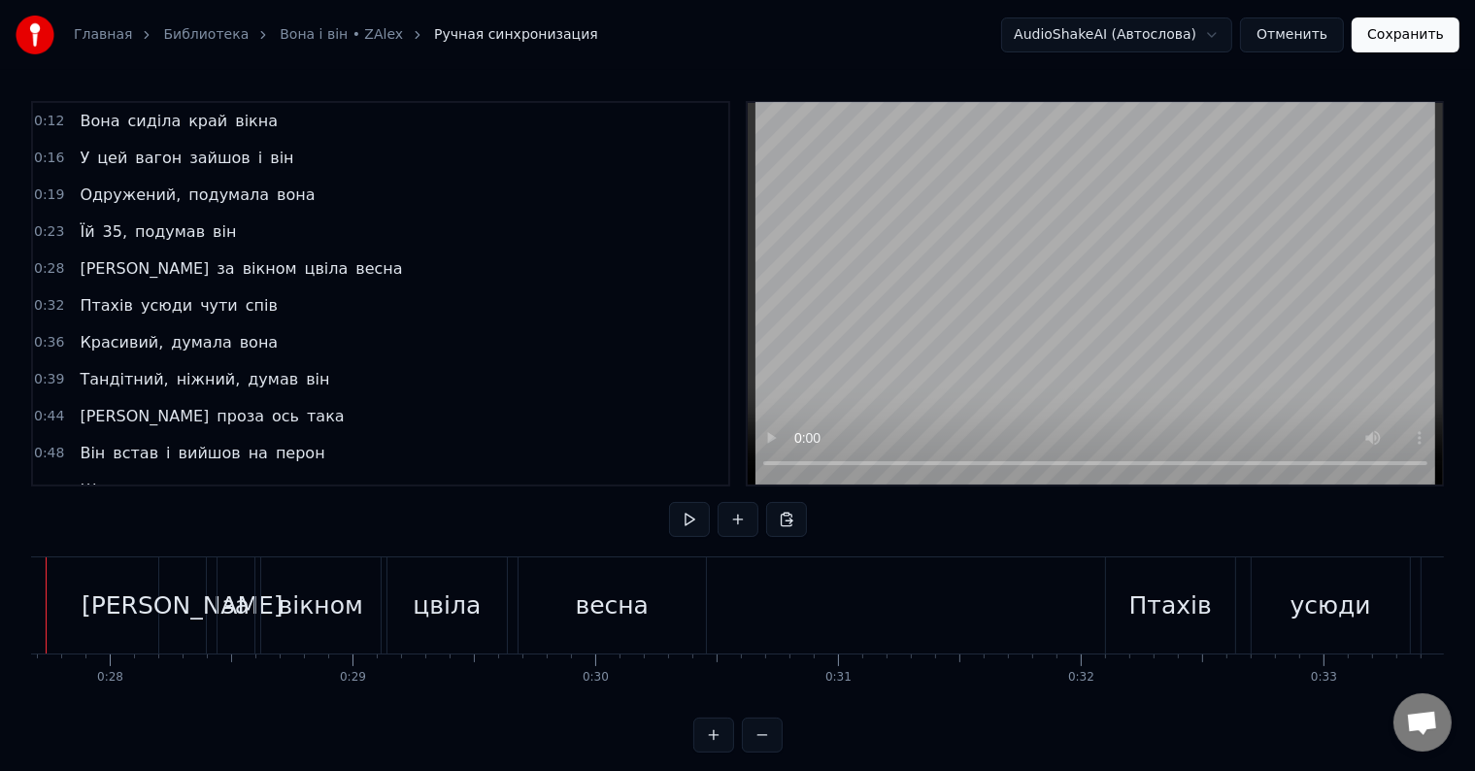
scroll to position [0, 6635]
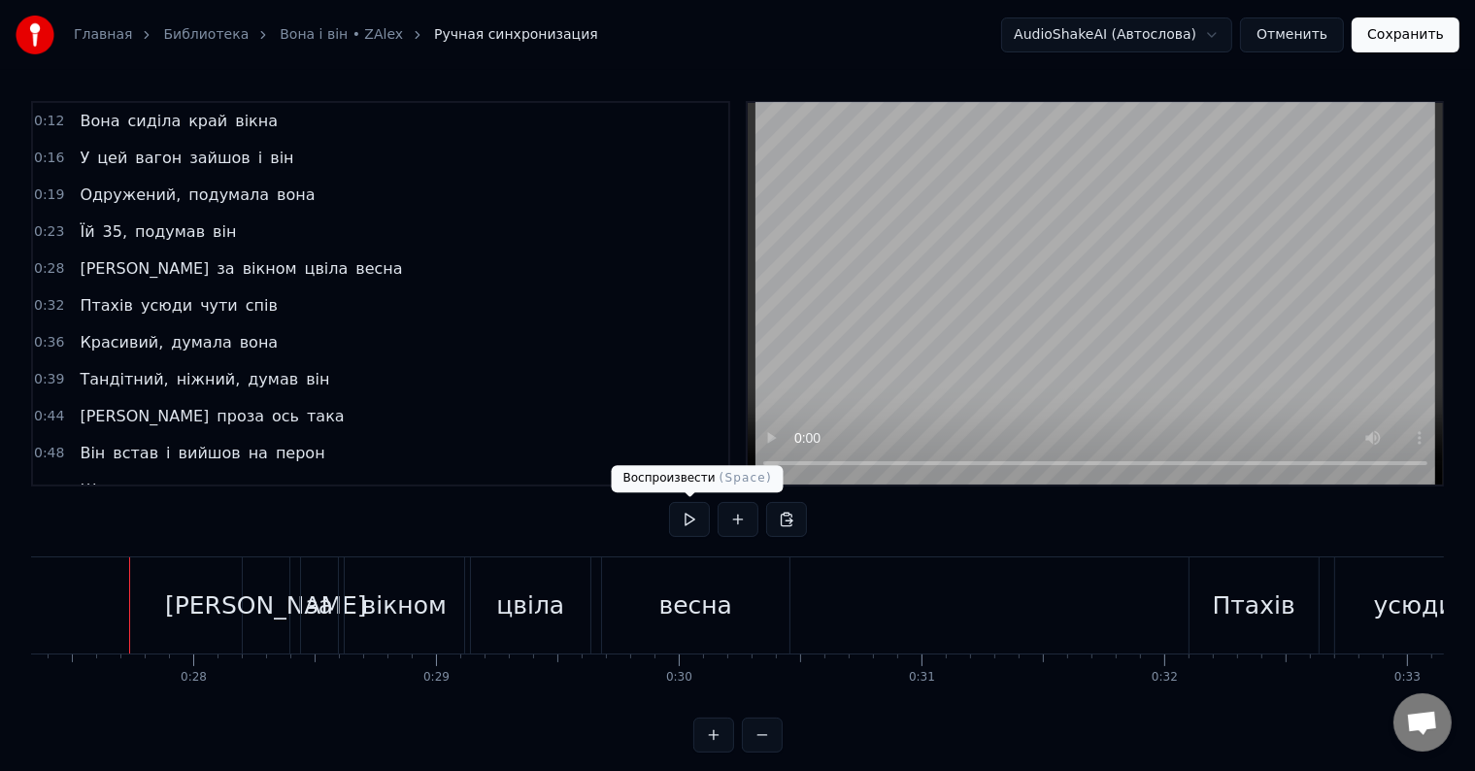
click at [680, 518] on button at bounding box center [689, 519] width 41 height 35
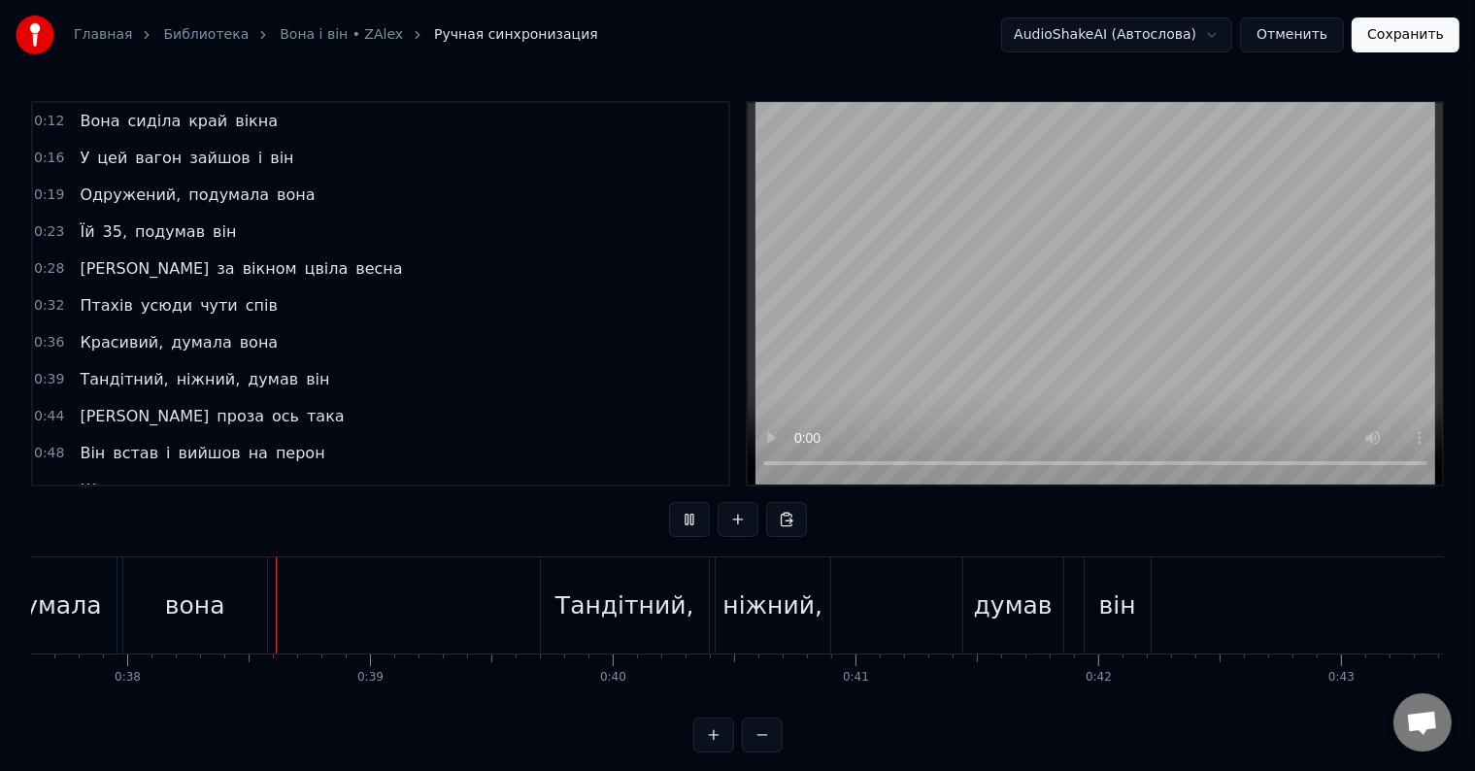
scroll to position [0, 9138]
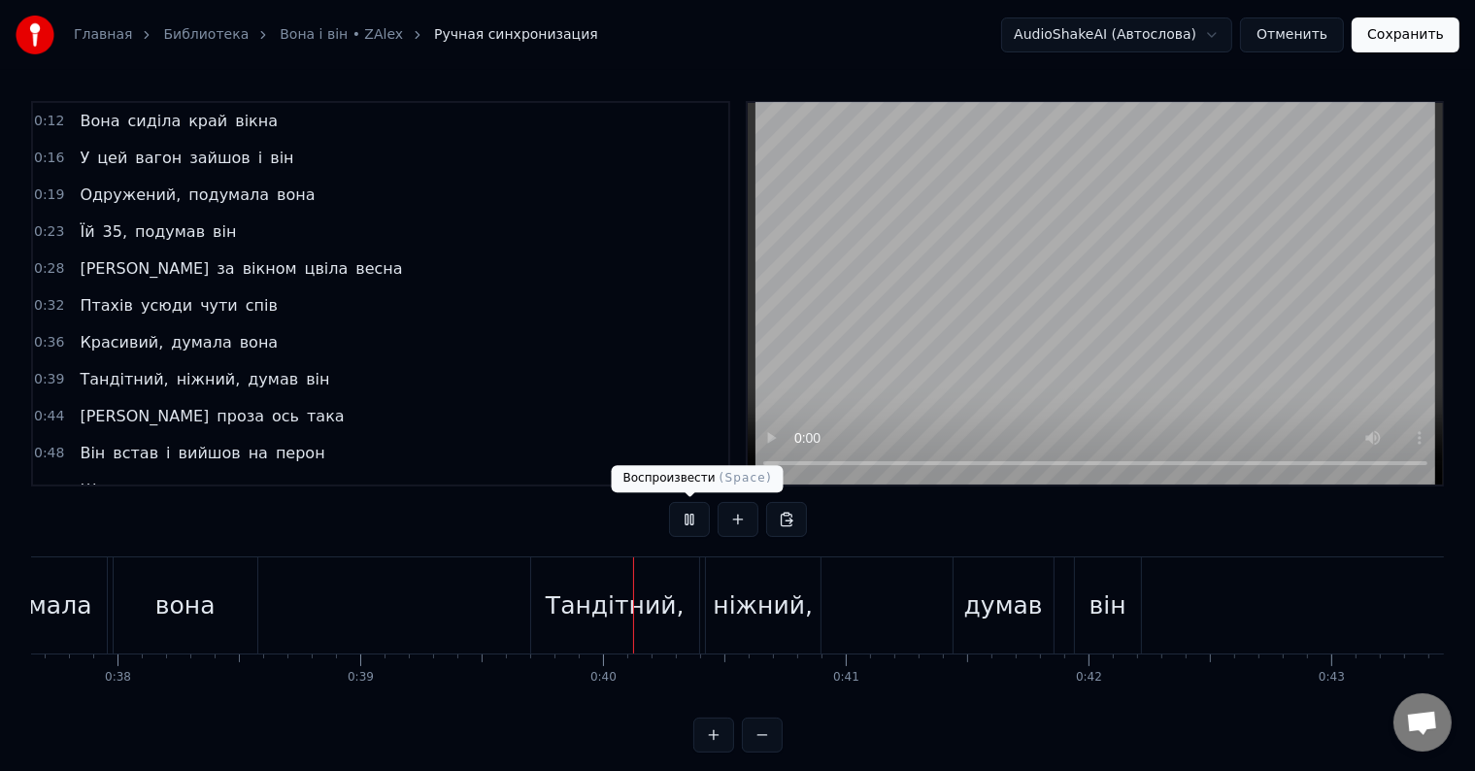
click at [704, 518] on button at bounding box center [689, 519] width 41 height 35
click at [611, 590] on div "Тандітний," at bounding box center [615, 605] width 139 height 37
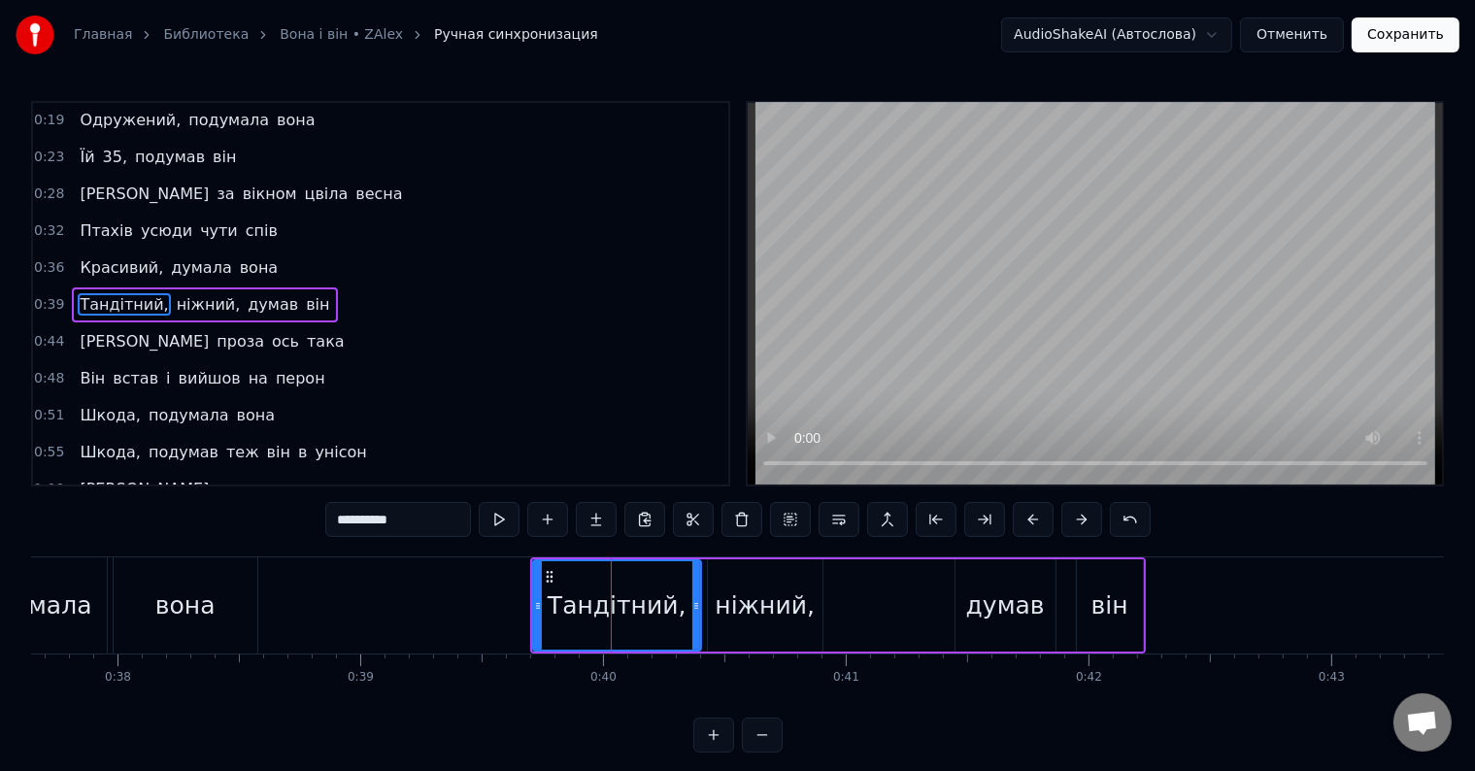
scroll to position [77, 0]
click at [346, 520] on input "**********" at bounding box center [398, 519] width 146 height 35
type input "**********"
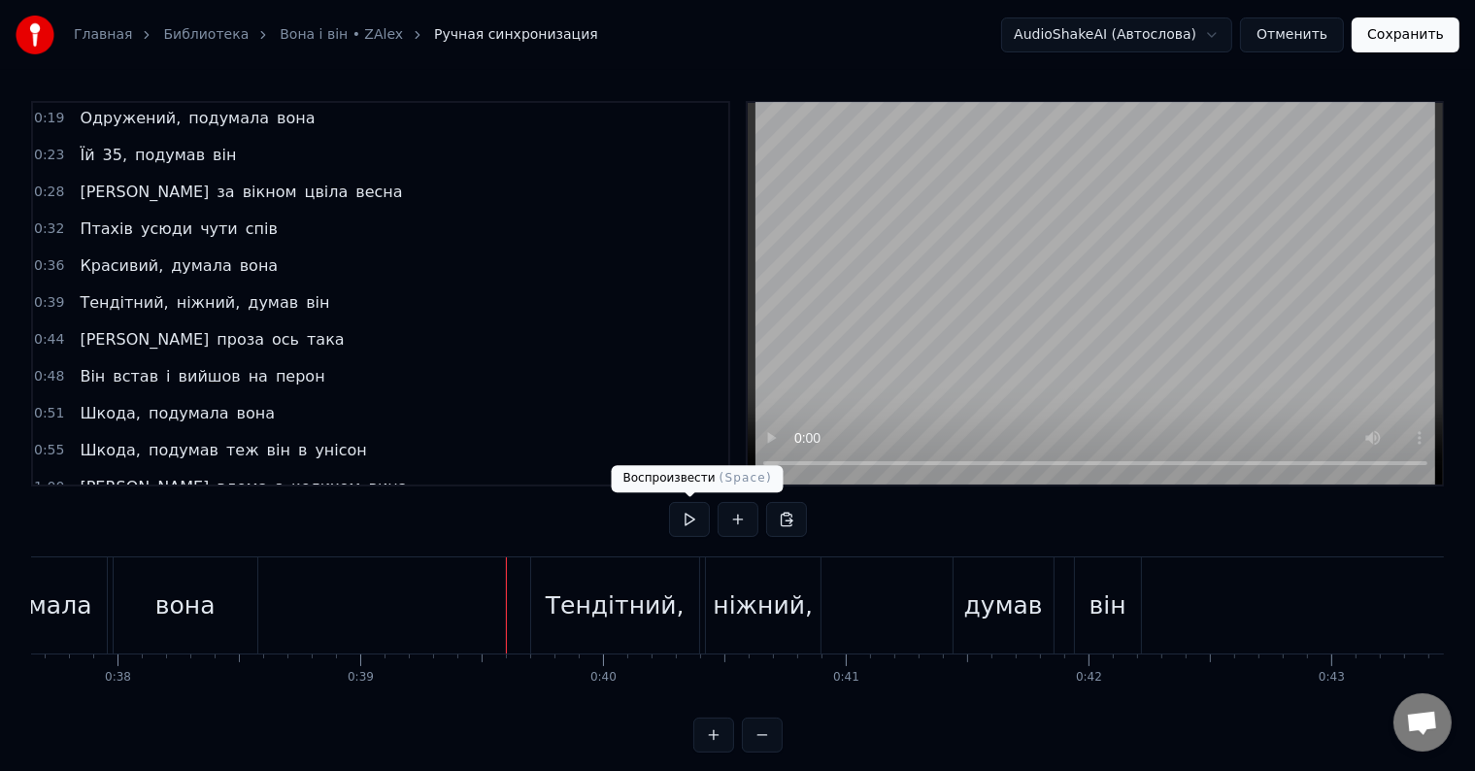
click at [677, 516] on button at bounding box center [689, 519] width 41 height 35
click at [691, 522] on button at bounding box center [689, 519] width 41 height 35
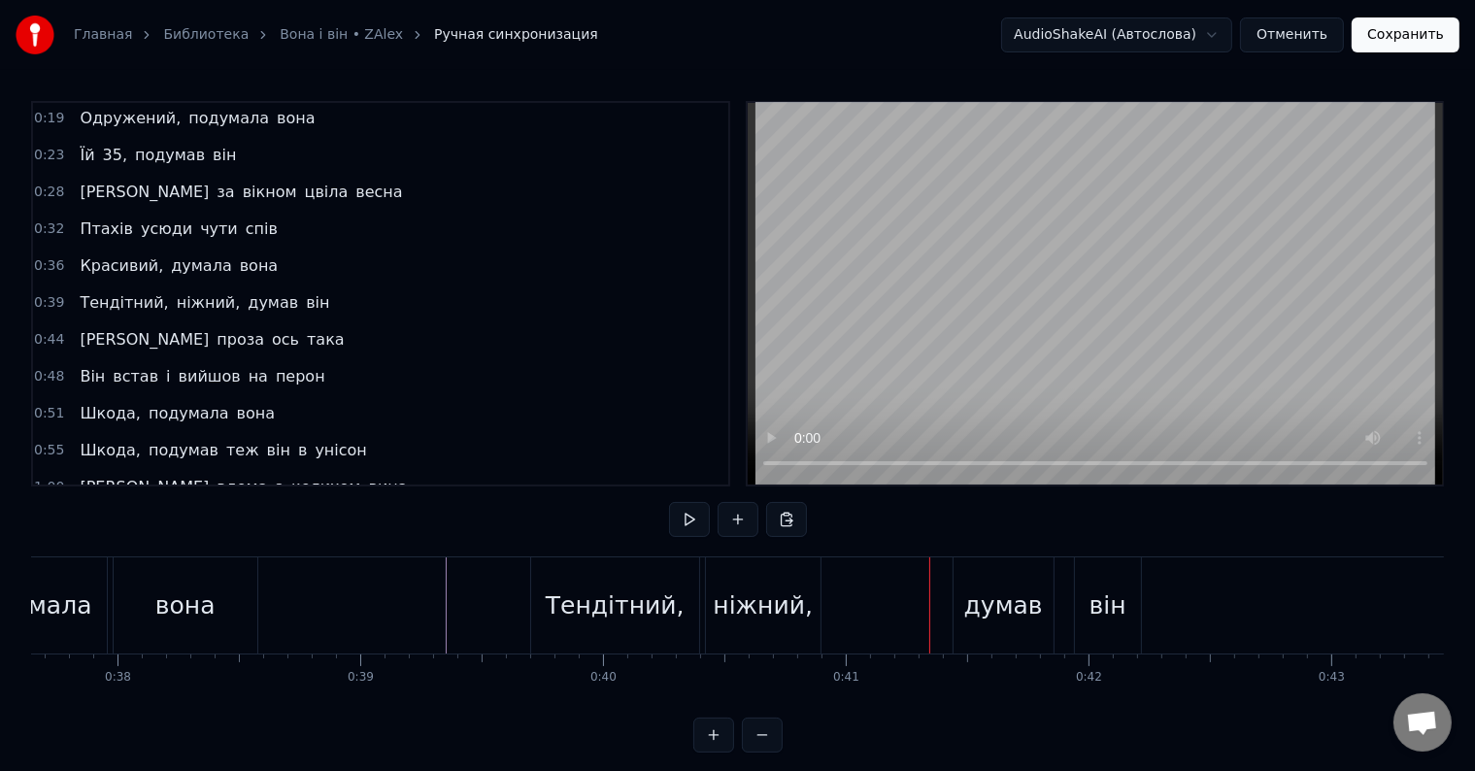
click at [611, 619] on div "Тендітний," at bounding box center [615, 605] width 139 height 37
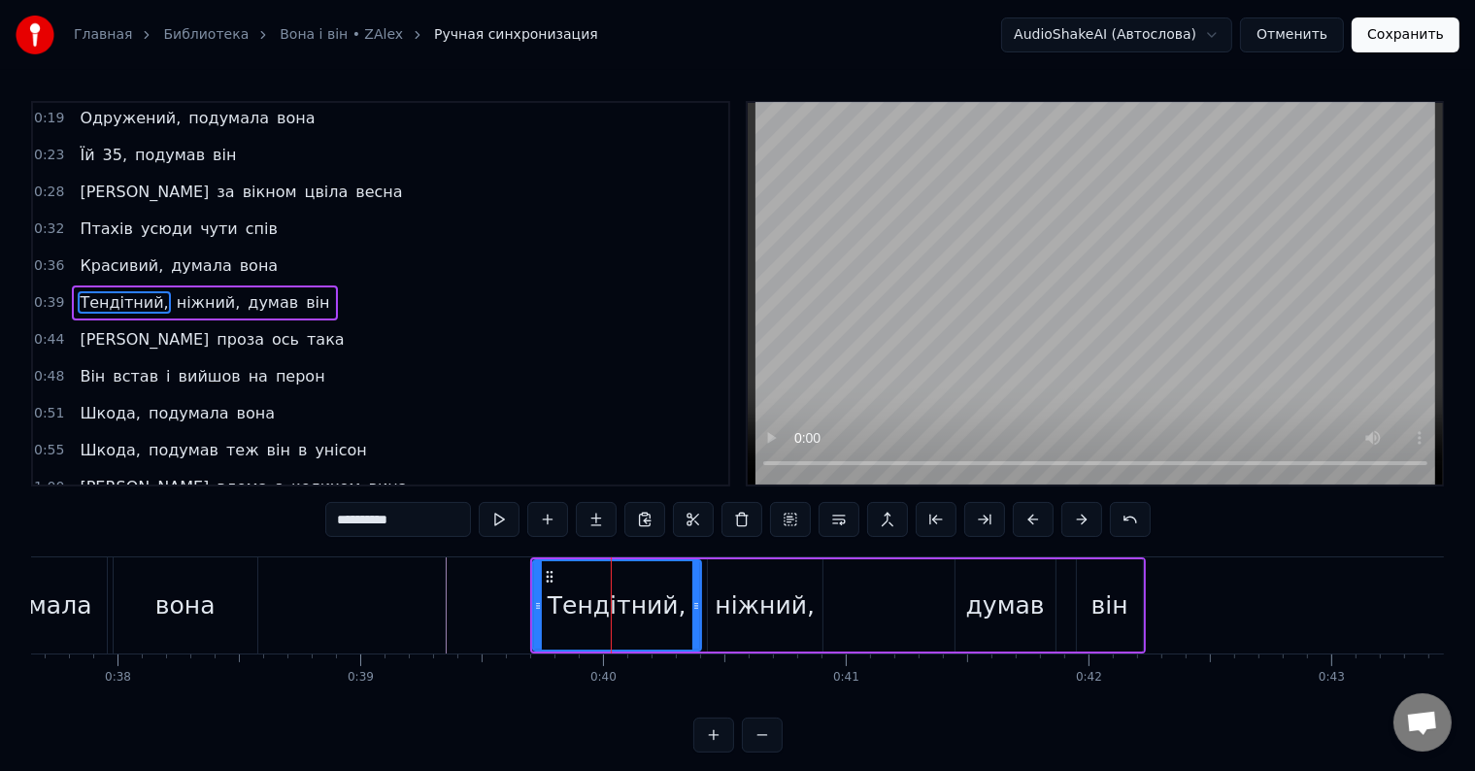
click at [387, 524] on input "**********" at bounding box center [398, 519] width 146 height 35
click at [404, 525] on input "**********" at bounding box center [398, 519] width 146 height 35
drag, startPoint x: 399, startPoint y: 522, endPoint x: 385, endPoint y: 522, distance: 13.6
click at [385, 522] on input "**********" at bounding box center [398, 519] width 146 height 35
drag, startPoint x: 695, startPoint y: 602, endPoint x: 681, endPoint y: 603, distance: 14.6
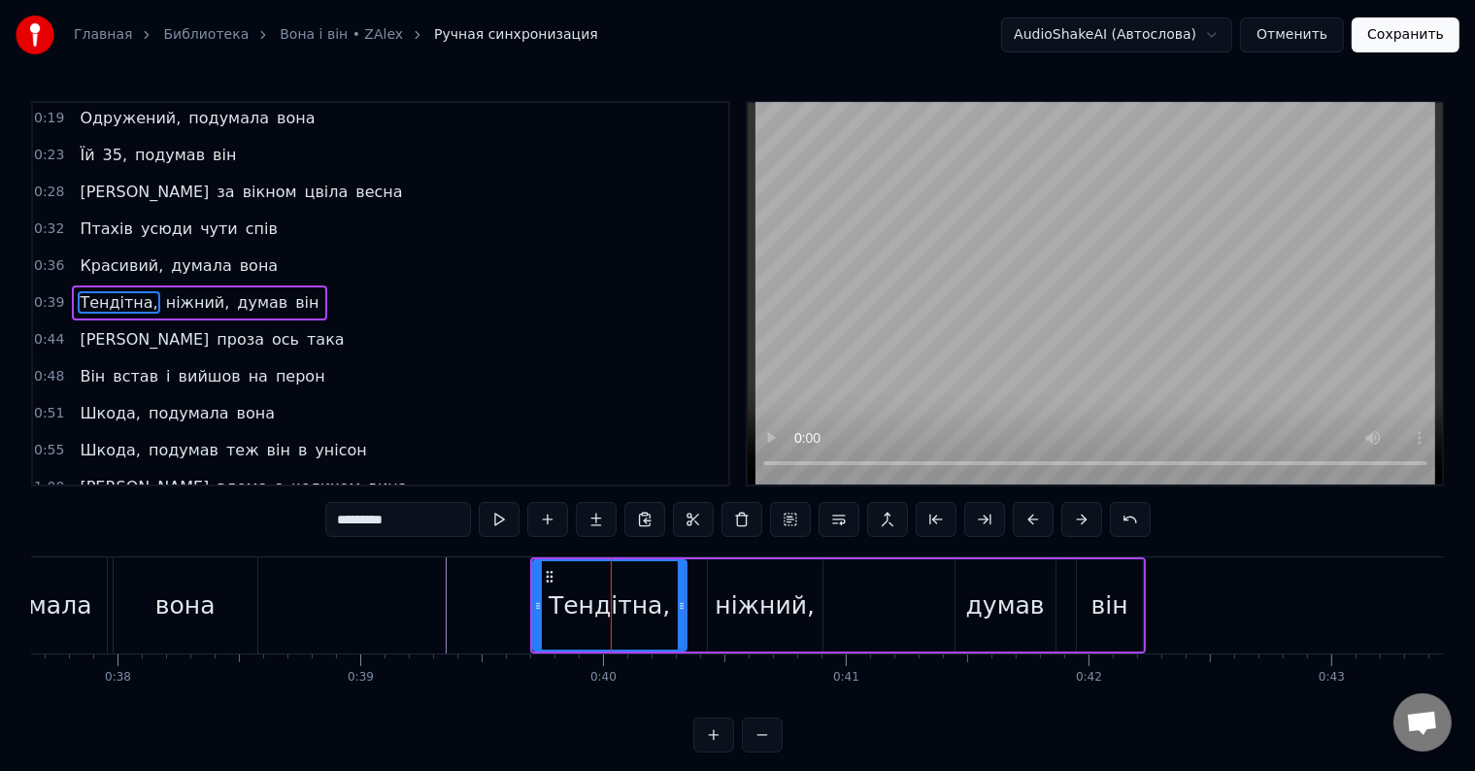
click at [681, 603] on icon at bounding box center [682, 606] width 8 height 16
drag, startPoint x: 684, startPoint y: 606, endPoint x: 668, endPoint y: 606, distance: 15.5
click at [668, 606] on icon at bounding box center [665, 606] width 8 height 16
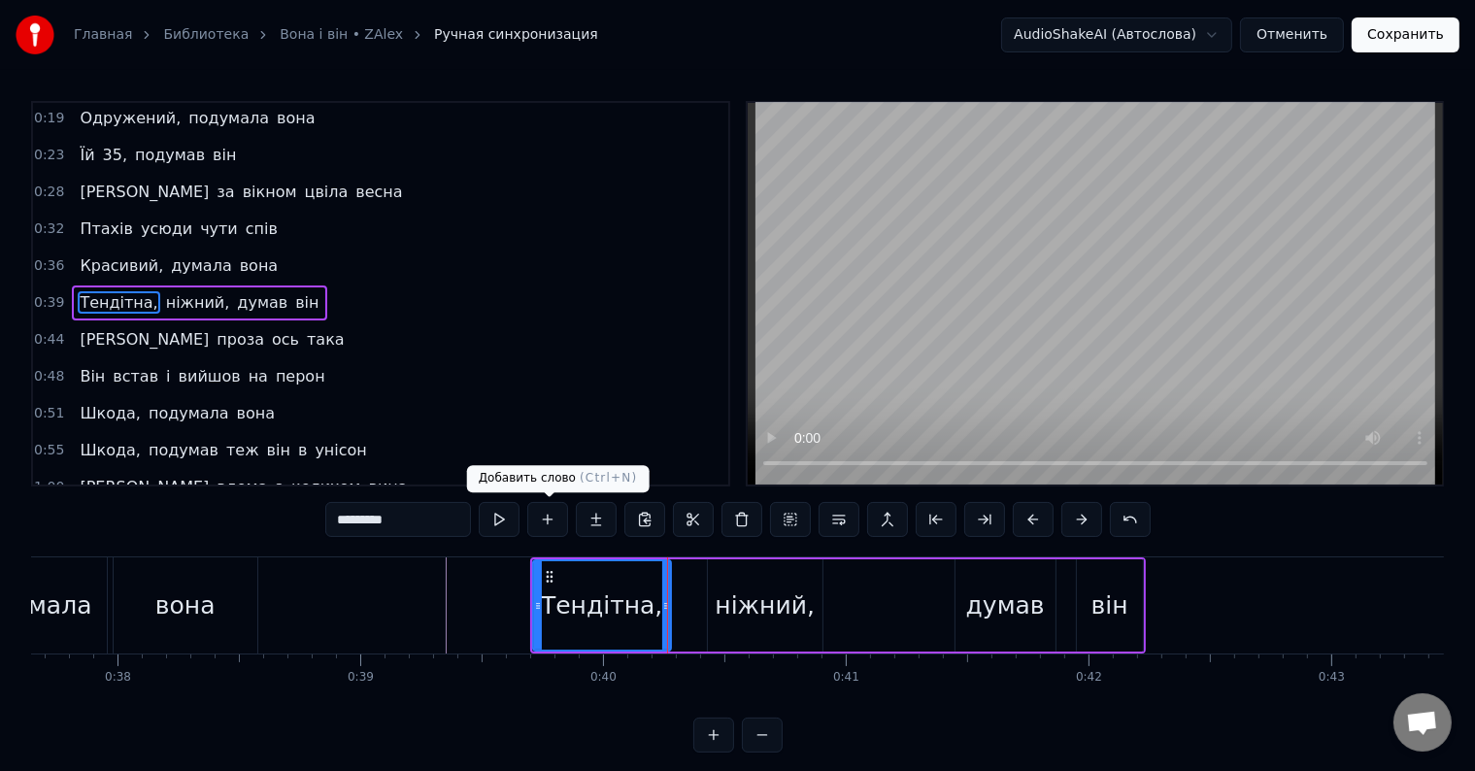
type input "*********"
click at [556, 522] on button at bounding box center [547, 519] width 41 height 35
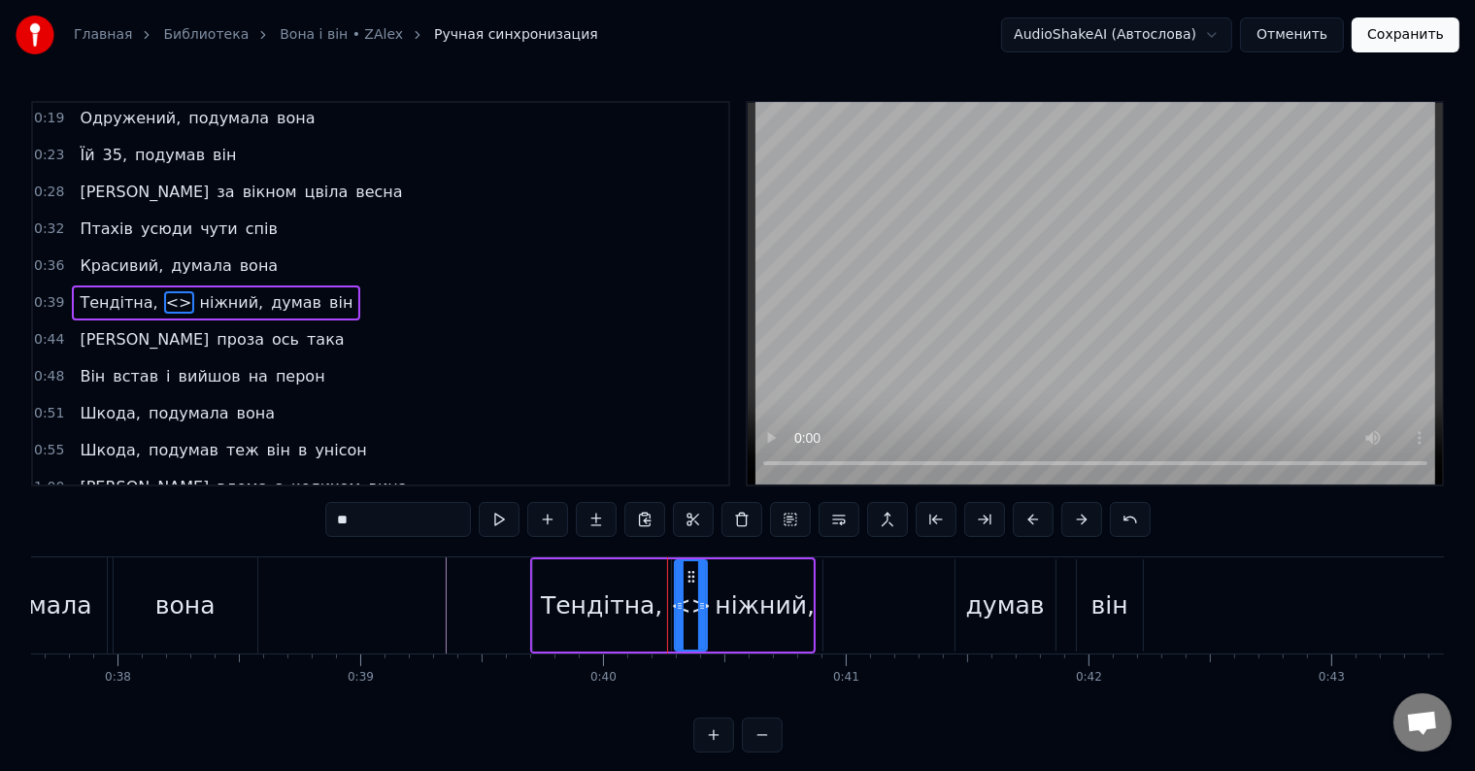
drag, startPoint x: 809, startPoint y: 610, endPoint x: 703, endPoint y: 610, distance: 105.8
click at [703, 610] on icon at bounding box center [702, 606] width 8 height 16
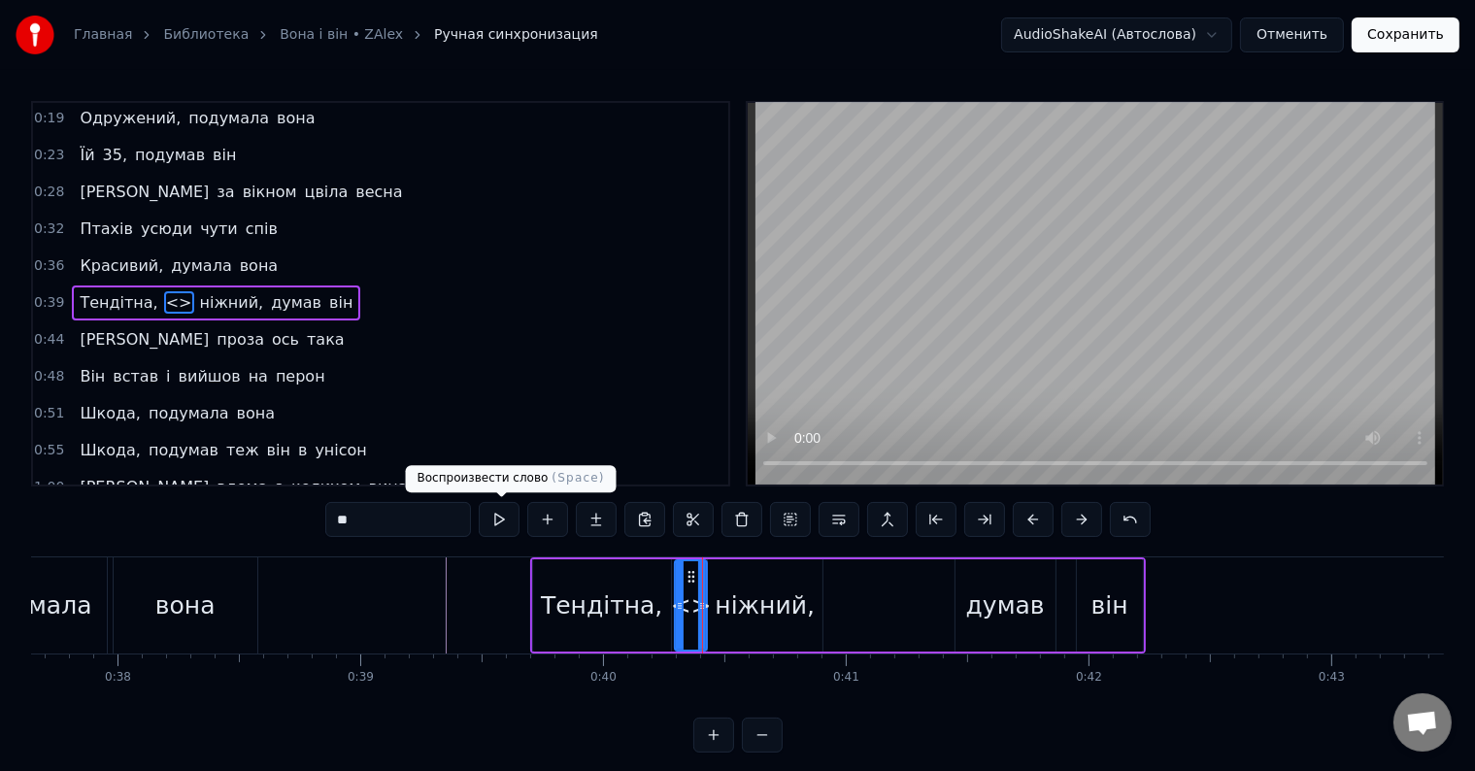
drag, startPoint x: 407, startPoint y: 518, endPoint x: 243, endPoint y: 532, distance: 164.7
click at [243, 532] on div "0:12 Вона сиділа край вікна 0:16 У цей вагон зайшов і він 0:19 Одружений, подум…" at bounding box center [737, 427] width 1413 height 652
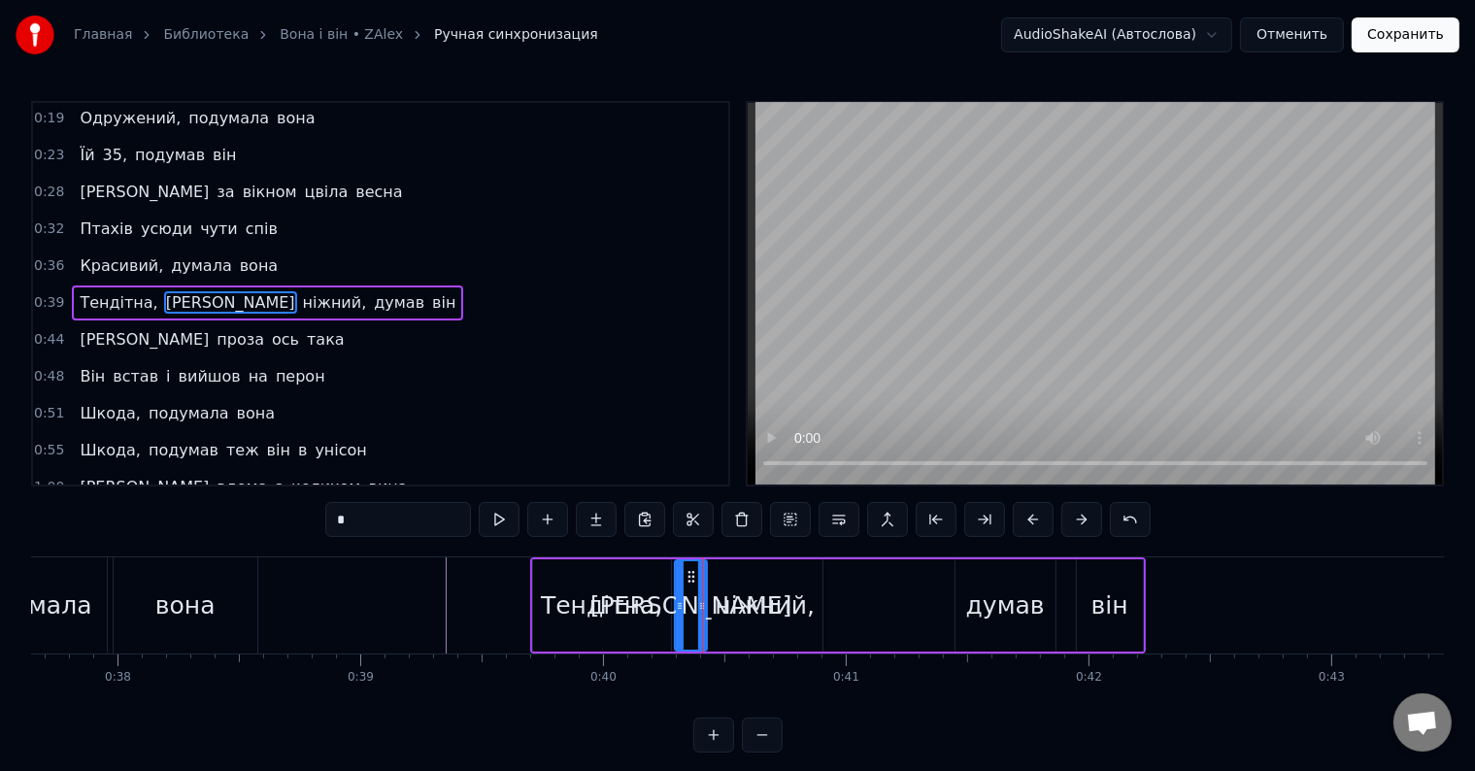
type input "*"
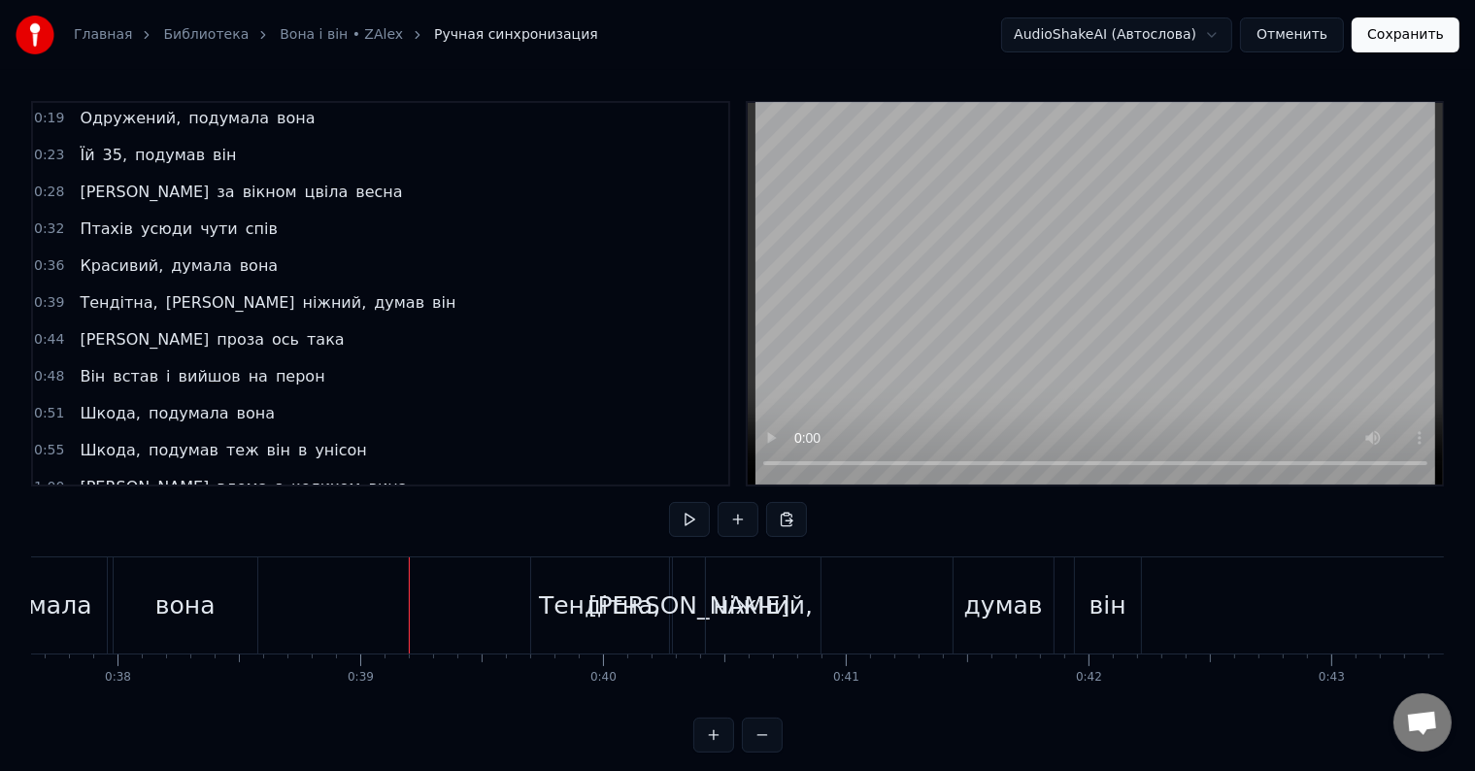
click at [762, 619] on div "ніжний," at bounding box center [763, 605] width 100 height 37
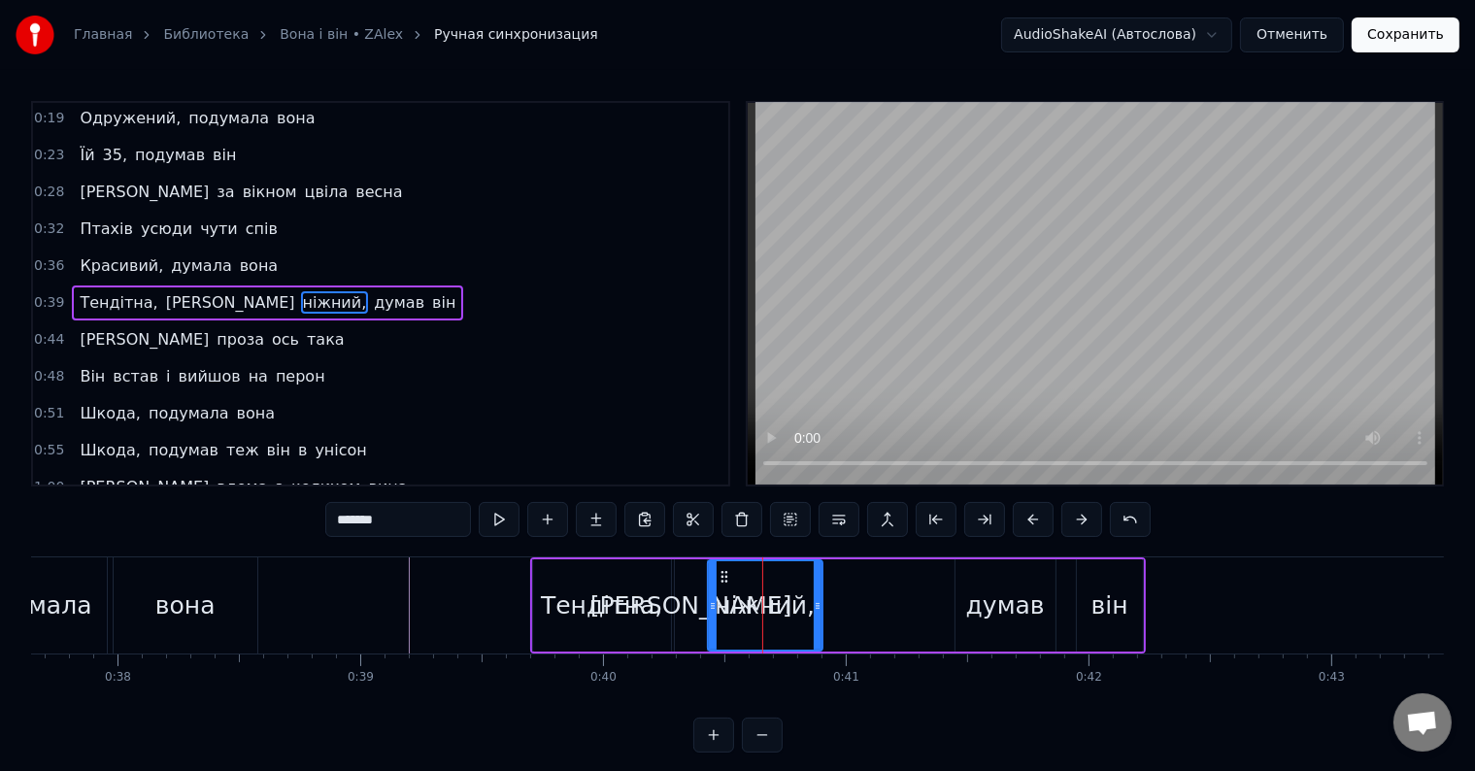
drag, startPoint x: 383, startPoint y: 524, endPoint x: 371, endPoint y: 523, distance: 11.7
click at [371, 523] on input "*******" at bounding box center [398, 519] width 146 height 35
type input "******"
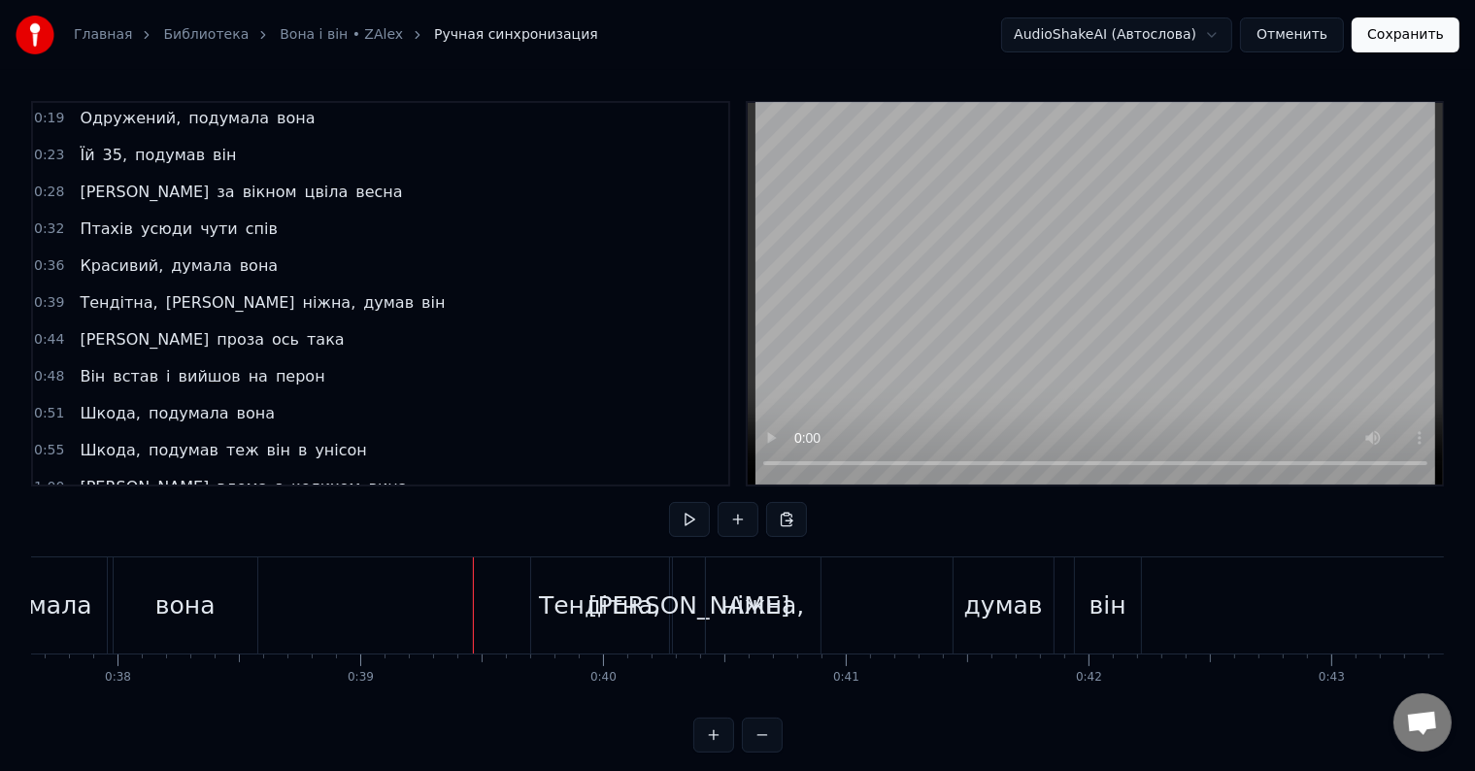
click at [688, 520] on button at bounding box center [689, 519] width 41 height 35
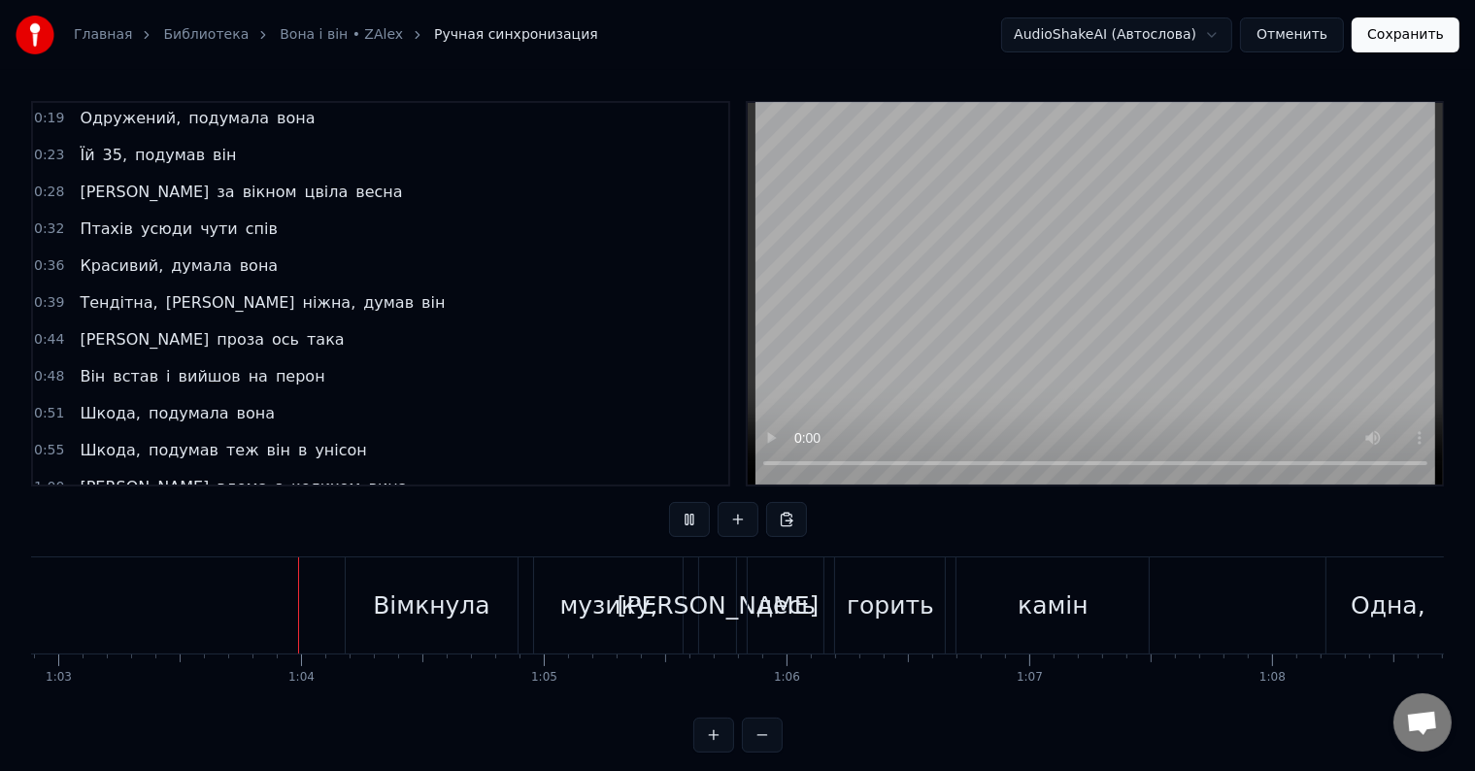
scroll to position [0, 15279]
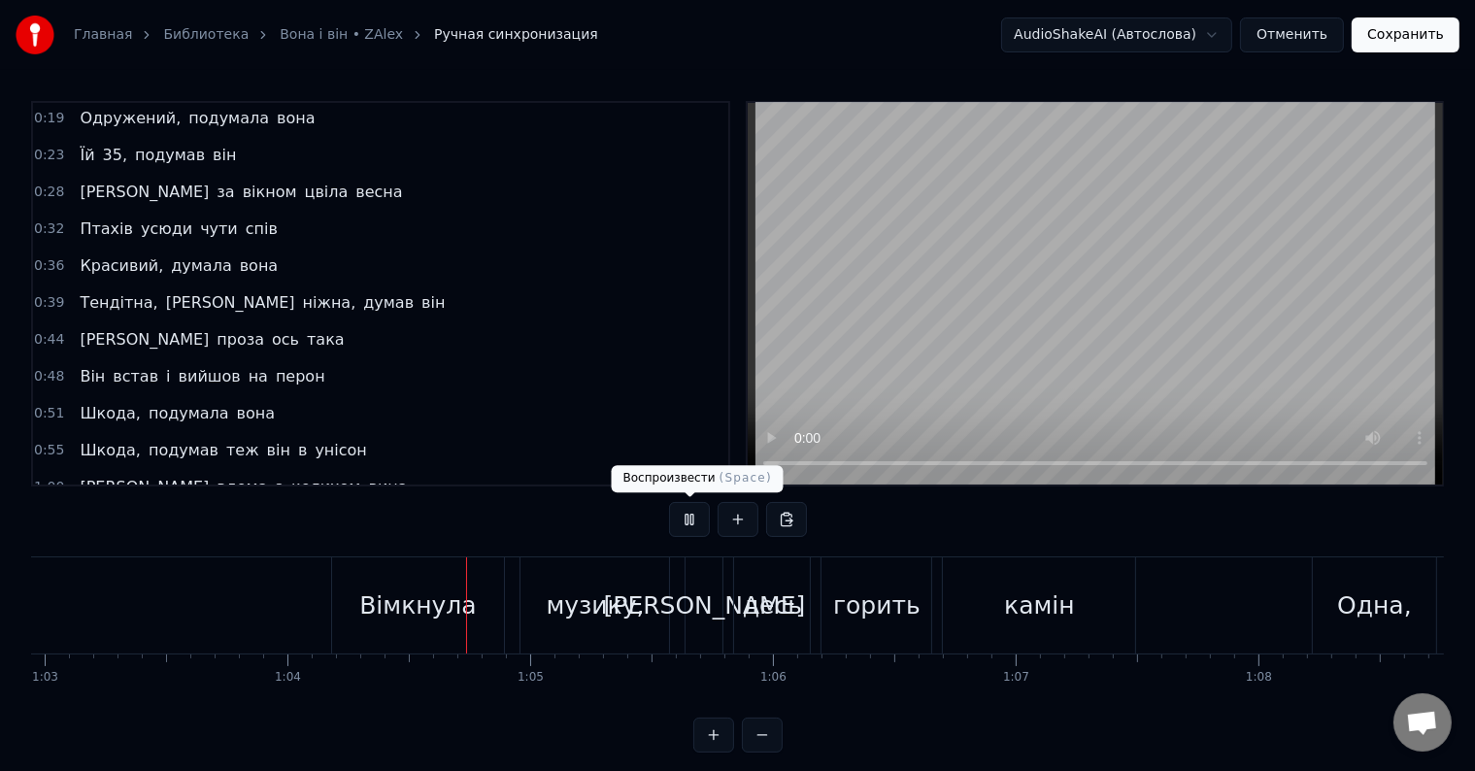
click at [696, 533] on button at bounding box center [689, 519] width 41 height 35
click at [392, 622] on div "Вімкнула" at bounding box center [417, 605] width 117 height 37
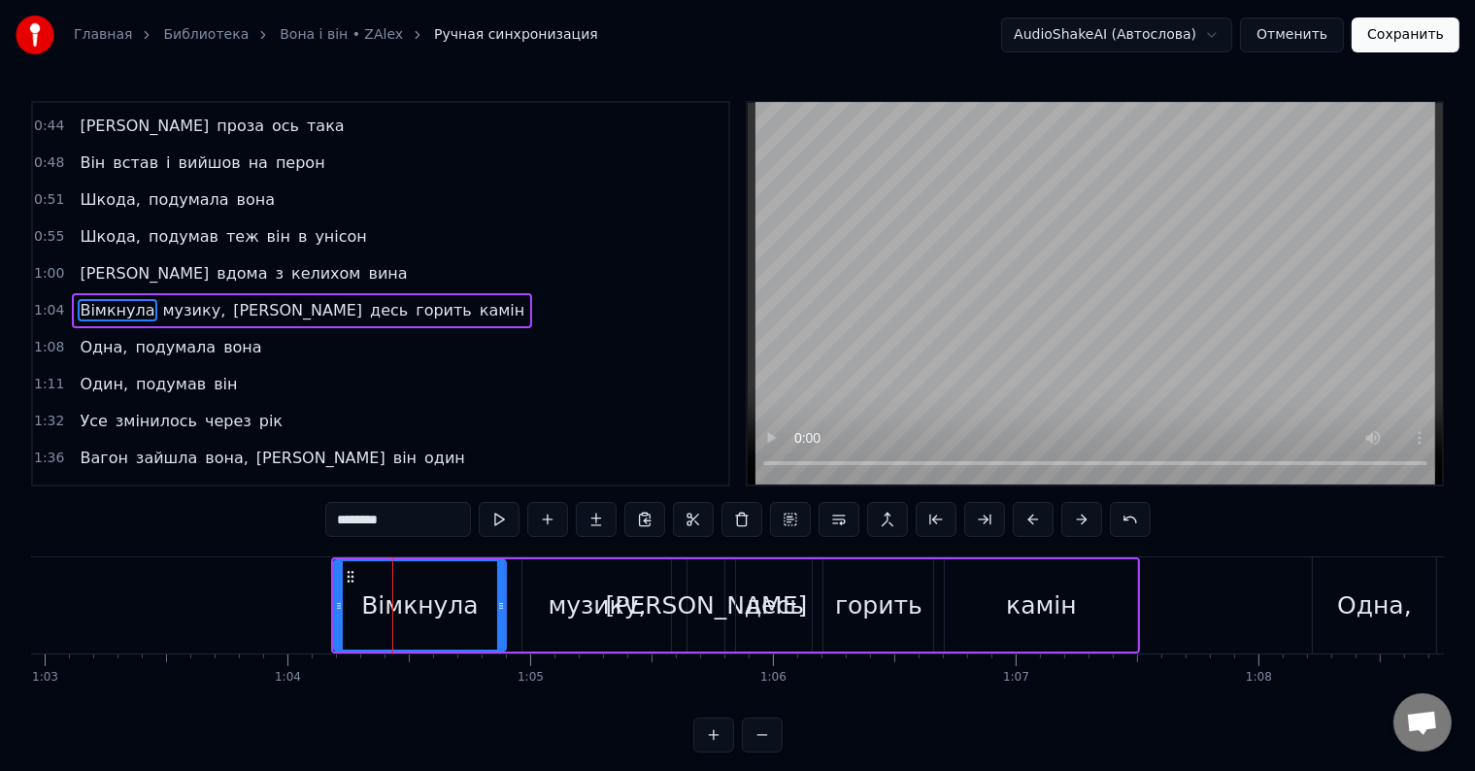
scroll to position [291, 0]
click at [346, 519] on input "********" at bounding box center [398, 519] width 146 height 35
type input "*********"
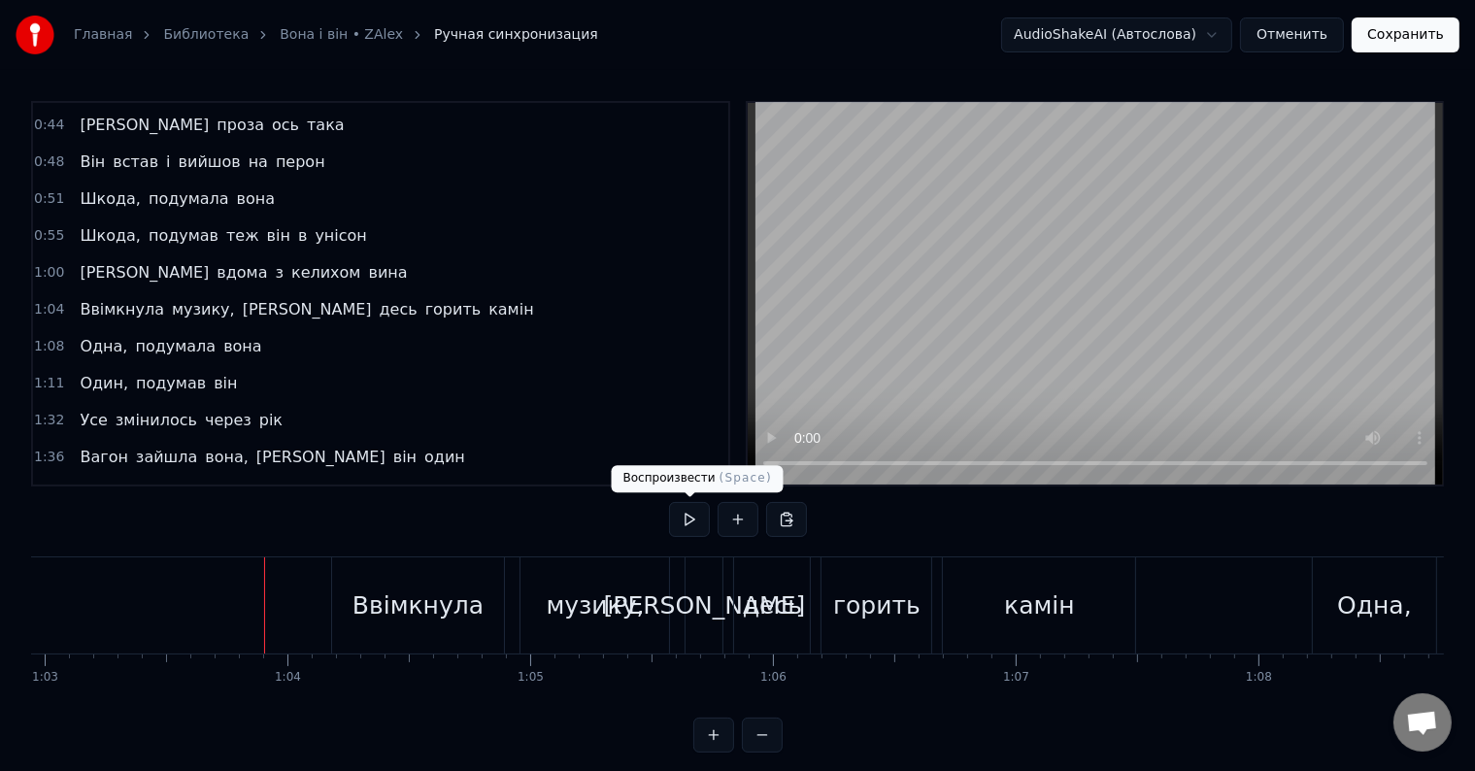
click at [683, 528] on button at bounding box center [689, 519] width 41 height 35
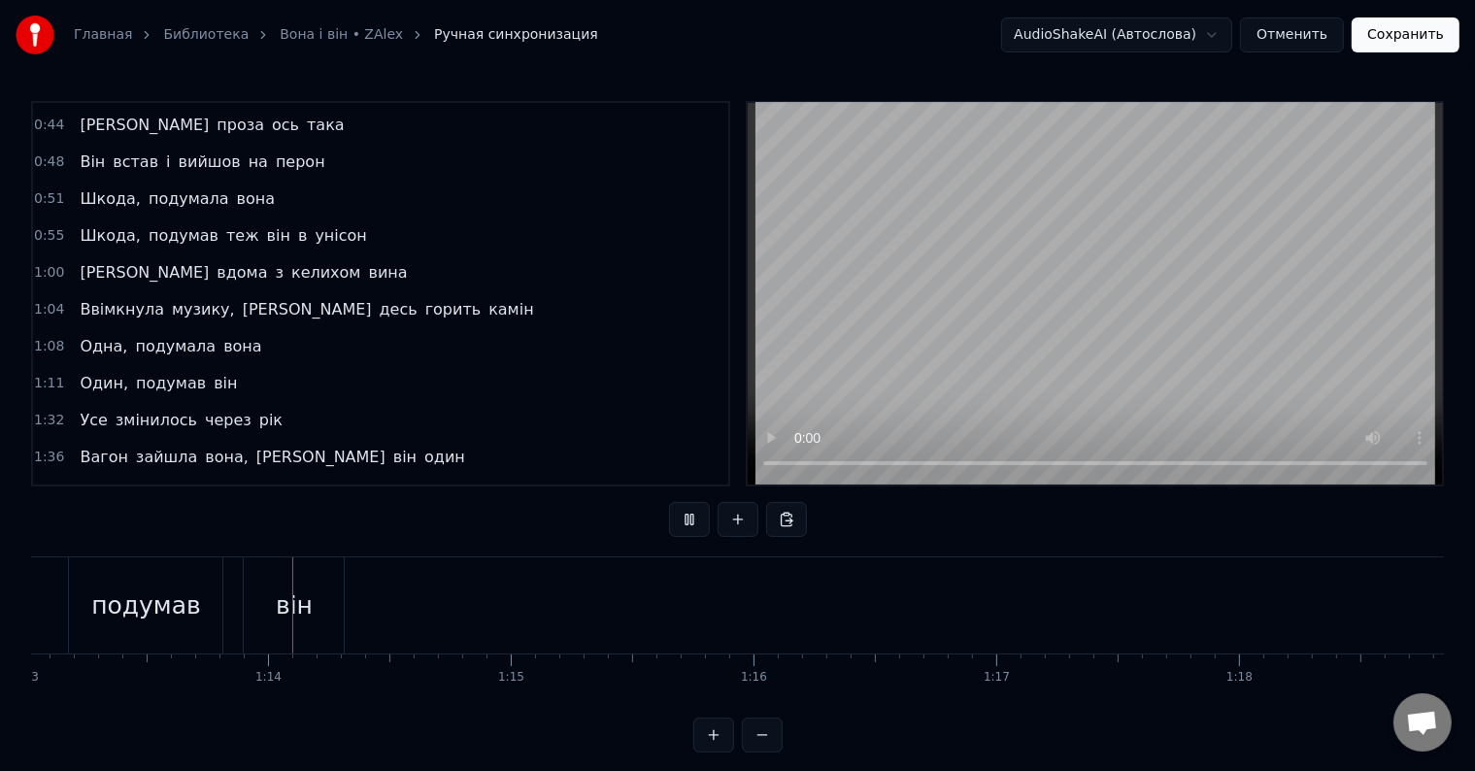
scroll to position [0, 17738]
click at [687, 524] on button at bounding box center [689, 519] width 41 height 35
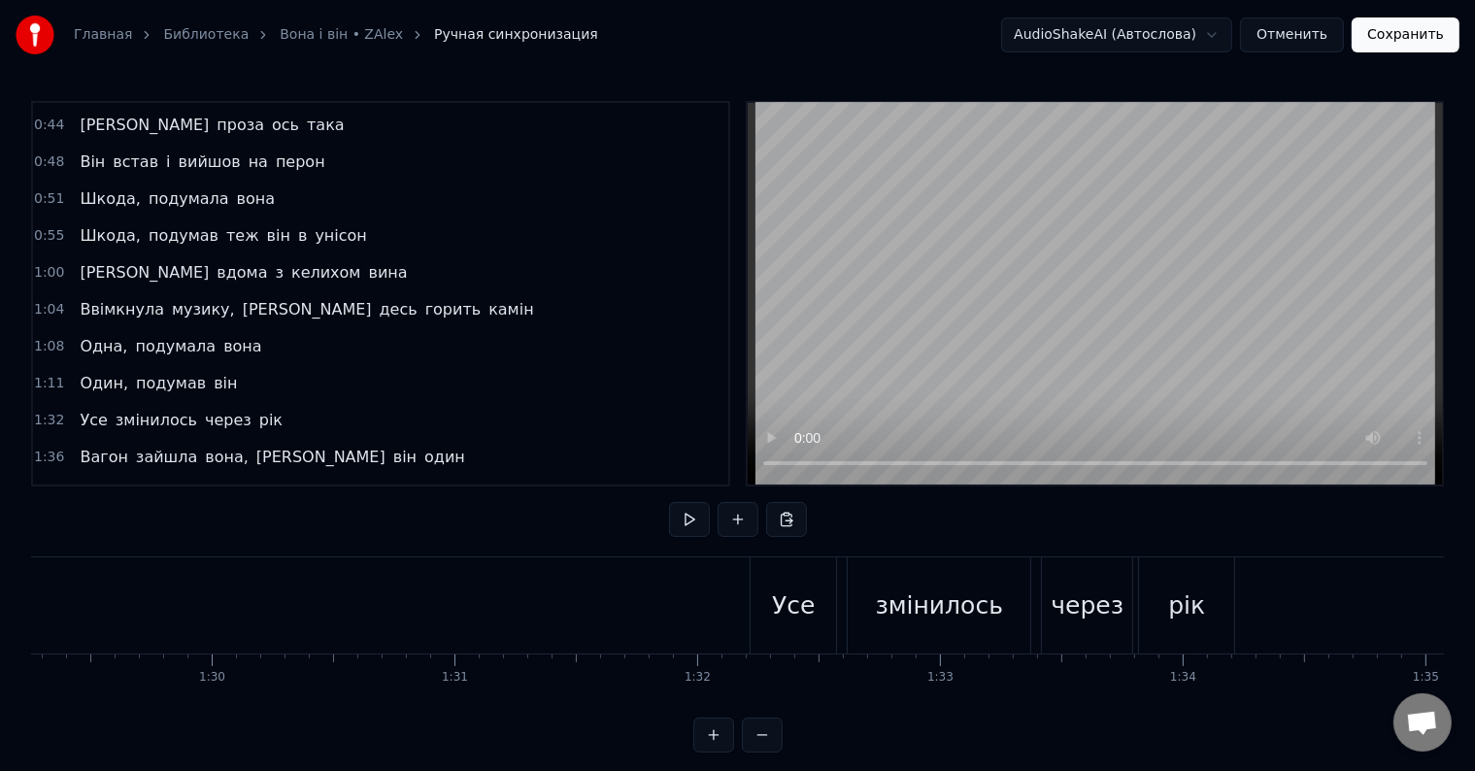
scroll to position [0, 21426]
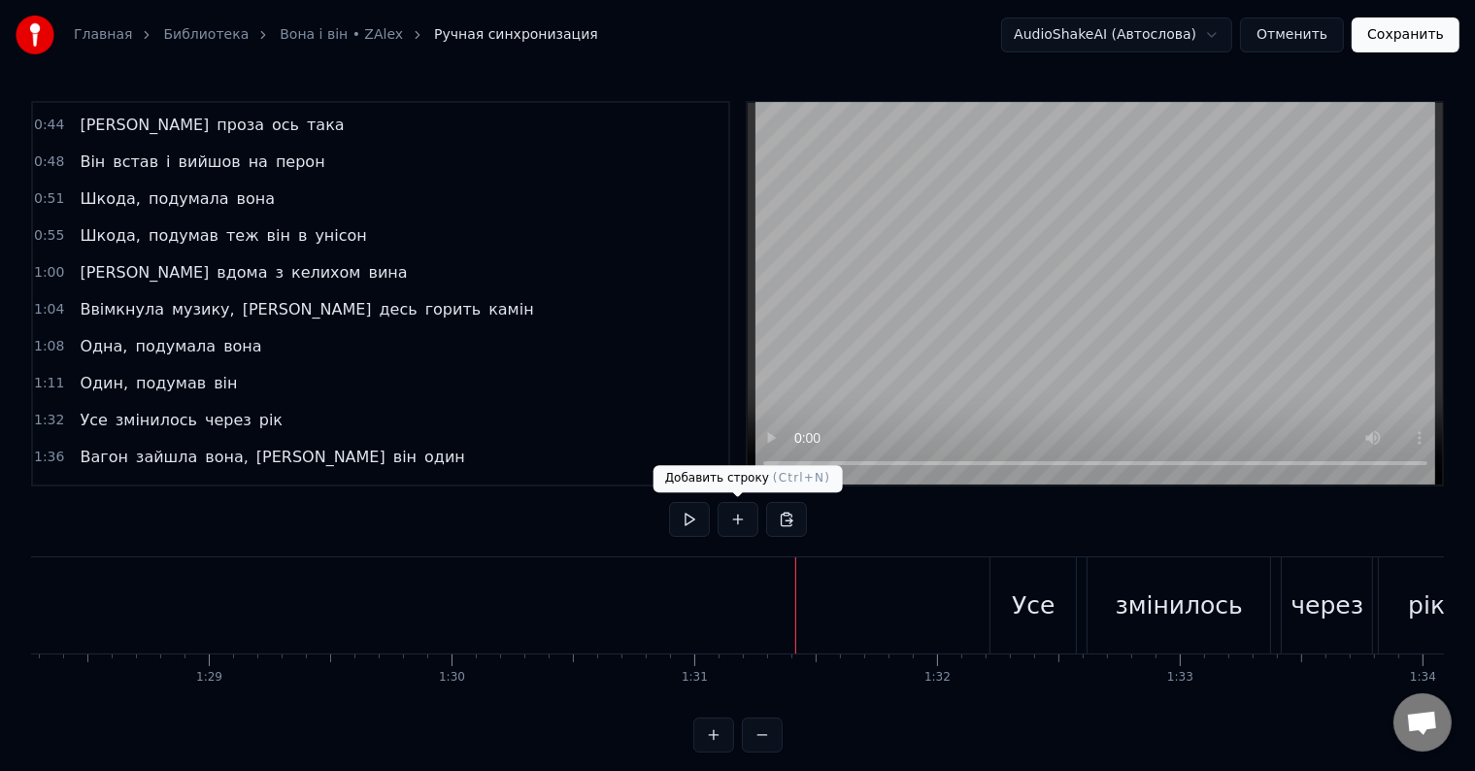
click at [694, 517] on button at bounding box center [689, 519] width 41 height 35
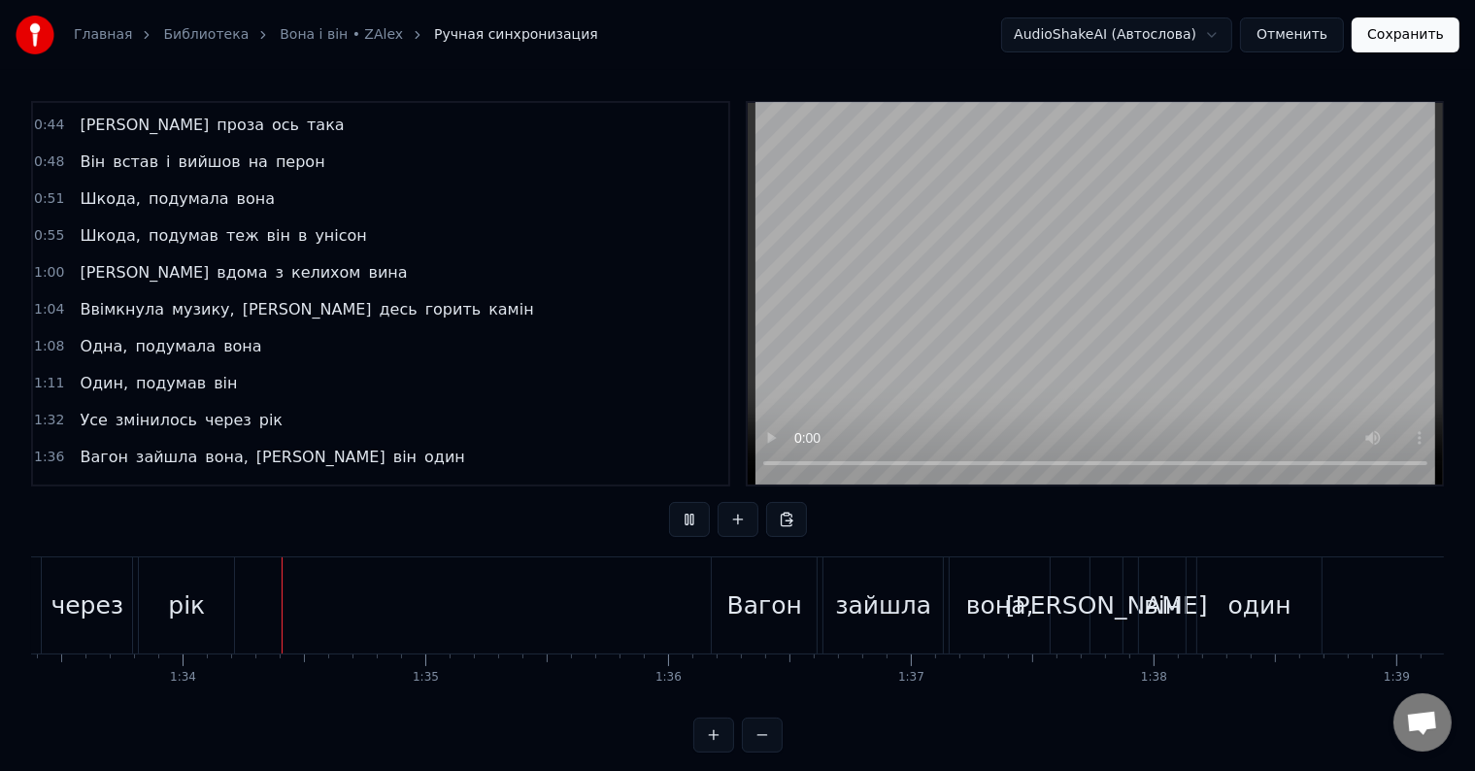
scroll to position [0, 22675]
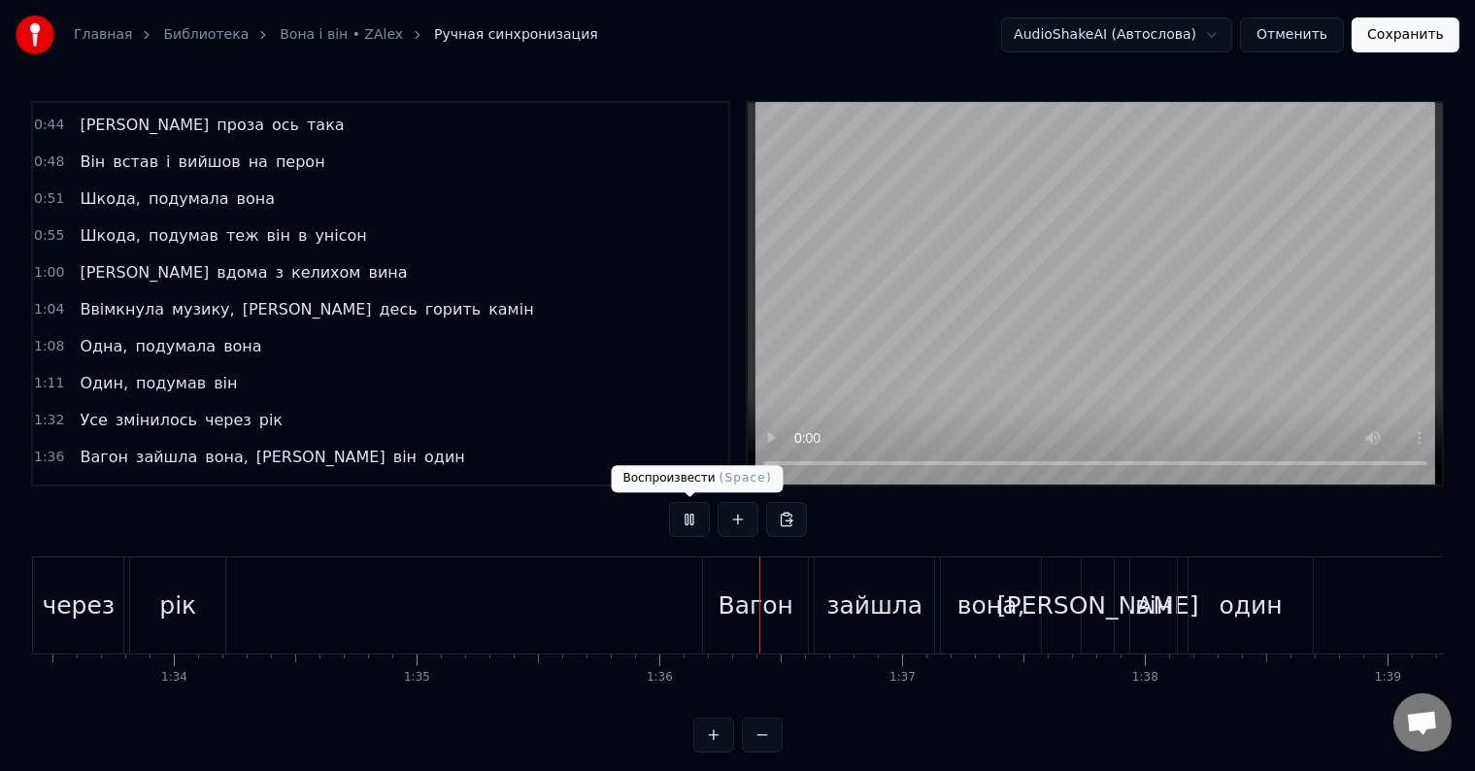
click at [687, 524] on button at bounding box center [689, 519] width 41 height 35
click at [721, 619] on div "Вагон" at bounding box center [755, 605] width 105 height 96
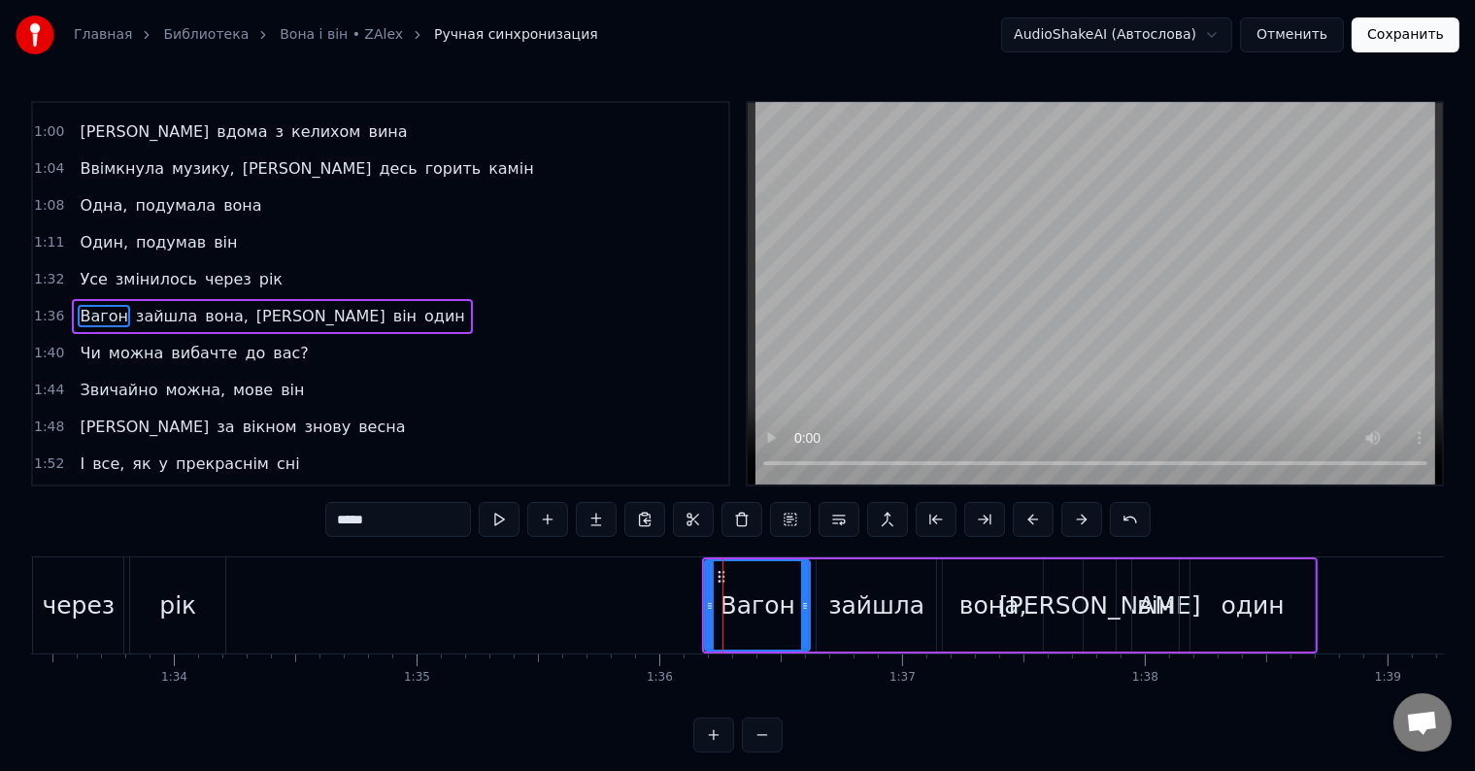
scroll to position [434, 0]
click at [341, 520] on input "*****" at bounding box center [398, 519] width 146 height 35
click at [348, 522] on input "*****" at bounding box center [398, 519] width 146 height 35
click at [352, 522] on input "******" at bounding box center [398, 519] width 146 height 35
type input "*******"
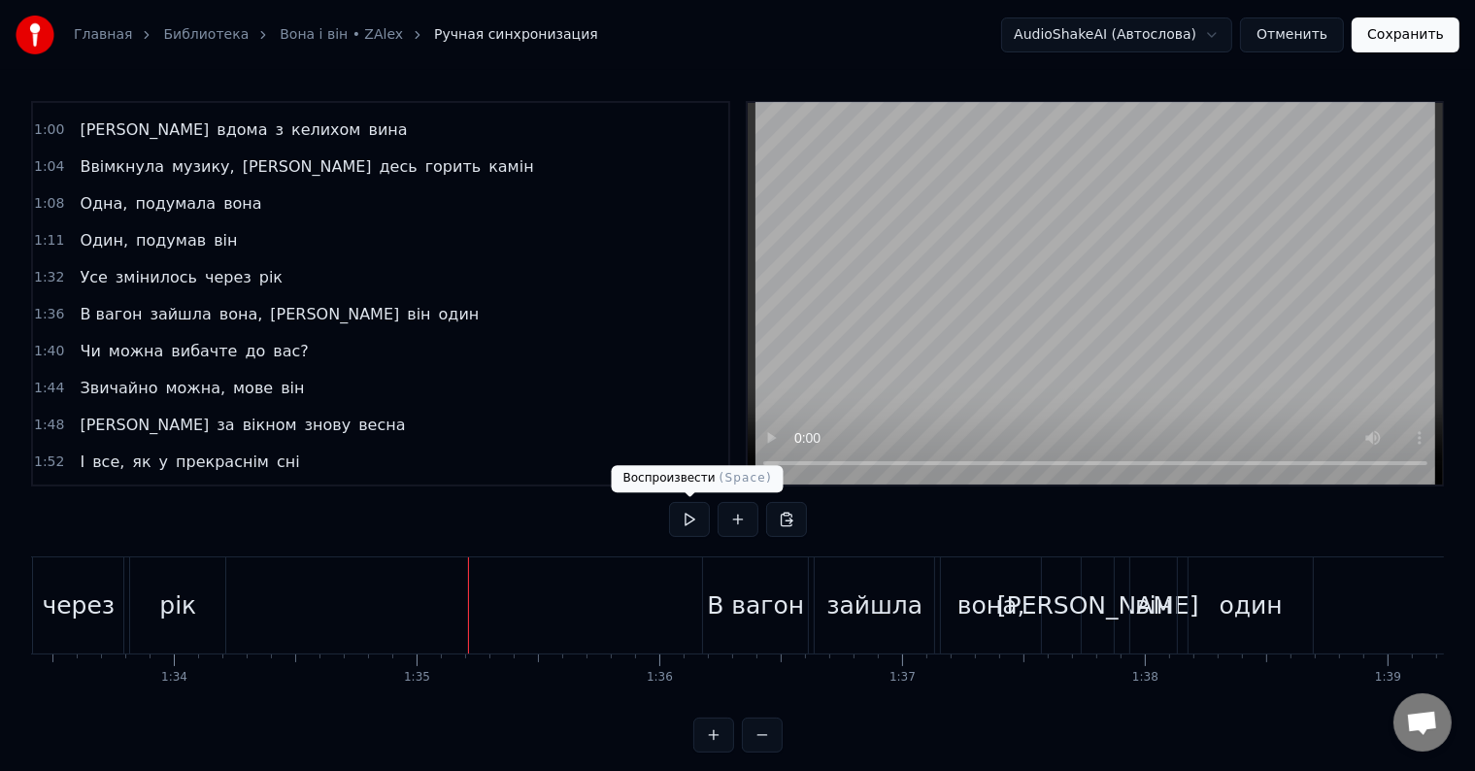
click at [681, 515] on button at bounding box center [689, 519] width 41 height 35
click at [691, 517] on button at bounding box center [689, 519] width 41 height 35
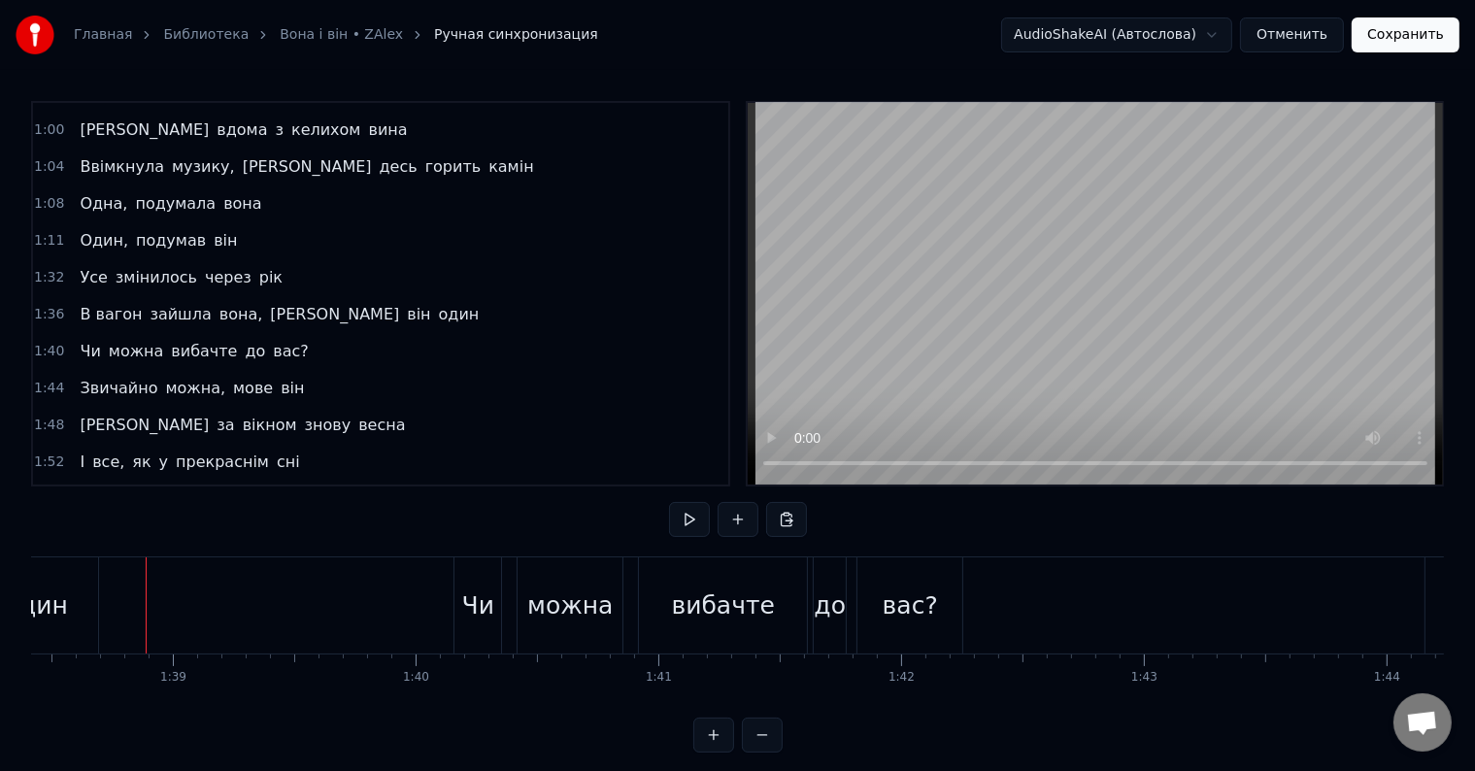
scroll to position [0, 23906]
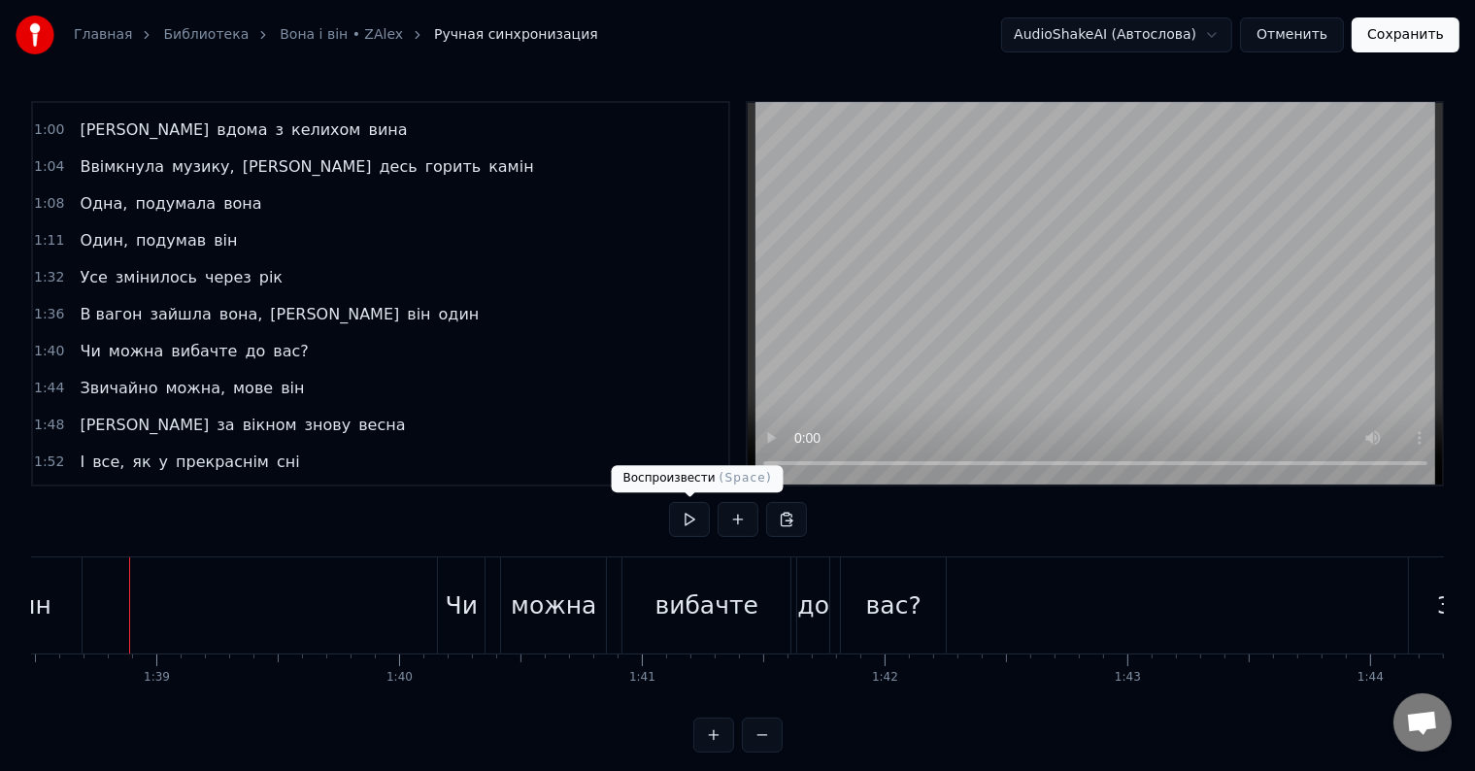
click at [688, 509] on button at bounding box center [689, 519] width 41 height 35
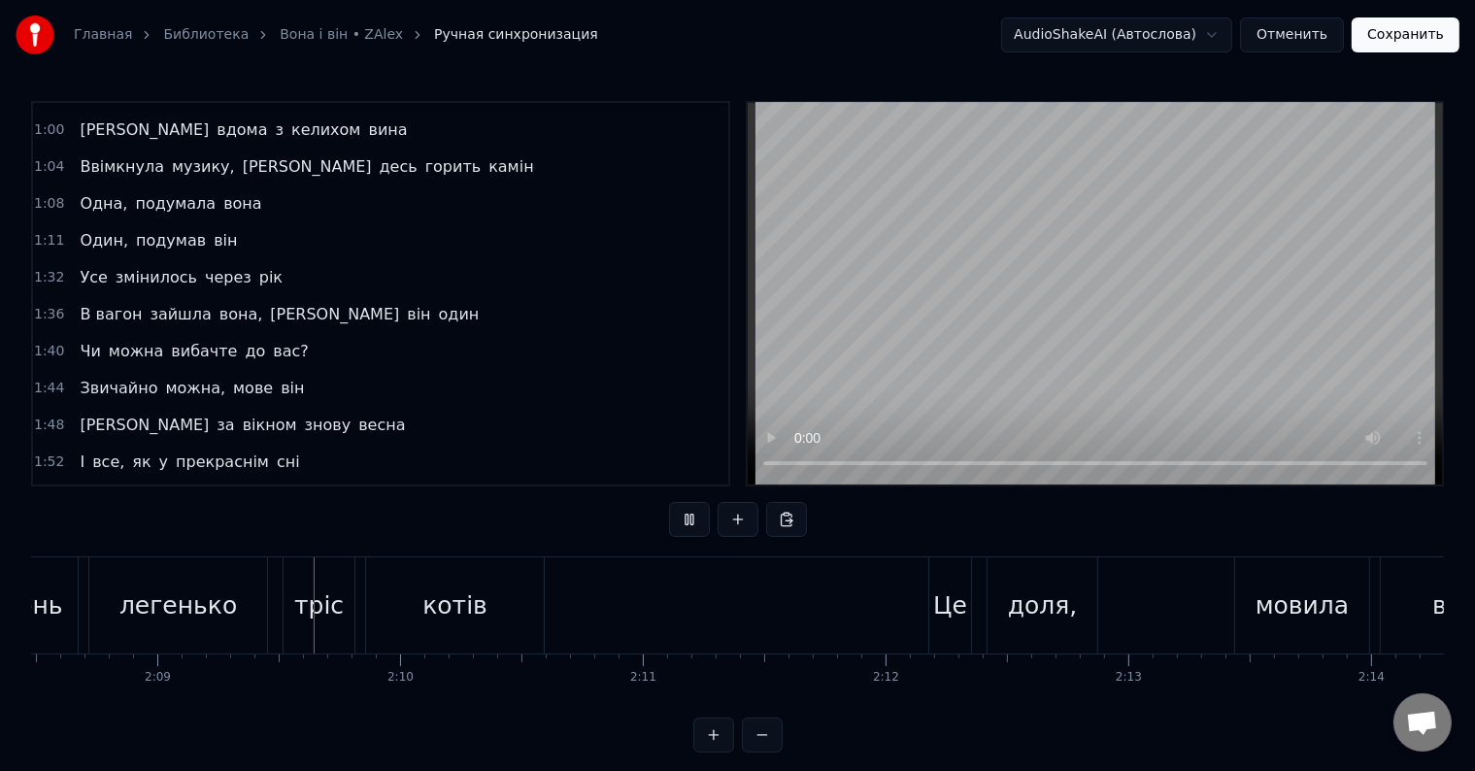
scroll to position [0, 31257]
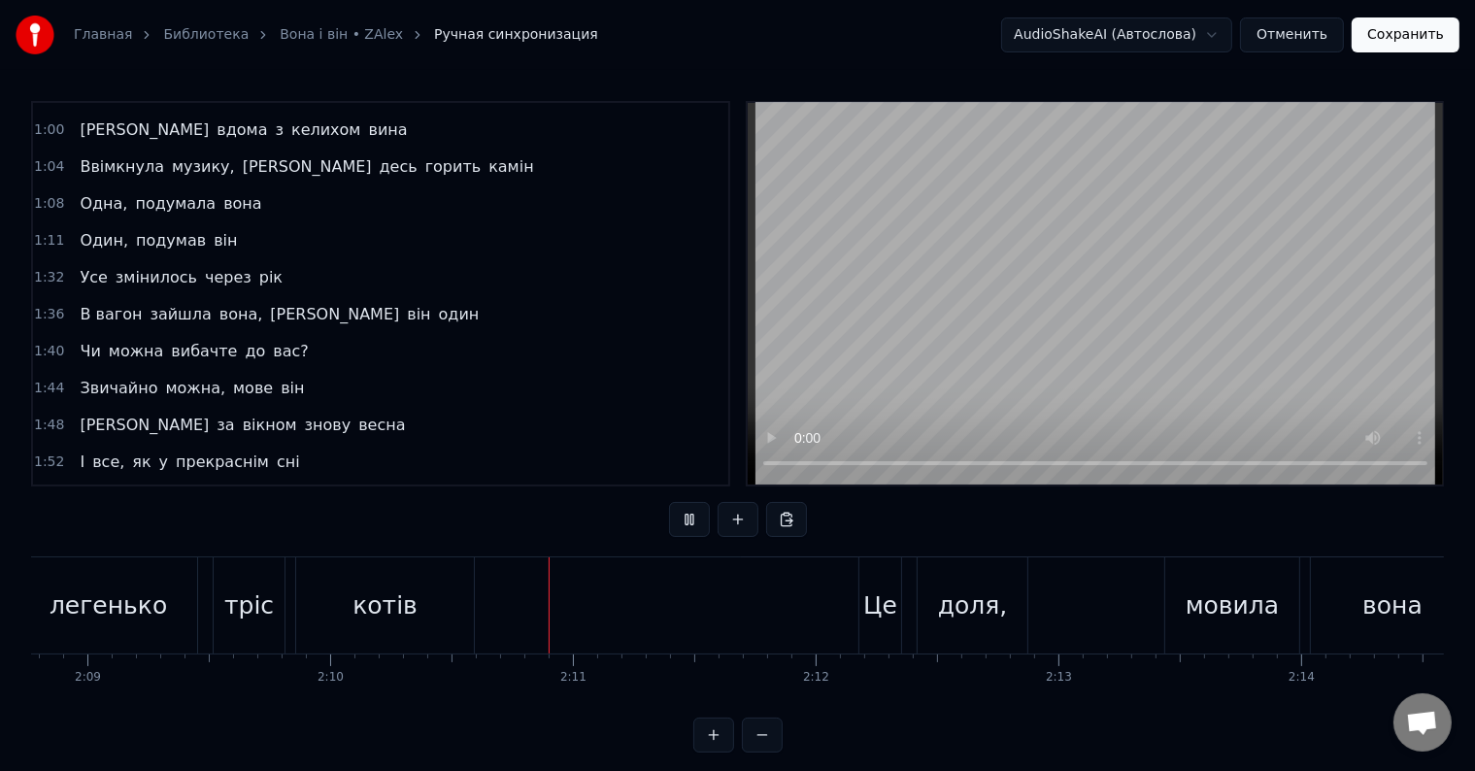
click at [692, 518] on button at bounding box center [689, 519] width 41 height 35
click at [265, 606] on div "тріс" at bounding box center [249, 605] width 50 height 37
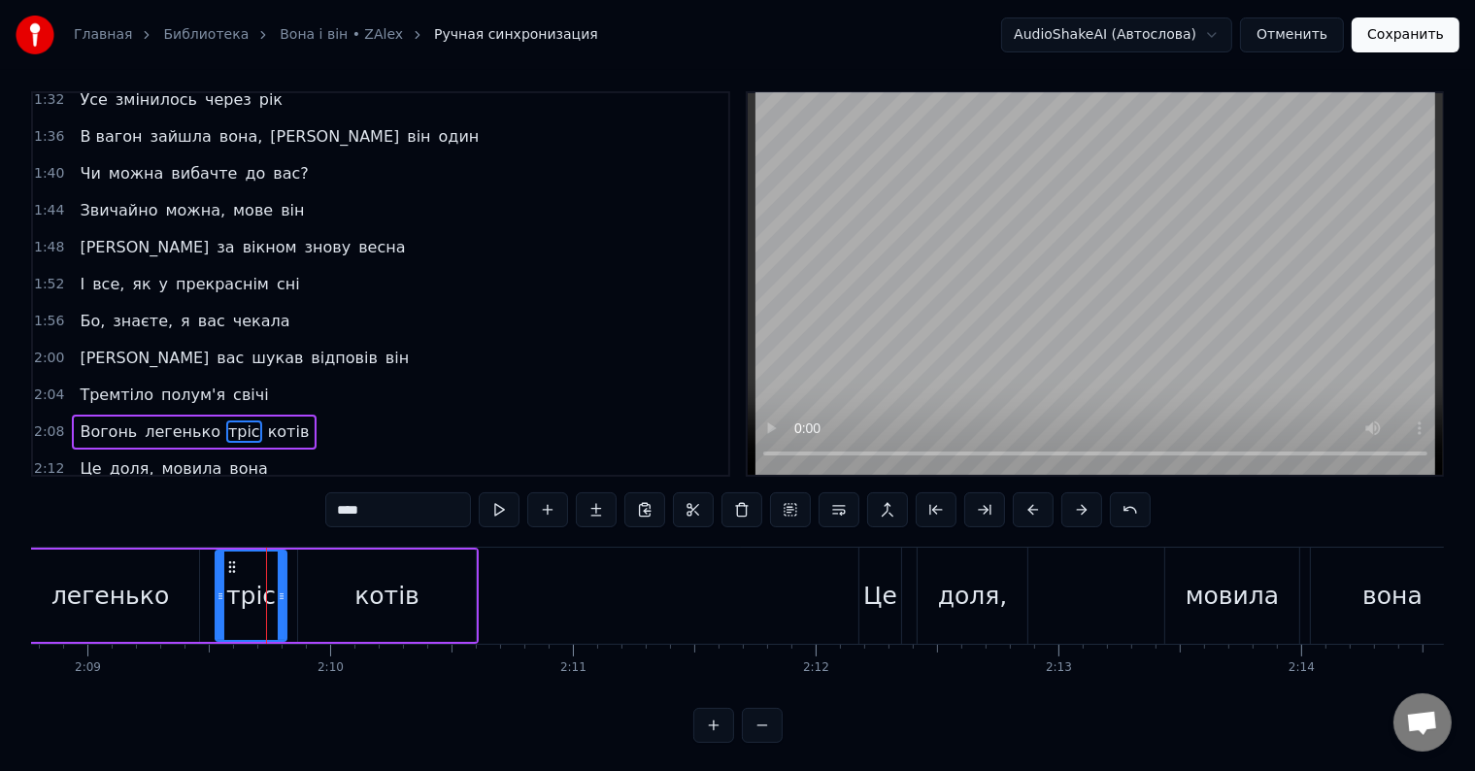
scroll to position [618, 0]
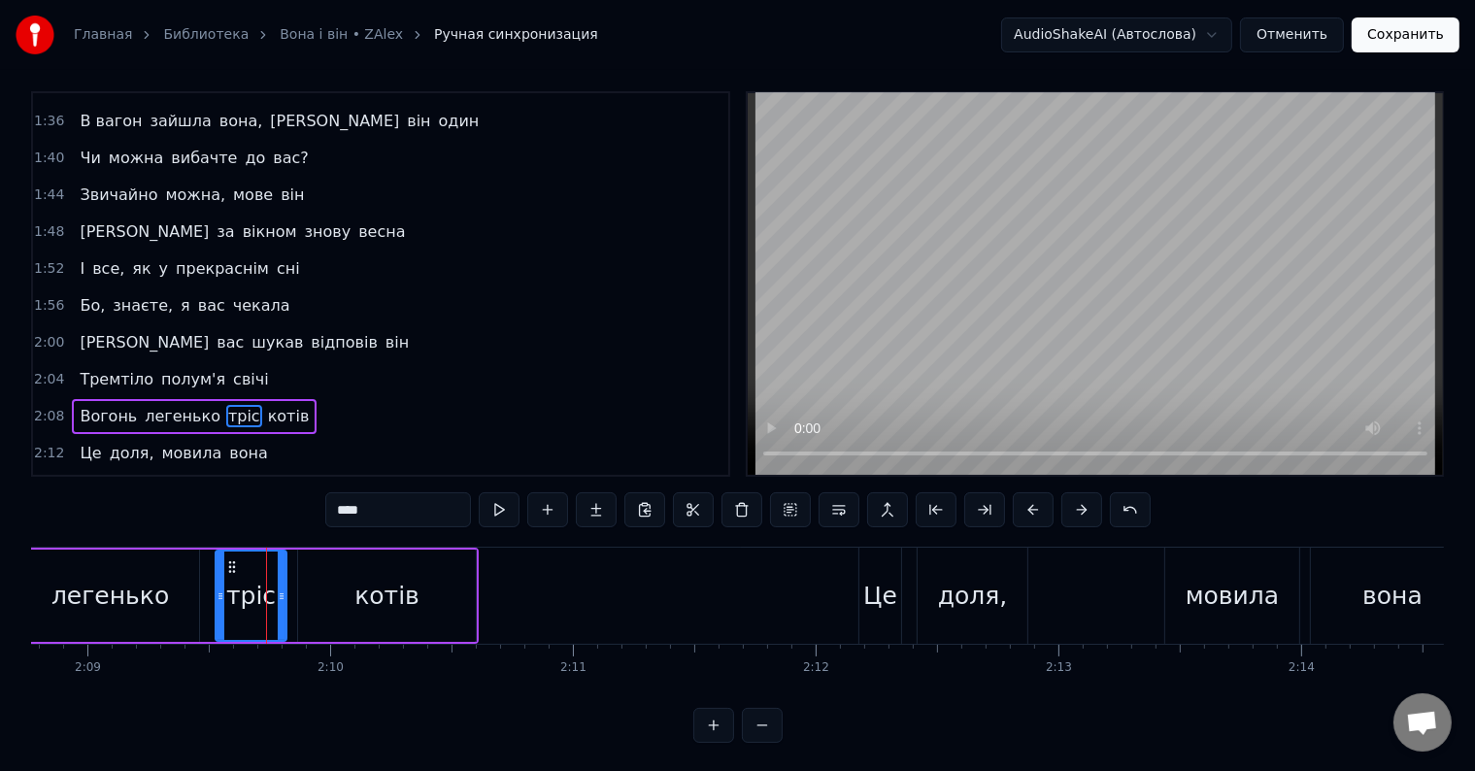
drag, startPoint x: 377, startPoint y: 513, endPoint x: 313, endPoint y: 505, distance: 64.6
click at [318, 505] on div "0:12 Вона сиділа край вікна 0:16 У цей вагон зайшов і він 0:19 Одружений, подум…" at bounding box center [737, 417] width 1413 height 652
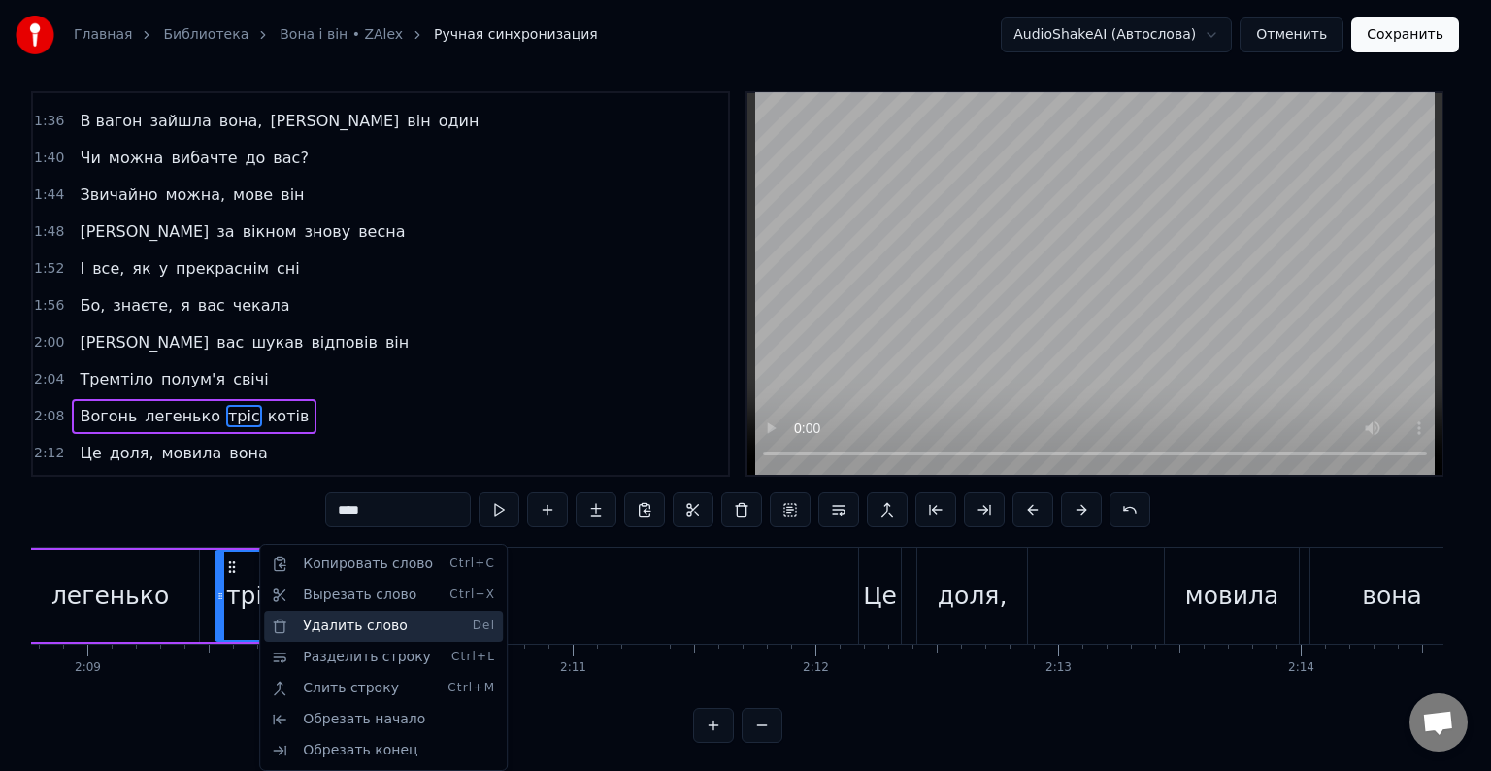
click at [318, 627] on div "Удалить слово Del" at bounding box center [383, 626] width 239 height 31
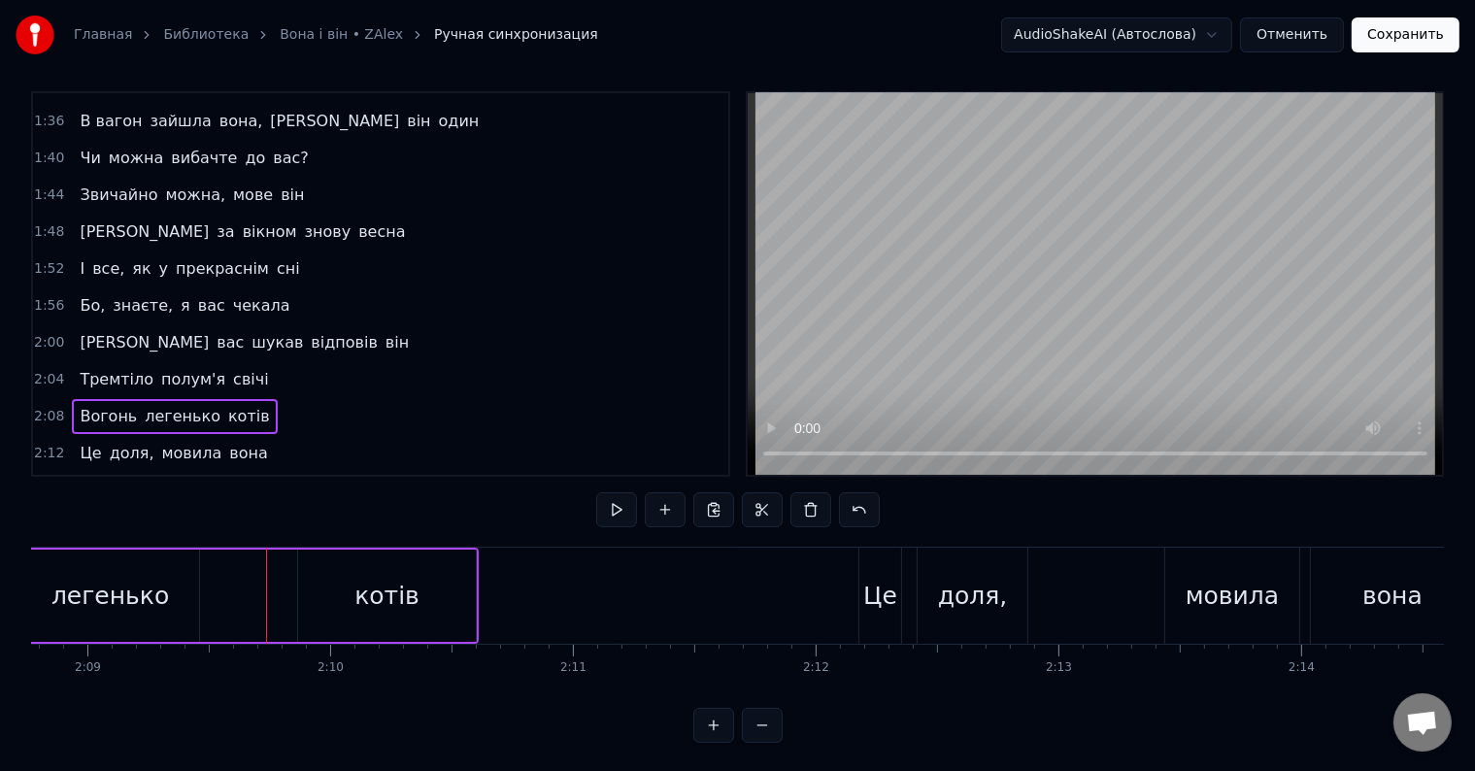
click at [327, 596] on div "котів" at bounding box center [387, 596] width 178 height 92
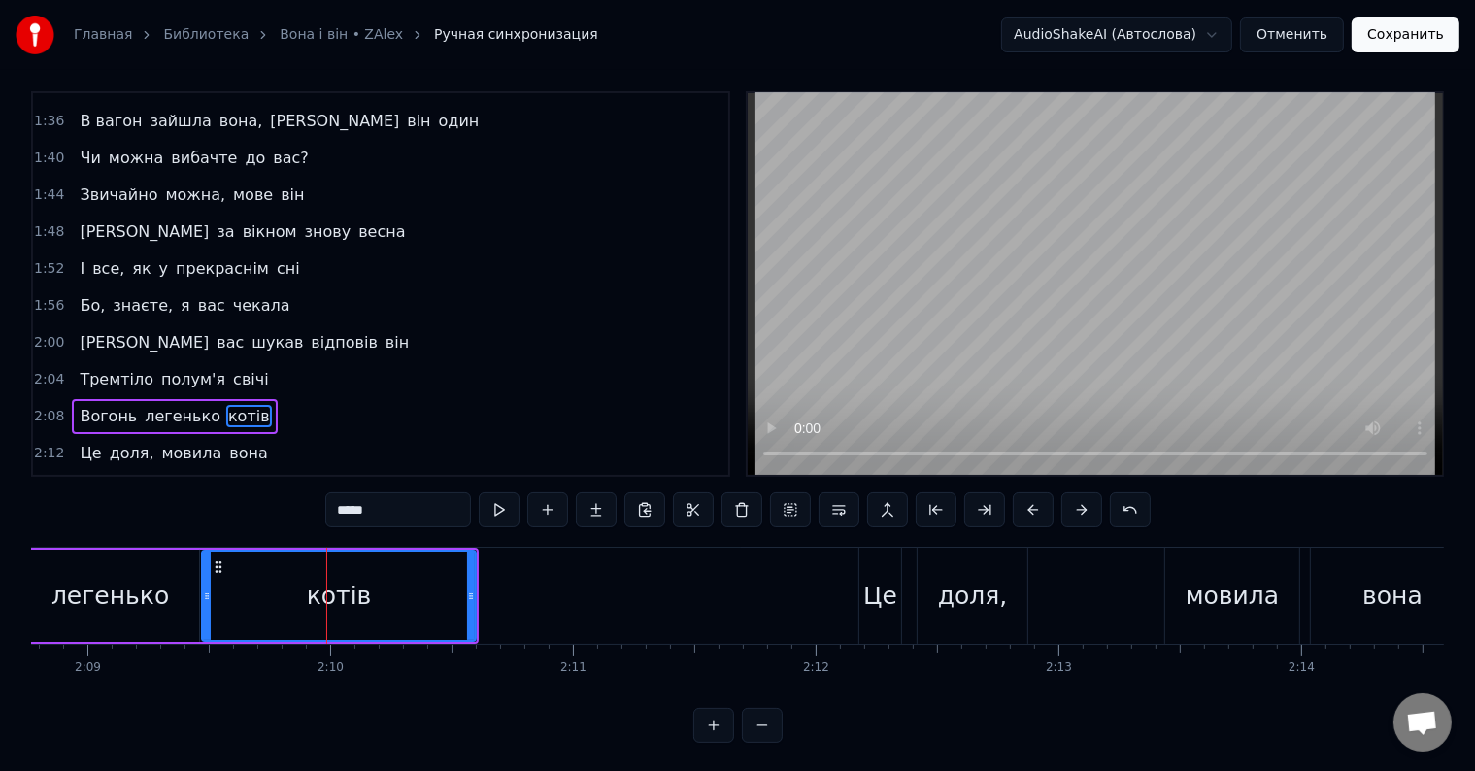
drag, startPoint x: 300, startPoint y: 592, endPoint x: 227, endPoint y: 594, distance: 72.8
click at [203, 594] on icon at bounding box center [207, 596] width 8 height 16
click at [342, 517] on input "*****" at bounding box center [398, 509] width 146 height 35
paste input "****"
type input "*********"
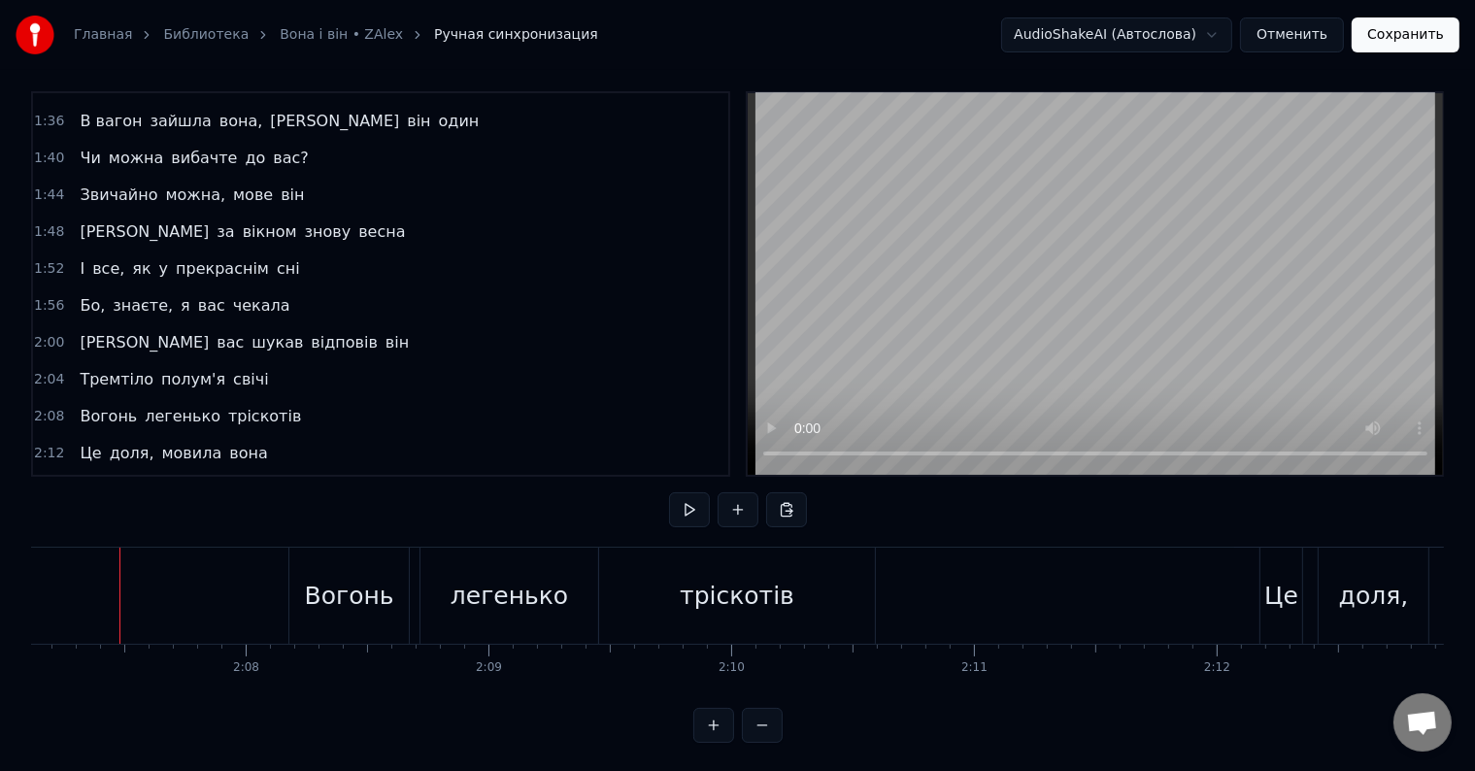
scroll to position [0, 30847]
click at [699, 526] on div at bounding box center [738, 511] width 138 height 39
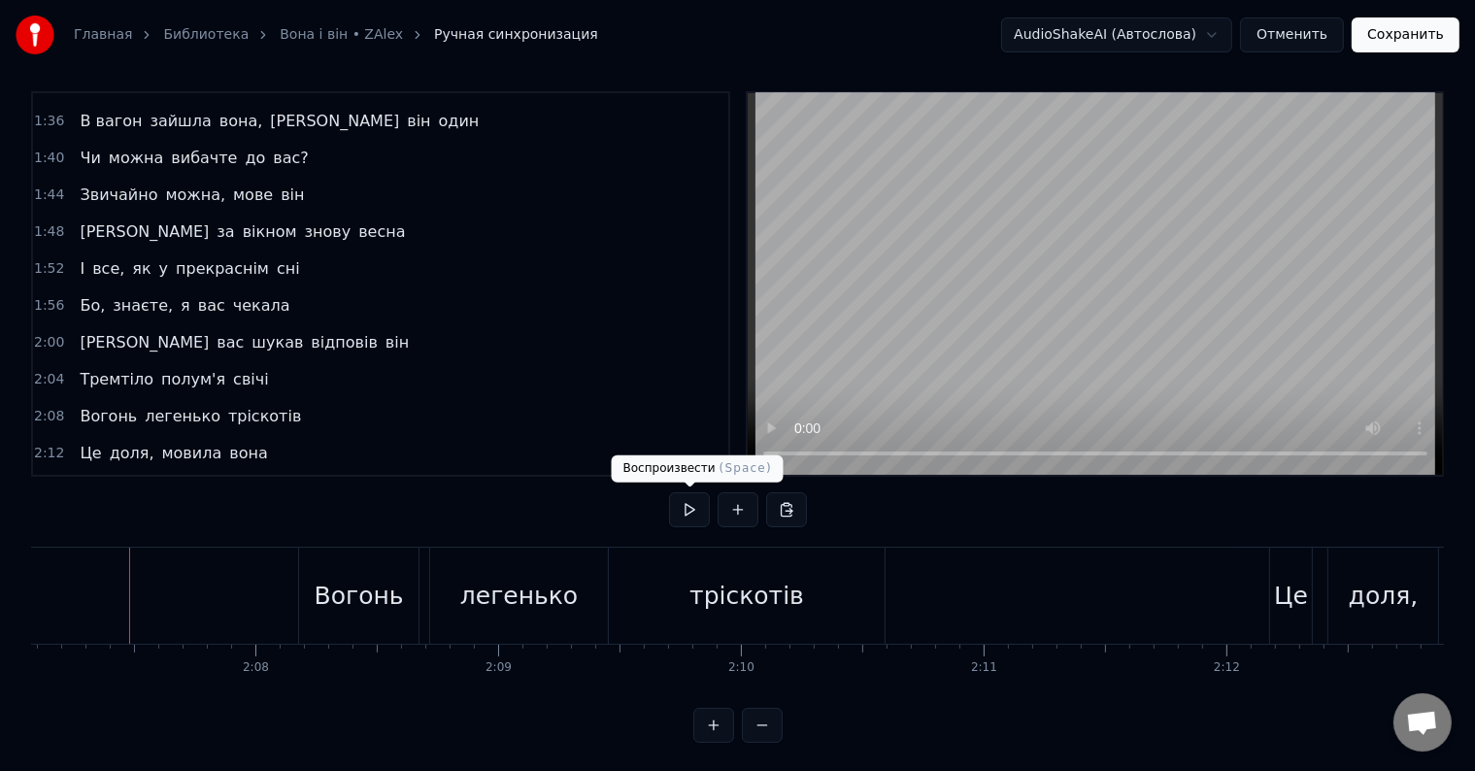
click at [696, 512] on button at bounding box center [689, 509] width 41 height 35
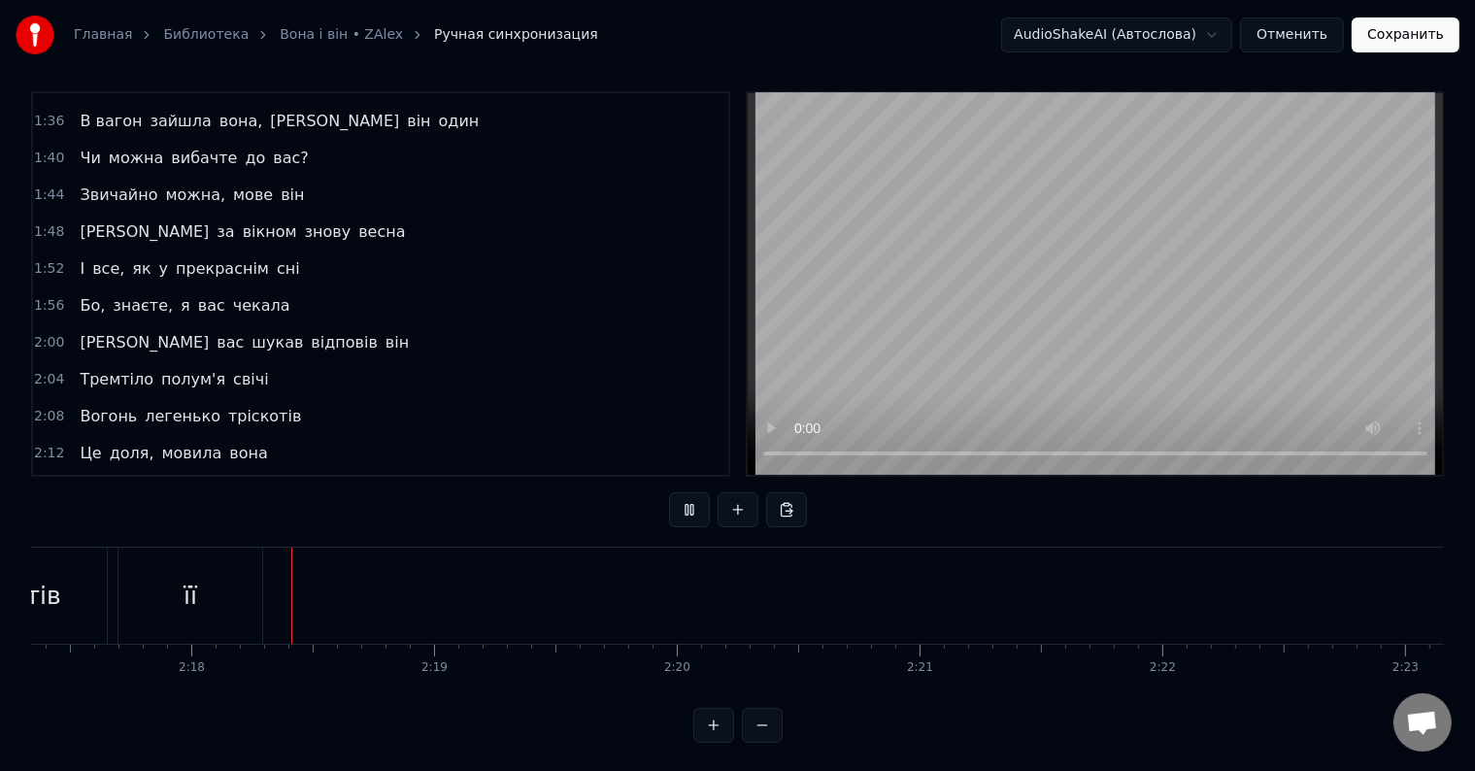
scroll to position [0, 33348]
click at [680, 505] on button at bounding box center [689, 509] width 41 height 35
click at [157, 587] on div "її" at bounding box center [181, 596] width 144 height 96
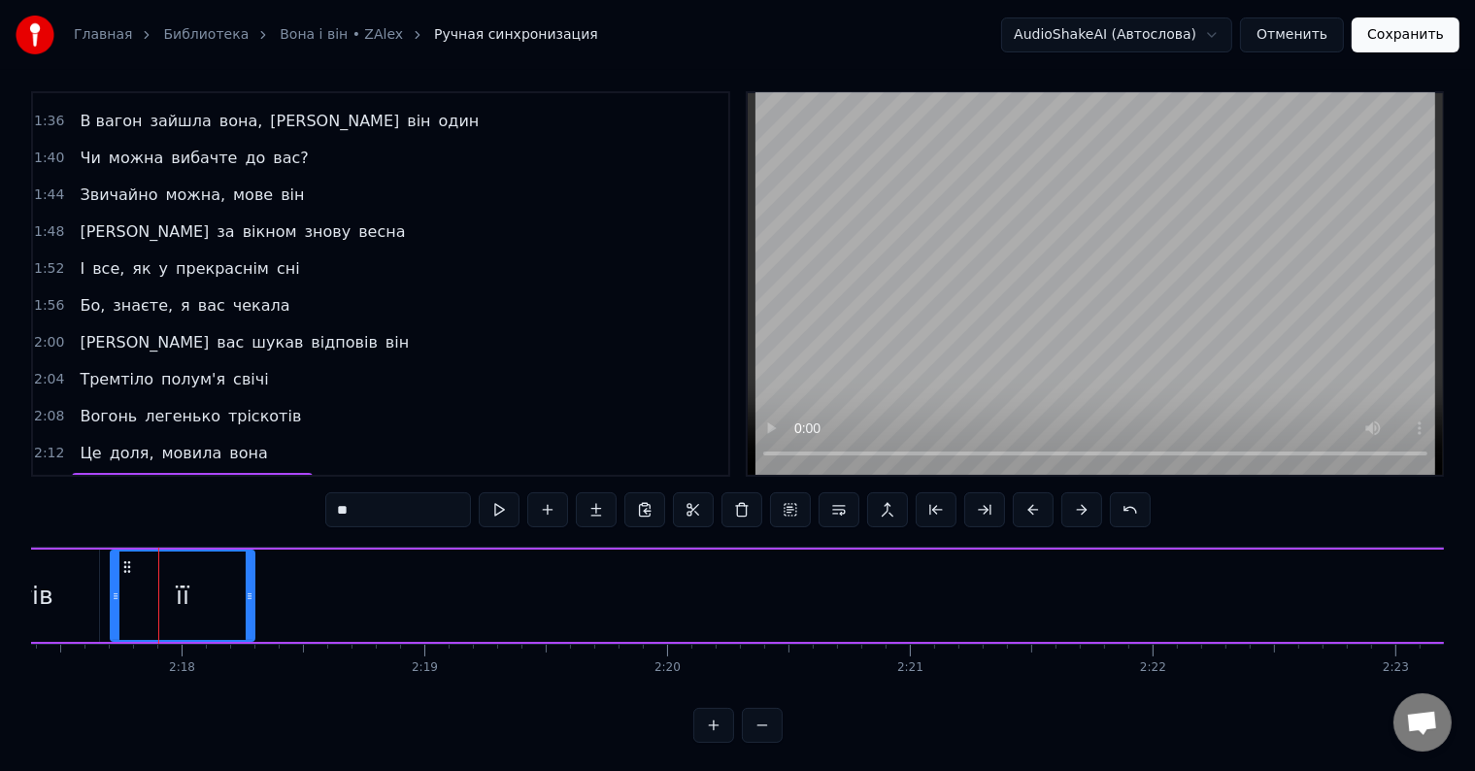
scroll to position [29, 0]
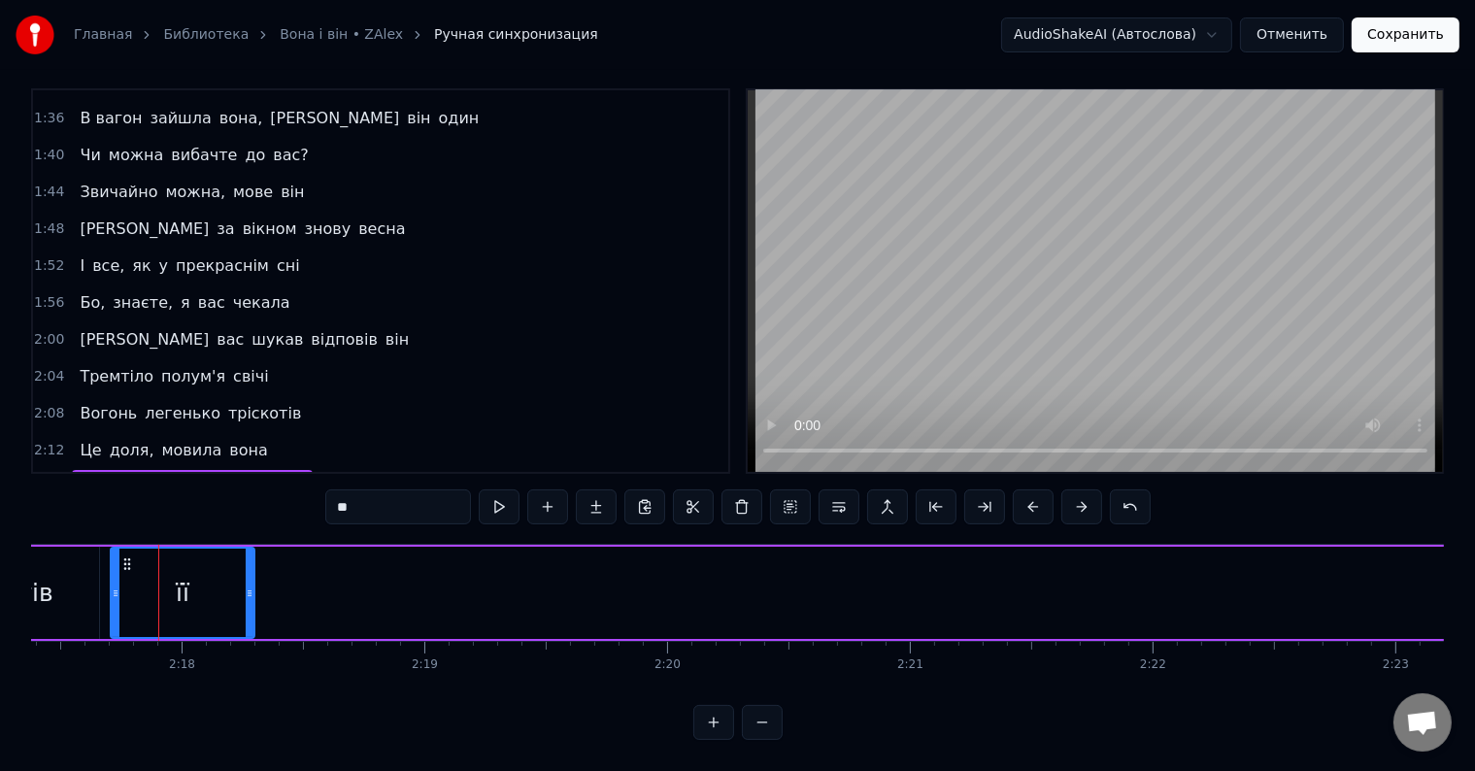
click at [405, 497] on input "**" at bounding box center [398, 506] width 146 height 35
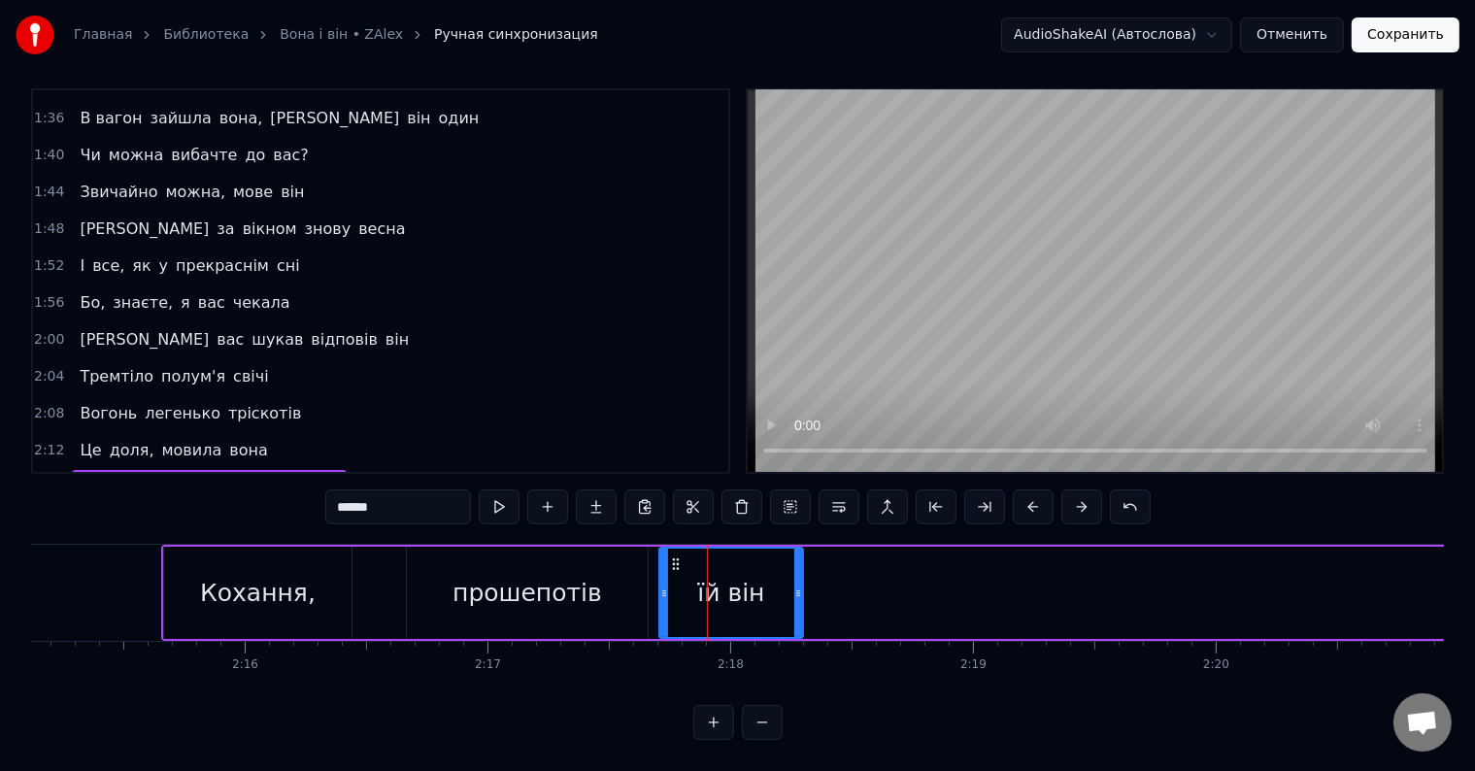
scroll to position [0, 32607]
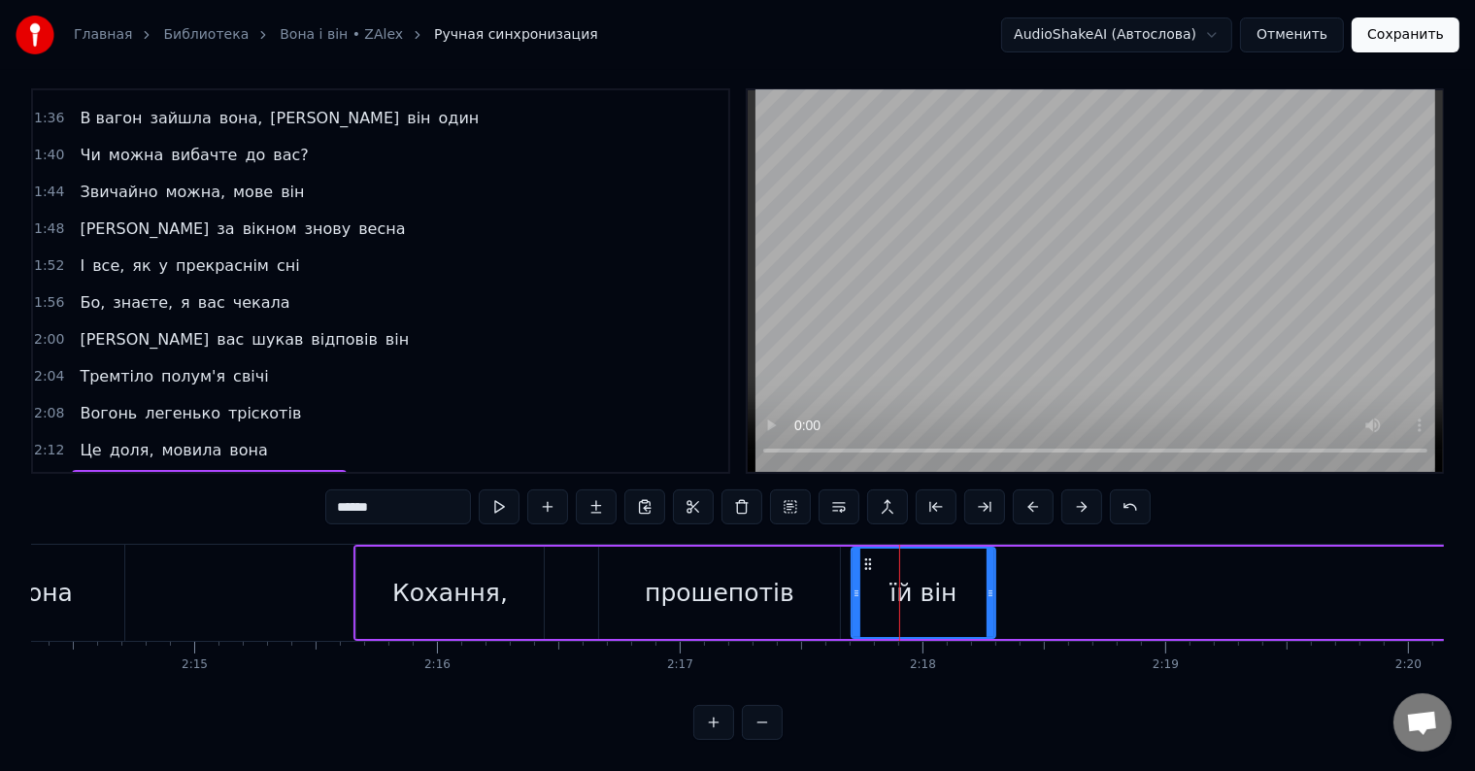
type input "******"
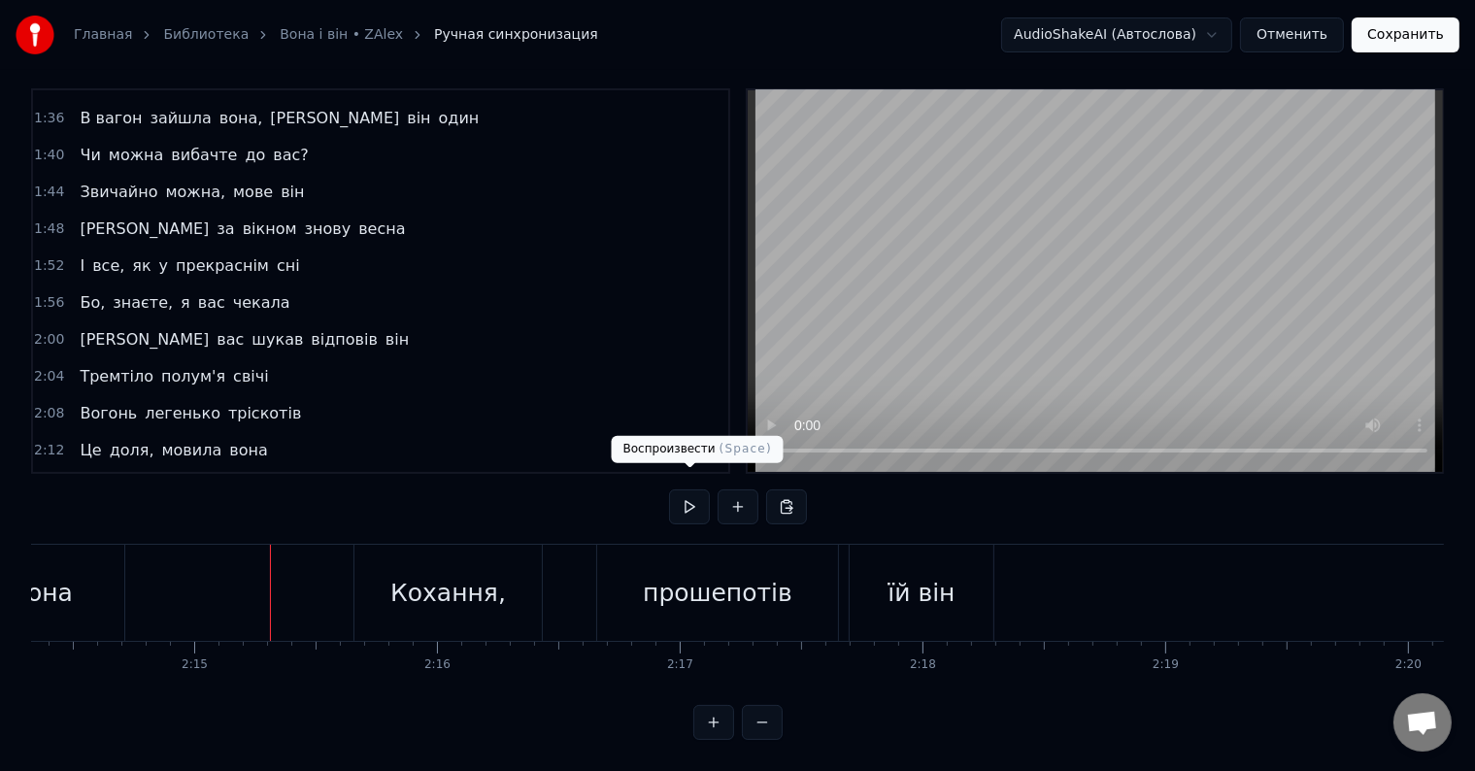
click at [689, 492] on button at bounding box center [689, 506] width 41 height 35
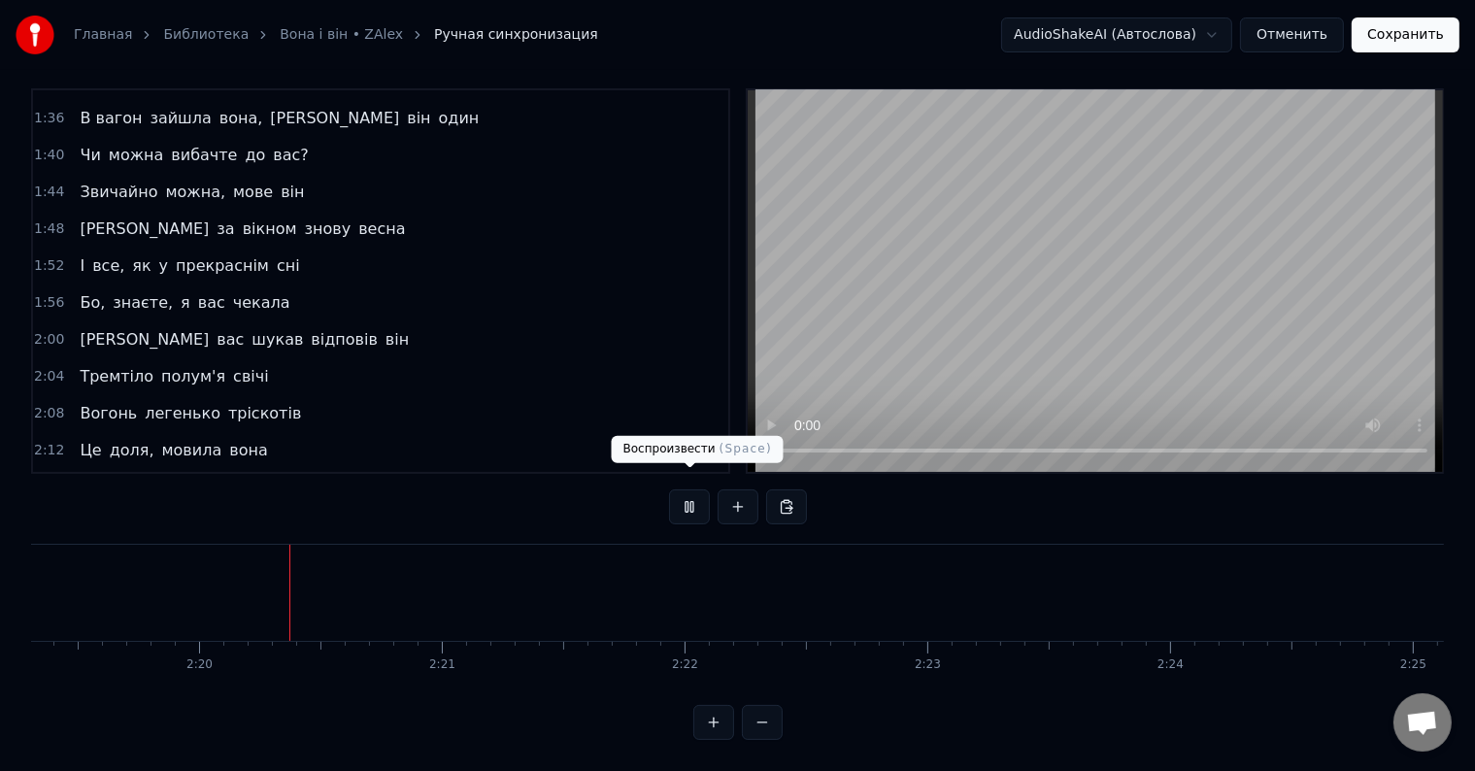
scroll to position [0, 33828]
click at [693, 492] on button at bounding box center [689, 506] width 41 height 35
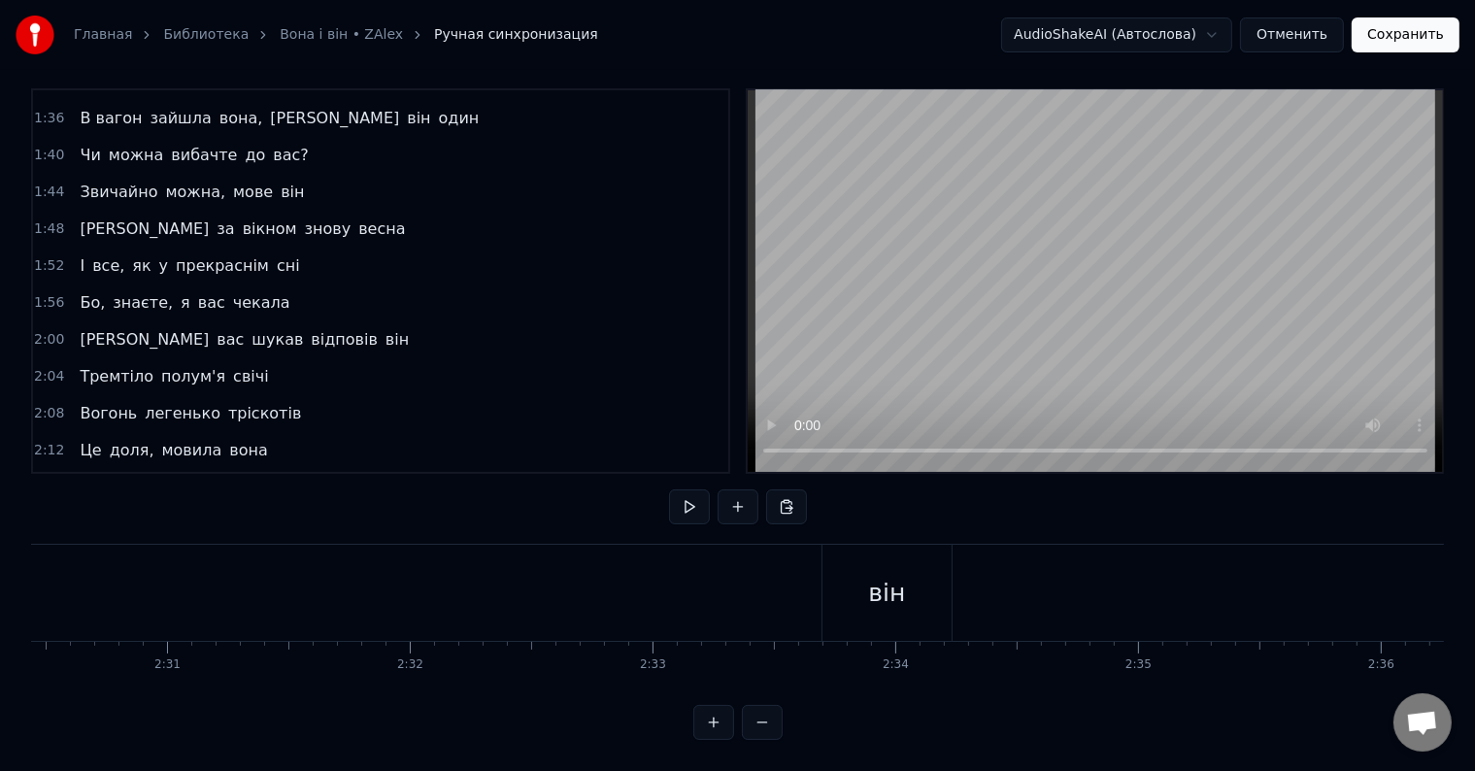
scroll to position [0, 36567]
click at [858, 581] on div "він" at bounding box center [838, 593] width 129 height 96
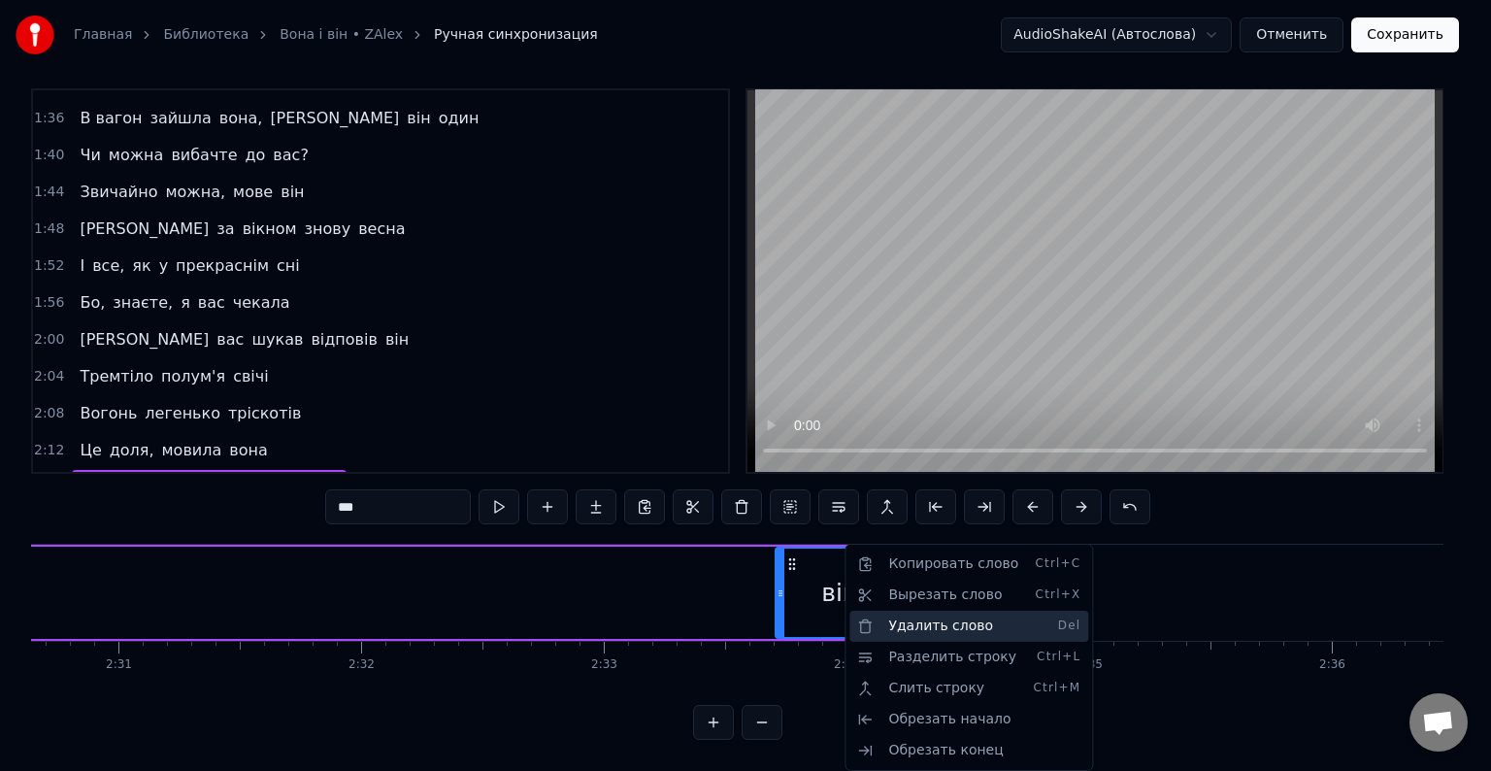
click at [954, 634] on div "Удалить слово Del" at bounding box center [969, 626] width 239 height 31
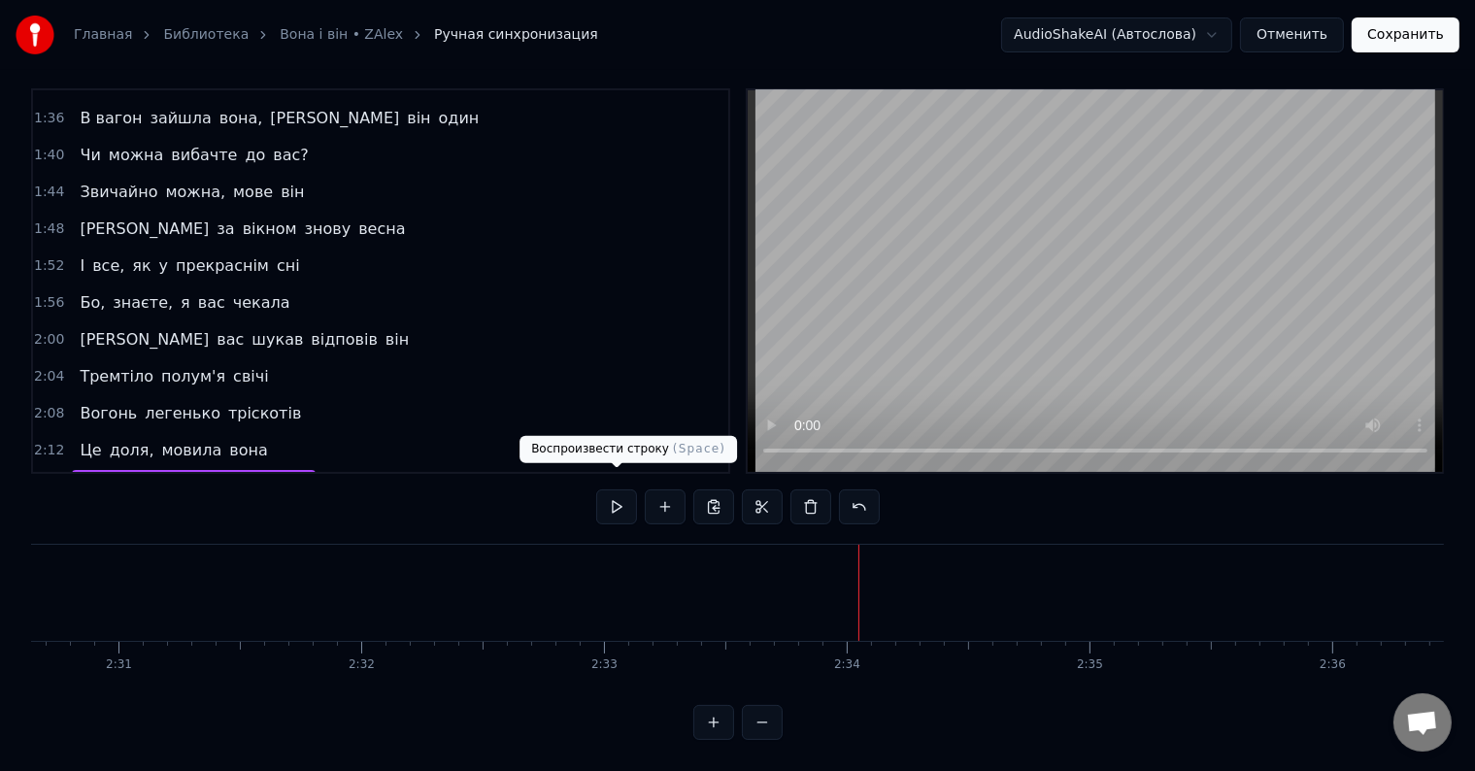
click at [605, 489] on button at bounding box center [616, 506] width 41 height 35
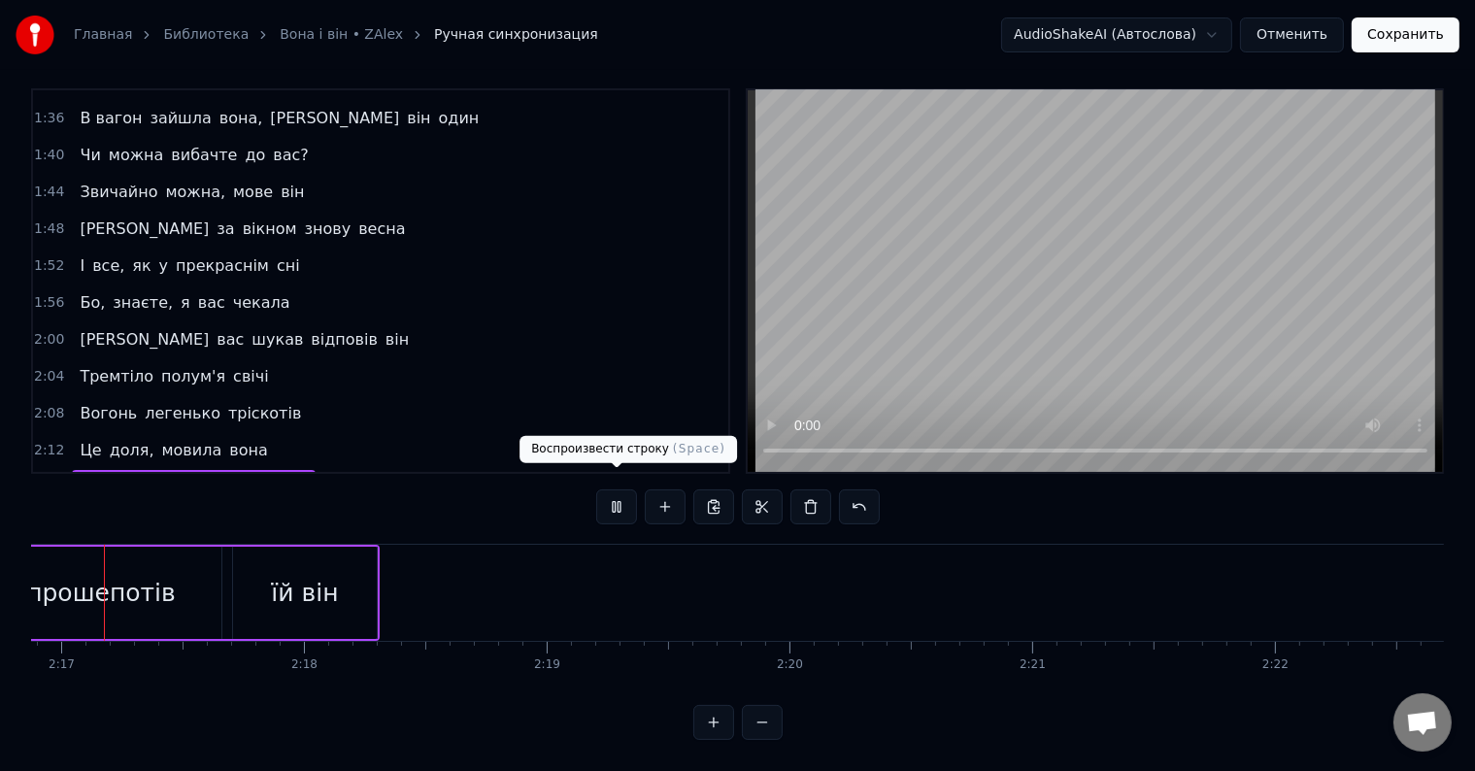
scroll to position [0, 33142]
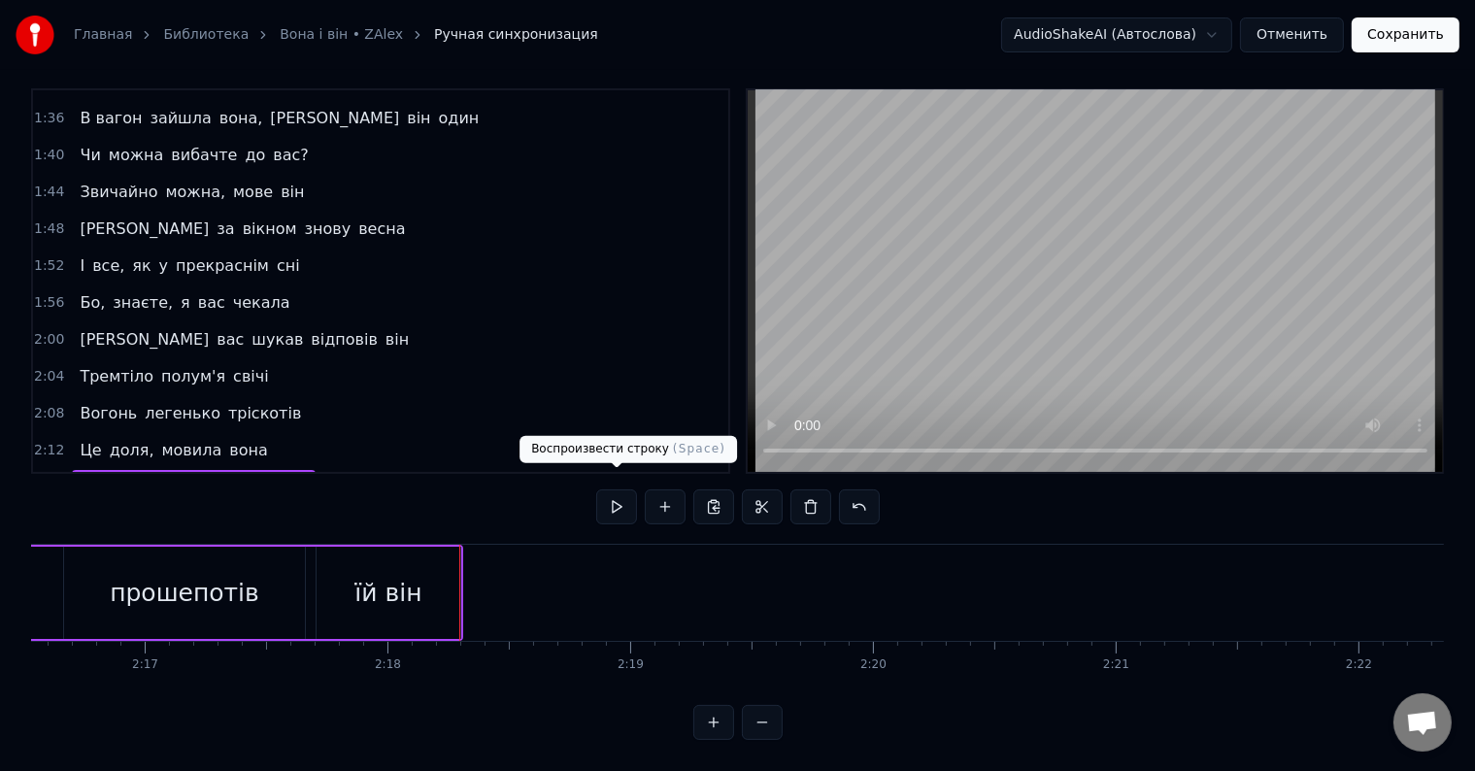
click at [617, 489] on button at bounding box center [616, 506] width 41 height 35
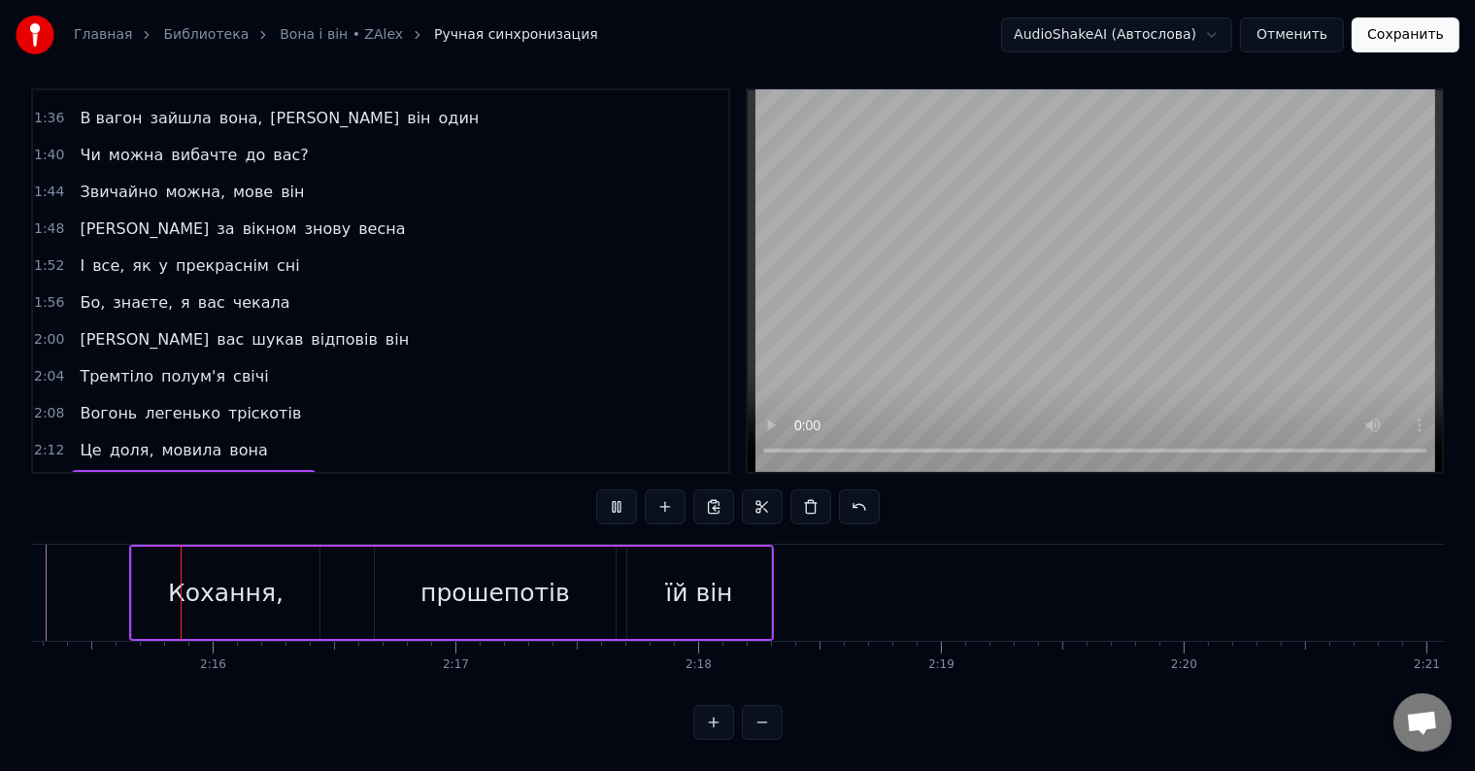
click at [619, 492] on button at bounding box center [616, 506] width 41 height 35
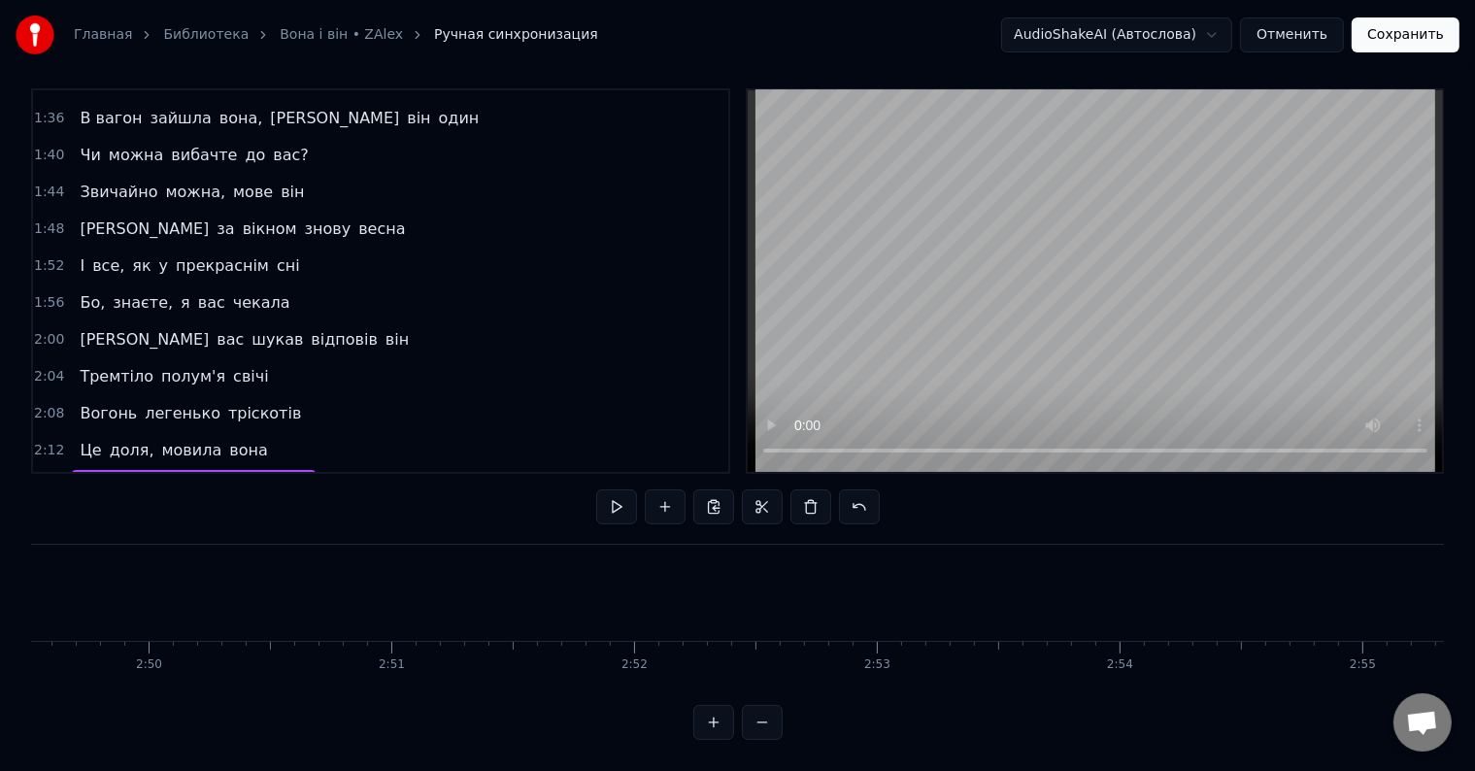
scroll to position [0, 41220]
click at [1411, 50] on button "Сохранить" at bounding box center [1406, 34] width 108 height 35
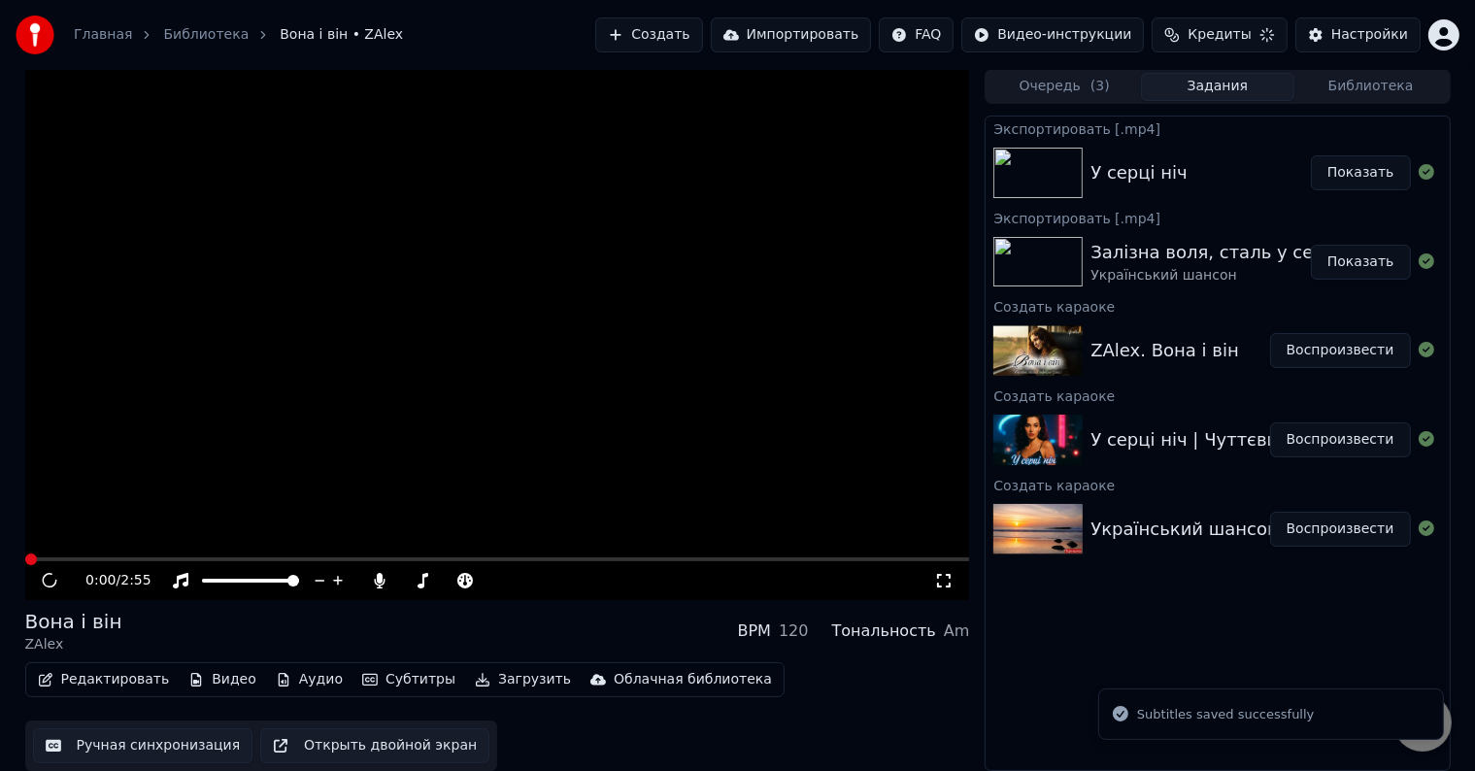
scroll to position [1, 0]
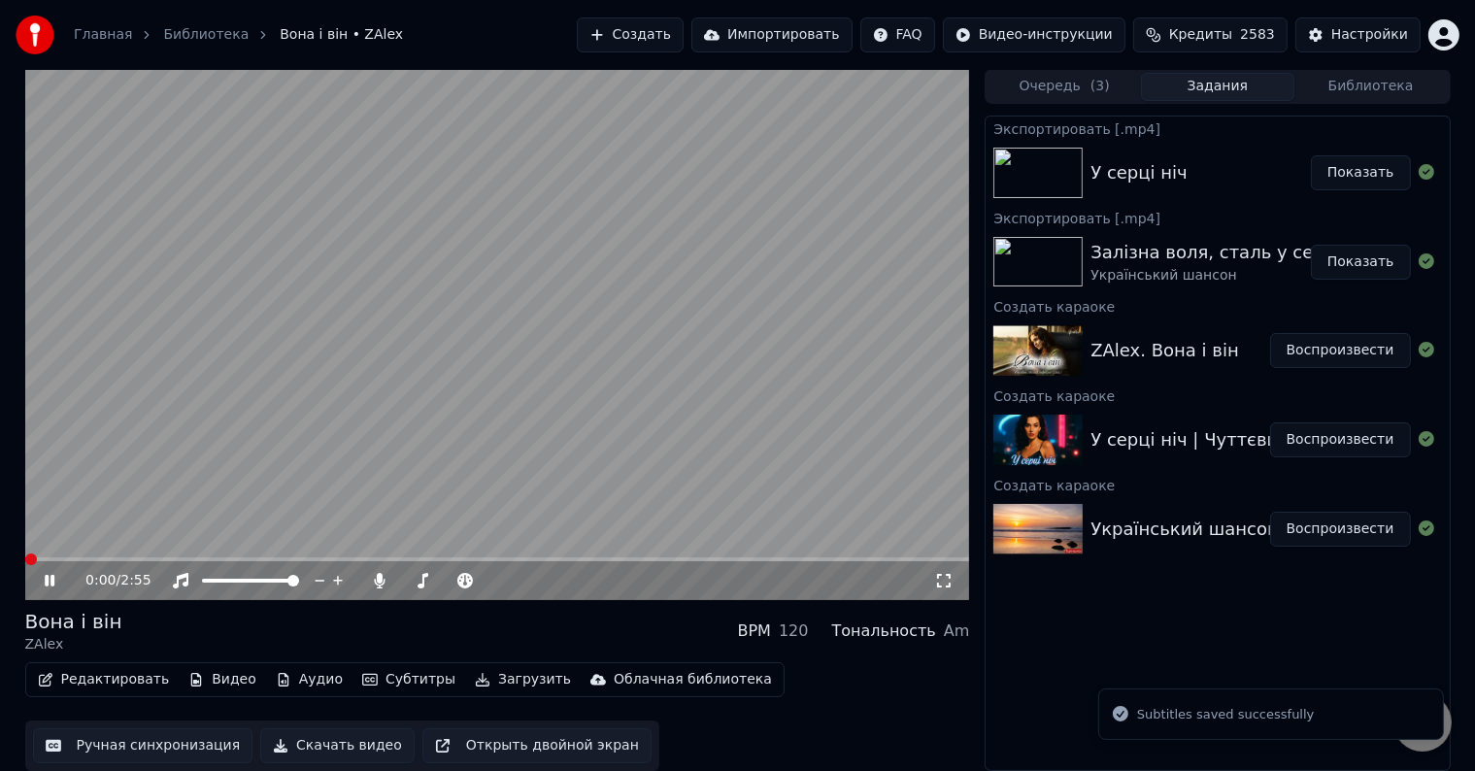
click at [630, 318] on video at bounding box center [497, 334] width 945 height 531
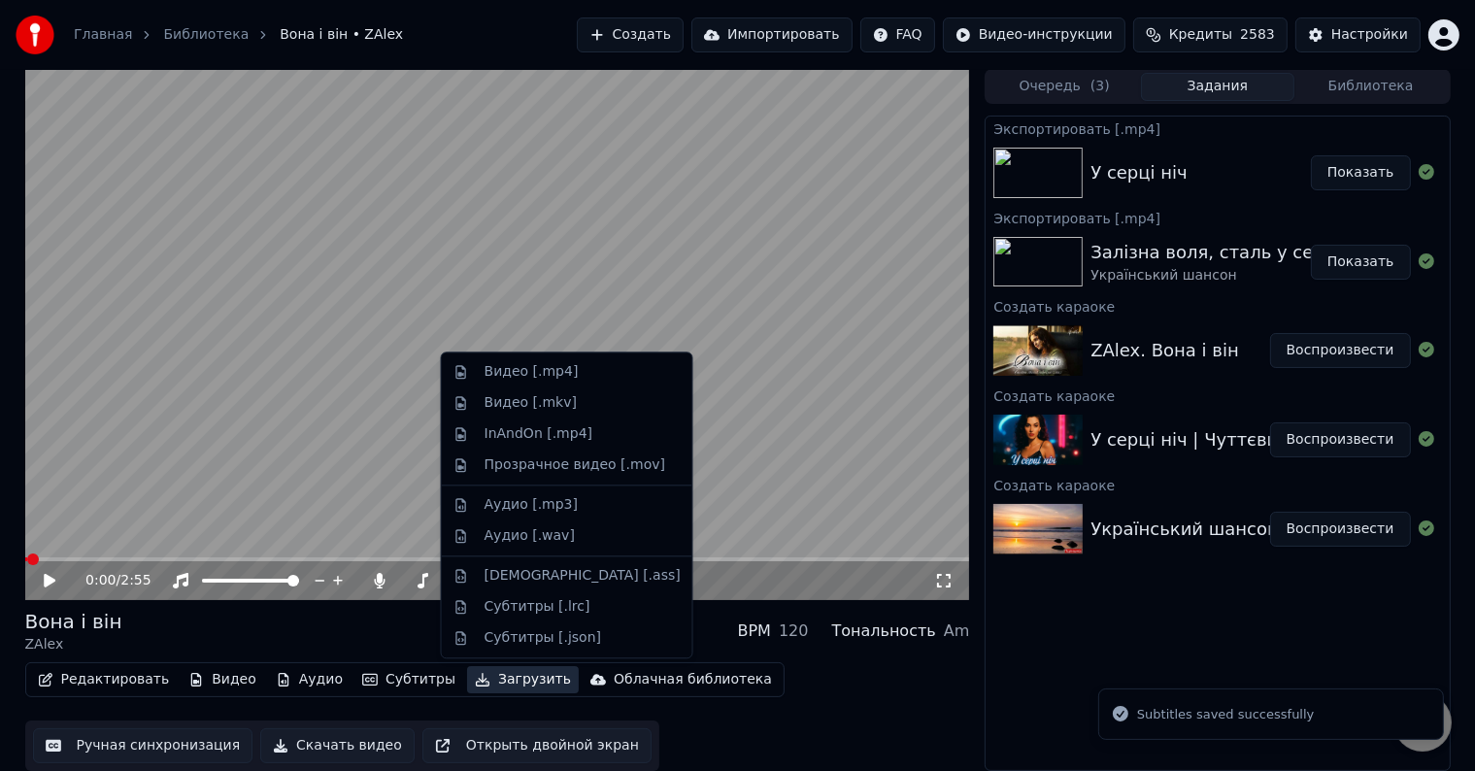
click at [489, 684] on button "Загрузить" at bounding box center [523, 679] width 112 height 27
click at [538, 377] on div "Видео [.mp4]" at bounding box center [532, 371] width 94 height 19
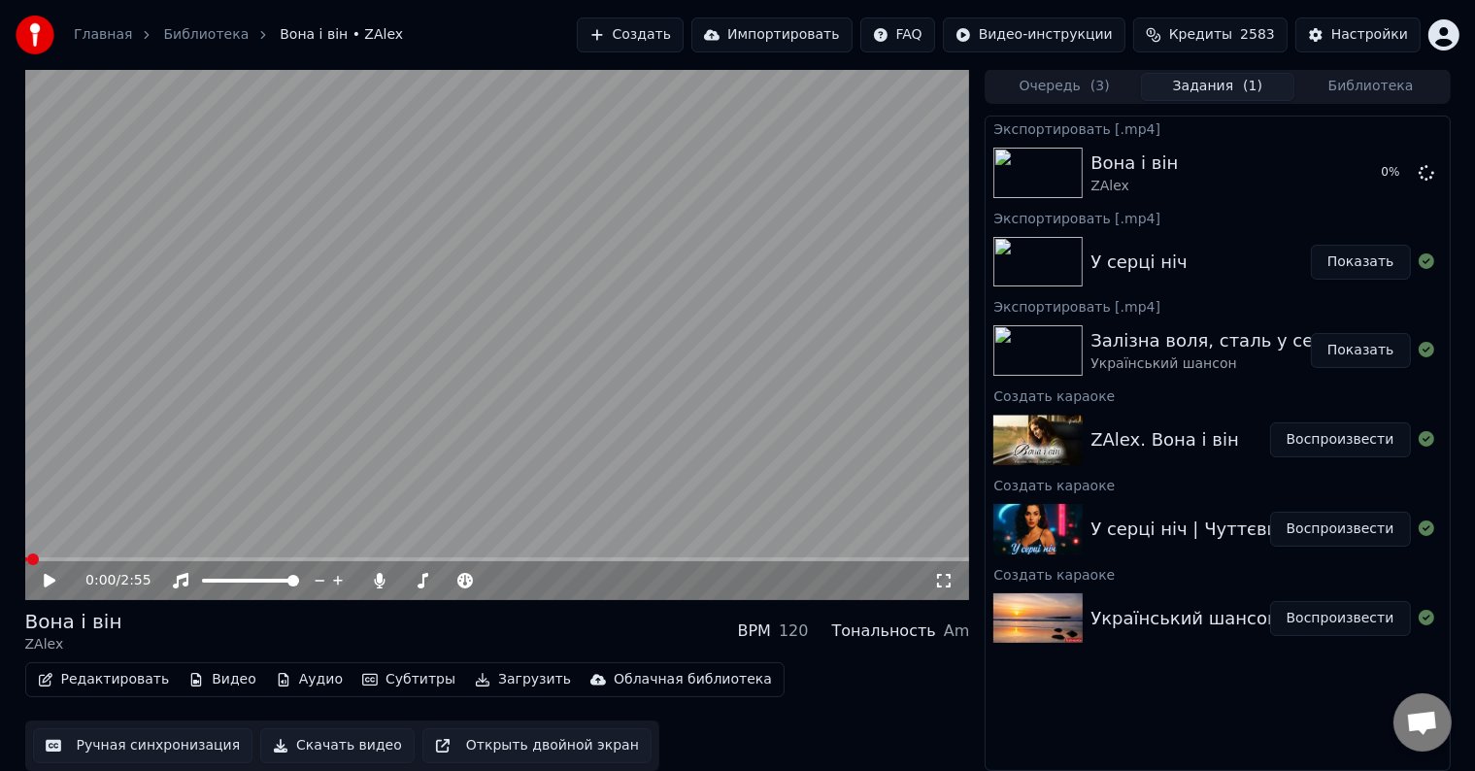
click at [1360, 262] on button "Показать" at bounding box center [1361, 262] width 100 height 35
click at [1363, 171] on button "Показать" at bounding box center [1361, 172] width 100 height 35
